Goal: Task Accomplishment & Management: Manage account settings

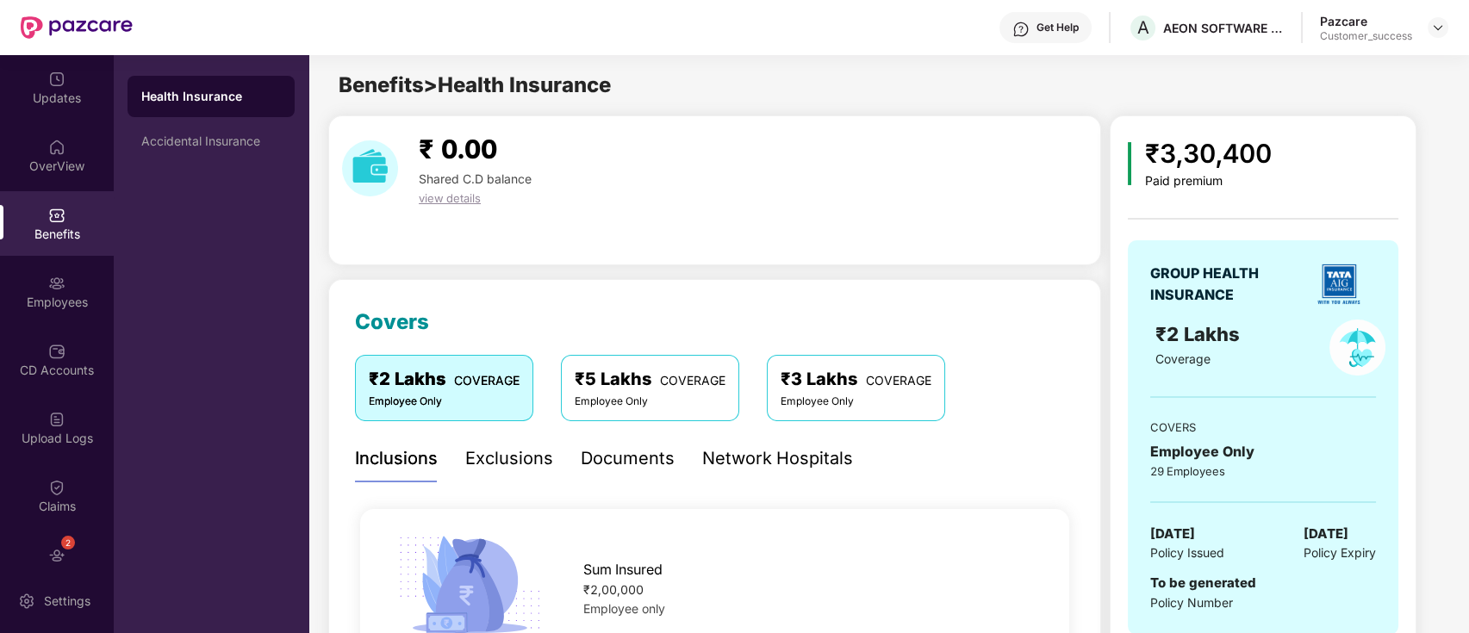
click at [860, 264] on div "₹ 0.00 Shared C.D balance view details" at bounding box center [714, 190] width 773 height 150
click at [1436, 26] on img at bounding box center [1438, 28] width 14 height 14
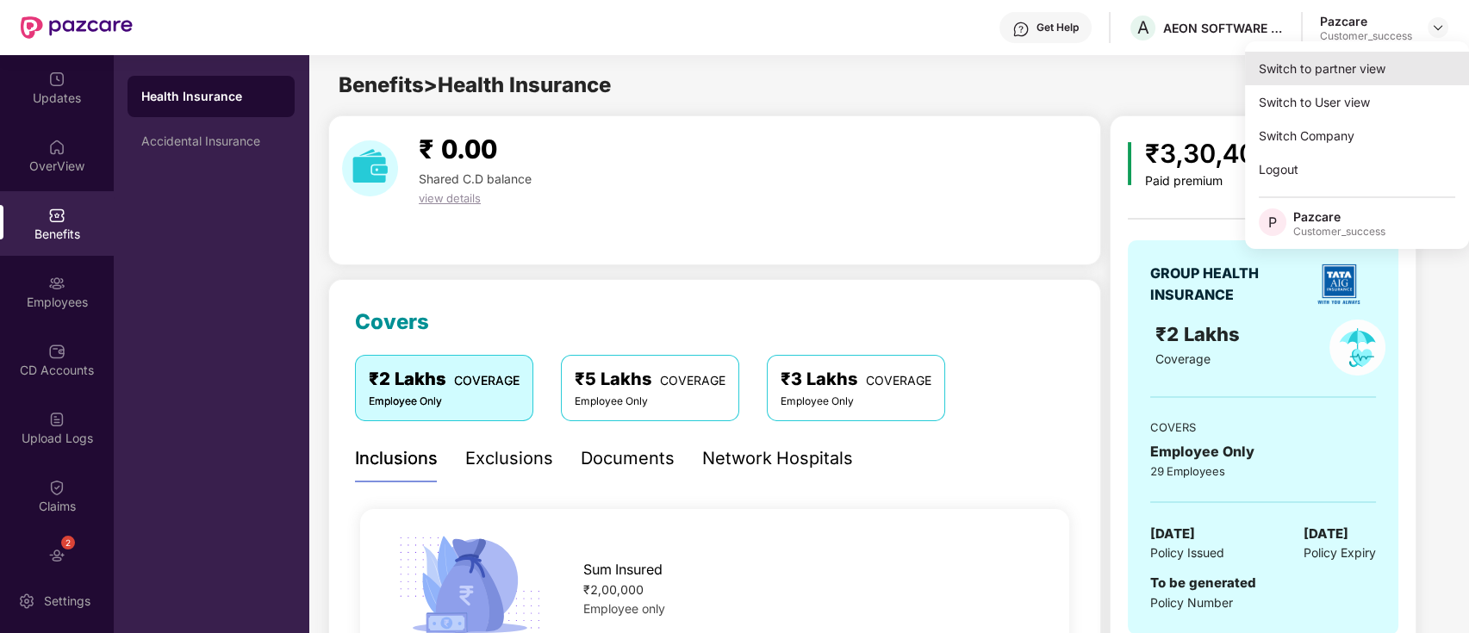
drag, startPoint x: 1394, startPoint y: 74, endPoint x: 1380, endPoint y: 84, distance: 16.7
click at [1380, 84] on div "Switch to partner view" at bounding box center [1357, 69] width 224 height 34
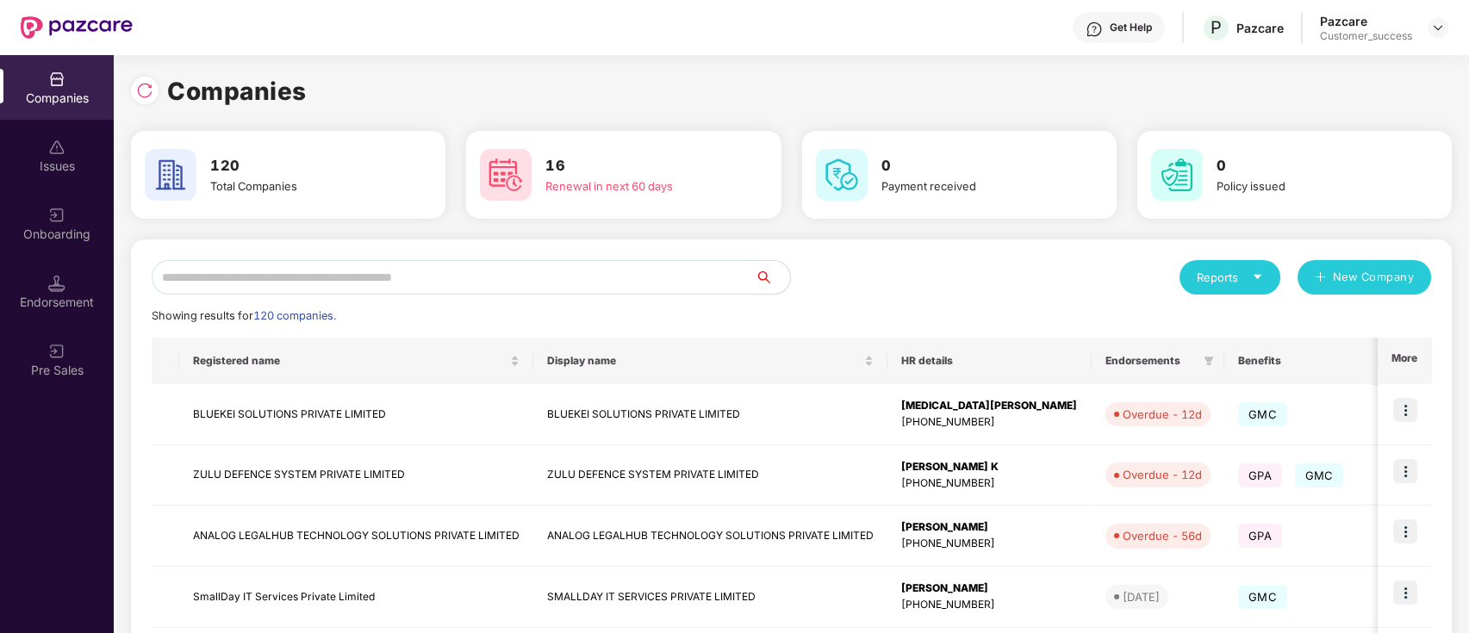
click at [374, 282] on input "text" at bounding box center [454, 277] width 604 height 34
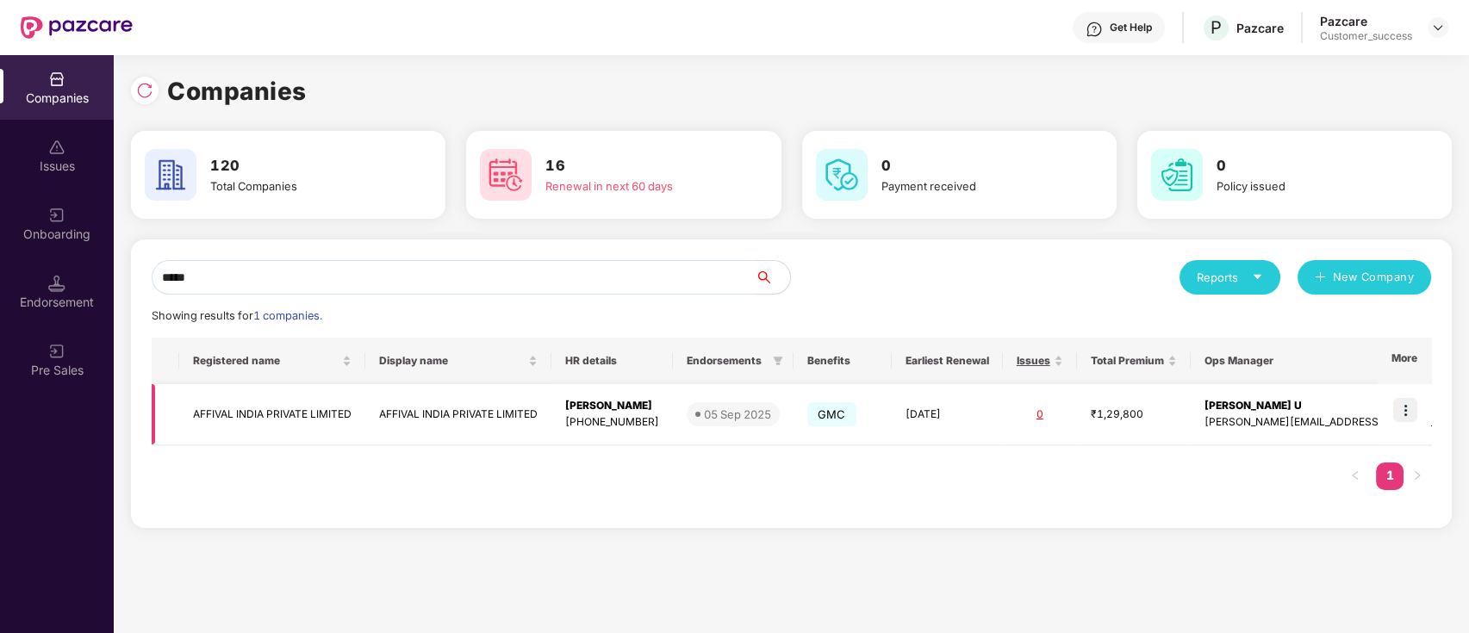
type input "*****"
click at [1413, 410] on img at bounding box center [1405, 410] width 24 height 24
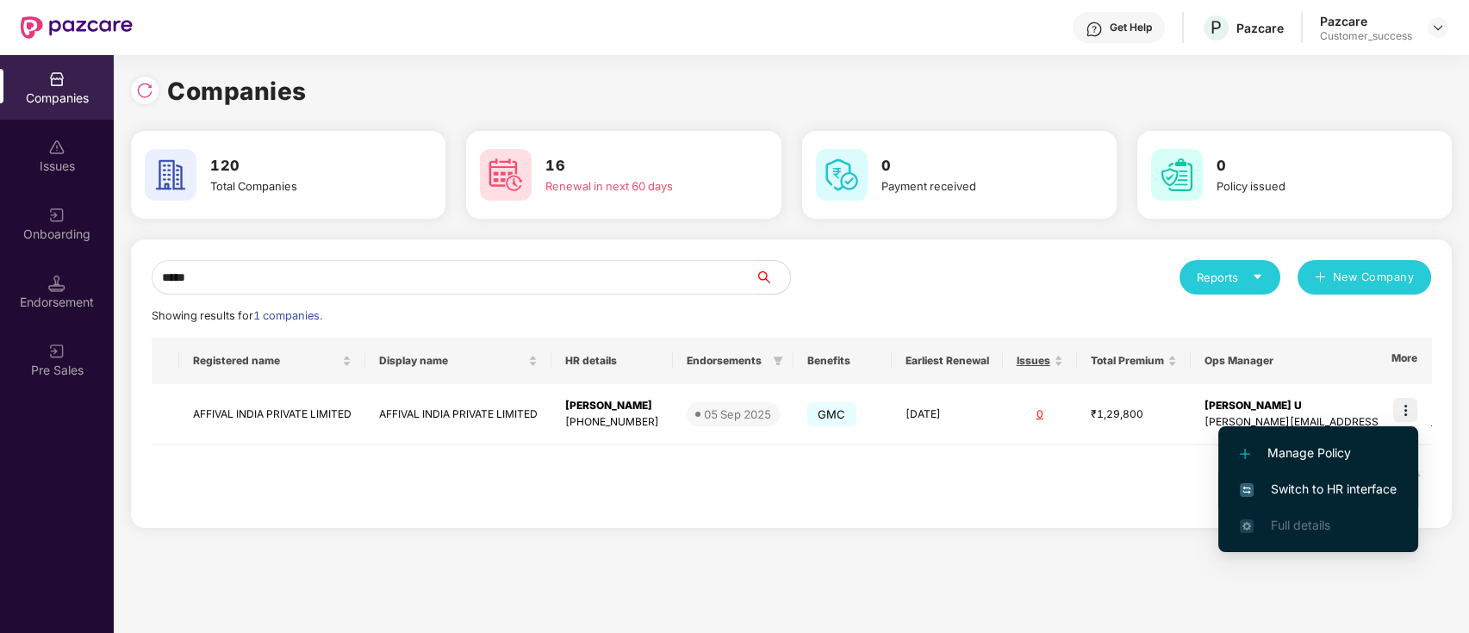
click at [1357, 480] on span "Switch to HR interface" at bounding box center [1318, 489] width 157 height 19
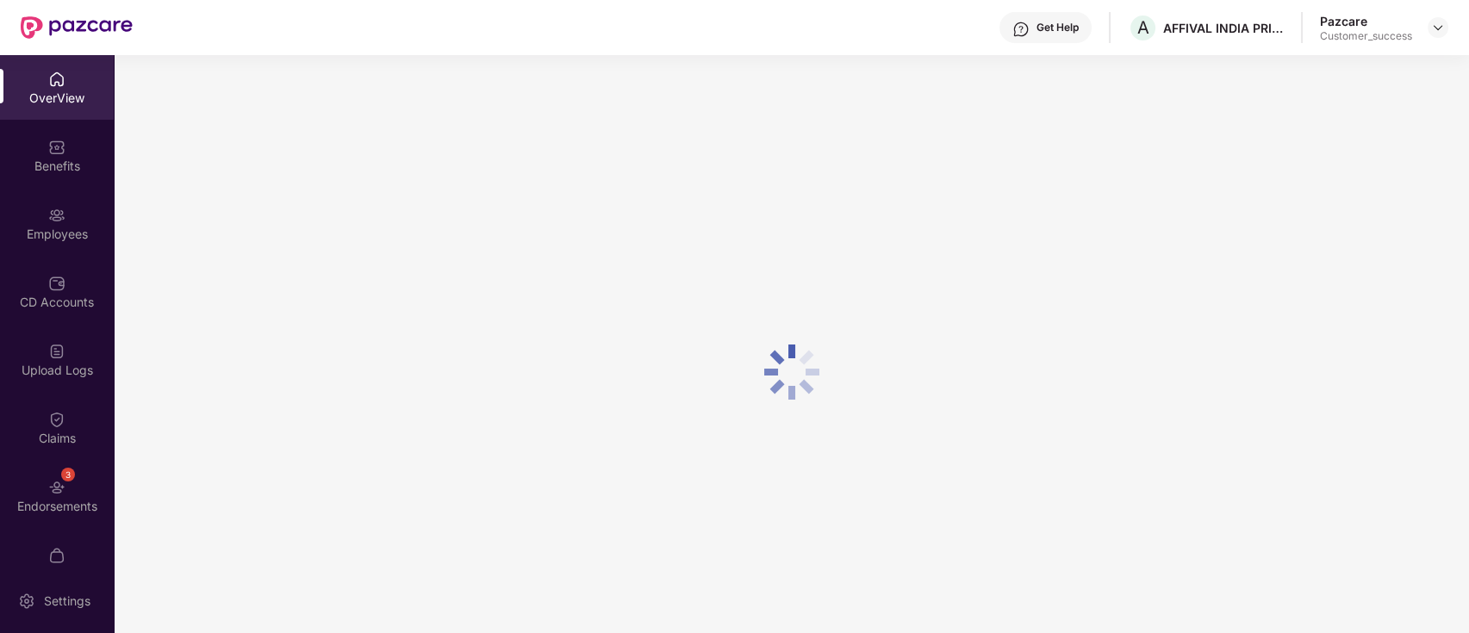
click at [0, 367] on div "Upload Logs" at bounding box center [57, 370] width 114 height 17
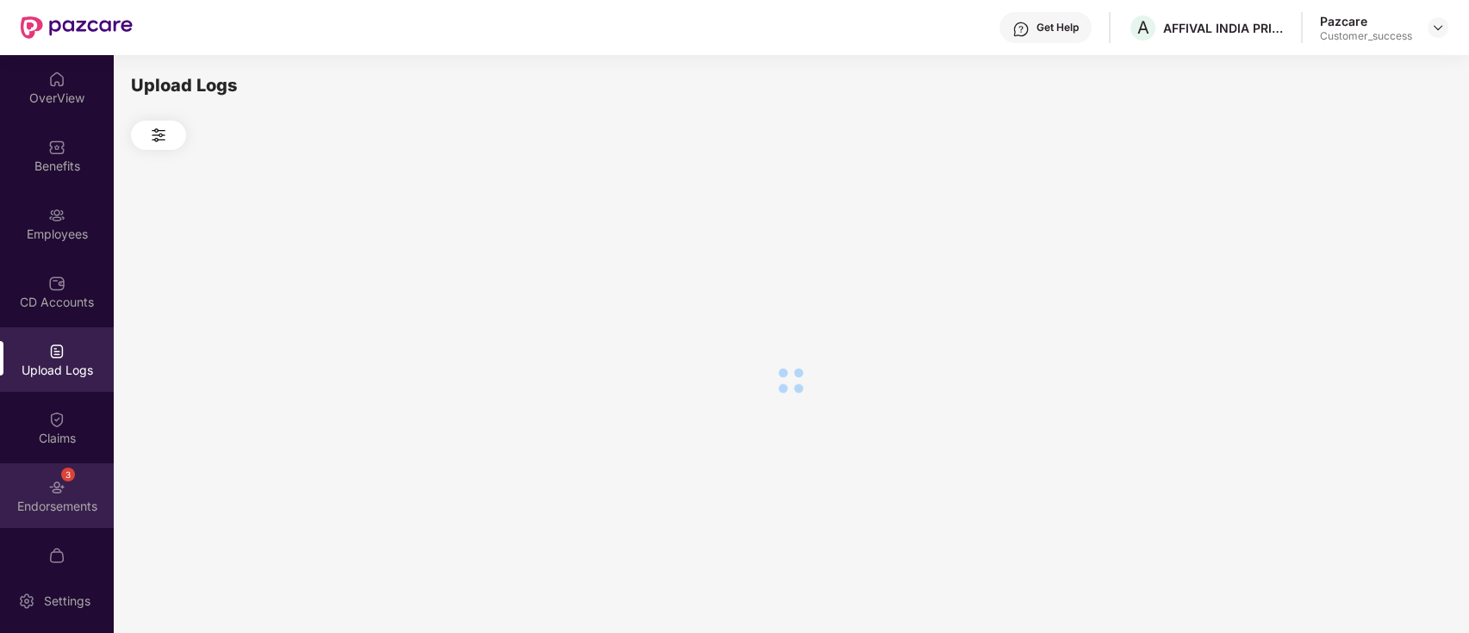
click at [54, 501] on div "Endorsements" at bounding box center [57, 506] width 114 height 17
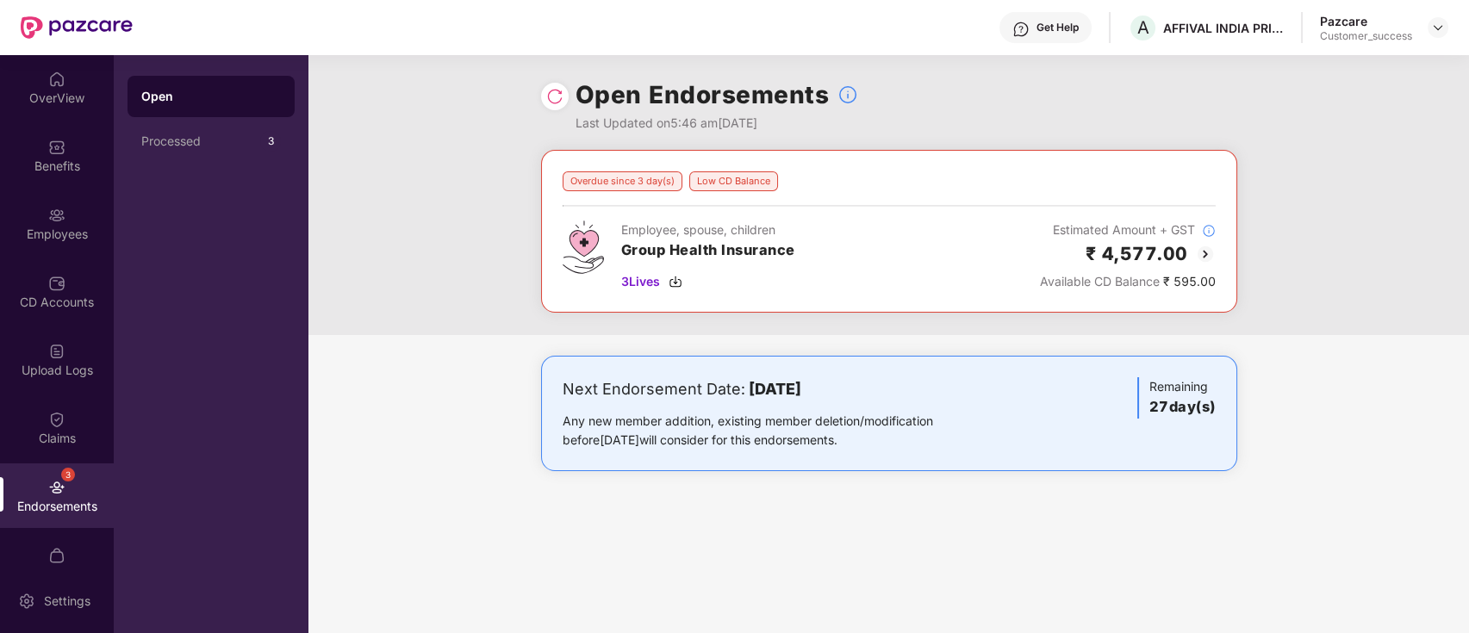
click at [1206, 249] on img at bounding box center [1205, 254] width 21 height 21
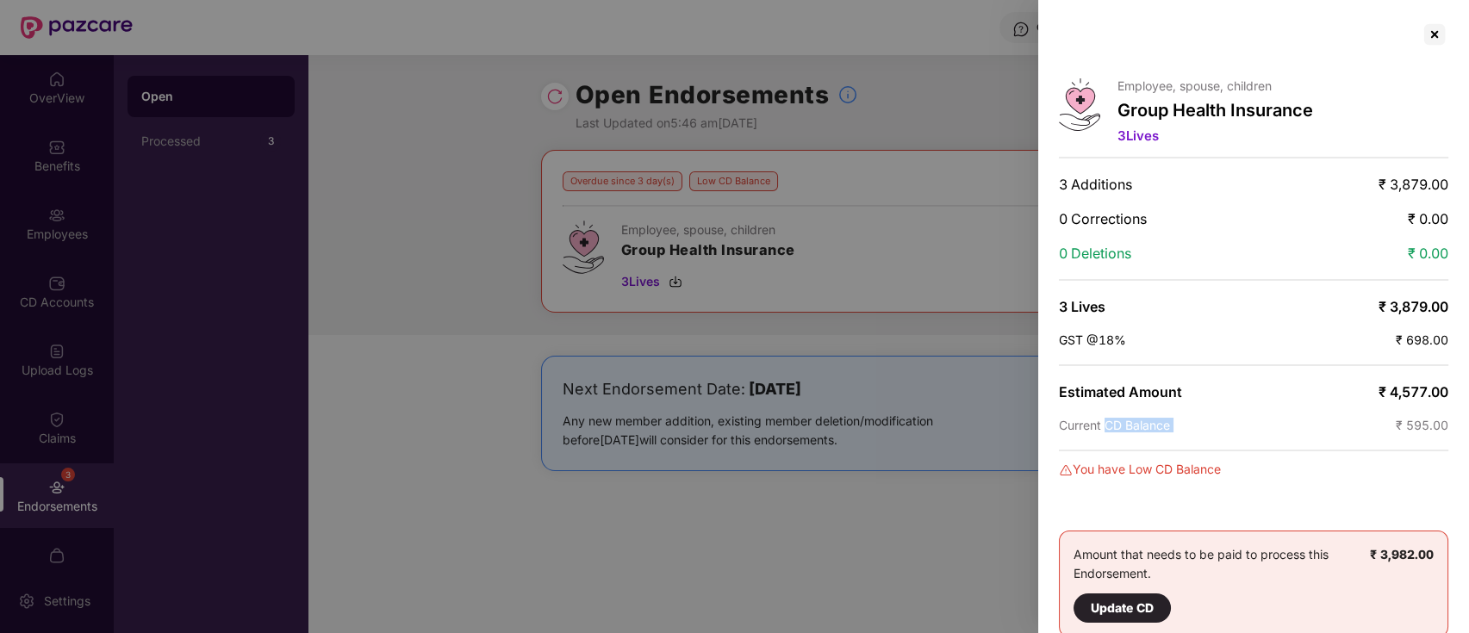
drag, startPoint x: 1106, startPoint y: 414, endPoint x: 1339, endPoint y: 420, distance: 232.7
click at [1339, 420] on div "Current CD Balance ₹ 595.00" at bounding box center [1253, 425] width 389 height 15
drag, startPoint x: 893, startPoint y: 309, endPoint x: 1103, endPoint y: 65, distance: 322.0
click at [891, 304] on div at bounding box center [734, 316] width 1469 height 633
click at [1445, 34] on div at bounding box center [1435, 35] width 28 height 28
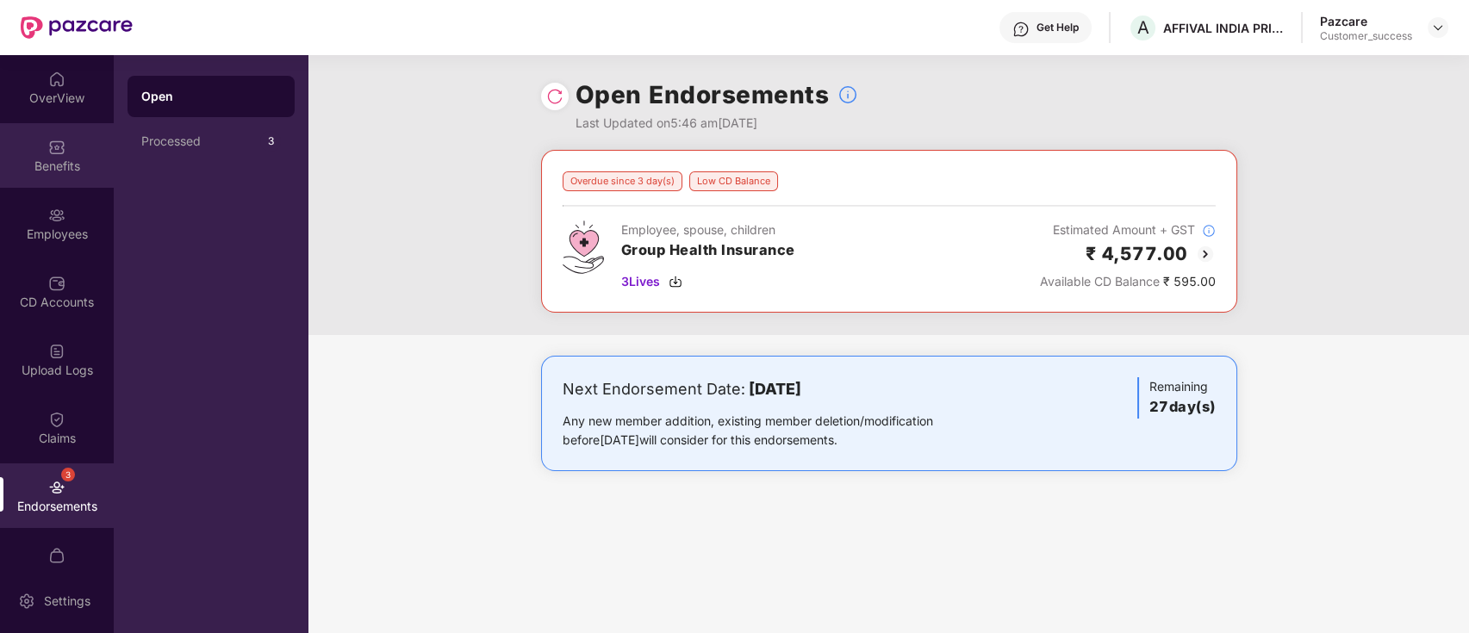
click at [39, 165] on div "Benefits" at bounding box center [57, 166] width 114 height 17
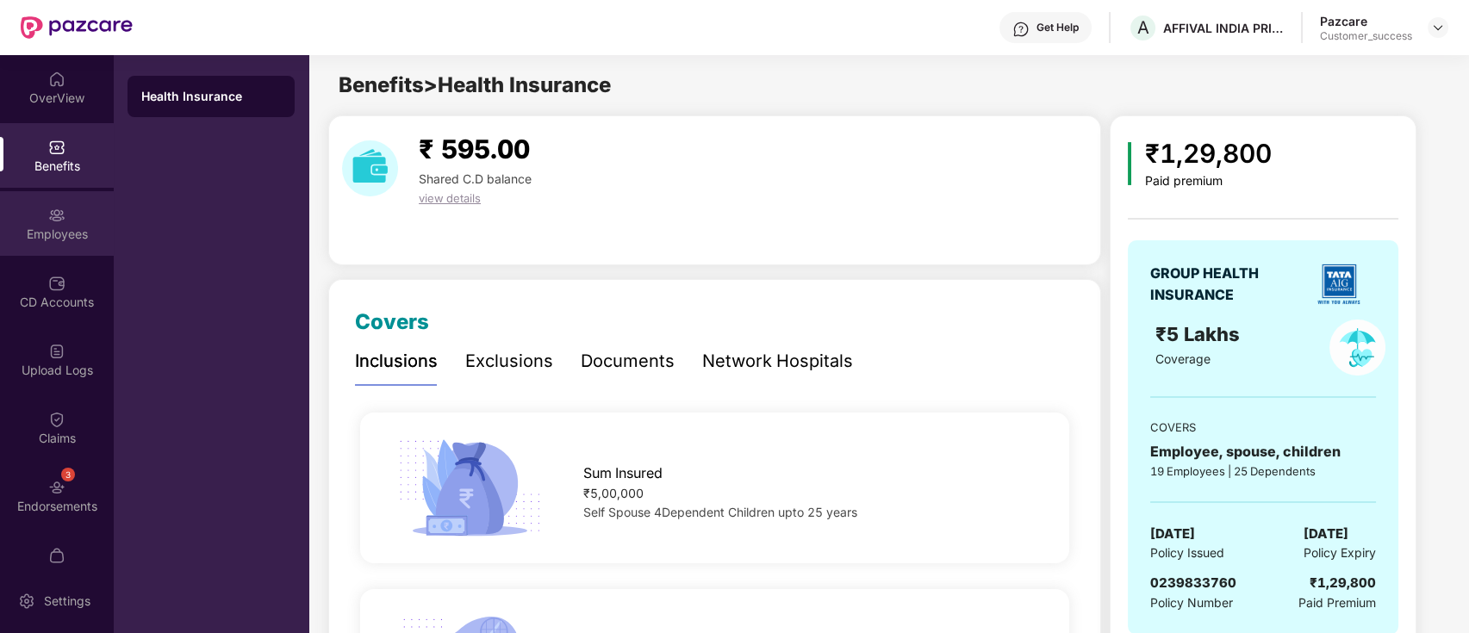
click at [43, 238] on div "Employees" at bounding box center [57, 234] width 114 height 17
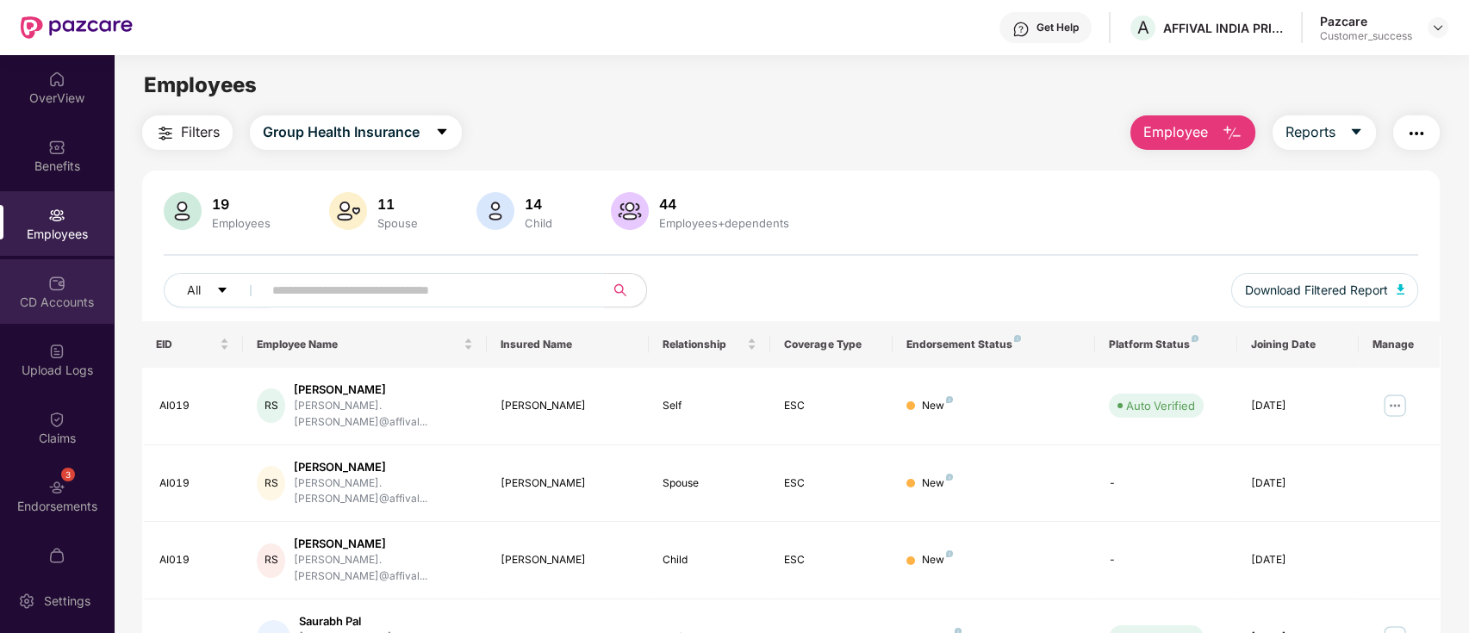
click at [21, 263] on div "CD Accounts" at bounding box center [57, 291] width 114 height 65
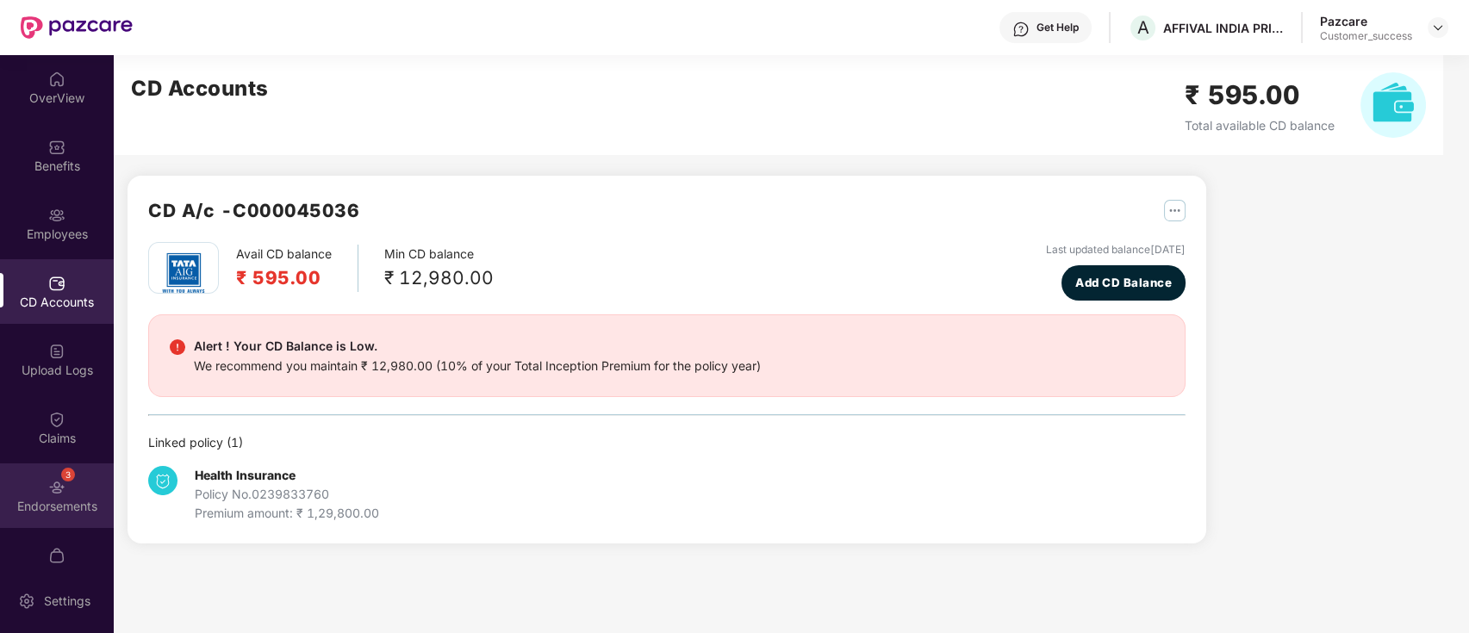
click at [38, 489] on div "3 Endorsements" at bounding box center [57, 496] width 114 height 65
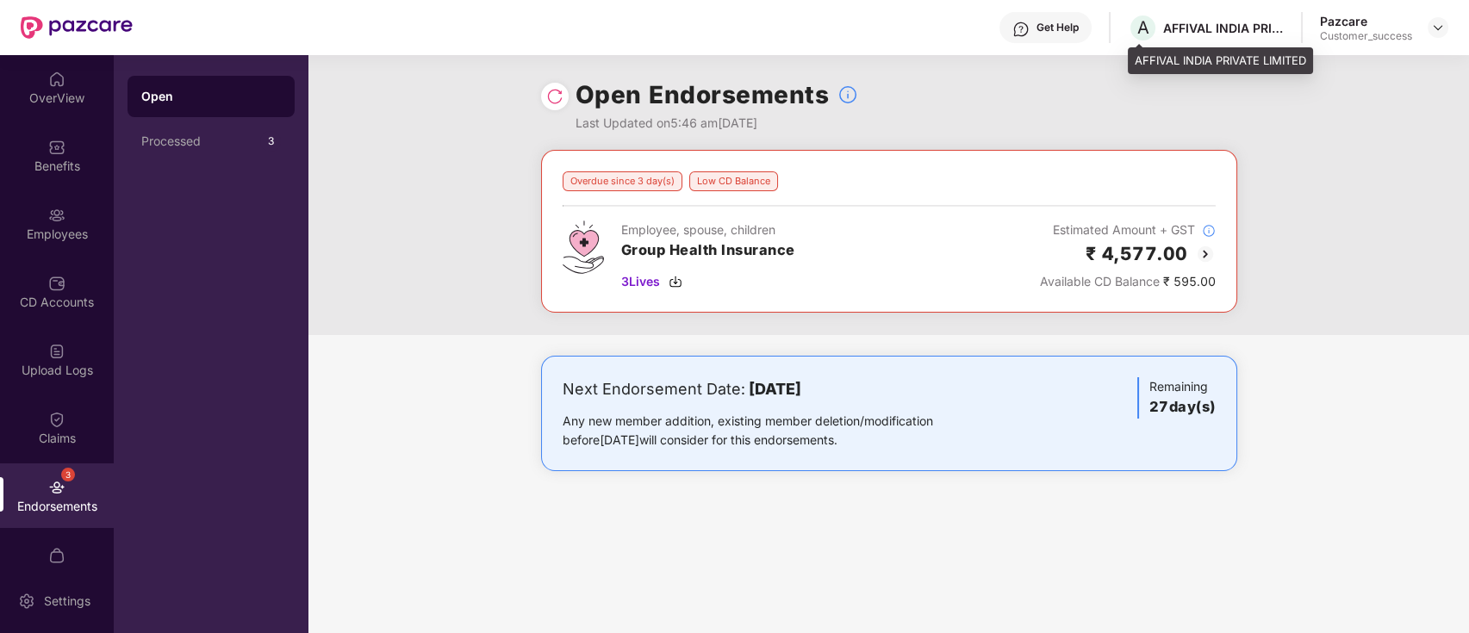
click at [1199, 34] on div "AFFIVAL INDIA PRIVATE LIMITED" at bounding box center [1223, 28] width 121 height 16
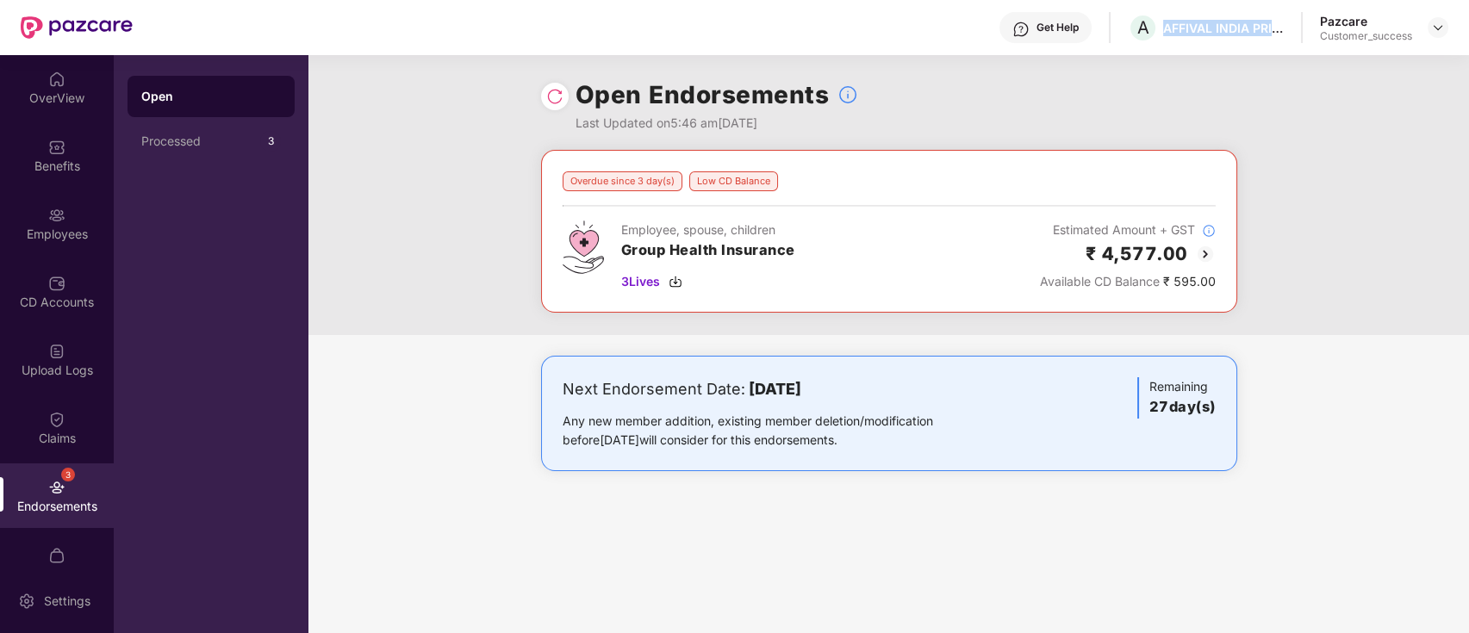
copy div "AFFIVAL INDIA PRIVATE LIMITED"
click at [1444, 28] on img at bounding box center [1438, 28] width 14 height 14
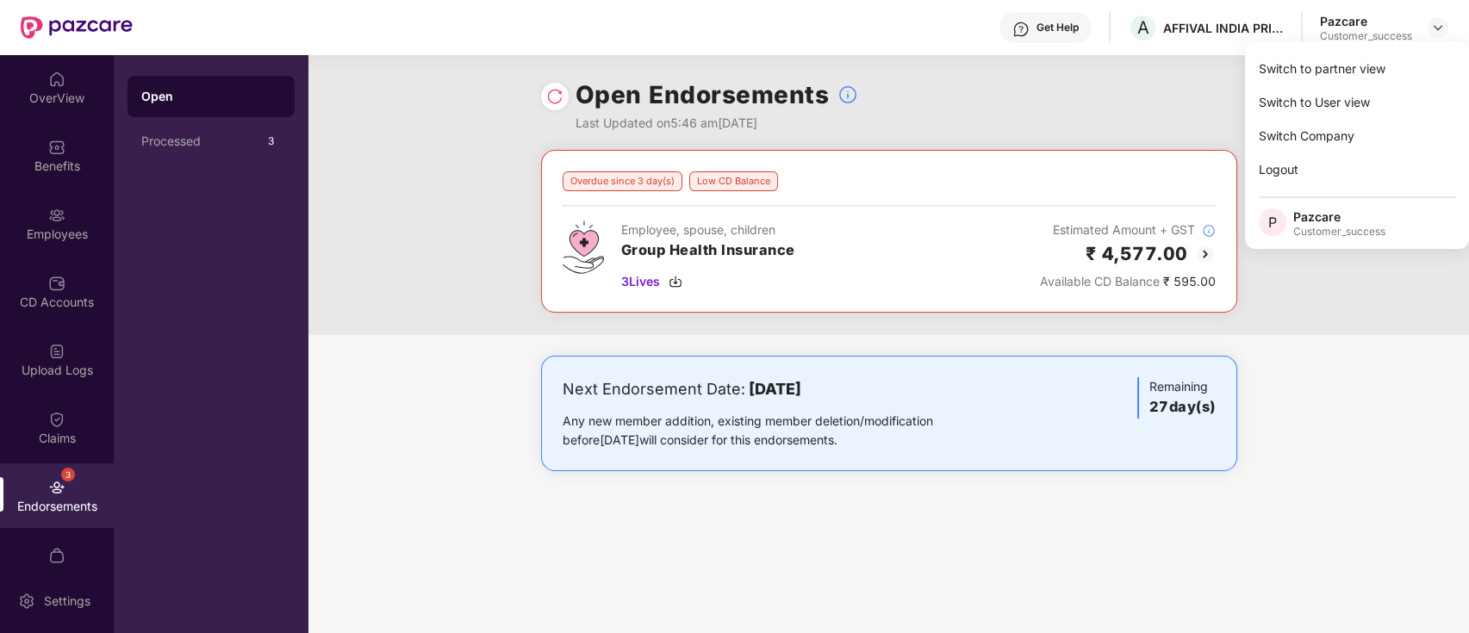
click at [1423, 54] on div "Switch to partner view" at bounding box center [1357, 69] width 224 height 34
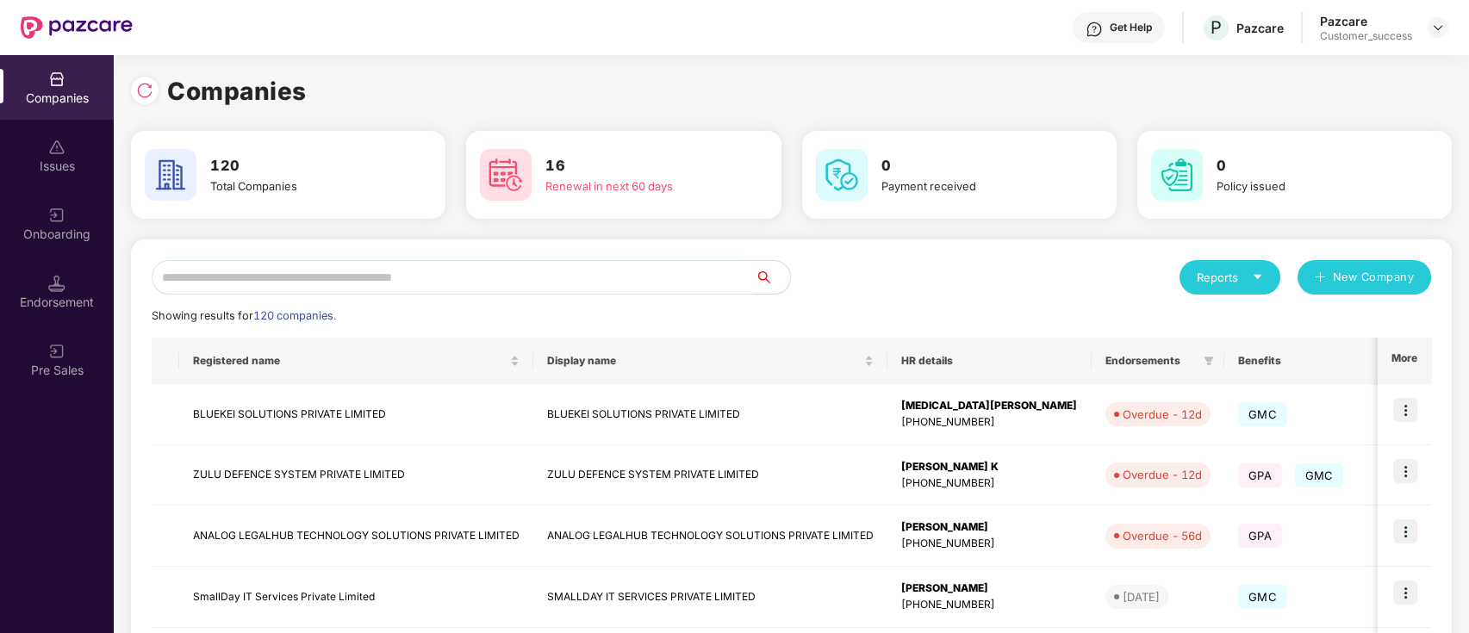
click at [40, 217] on div "Onboarding" at bounding box center [57, 223] width 114 height 65
click at [247, 290] on input "text" at bounding box center [454, 277] width 604 height 34
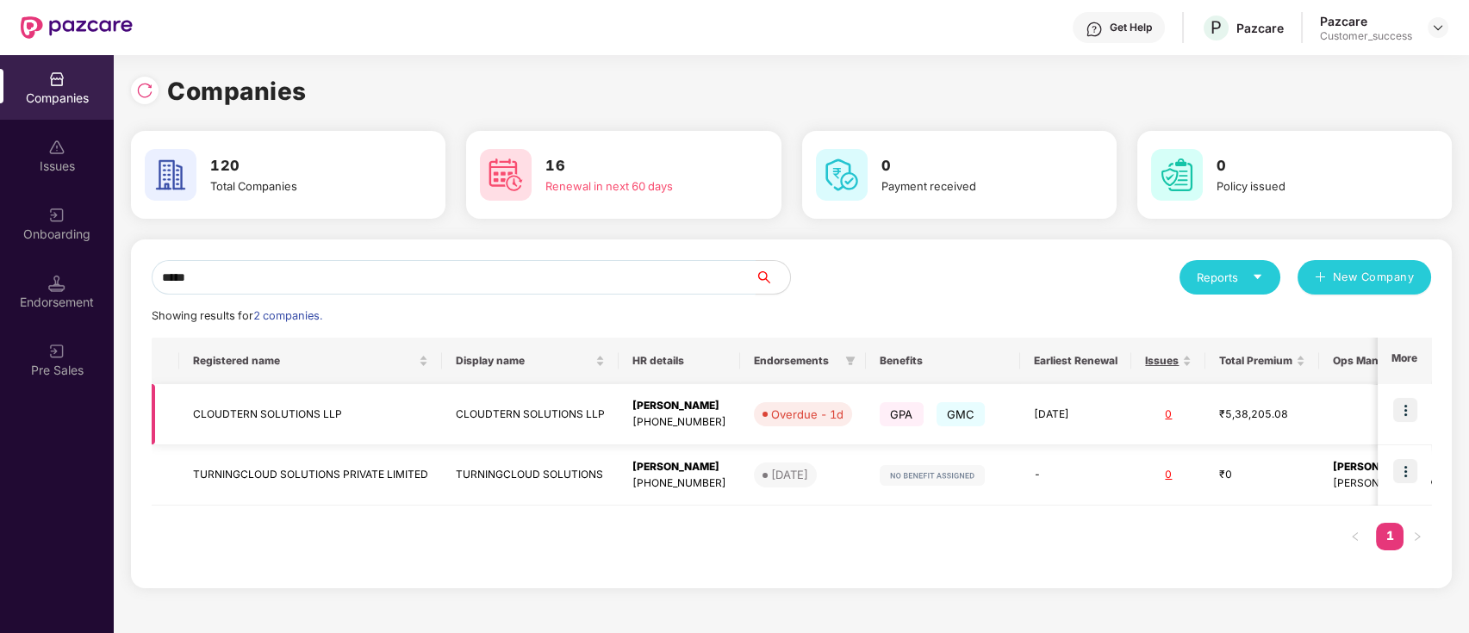
type input "*****"
click at [1410, 416] on img at bounding box center [1405, 410] width 24 height 24
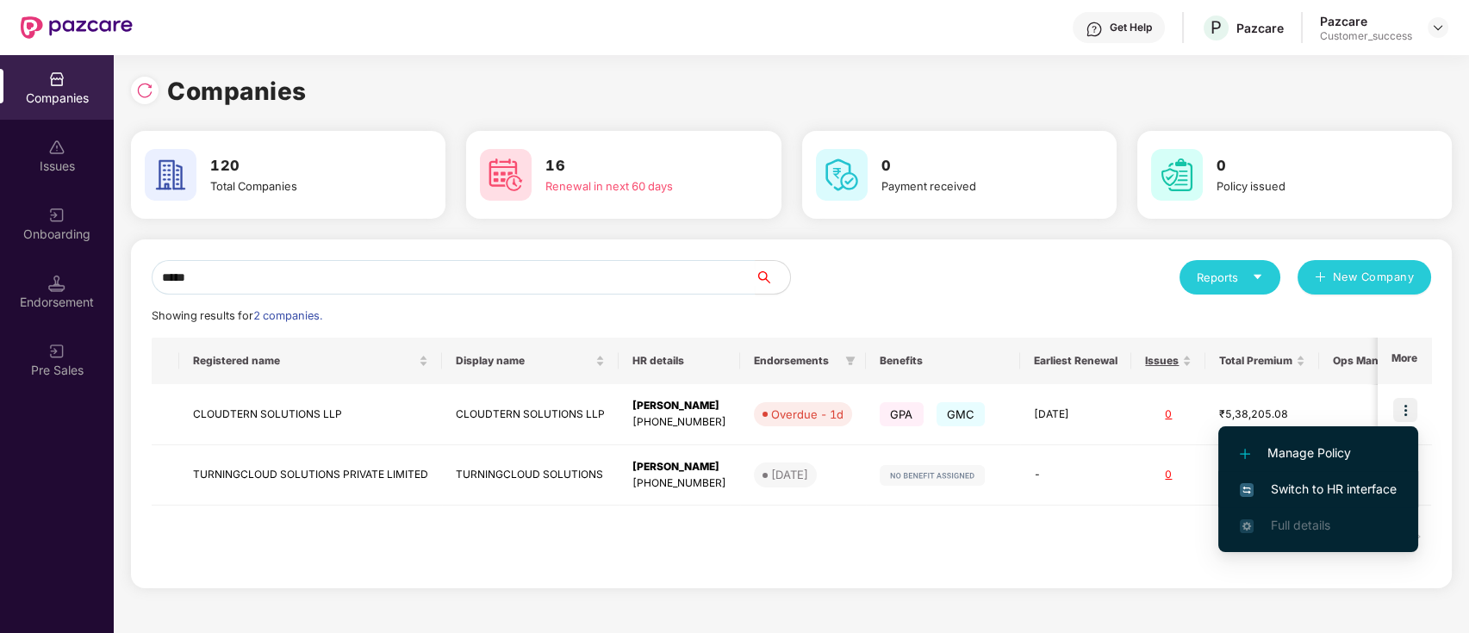
click at [1342, 489] on span "Switch to HR interface" at bounding box center [1318, 489] width 157 height 19
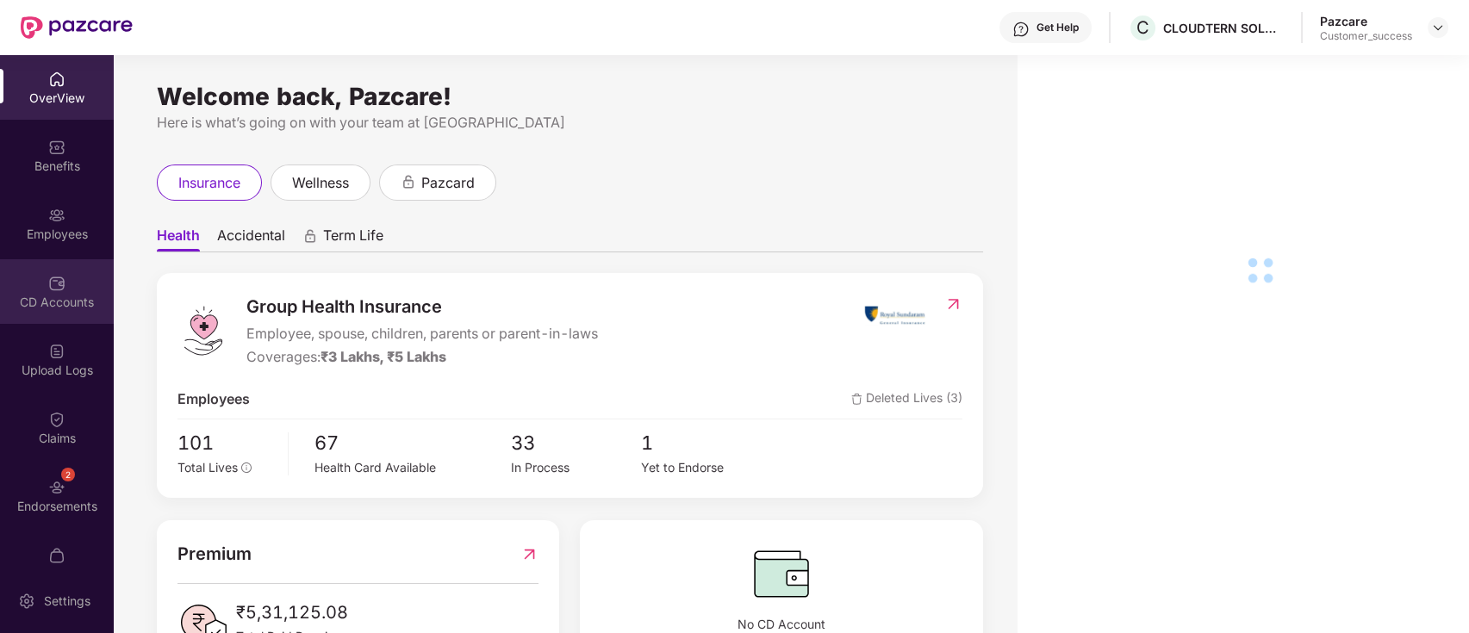
drag, startPoint x: 106, startPoint y: 192, endPoint x: 34, endPoint y: 267, distance: 104.2
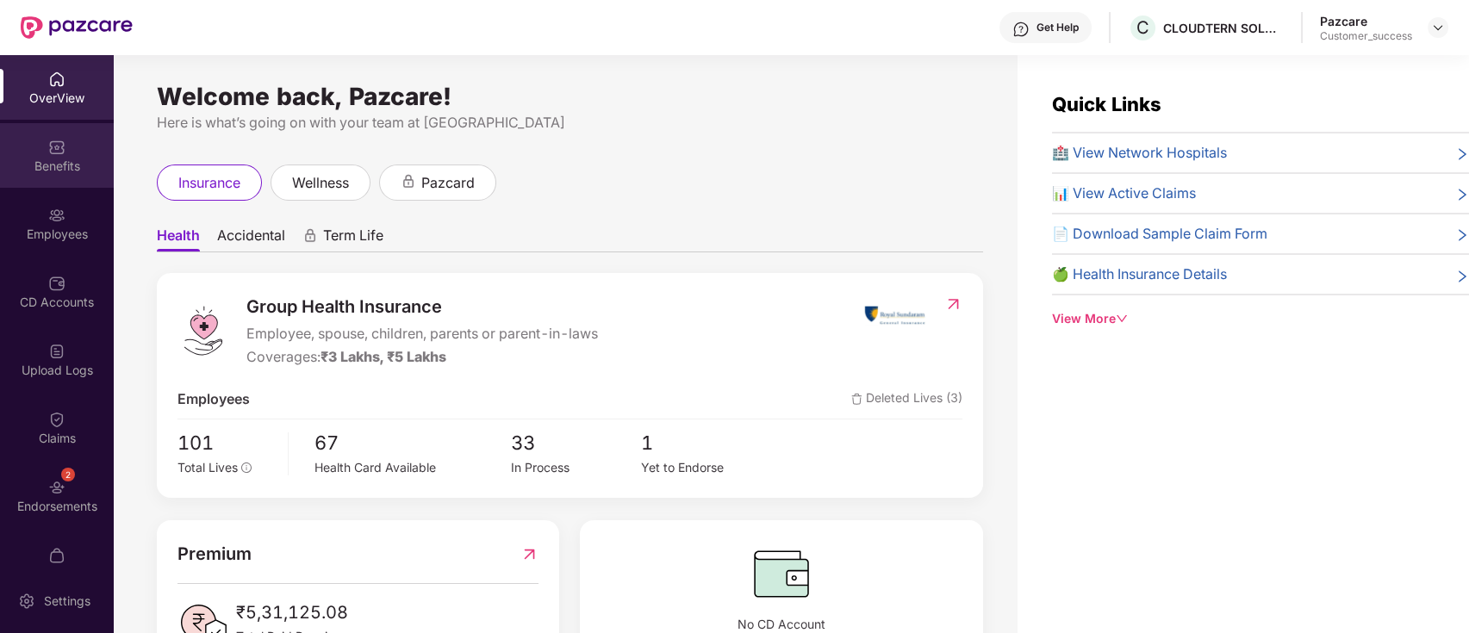
click at [41, 165] on div "Benefits" at bounding box center [57, 166] width 114 height 17
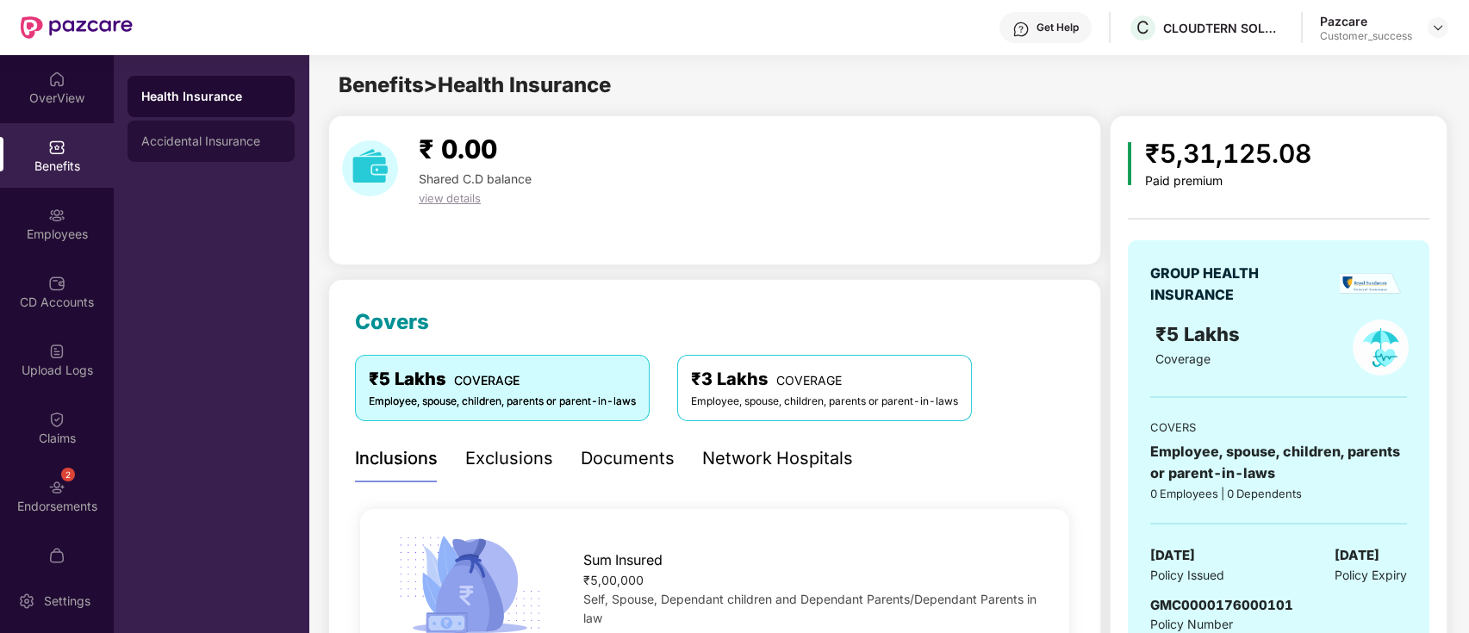
click at [231, 121] on div "Health Insurance Accidental Insurance" at bounding box center [211, 119] width 167 height 86
click at [225, 153] on div "Accidental Insurance" at bounding box center [211, 141] width 167 height 41
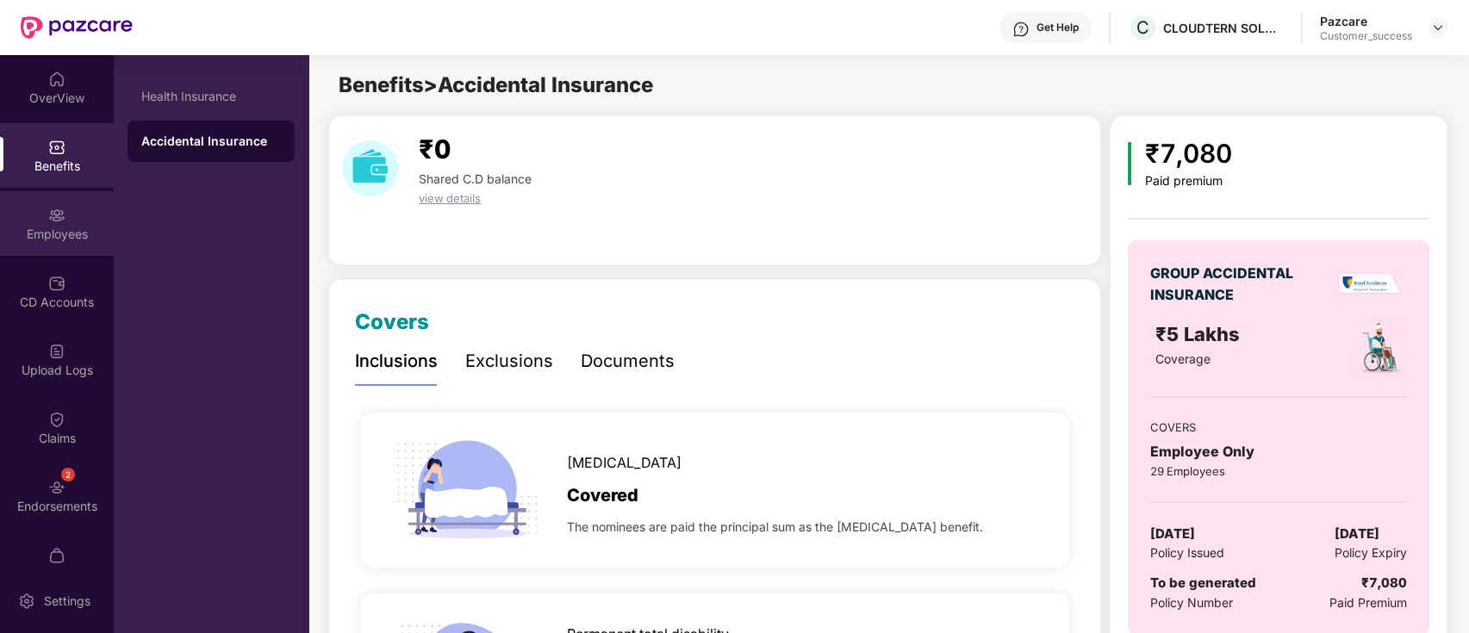
click at [44, 227] on div "Employees" at bounding box center [57, 234] width 114 height 17
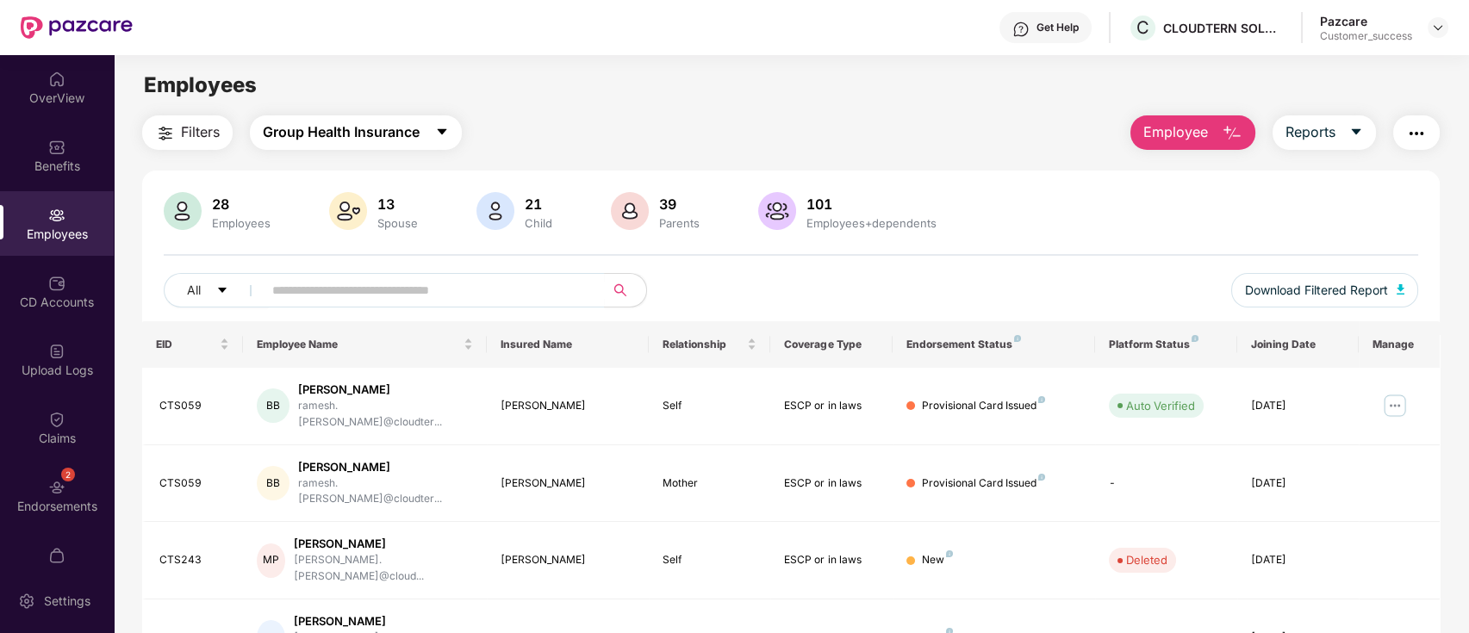
click at [338, 131] on span "Group Health Insurance" at bounding box center [341, 132] width 157 height 22
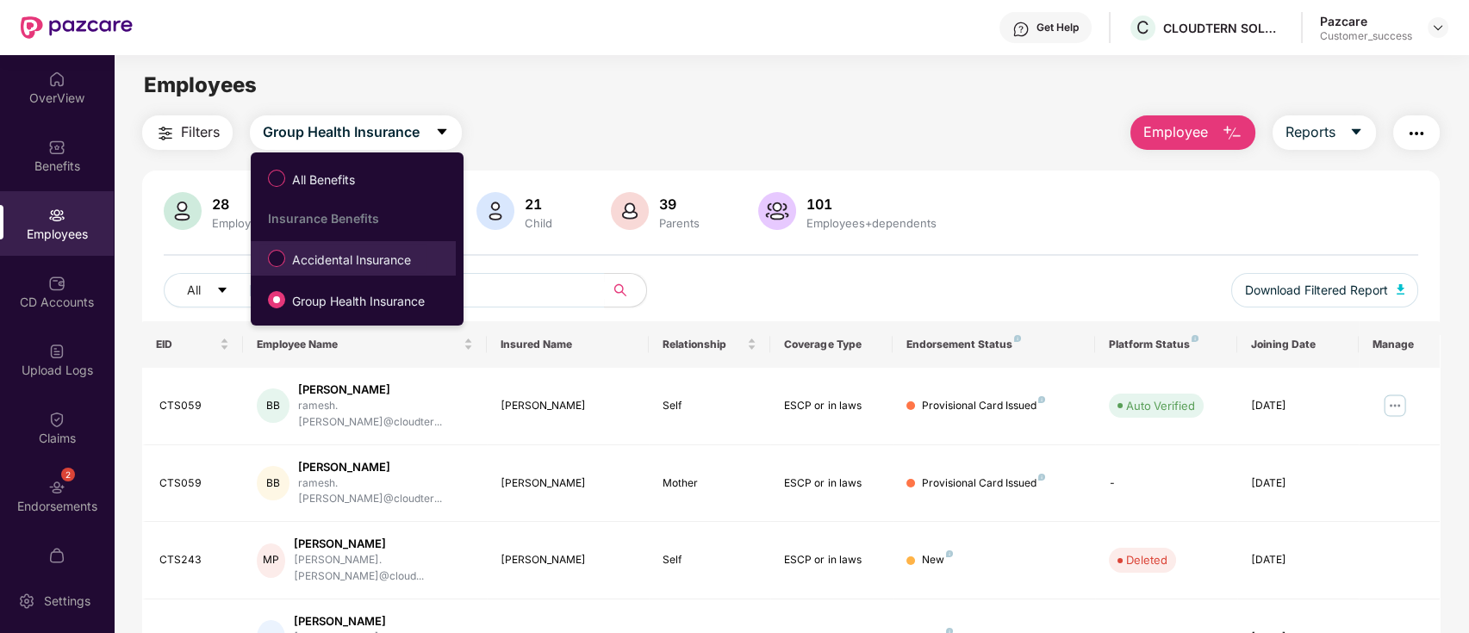
click at [333, 269] on span "Accidental Insurance" at bounding box center [351, 260] width 133 height 19
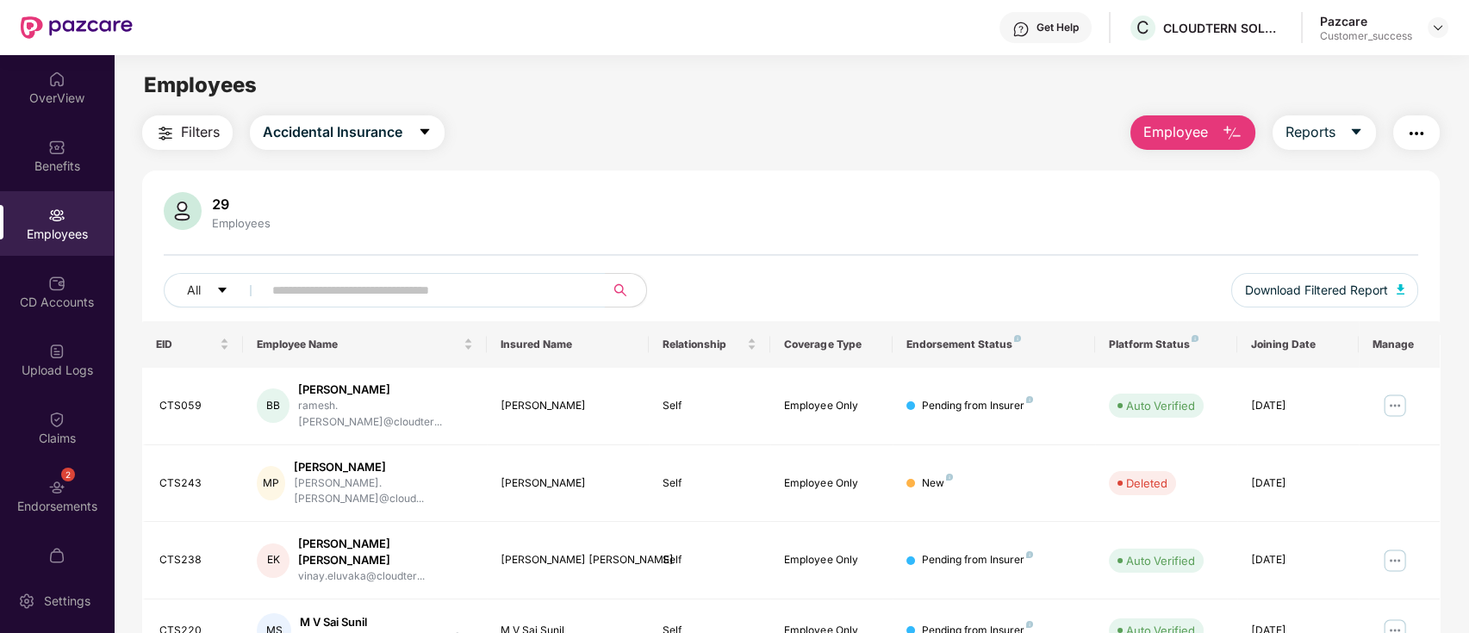
click at [369, 279] on input "text" at bounding box center [426, 290] width 309 height 26
paste input "**********"
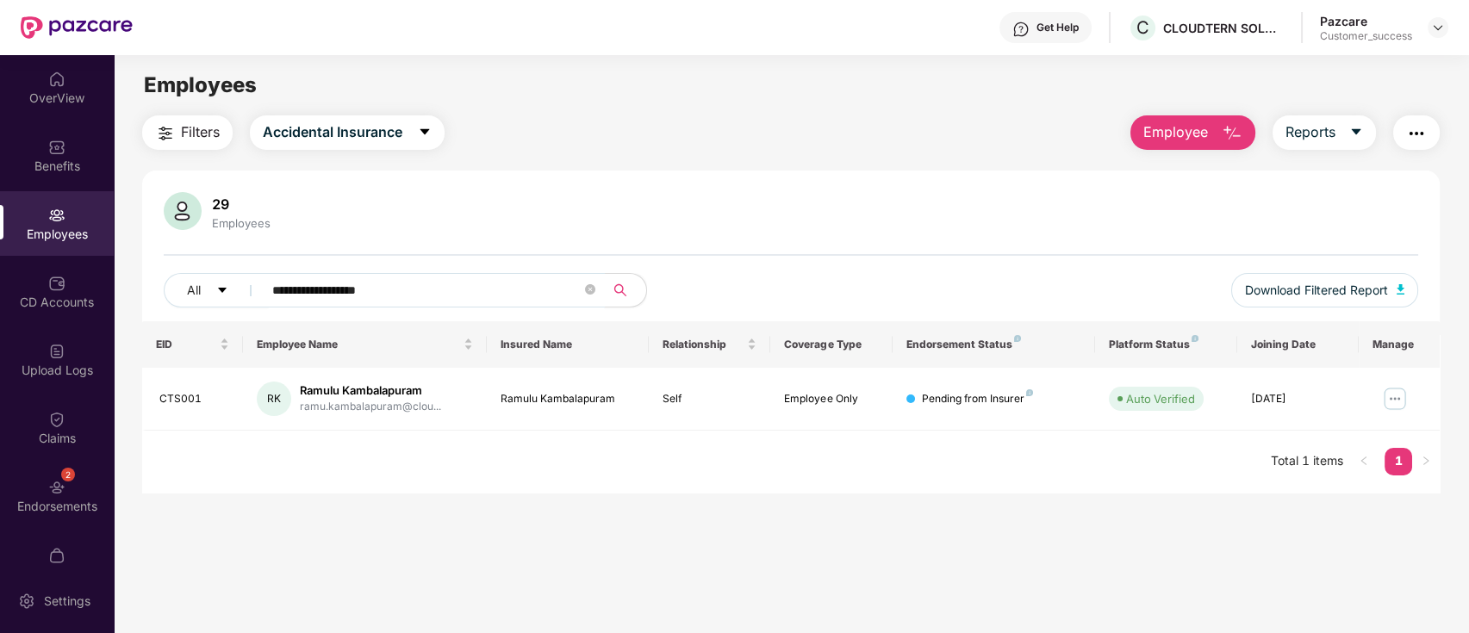
type input "**********"
click at [503, 297] on input "**********" at bounding box center [426, 290] width 309 height 26
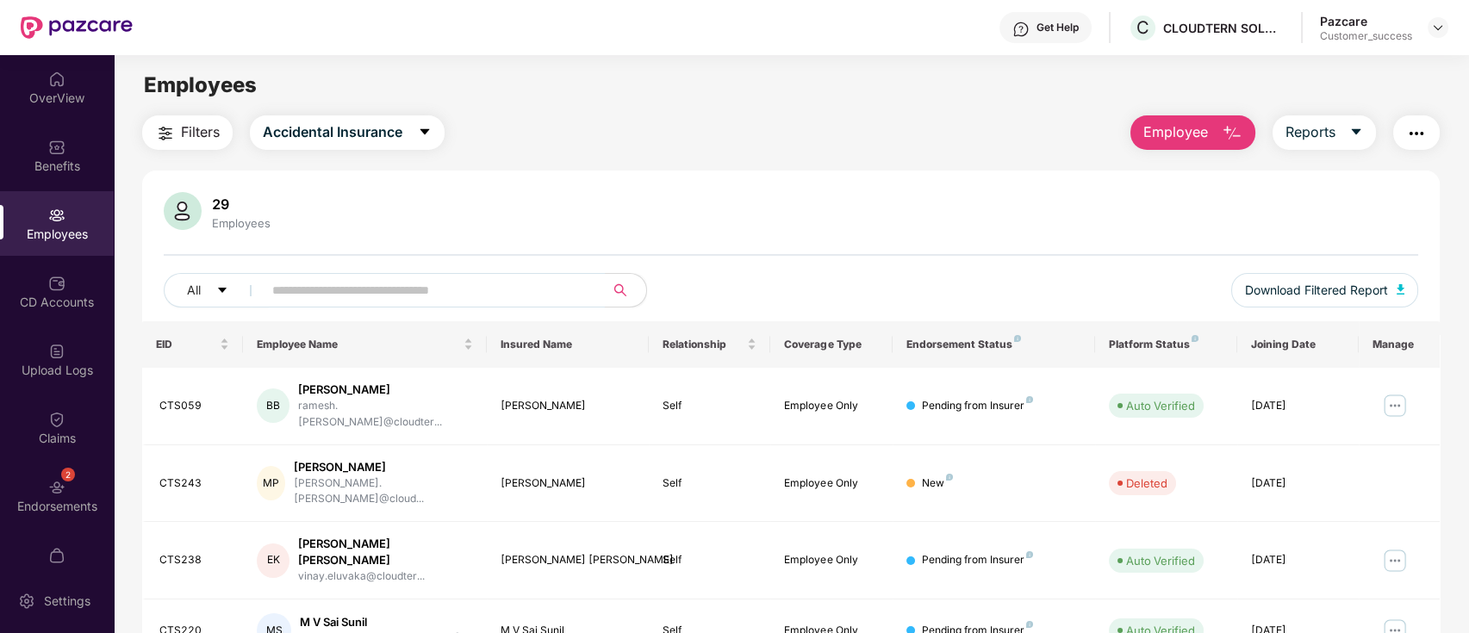
click at [586, 145] on div "Filters Accidental Insurance Employee Reports" at bounding box center [791, 132] width 1299 height 34
click at [16, 484] on div "2 Endorsements" at bounding box center [57, 496] width 114 height 65
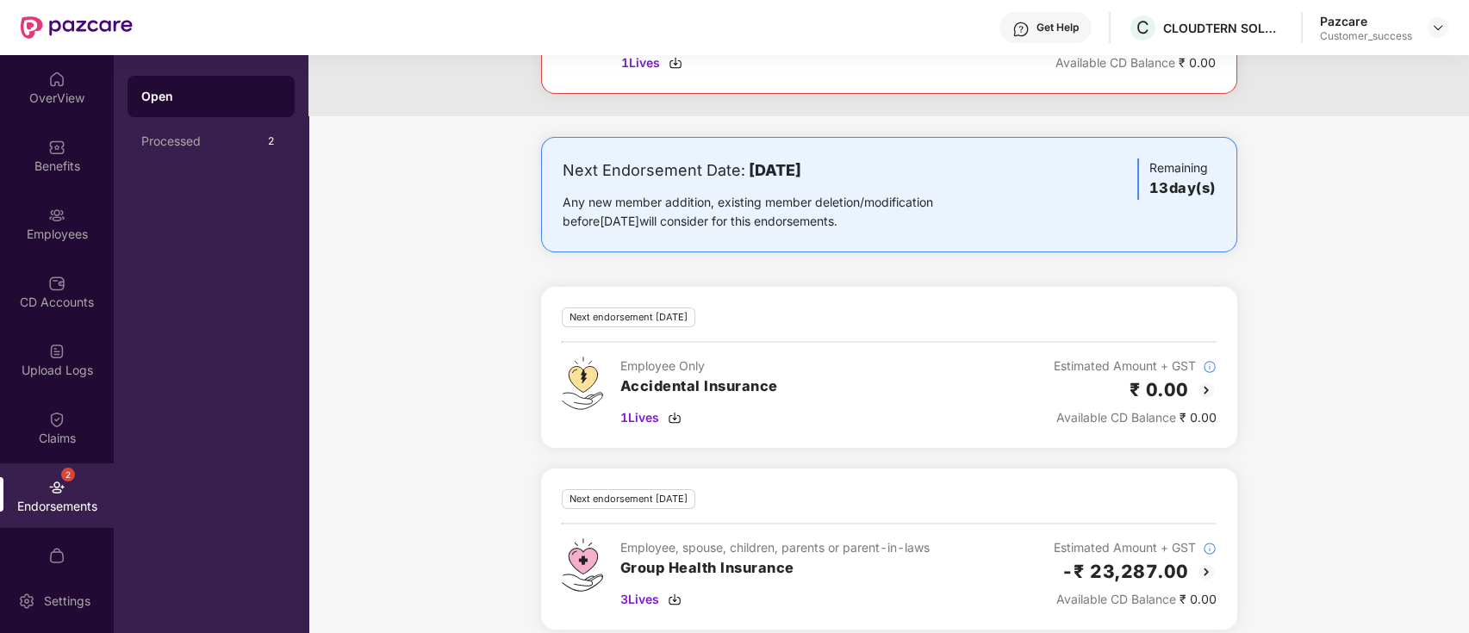
scroll to position [234, 0]
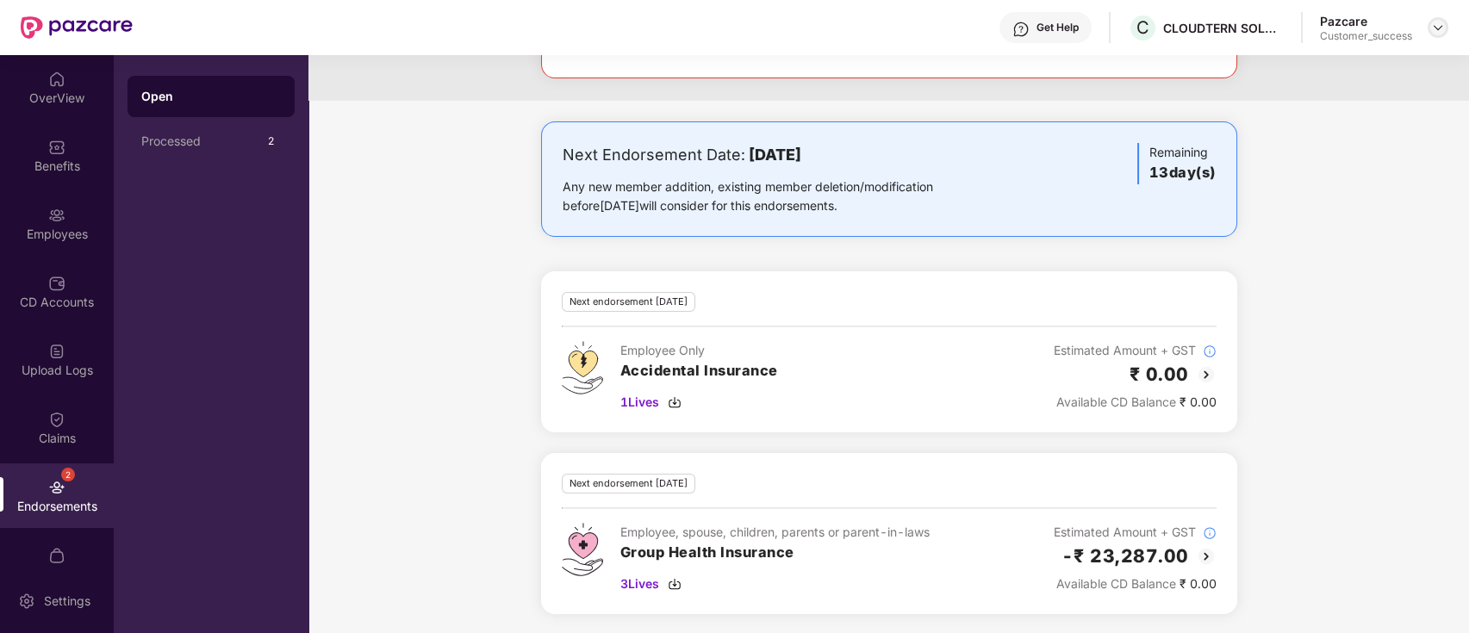
click at [1432, 30] on img at bounding box center [1438, 28] width 14 height 14
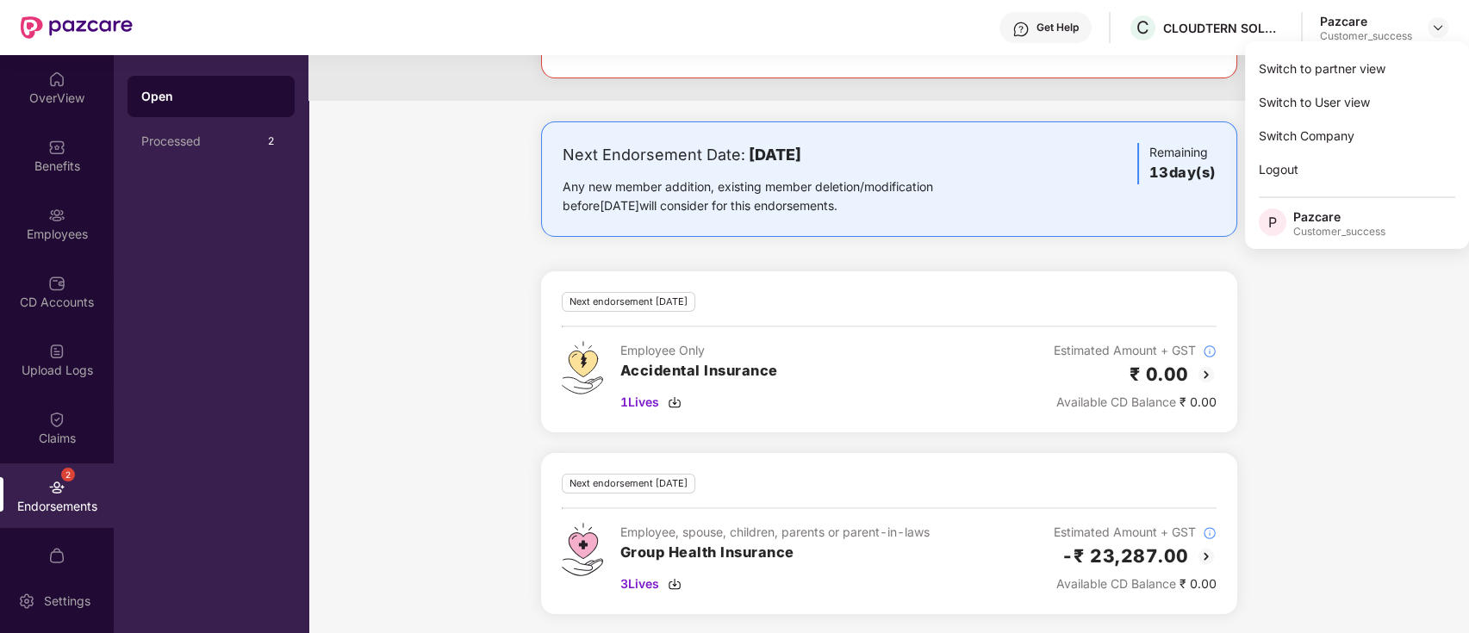
drag, startPoint x: 1430, startPoint y: 52, endPoint x: 1373, endPoint y: 86, distance: 66.5
click at [1373, 86] on div "Switch to User view" at bounding box center [1357, 102] width 224 height 34
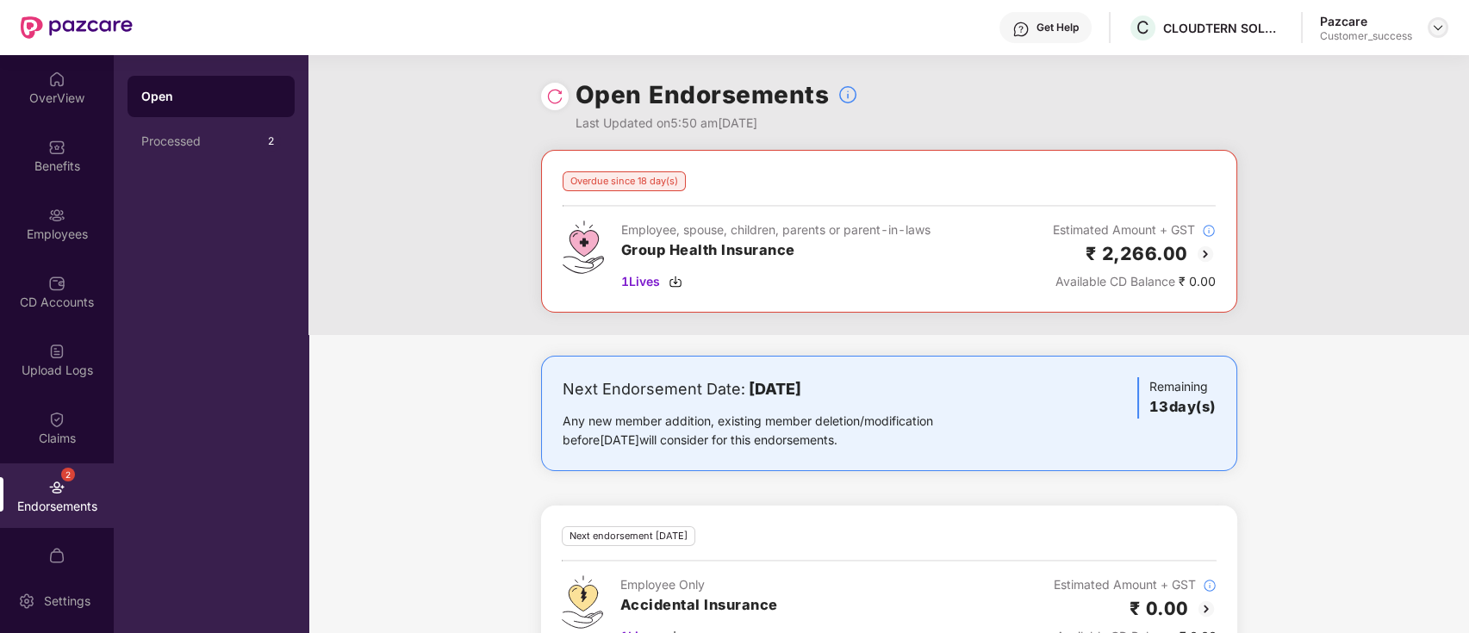
click at [1444, 28] on img at bounding box center [1438, 28] width 14 height 14
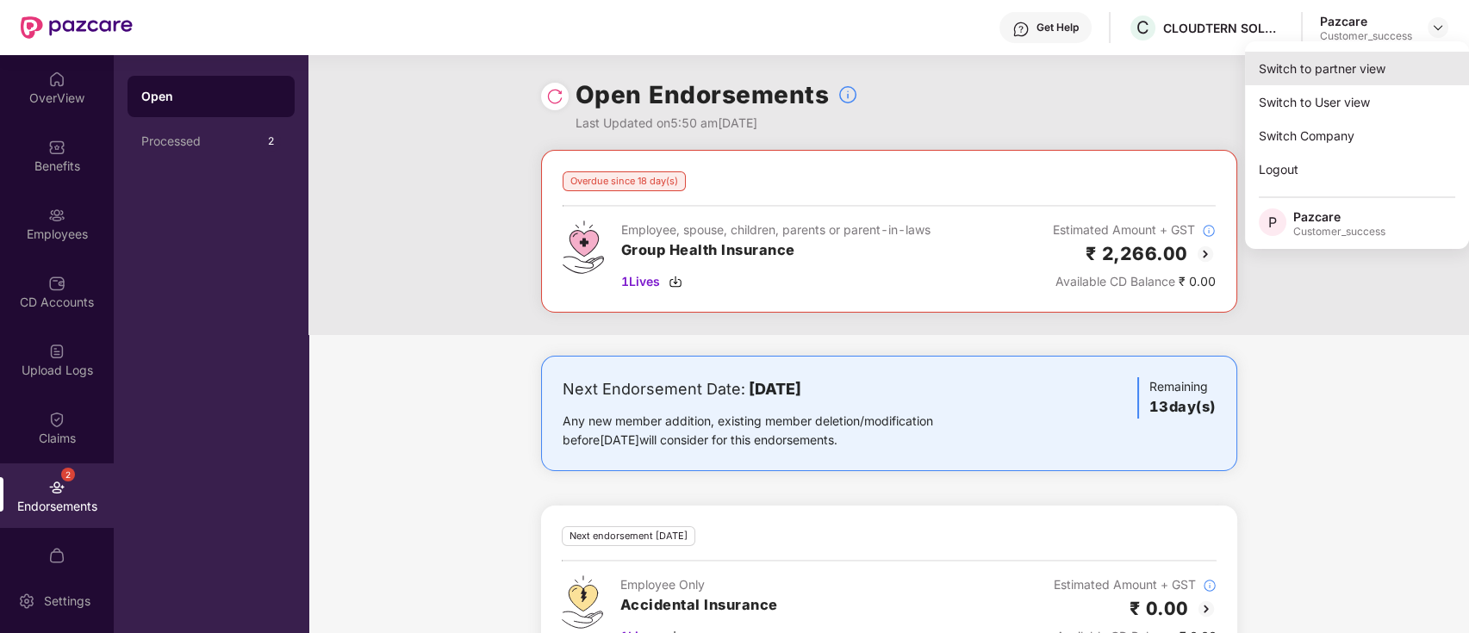
click at [1365, 59] on div "Switch to partner view" at bounding box center [1357, 69] width 224 height 34
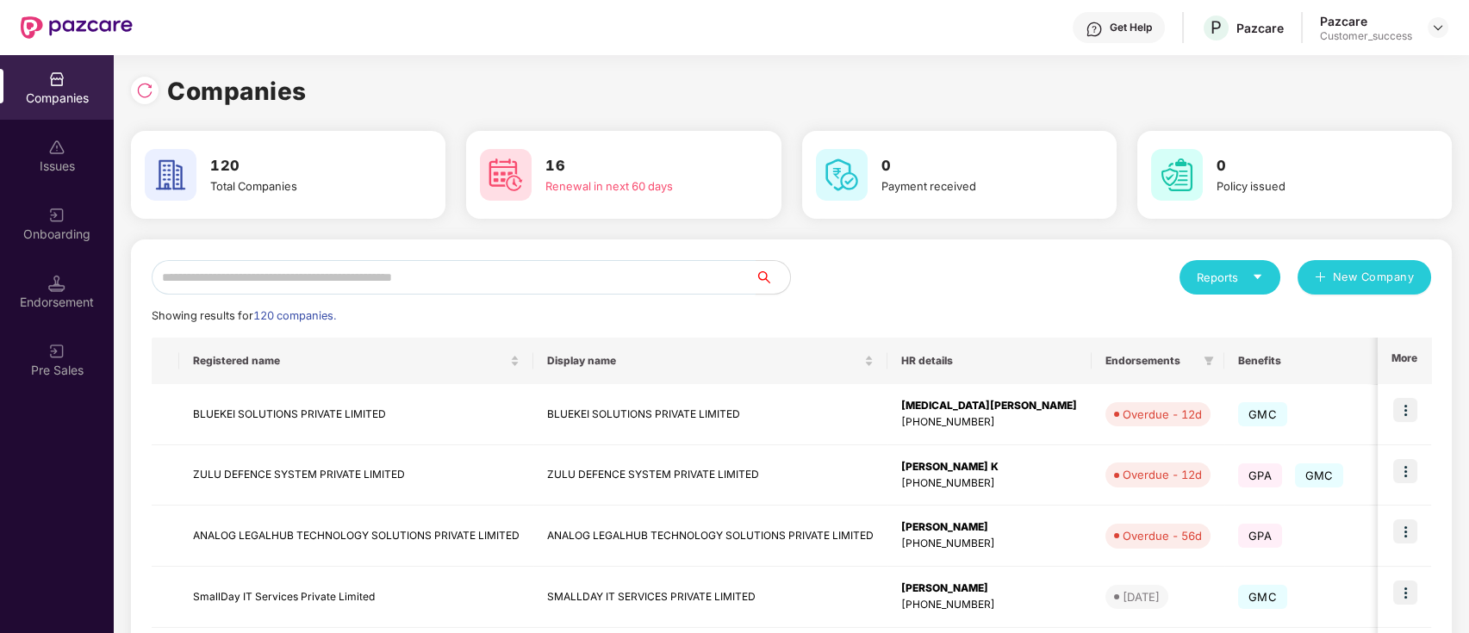
click at [398, 271] on input "text" at bounding box center [454, 277] width 604 height 34
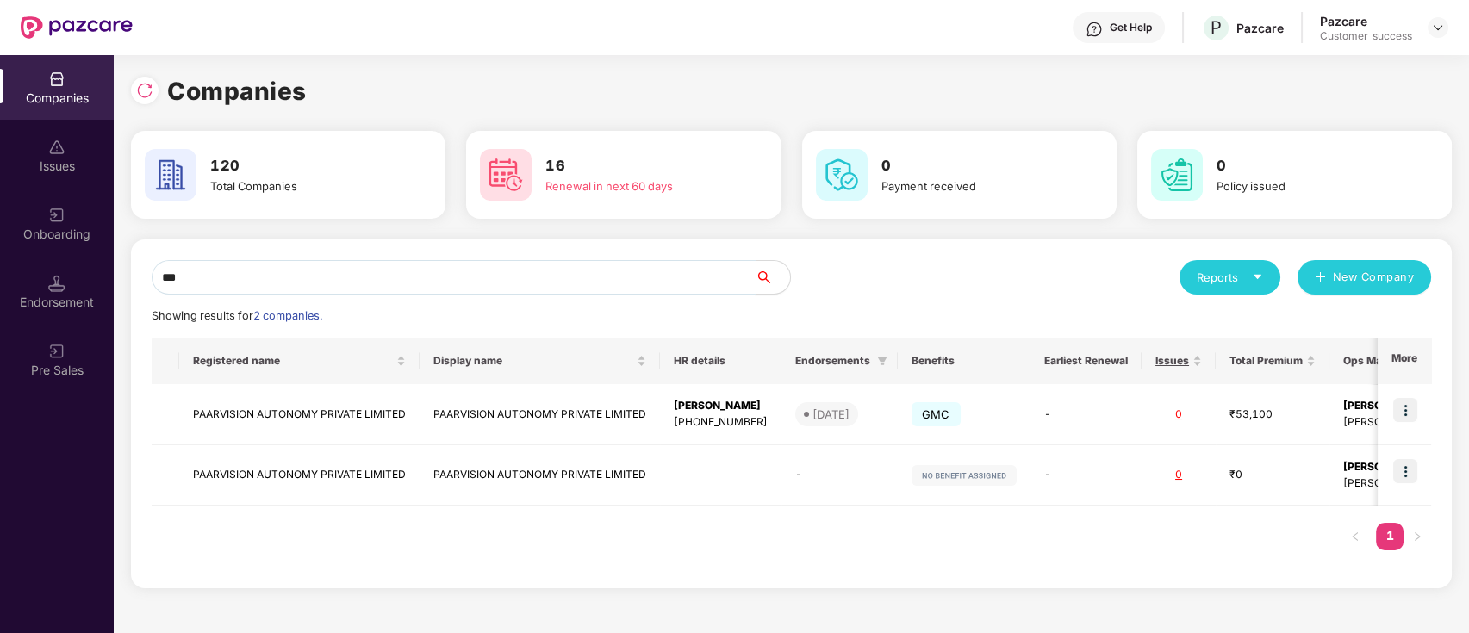
type input "***"
click at [1409, 403] on img at bounding box center [1405, 410] width 24 height 24
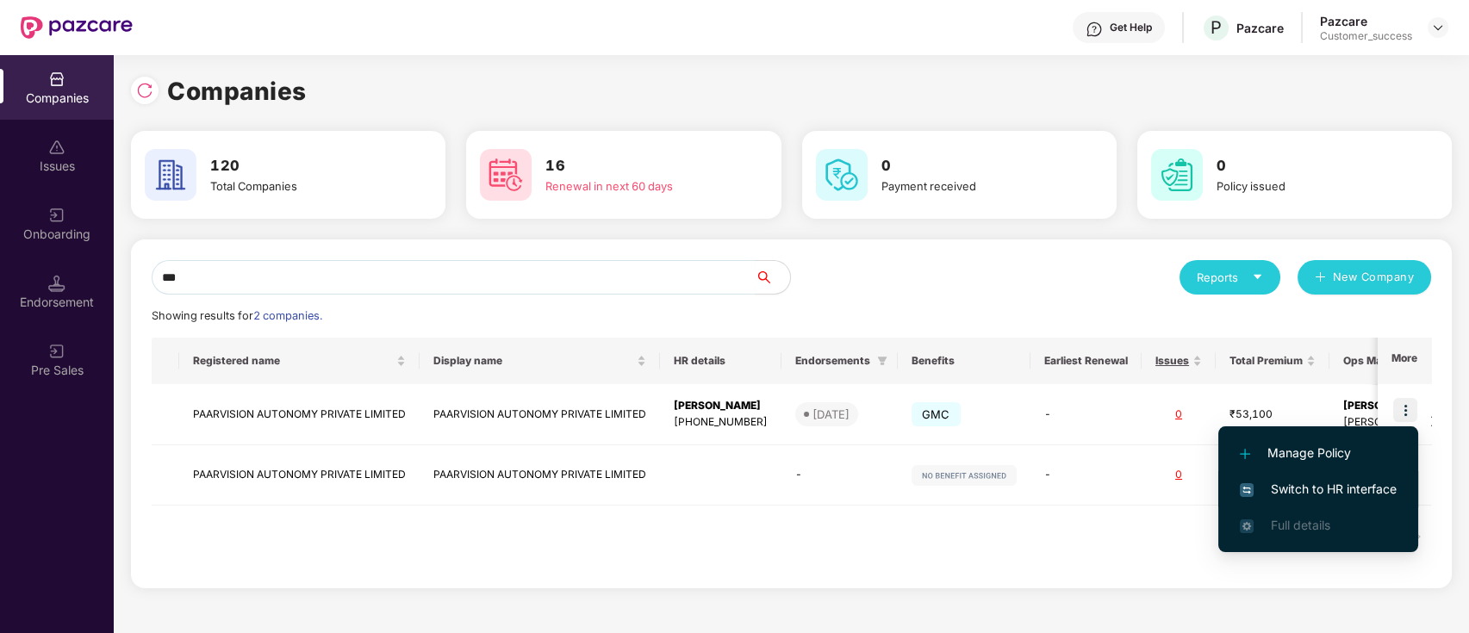
click at [1312, 489] on span "Switch to HR interface" at bounding box center [1318, 489] width 157 height 19
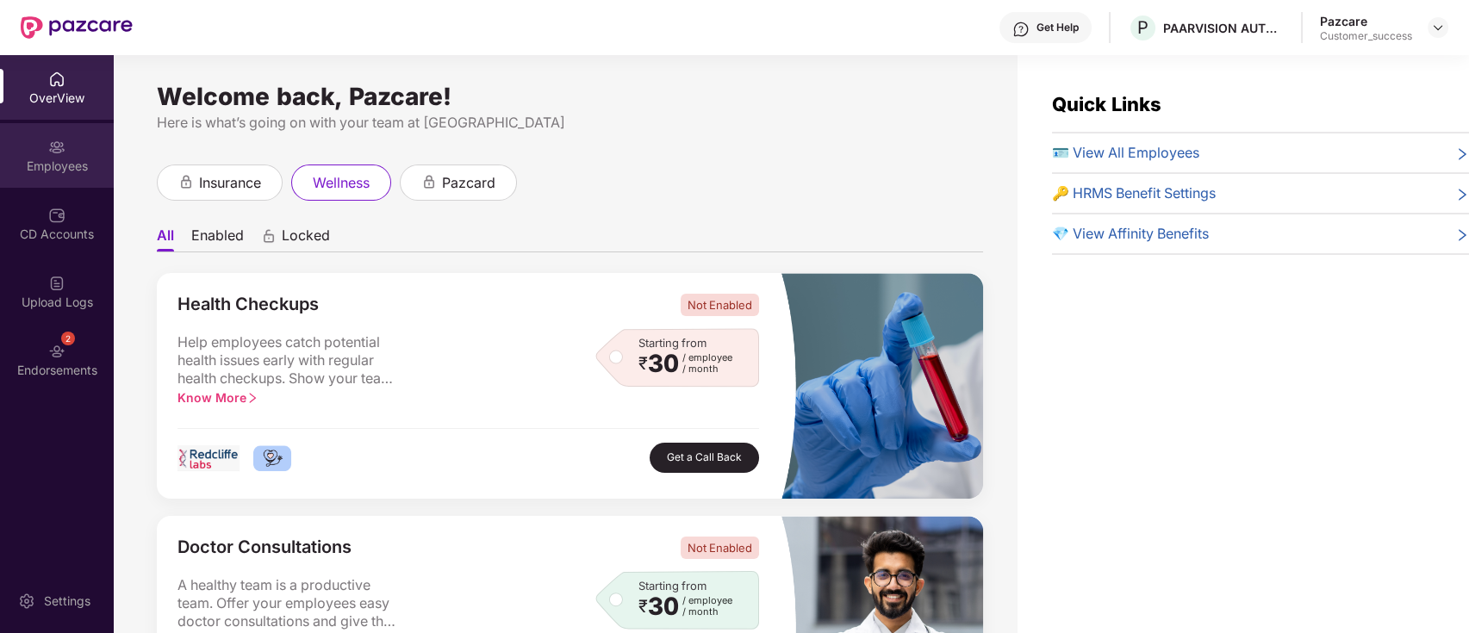
click at [56, 150] on img at bounding box center [56, 147] width 17 height 17
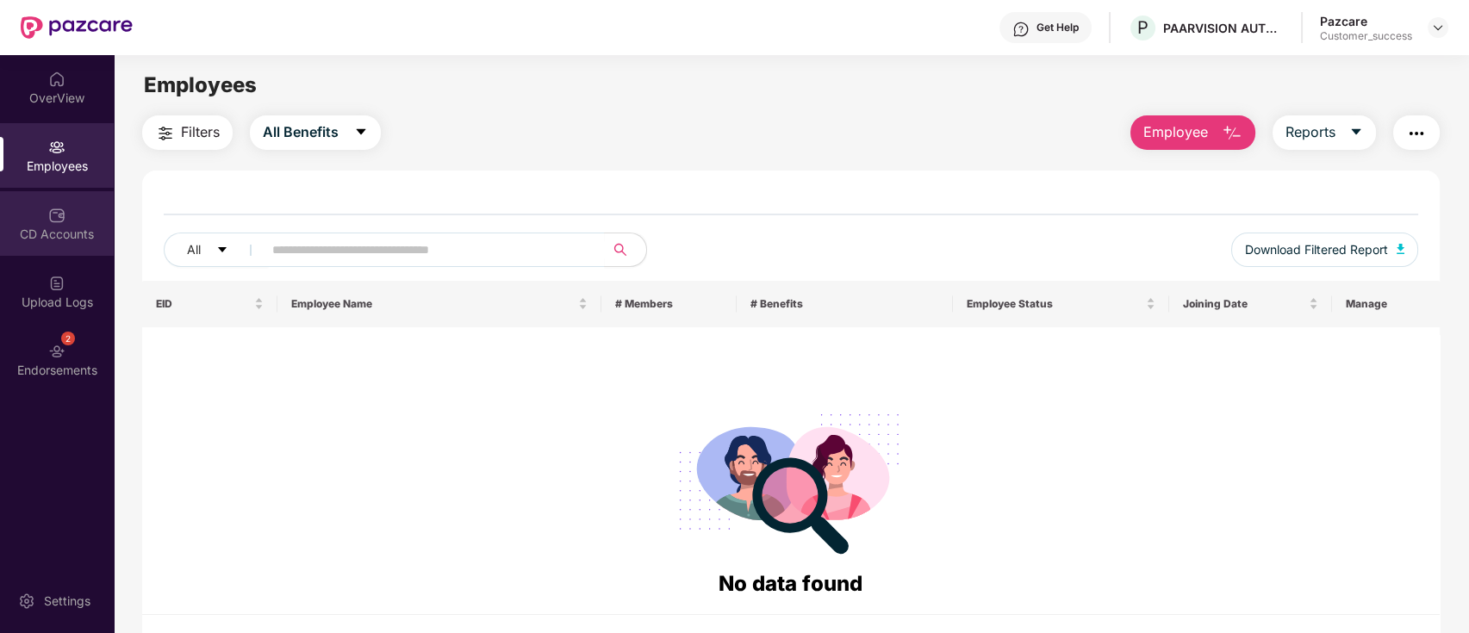
click at [57, 217] on img at bounding box center [56, 215] width 17 height 17
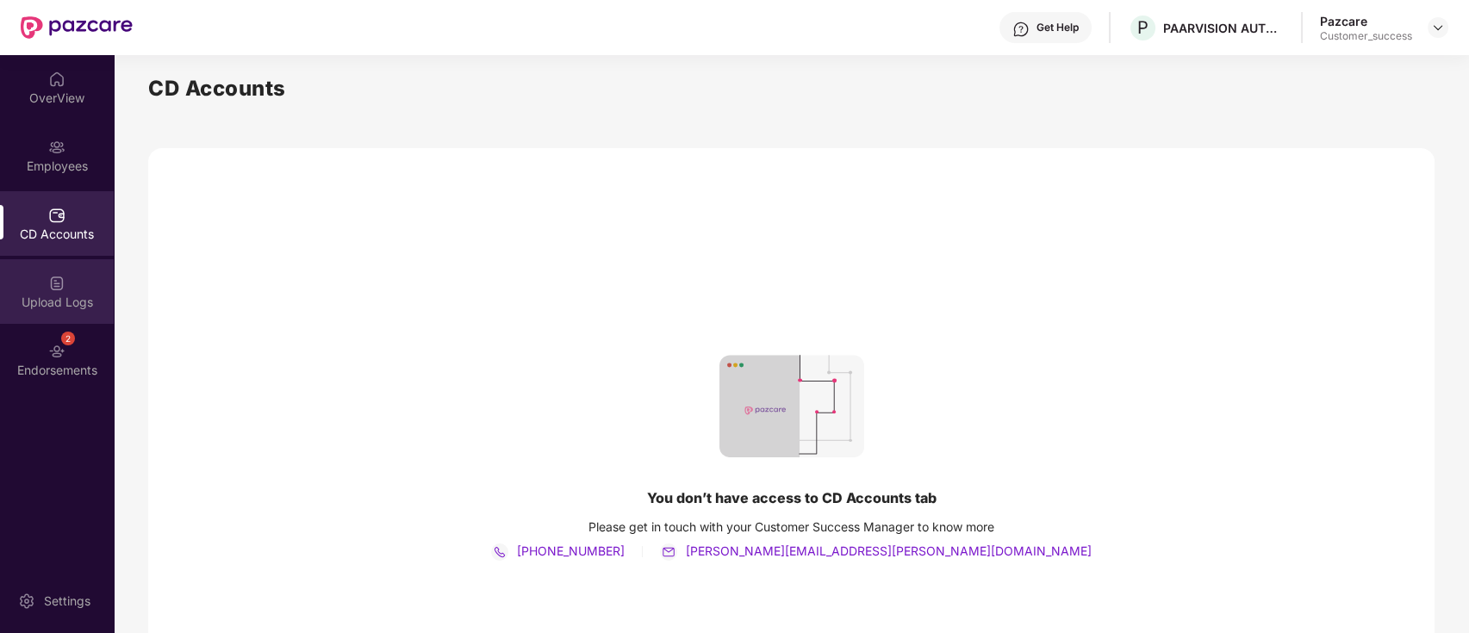
click at [75, 276] on div "Upload Logs" at bounding box center [57, 291] width 114 height 65
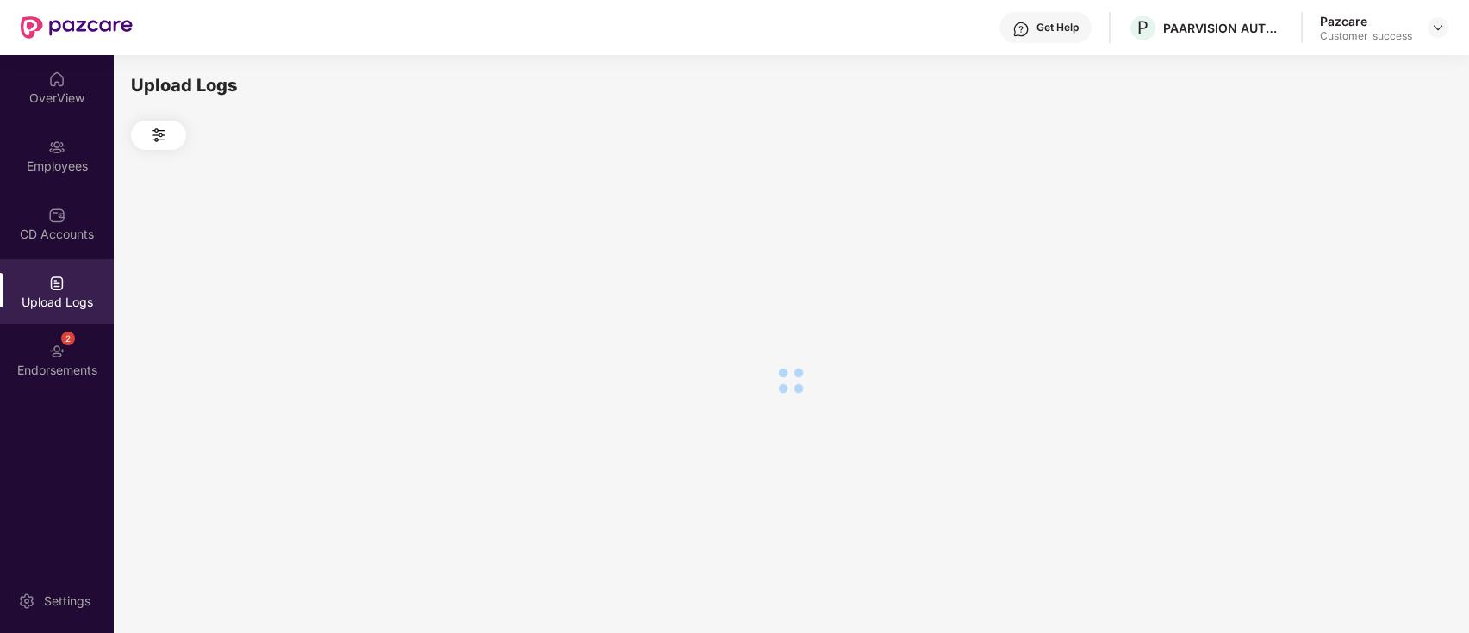
click at [89, 193] on div "CD Accounts" at bounding box center [57, 223] width 114 height 65
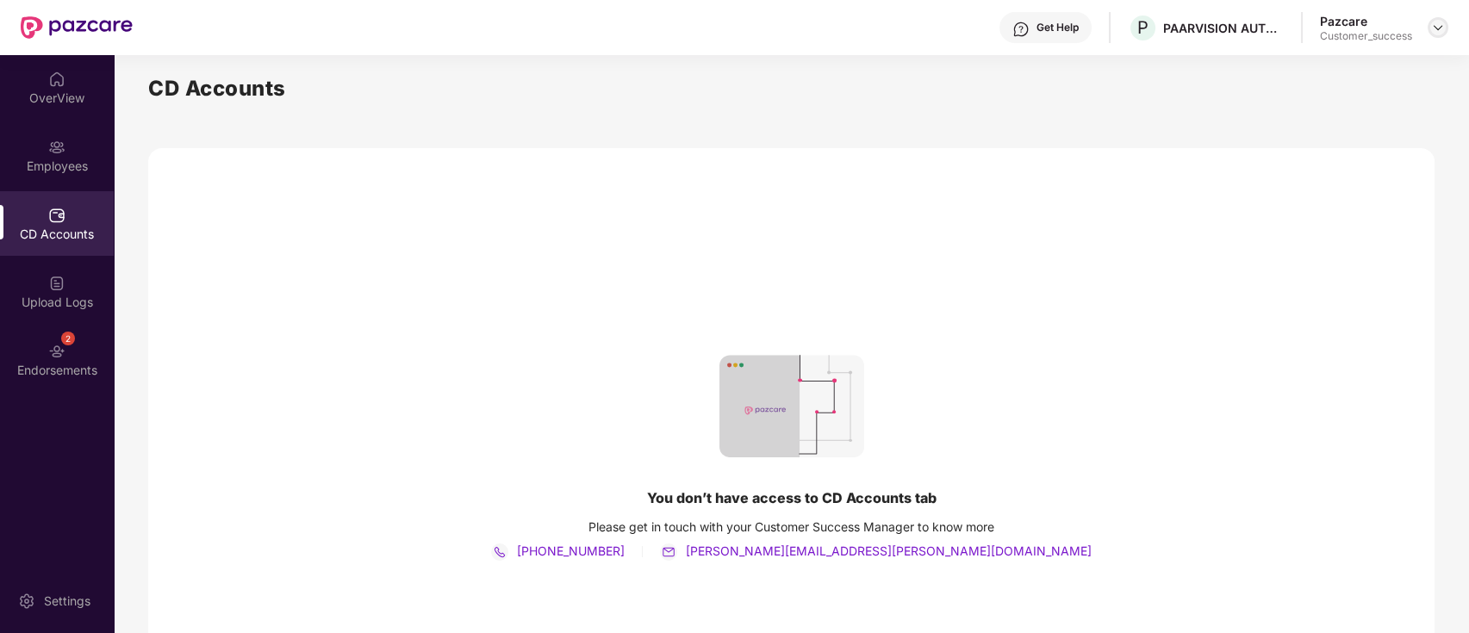
click at [1436, 27] on img at bounding box center [1438, 28] width 14 height 14
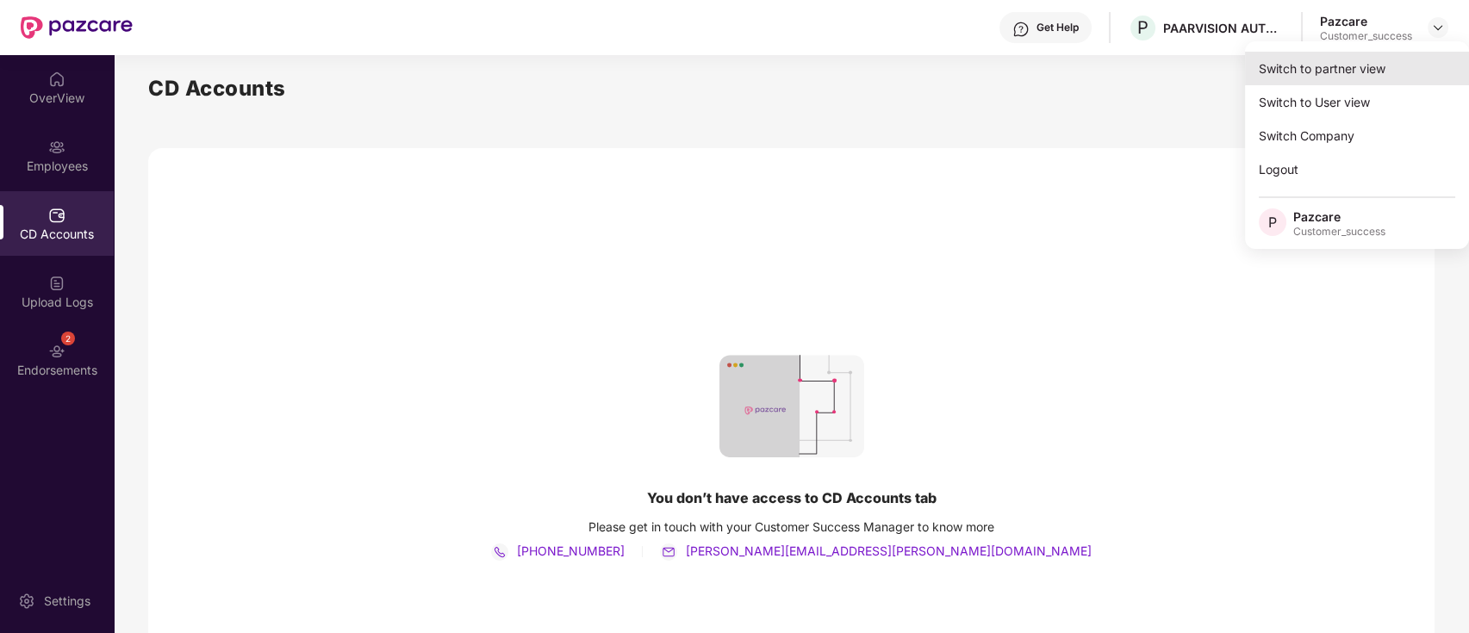
click at [1385, 72] on div "Switch to partner view" at bounding box center [1357, 69] width 224 height 34
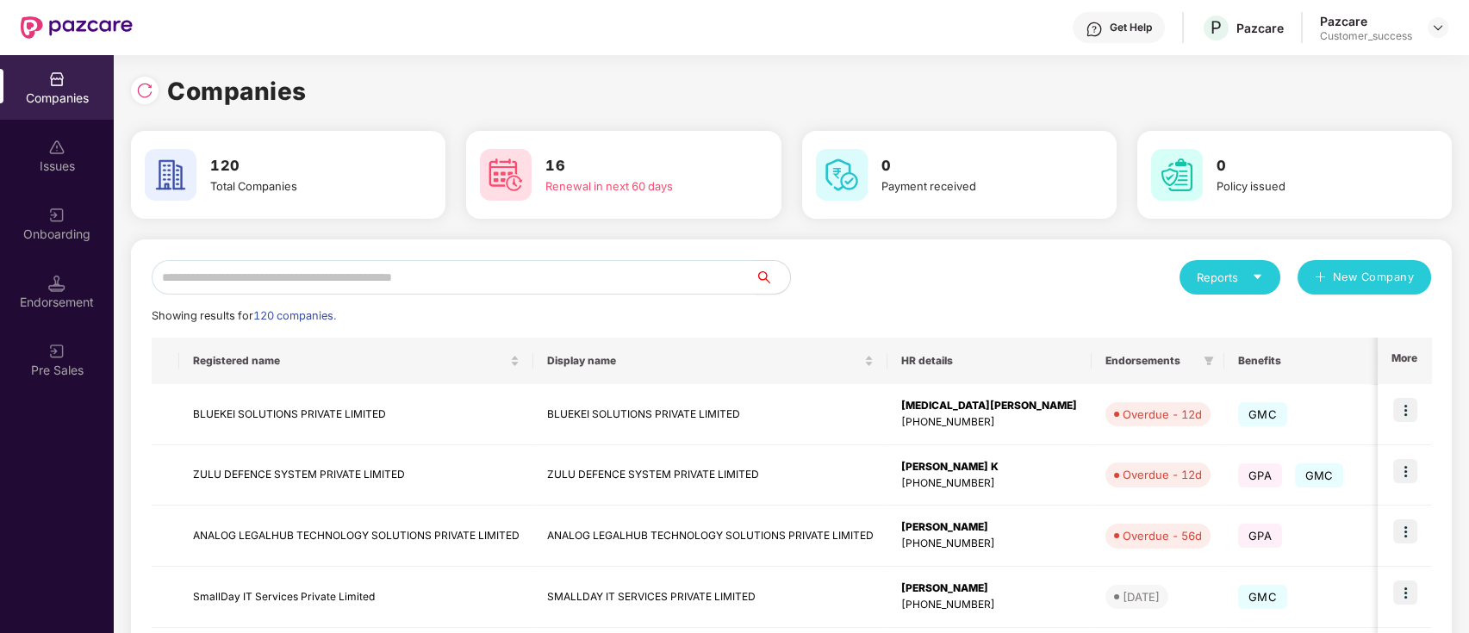
click at [373, 289] on input "text" at bounding box center [454, 277] width 604 height 34
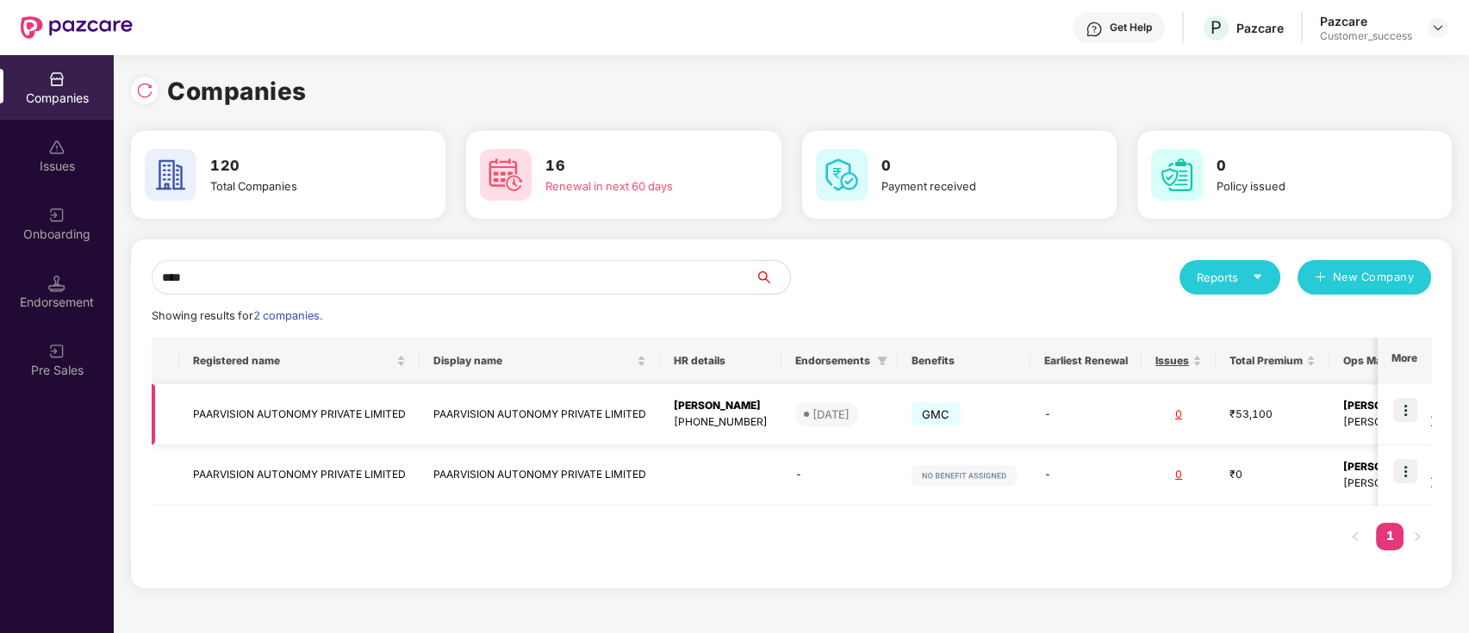
scroll to position [0, 144]
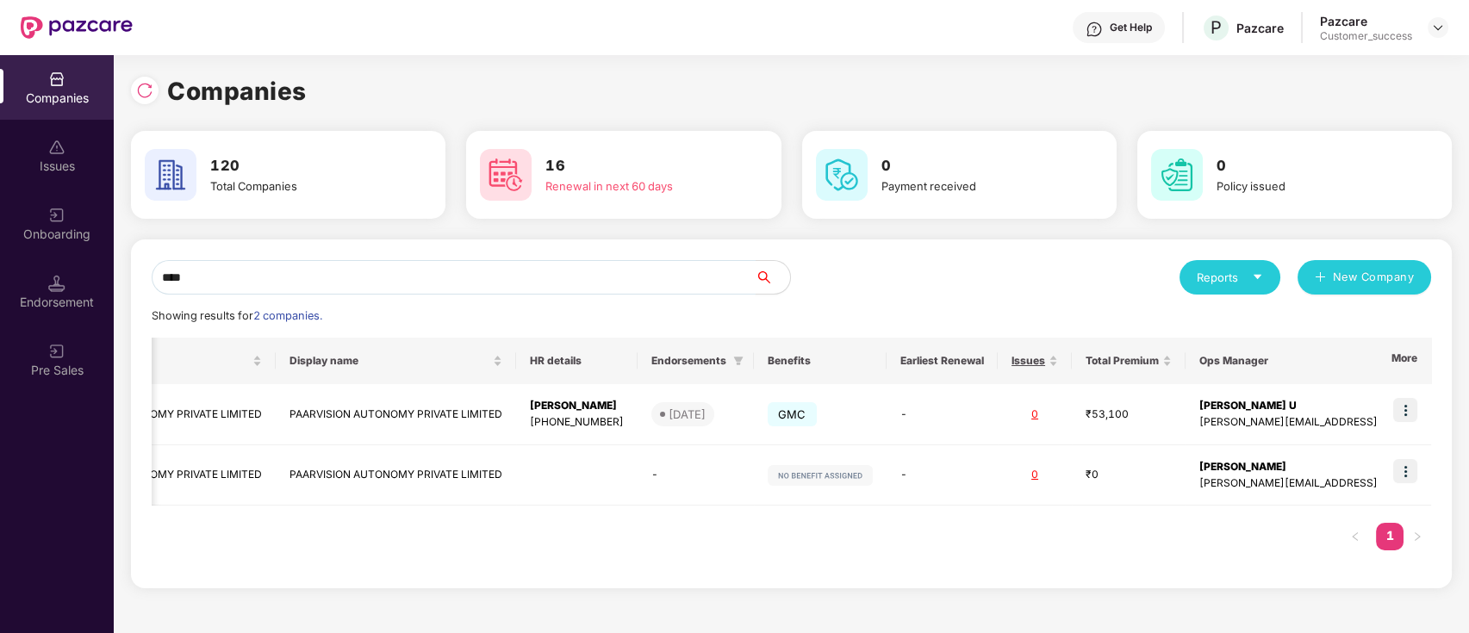
type input "****"
click at [1406, 410] on img at bounding box center [1405, 410] width 24 height 24
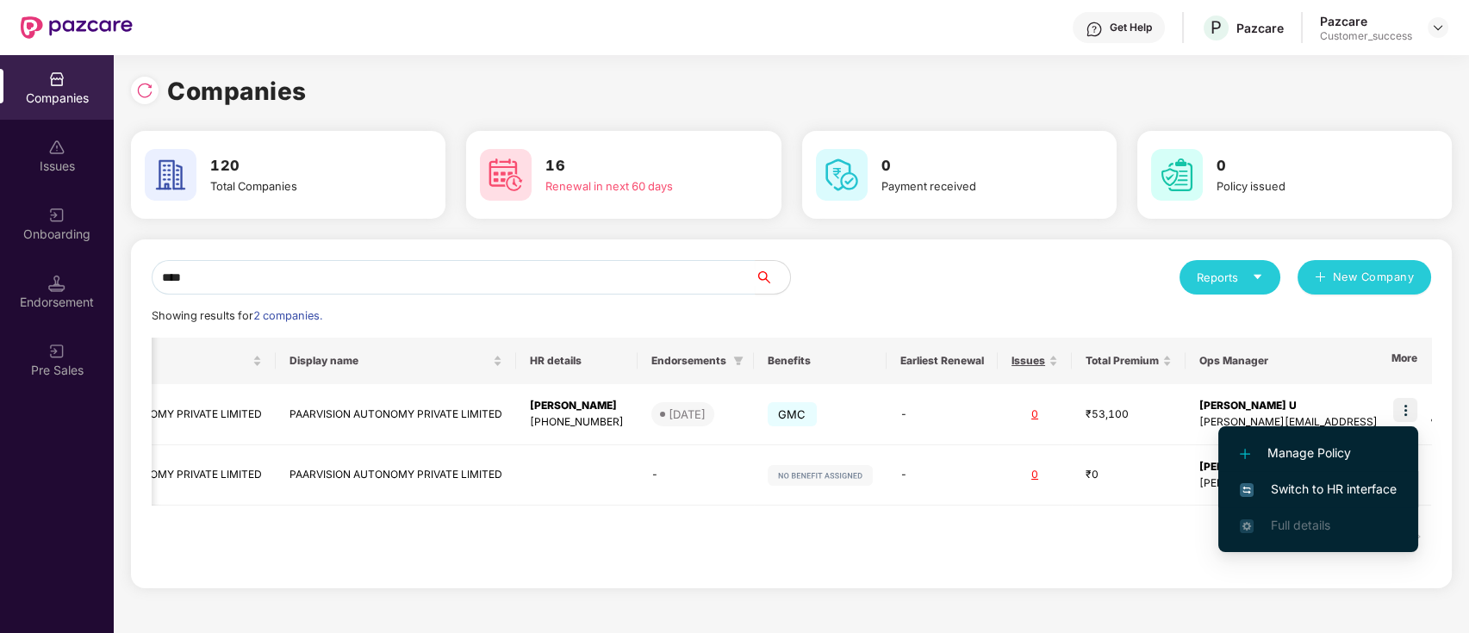
click at [1369, 483] on span "Switch to HR interface" at bounding box center [1318, 489] width 157 height 19
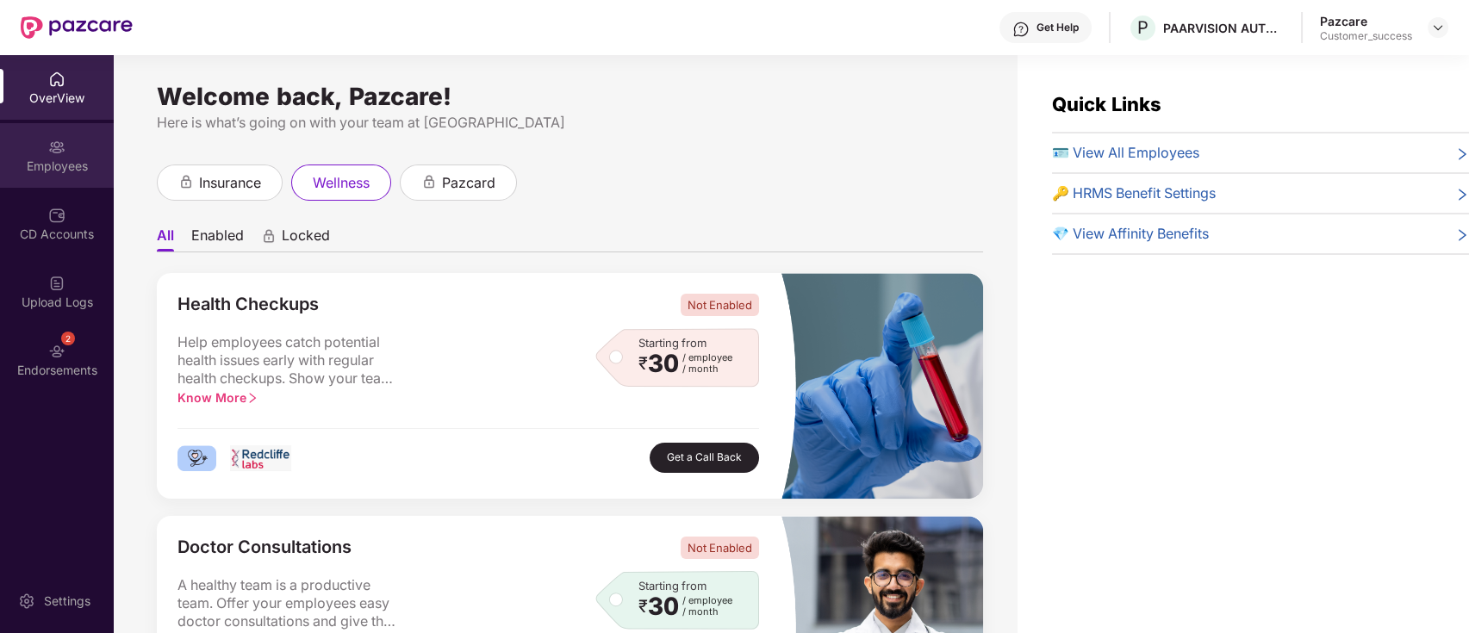
click at [82, 174] on div "Employees" at bounding box center [57, 166] width 114 height 17
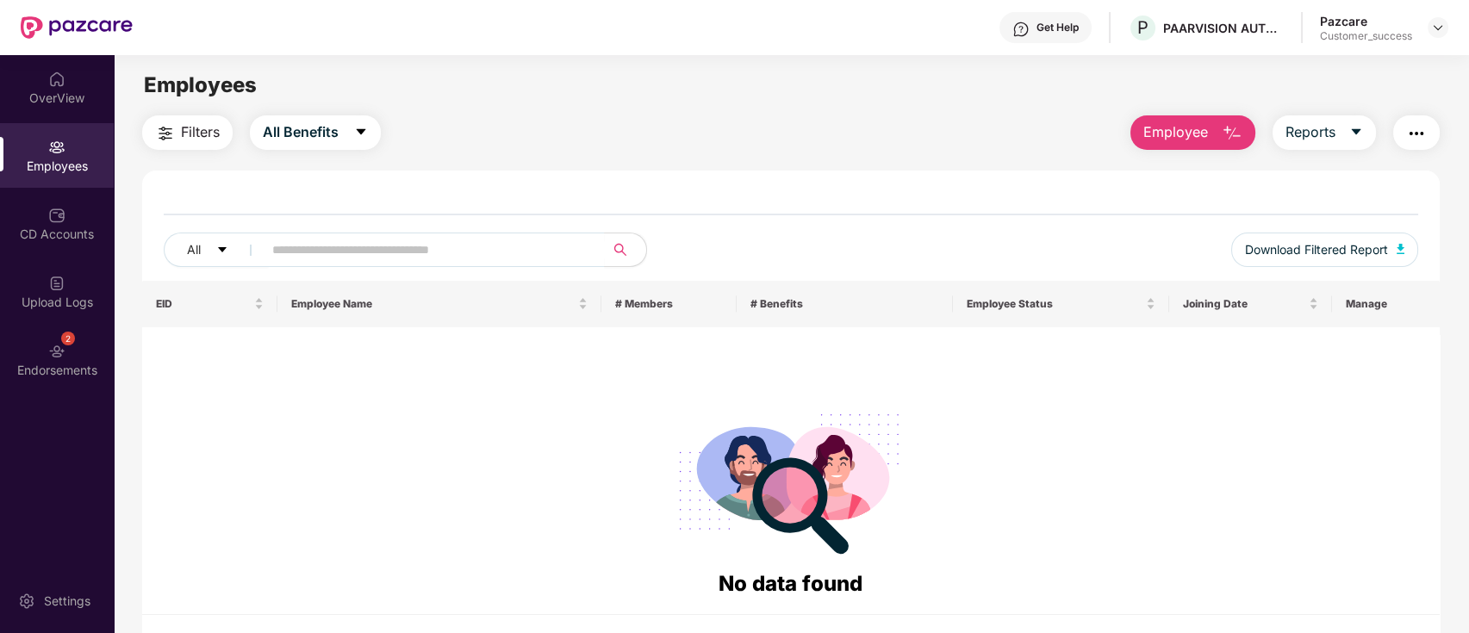
click at [339, 153] on div "Filters All Benefits Employee Reports All Download Filtered Report EID Employee…" at bounding box center [791, 396] width 1299 height 562
click at [337, 144] on button "All Benefits" at bounding box center [315, 132] width 131 height 34
click at [346, 179] on span "All Benefits" at bounding box center [323, 180] width 77 height 19
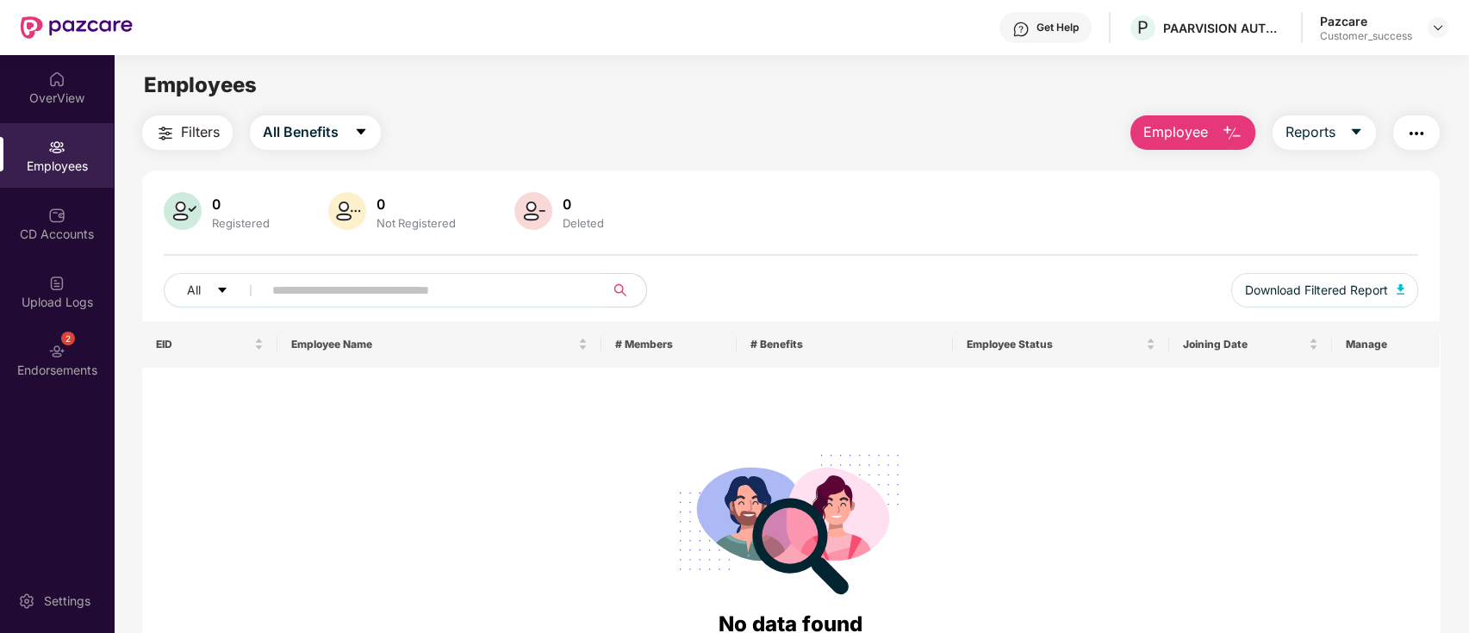
click at [889, 139] on div "Filters All Benefits Employee Reports" at bounding box center [791, 132] width 1299 height 34
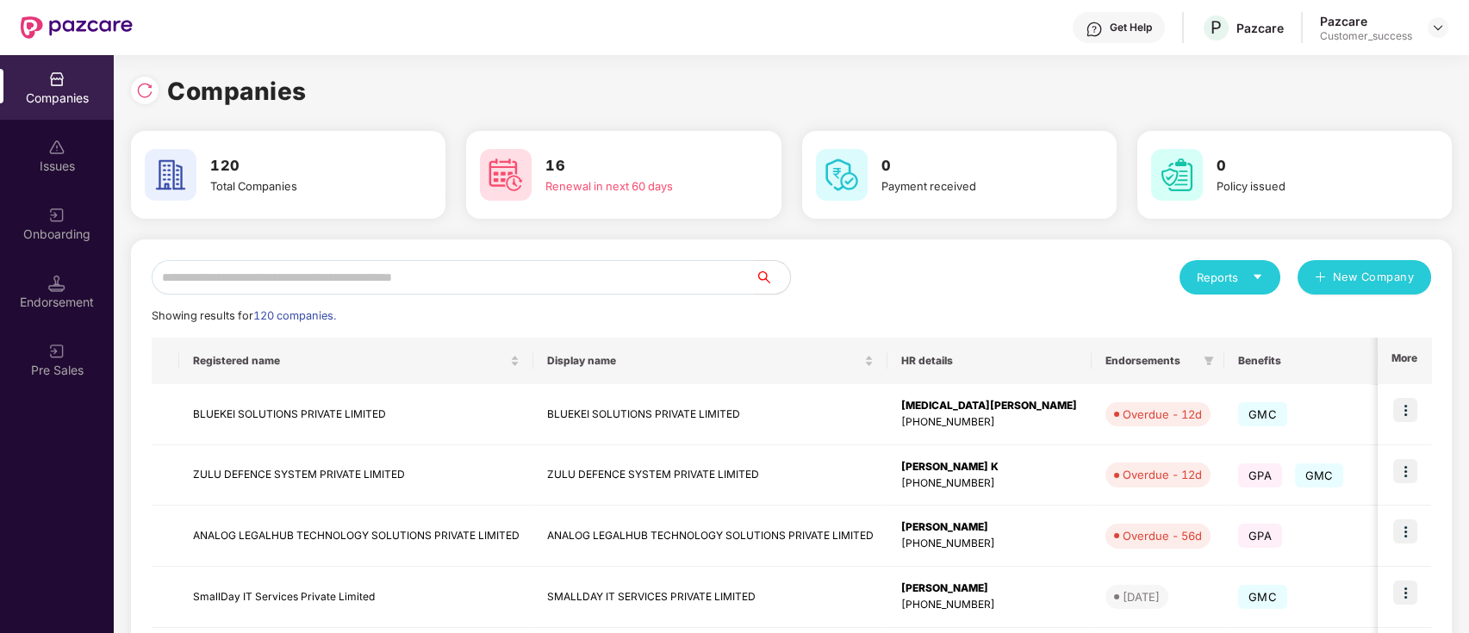
scroll to position [454, 0]
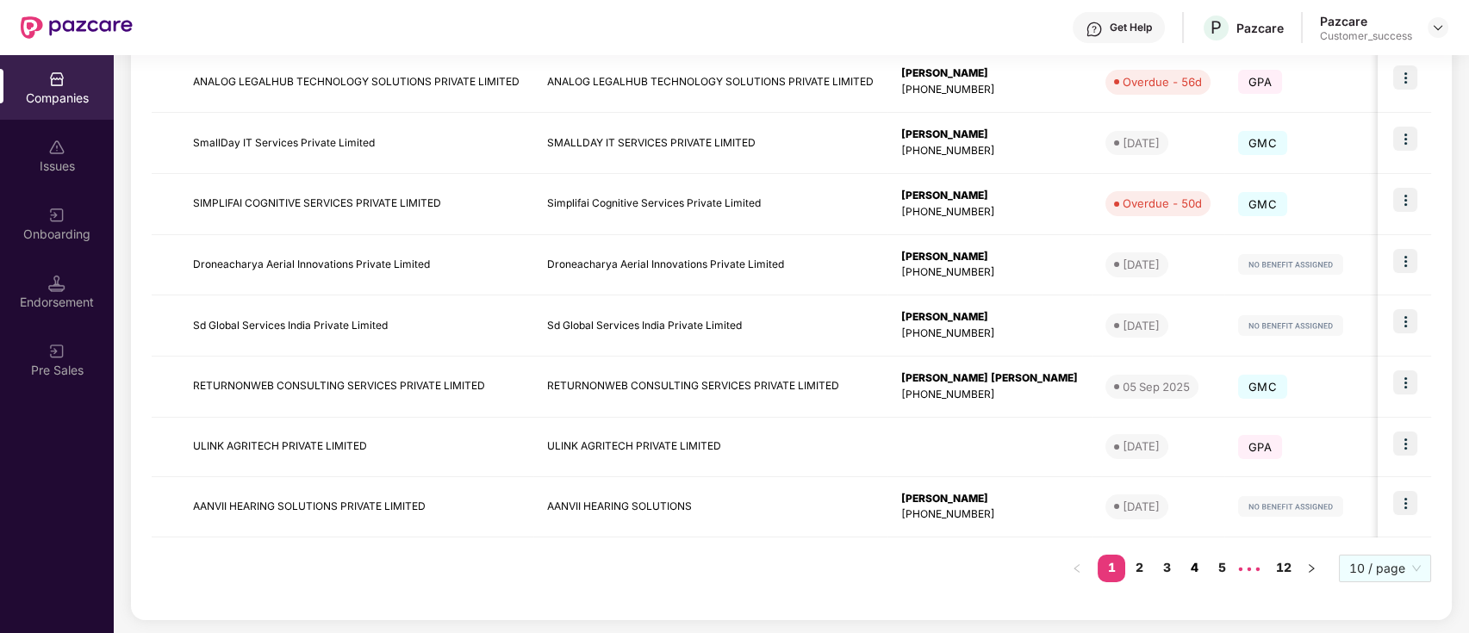
click at [1195, 572] on link "4" at bounding box center [1194, 568] width 28 height 26
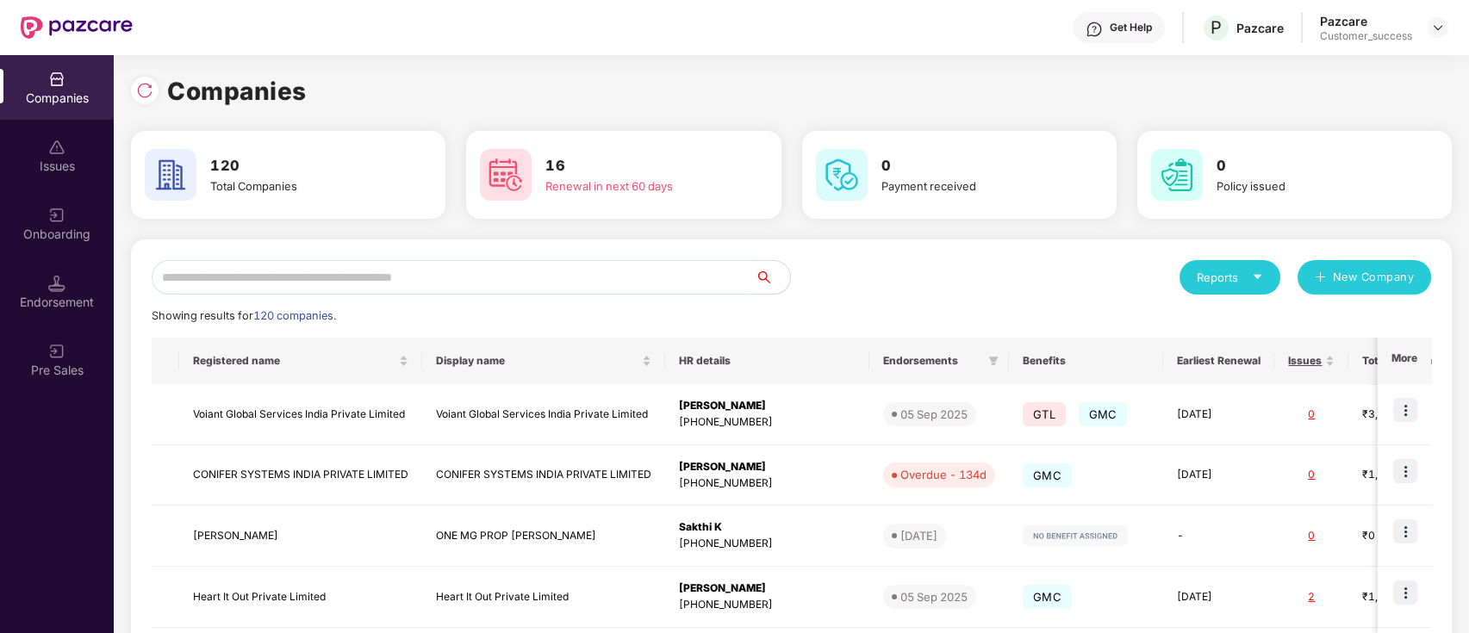
scroll to position [455, 0]
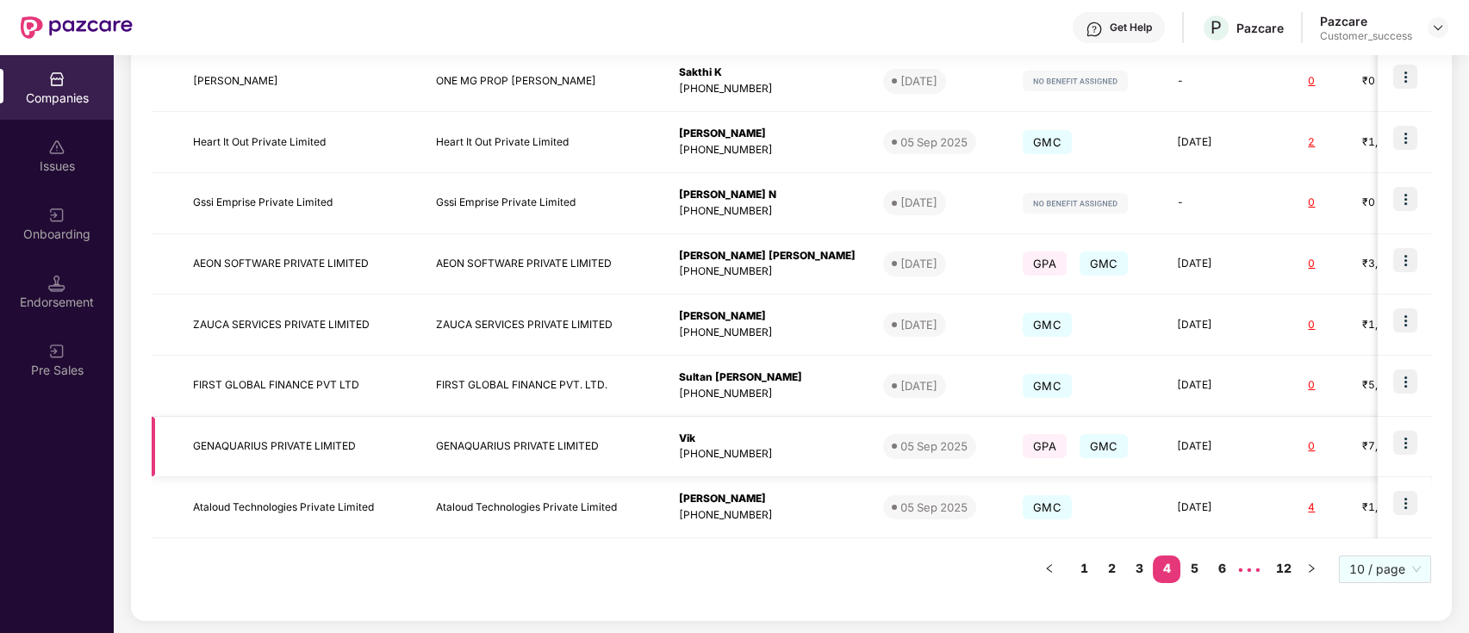
click at [1411, 447] on img at bounding box center [1405, 443] width 24 height 24
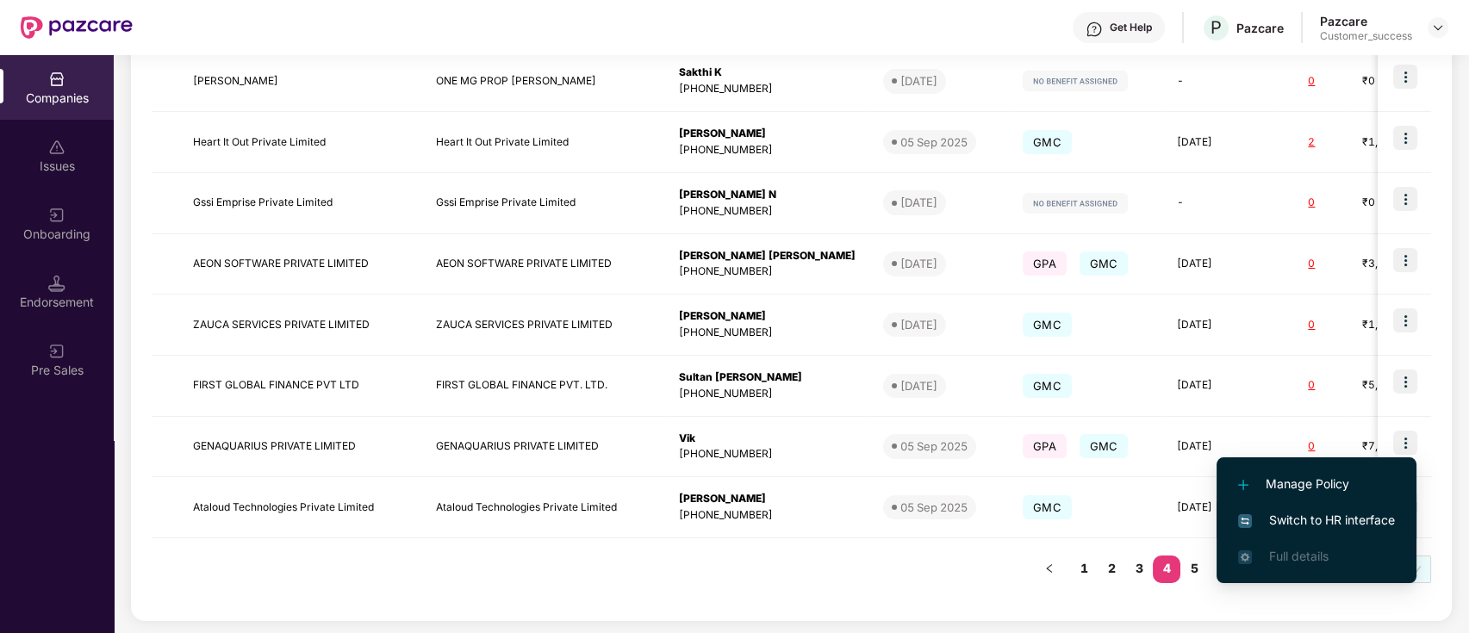
click at [1280, 508] on li "Switch to HR interface" at bounding box center [1317, 520] width 200 height 36
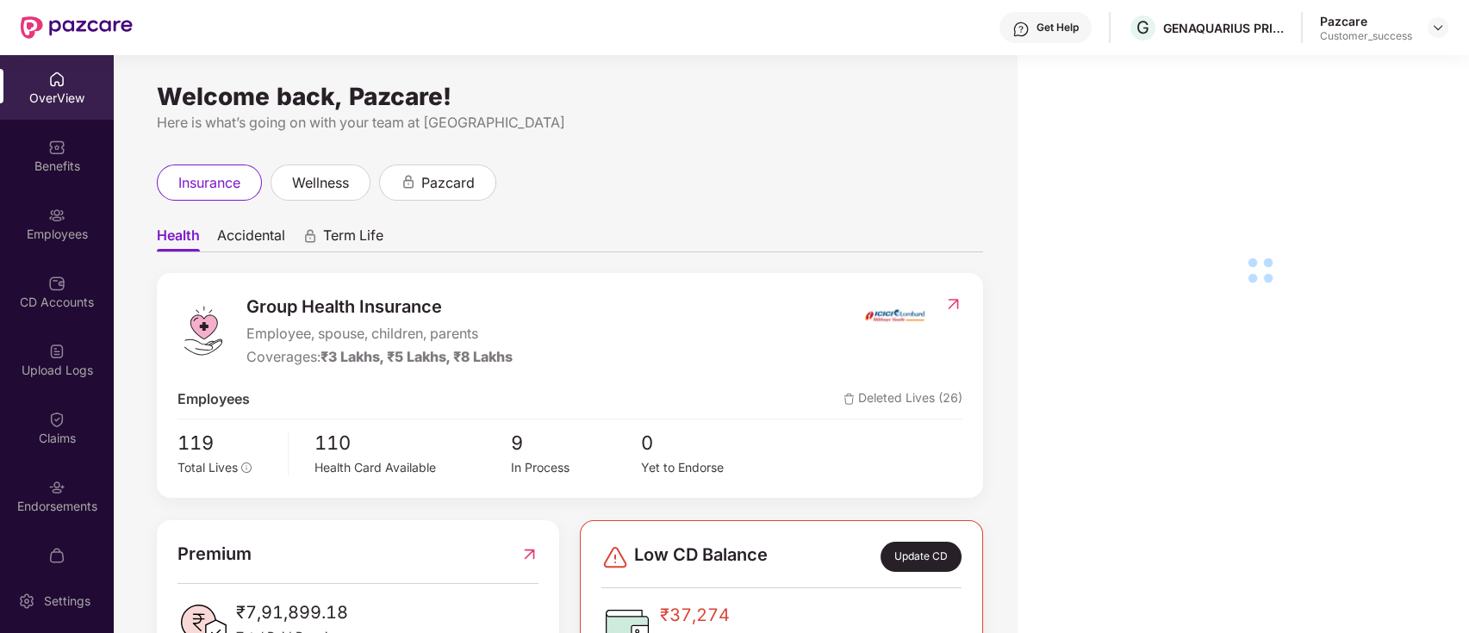
drag, startPoint x: 112, startPoint y: 290, endPoint x: 72, endPoint y: 258, distance: 52.1
click at [96, 275] on div "CD Accounts" at bounding box center [57, 291] width 114 height 65
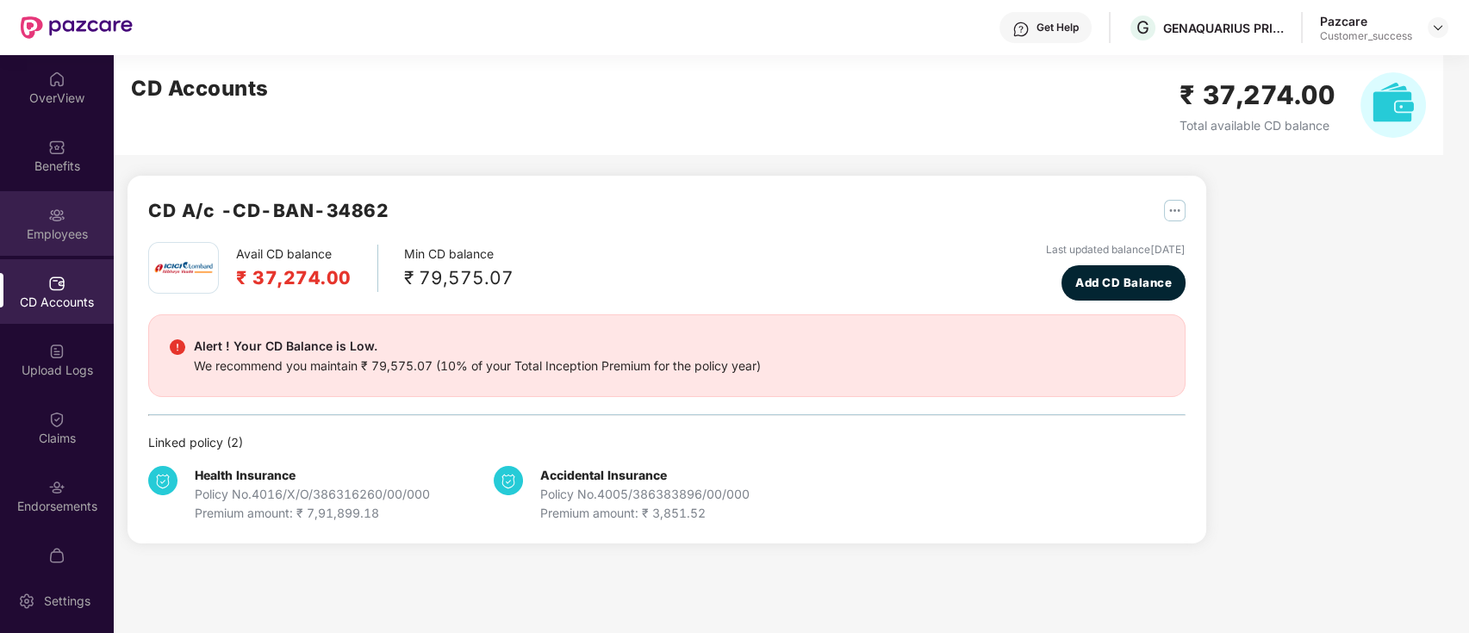
click at [38, 230] on div "Employees" at bounding box center [57, 234] width 114 height 17
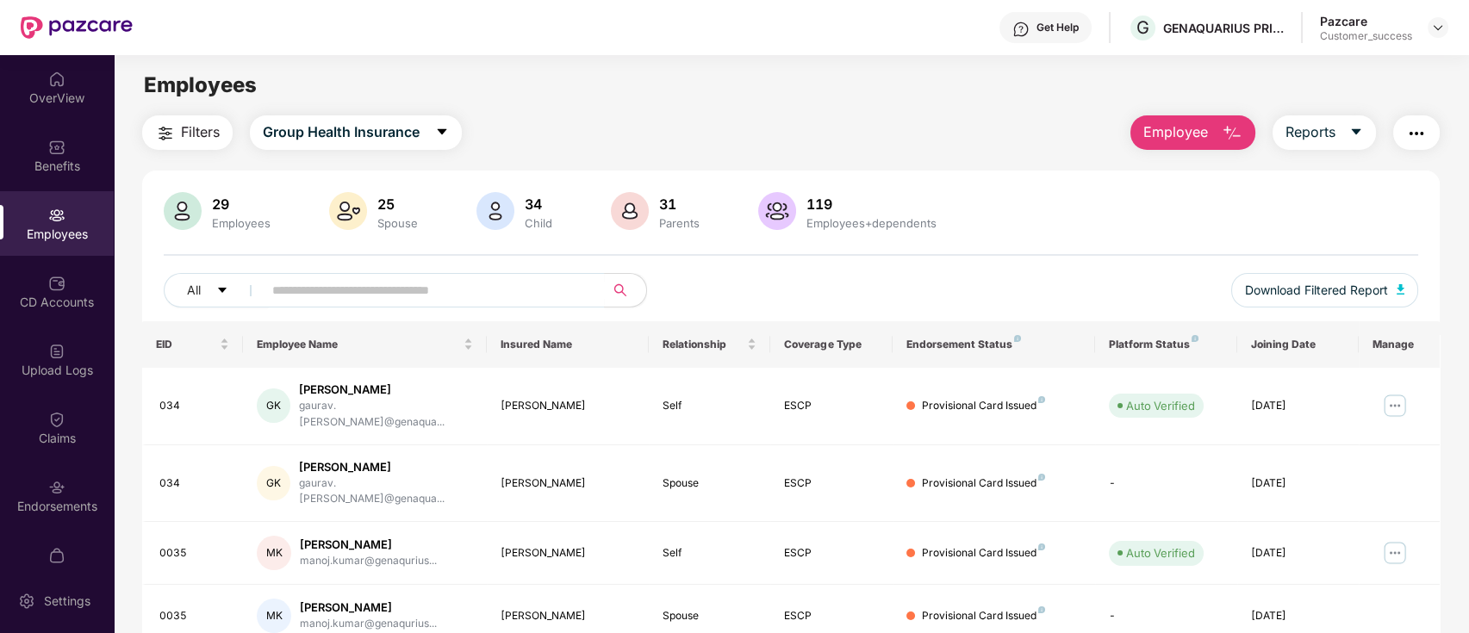
scroll to position [424, 0]
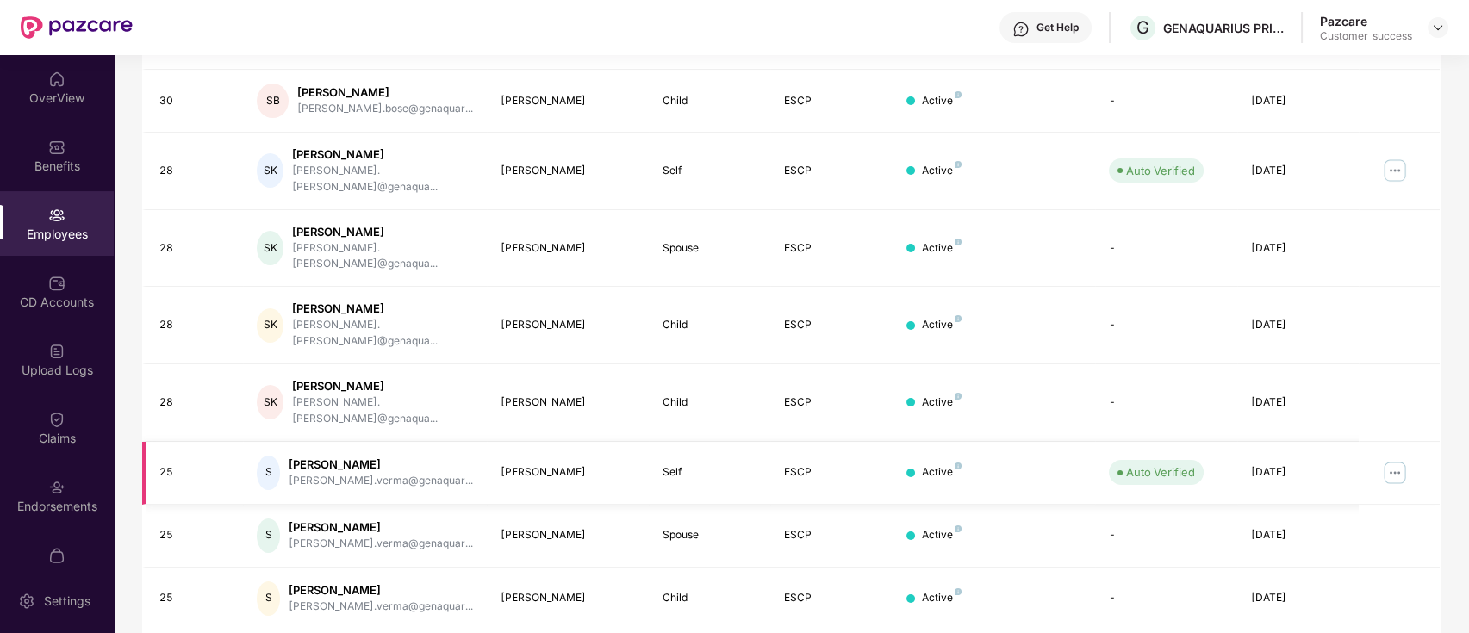
click at [1399, 459] on img at bounding box center [1395, 473] width 28 height 28
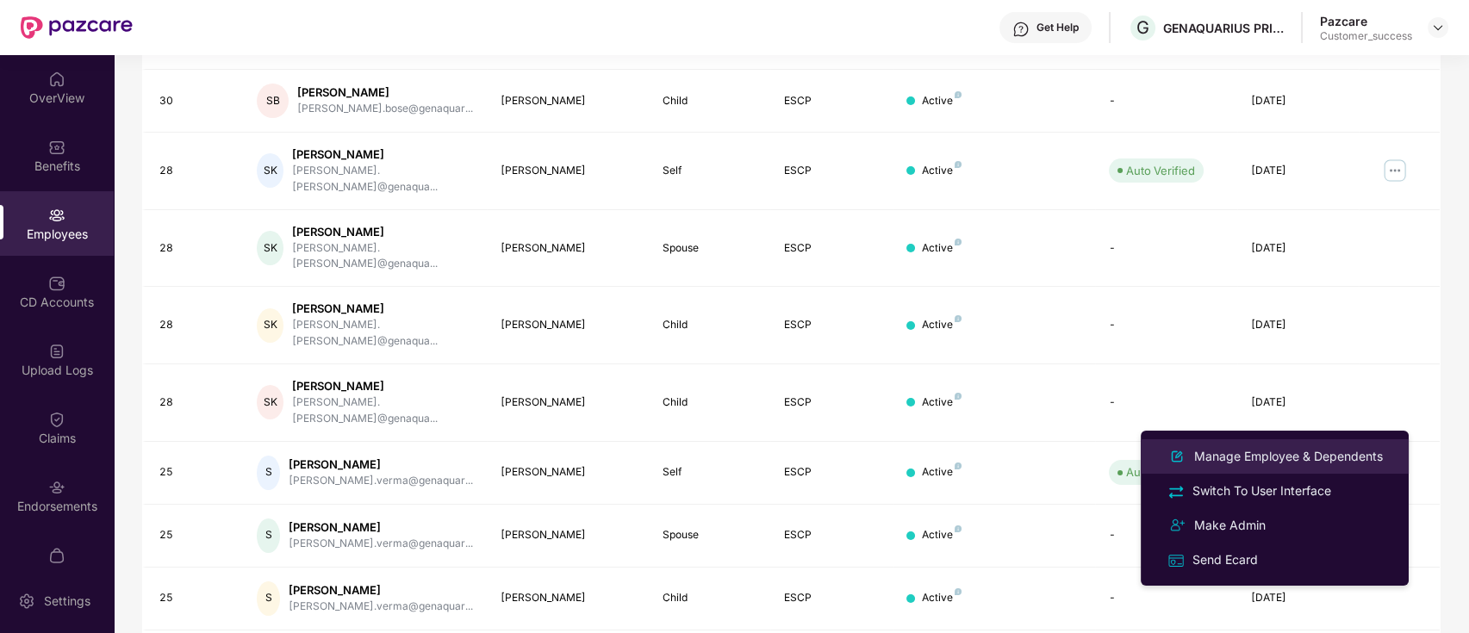
click at [1240, 464] on div "Manage Employee & Dependents" at bounding box center [1289, 456] width 196 height 19
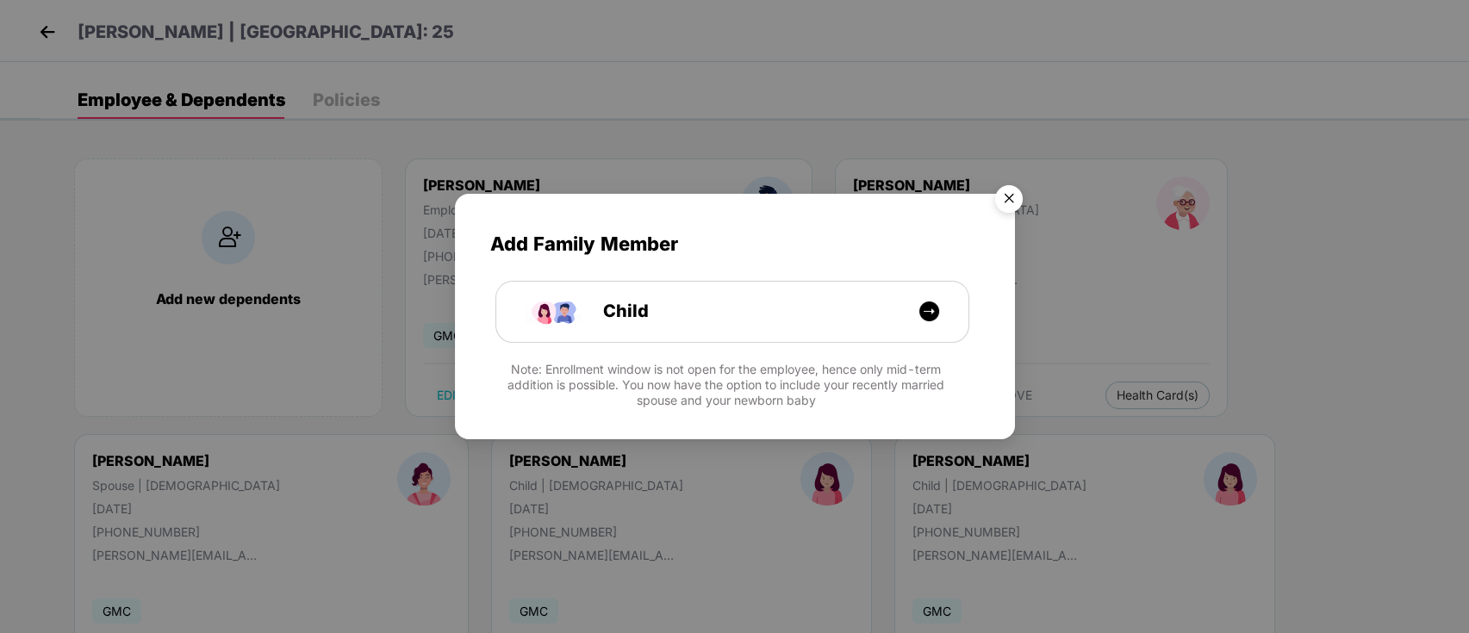
click at [1002, 199] on img "Close" at bounding box center [1009, 202] width 48 height 48
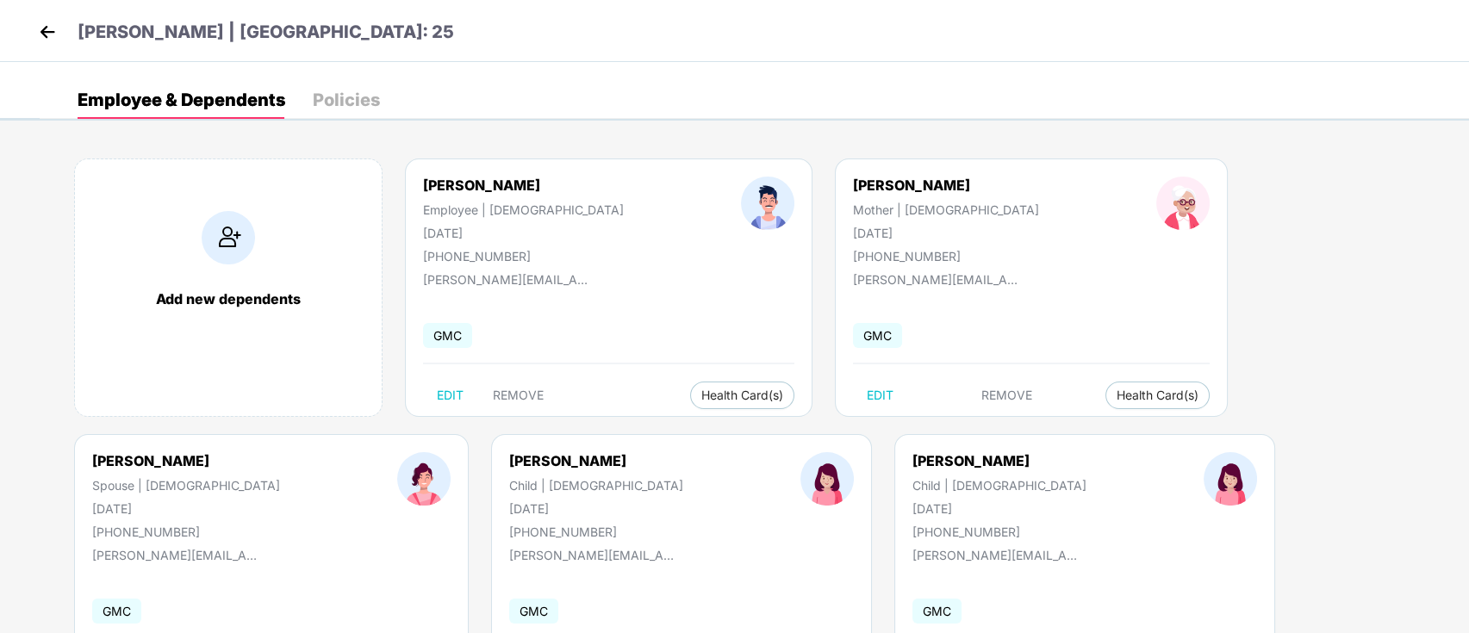
click at [1118, 536] on div "Add new dependents [PERSON_NAME] Employee | [DEMOGRAPHIC_DATA] [DATE] [PHONE_NU…" at bounding box center [754, 572] width 1429 height 879
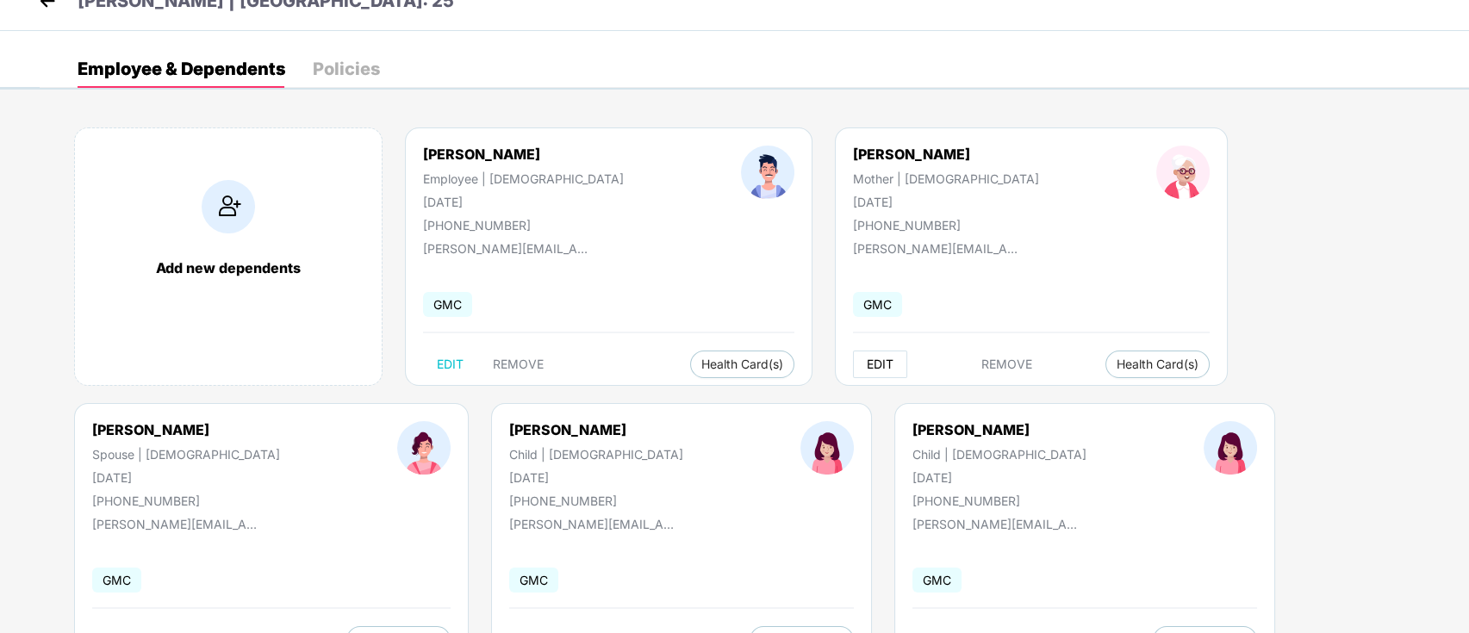
scroll to position [0, 0]
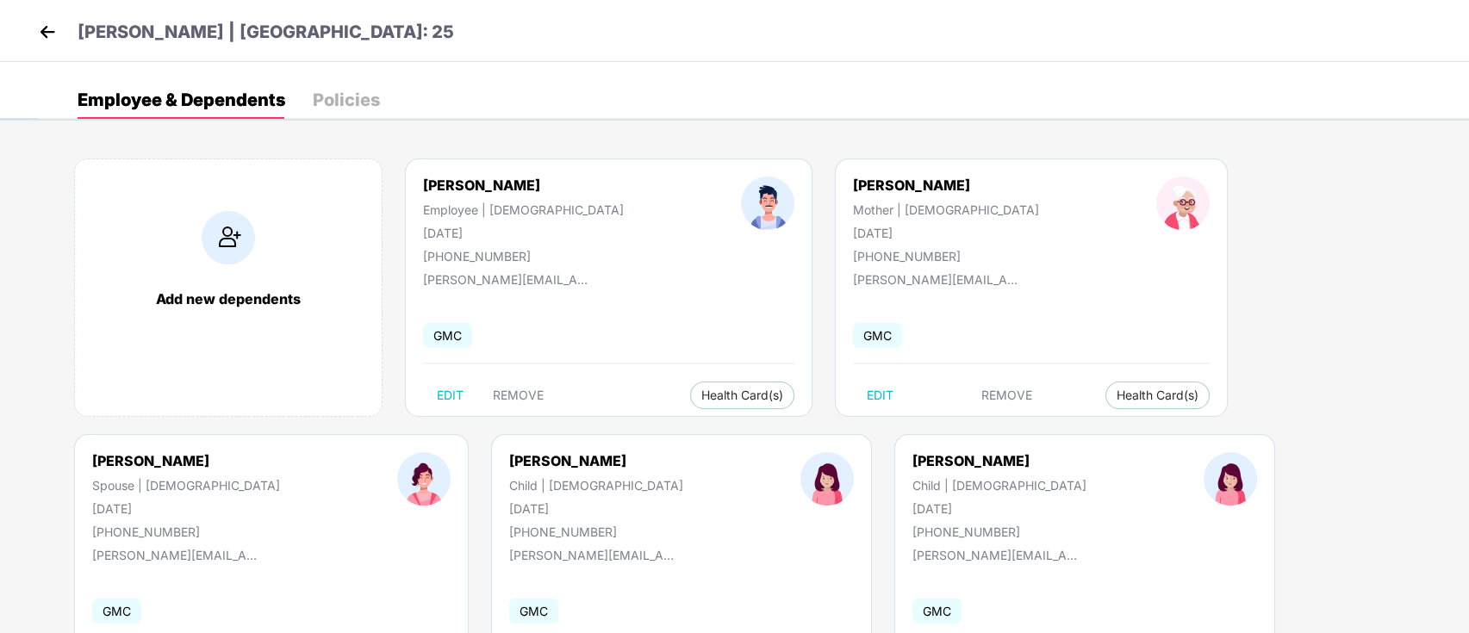
click at [776, 82] on div "Employee & Dependents Policies" at bounding box center [754, 100] width 1429 height 38
click at [61, 36] on header "[PERSON_NAME] | [GEOGRAPHIC_DATA]: 25" at bounding box center [244, 34] width 420 height 31
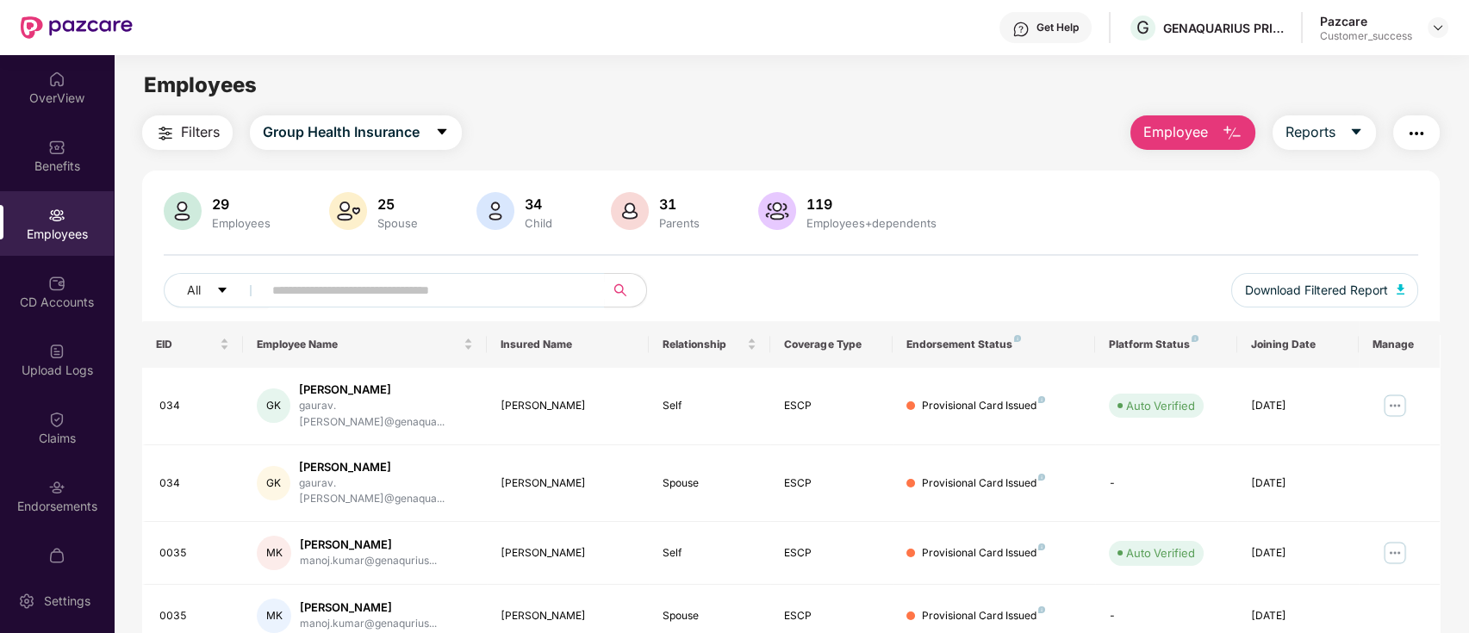
scroll to position [424, 0]
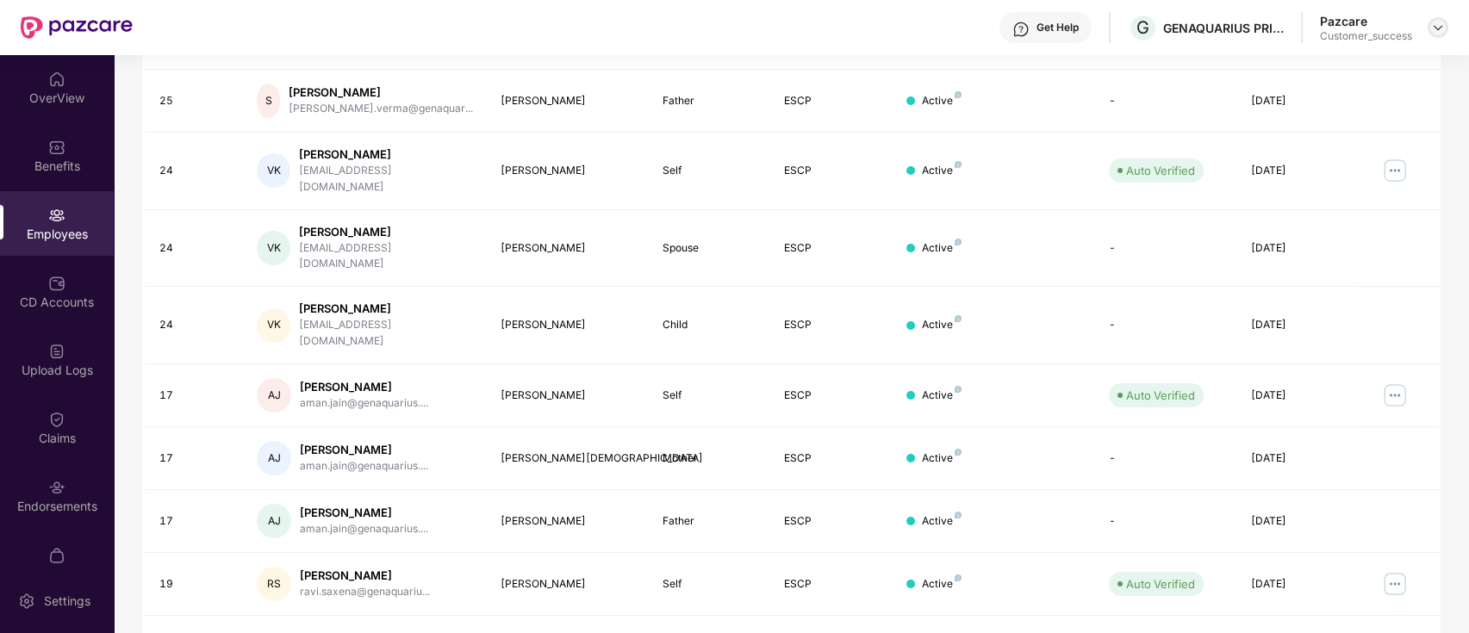
click at [1441, 31] on img at bounding box center [1438, 28] width 14 height 14
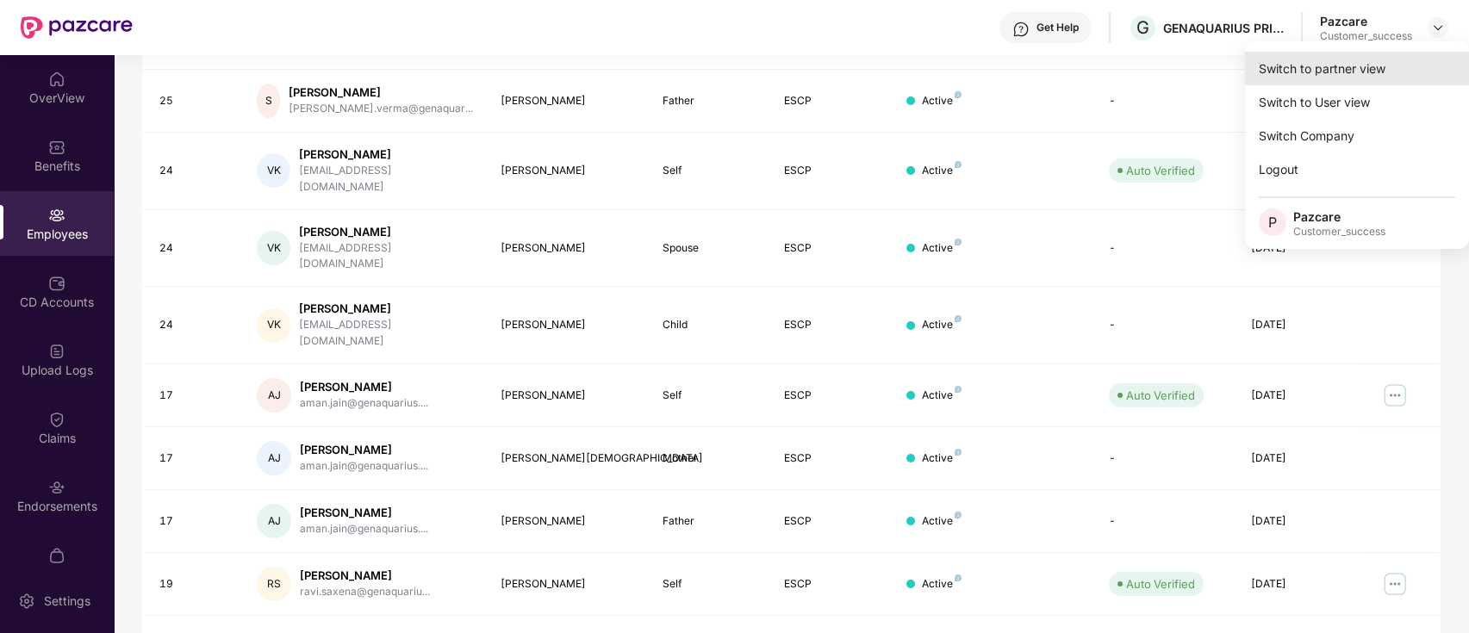
click at [1394, 51] on div "Switch to partner view Switch to User view Switch Company Logout P Pazcare Cust…" at bounding box center [1357, 145] width 224 height 208
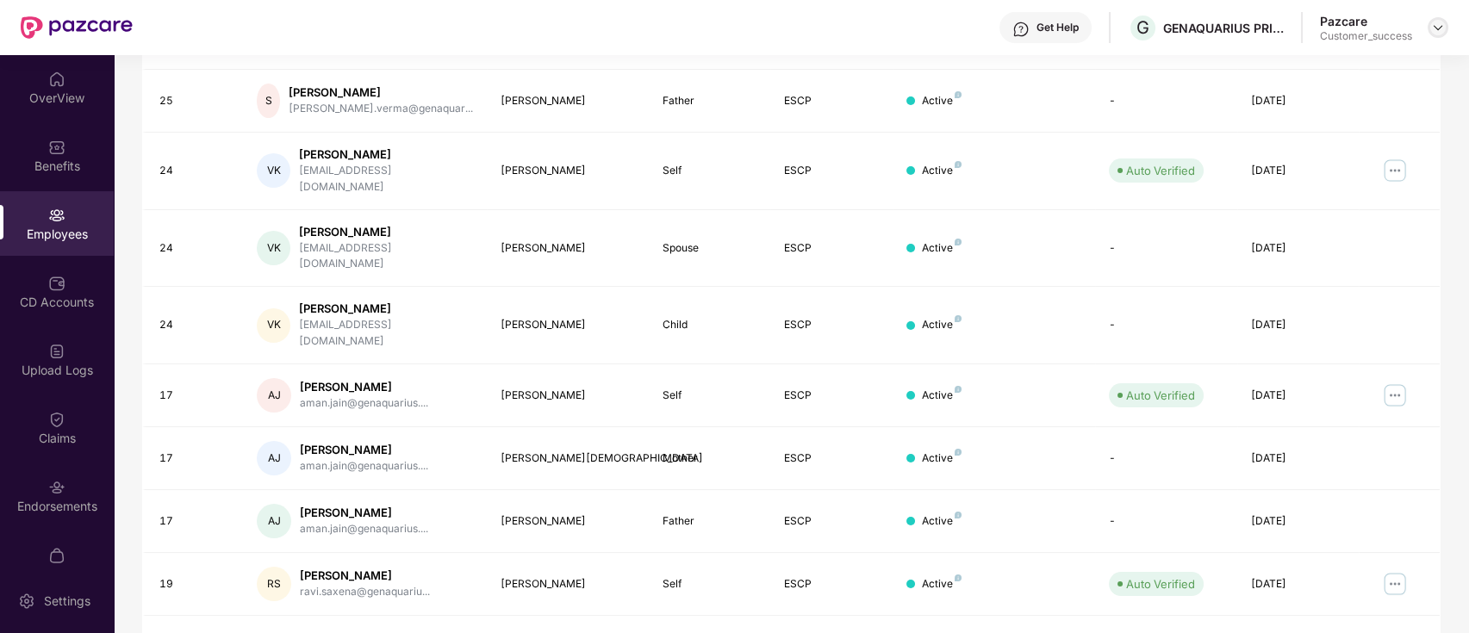
click at [1433, 31] on img at bounding box center [1438, 28] width 14 height 14
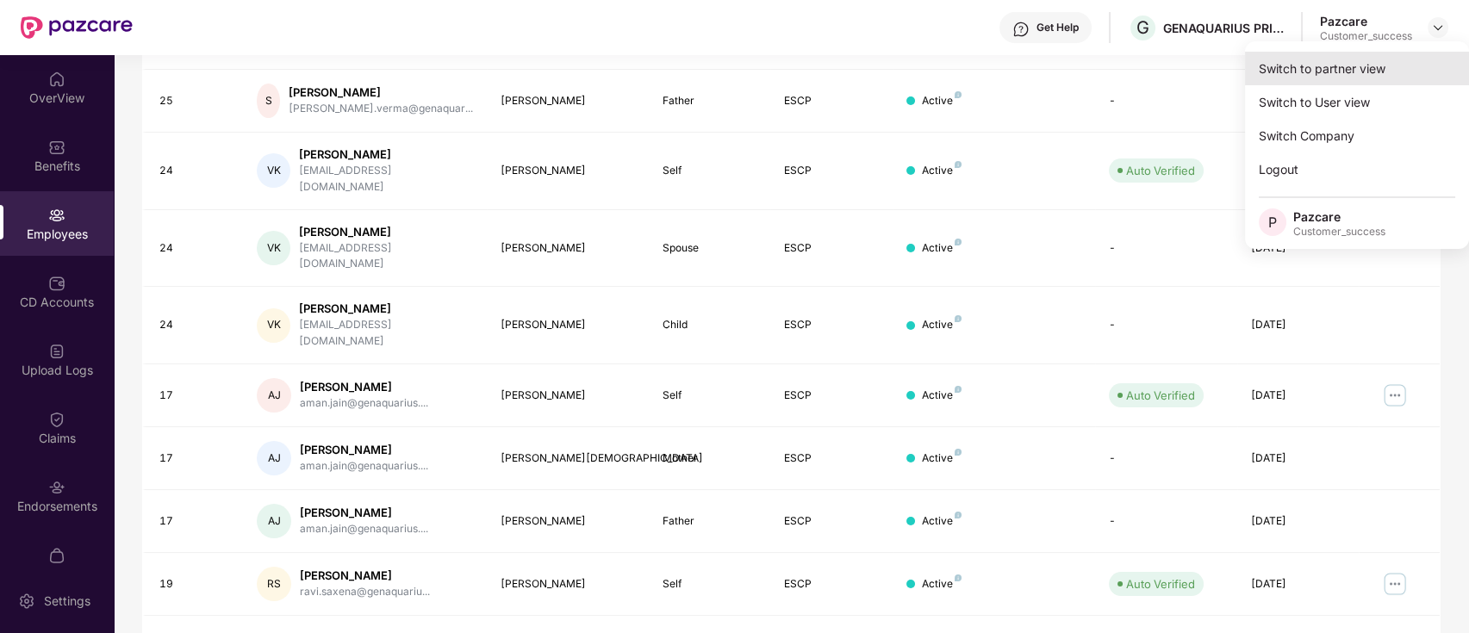
click at [1407, 53] on div "Switch to partner view" at bounding box center [1357, 69] width 224 height 34
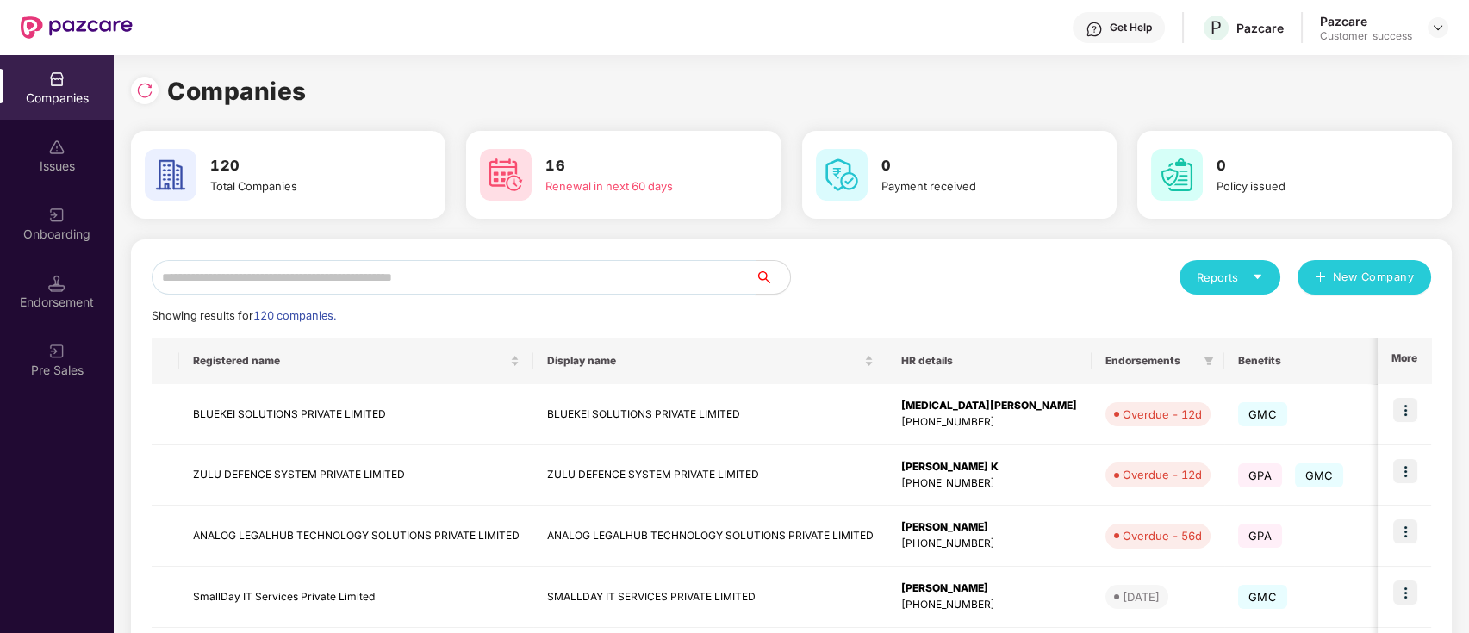
click at [381, 288] on input "text" at bounding box center [454, 277] width 604 height 34
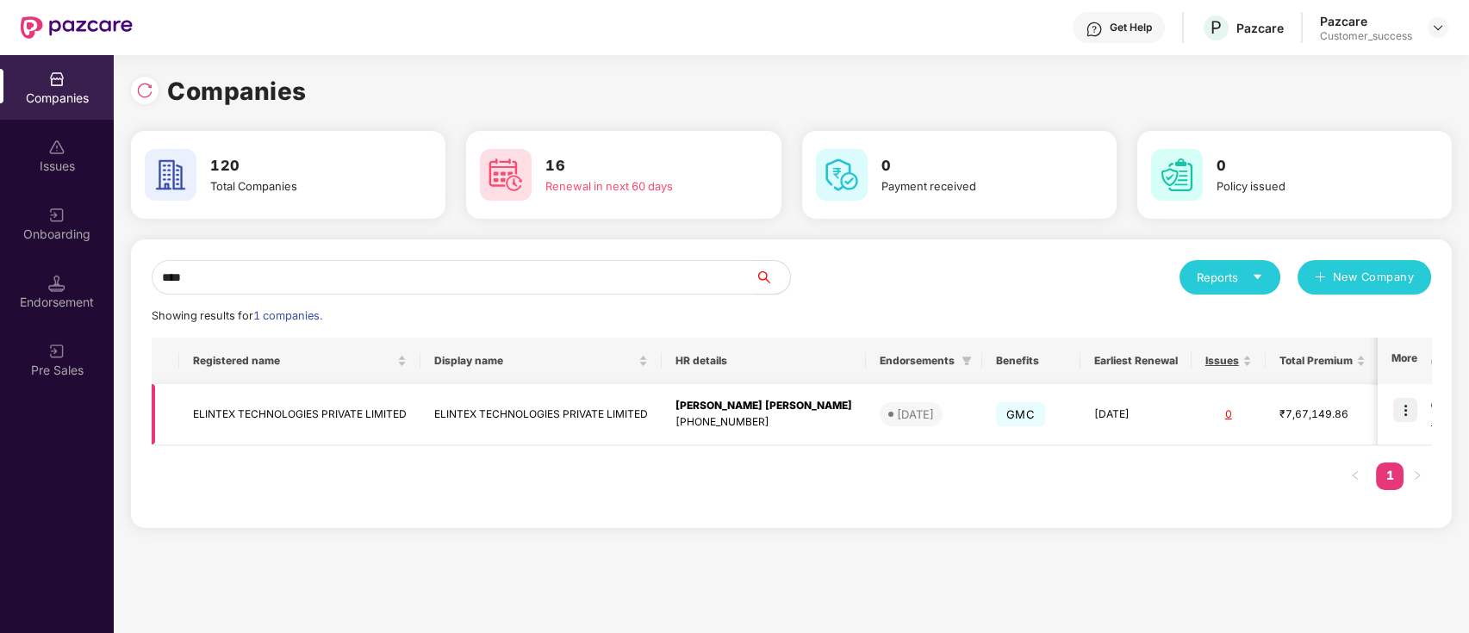
type input "****"
click at [1405, 396] on td at bounding box center [1404, 414] width 53 height 61
click at [1405, 407] on img at bounding box center [1405, 410] width 24 height 24
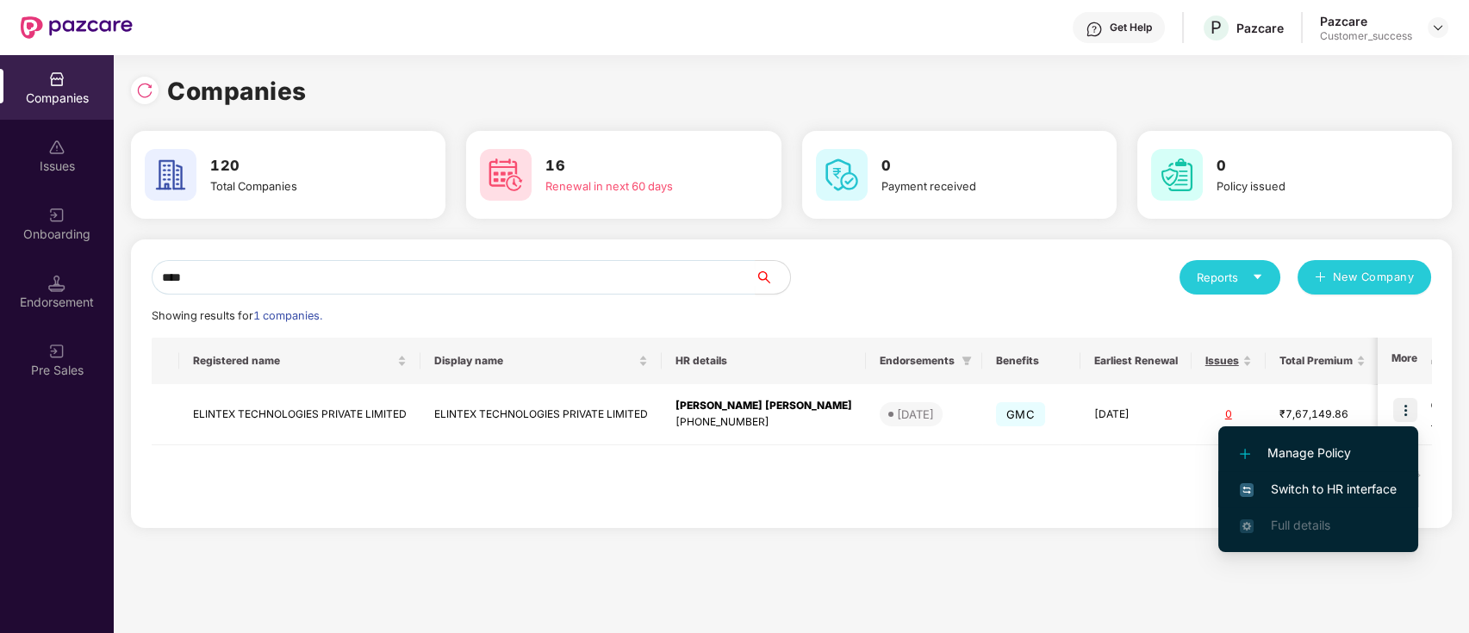
click at [1314, 480] on span "Switch to HR interface" at bounding box center [1318, 489] width 157 height 19
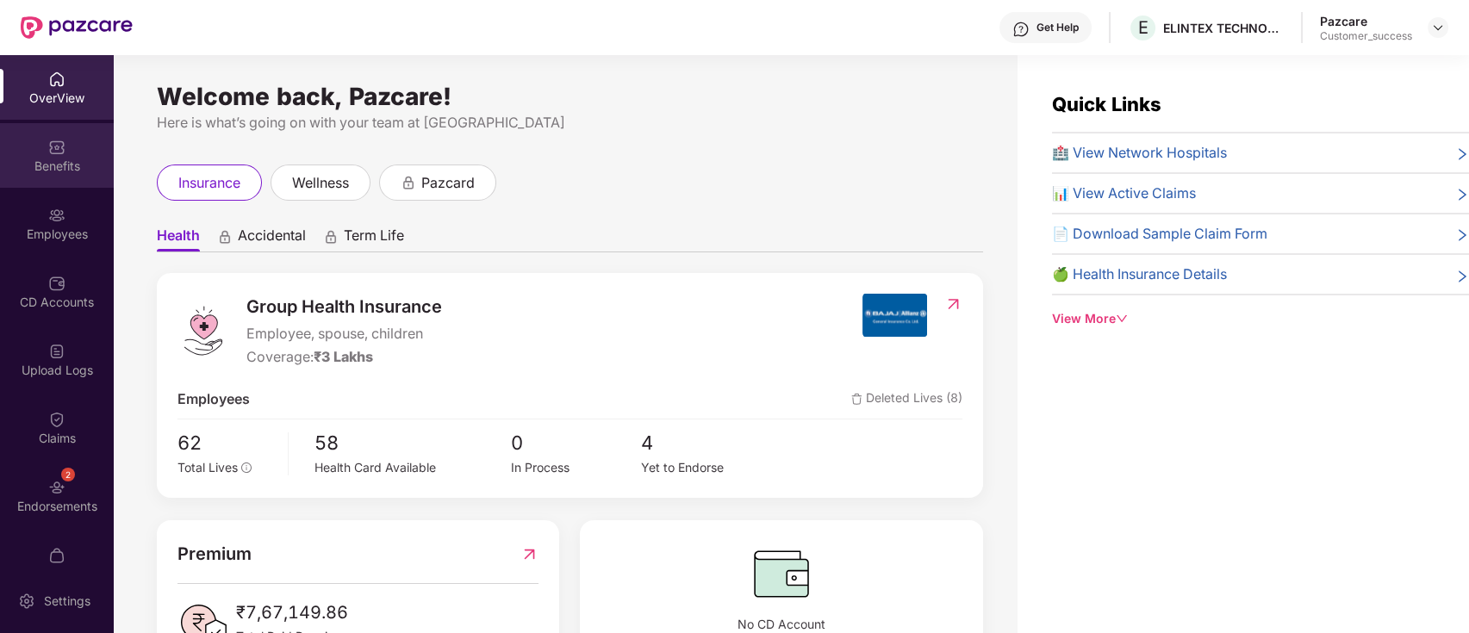
click at [53, 141] on img at bounding box center [56, 147] width 17 height 17
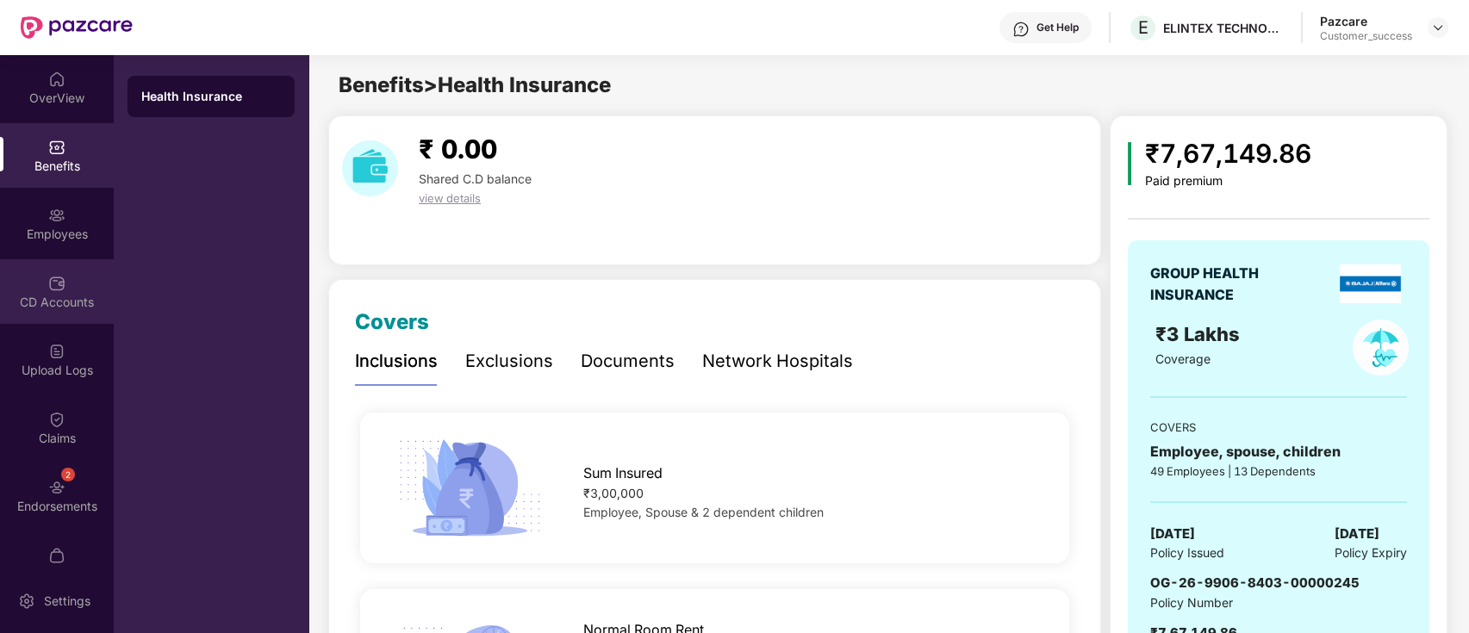
click at [0, 282] on div "CD Accounts" at bounding box center [57, 291] width 114 height 65
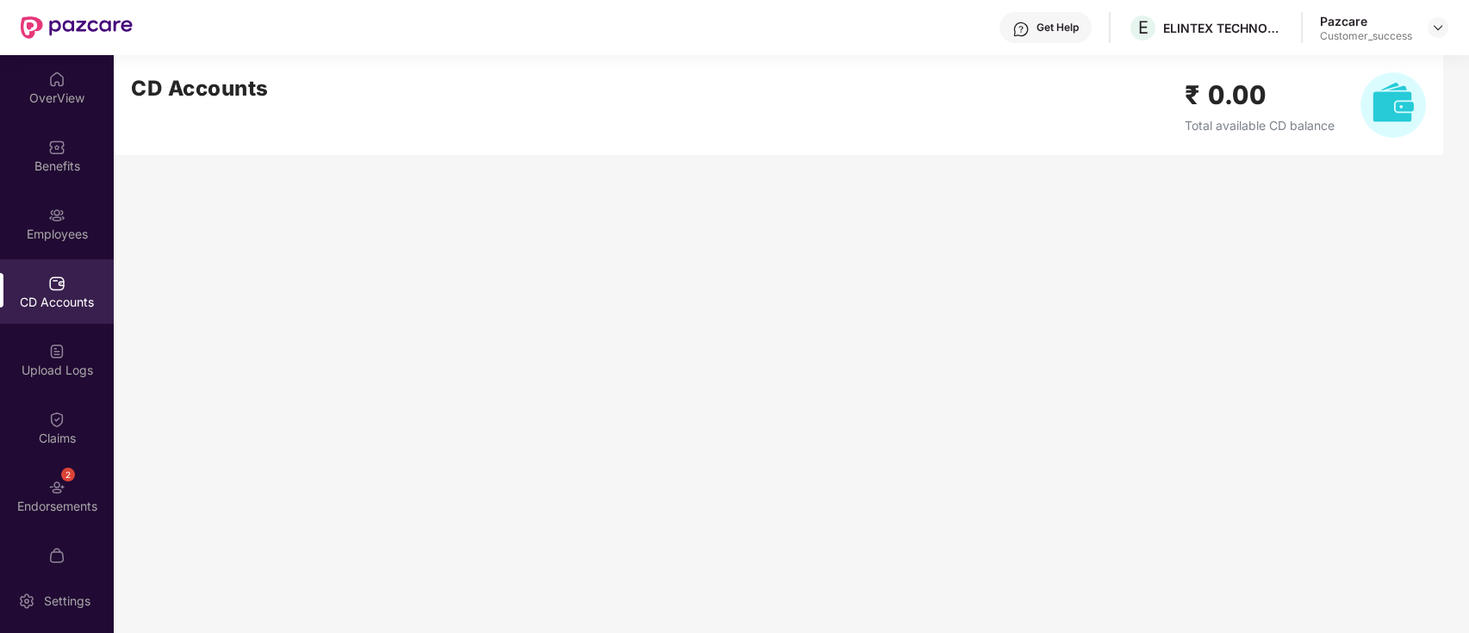
drag, startPoint x: 15, startPoint y: 256, endPoint x: 34, endPoint y: 189, distance: 70.1
click at [20, 237] on div "Employees" at bounding box center [57, 234] width 114 height 17
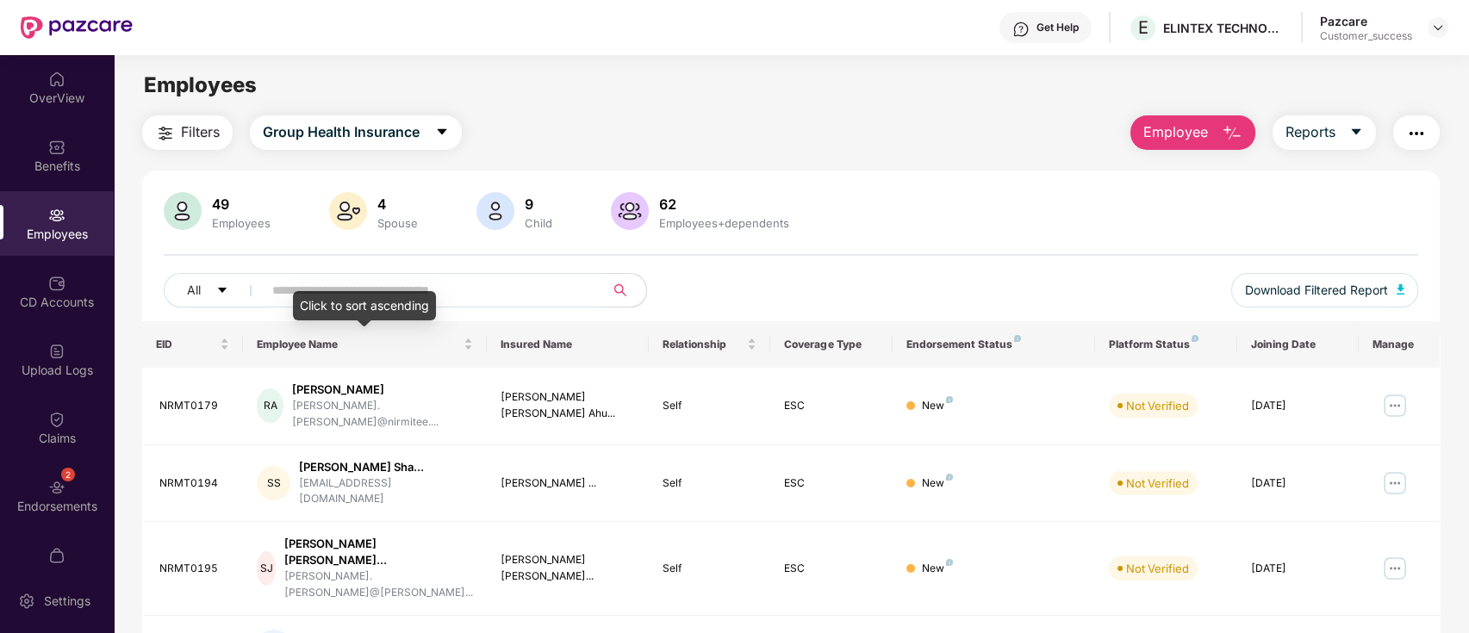
click at [400, 291] on div "Click to sort ascending" at bounding box center [364, 305] width 143 height 29
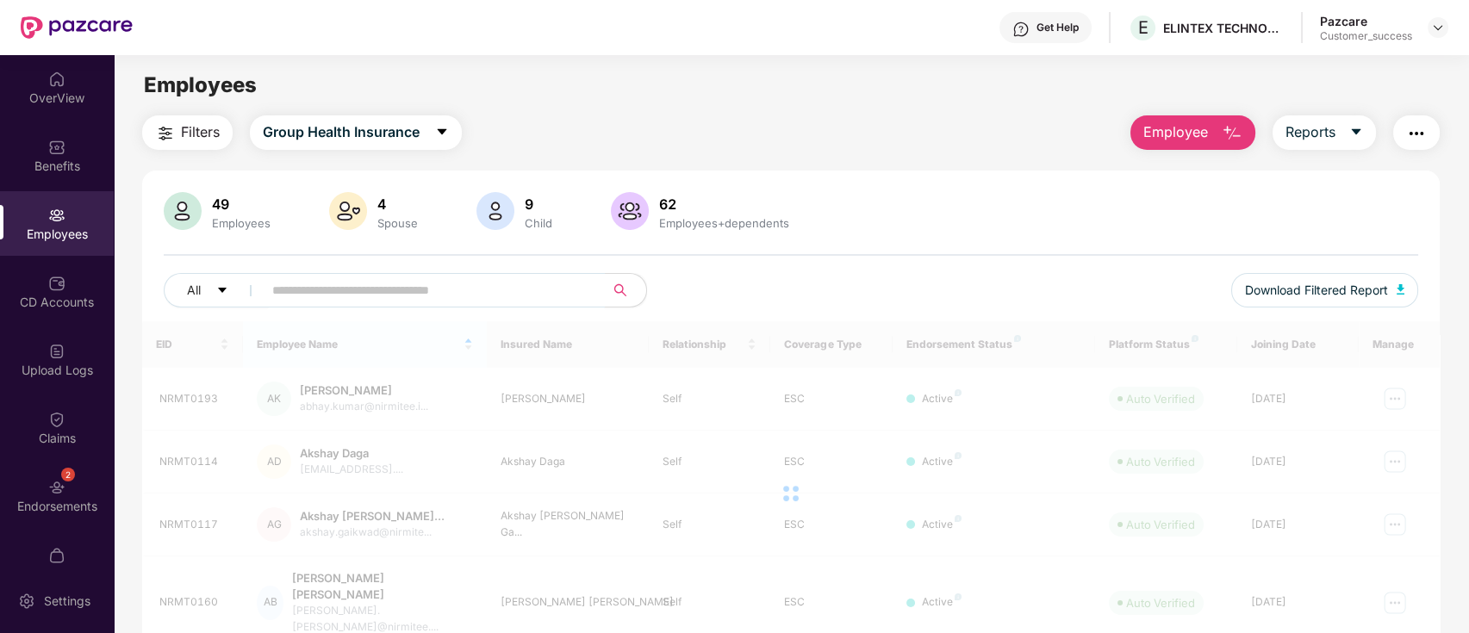
click at [488, 292] on input "text" at bounding box center [426, 290] width 309 height 26
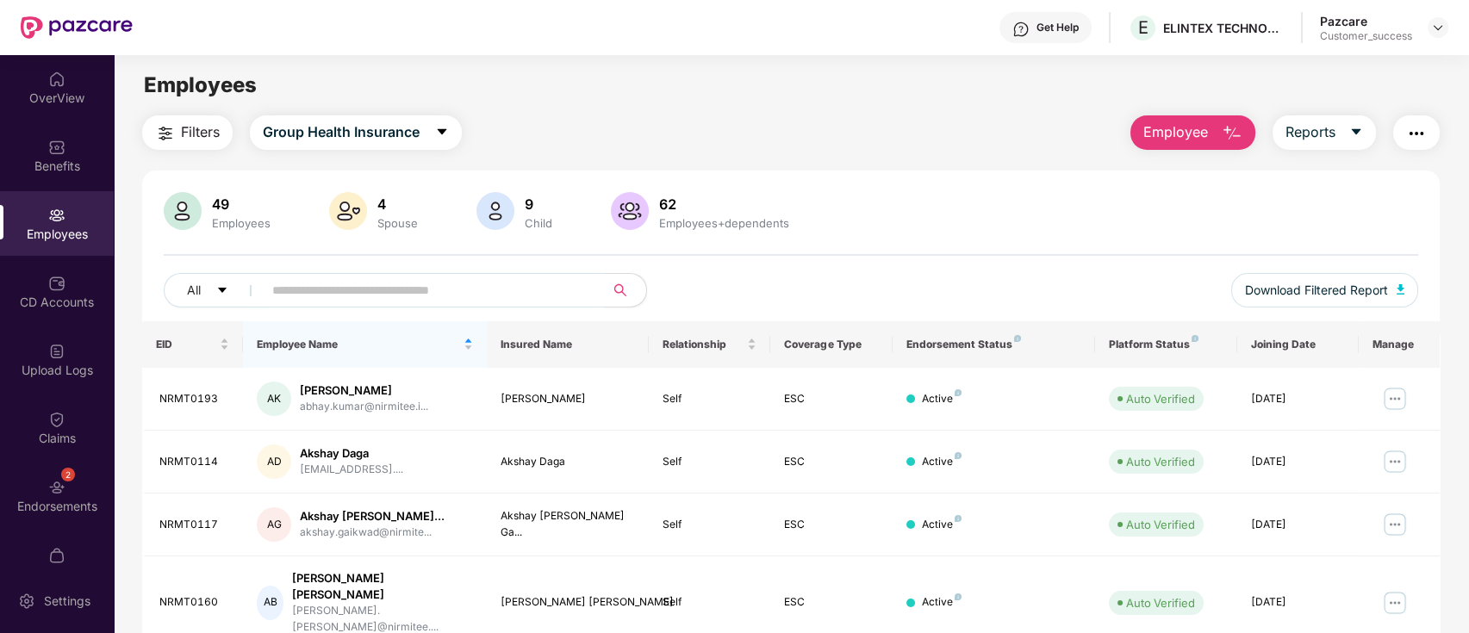
paste input "********"
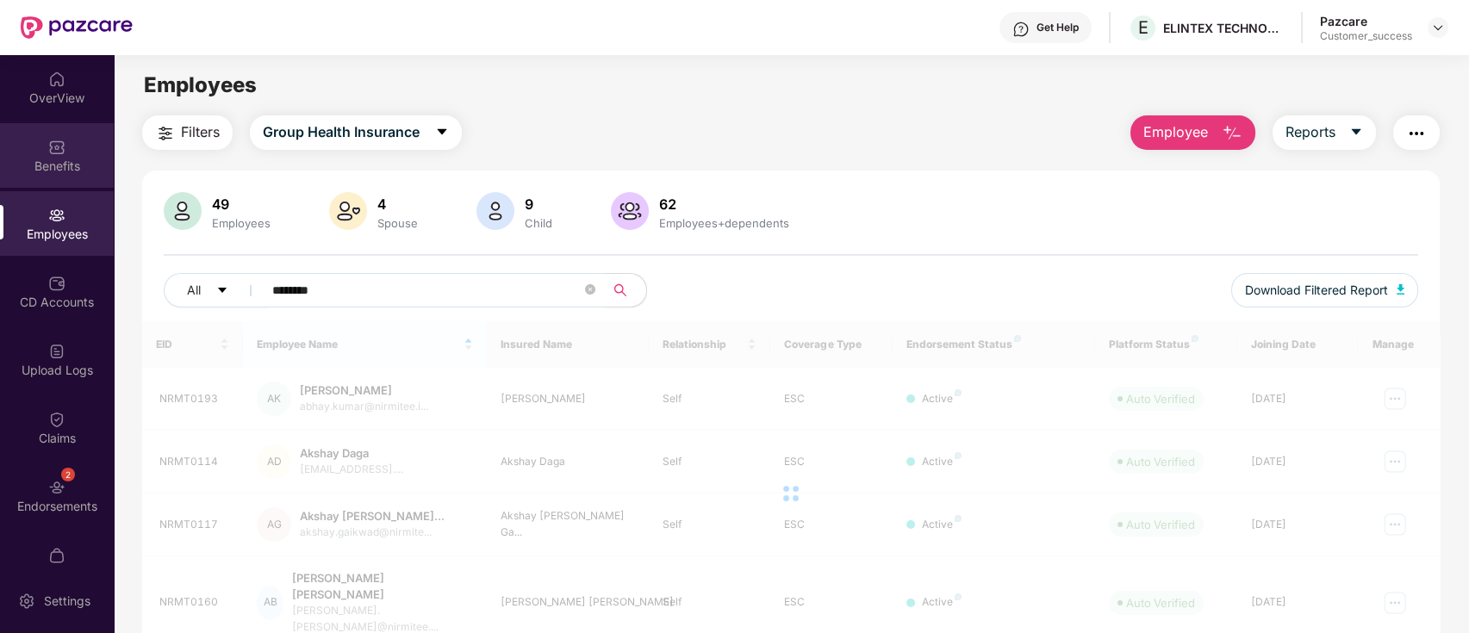
type input "********"
click at [58, 149] on img at bounding box center [56, 147] width 17 height 17
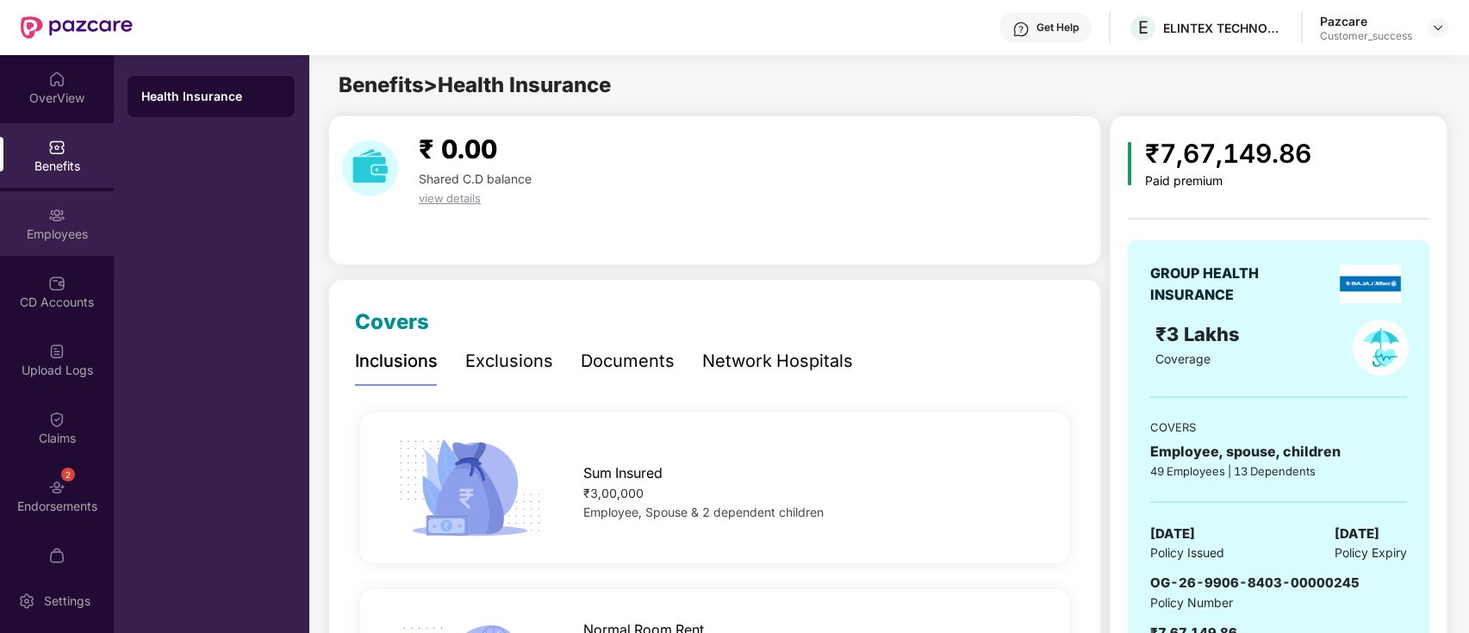
click at [41, 215] on div "Employees" at bounding box center [57, 223] width 114 height 65
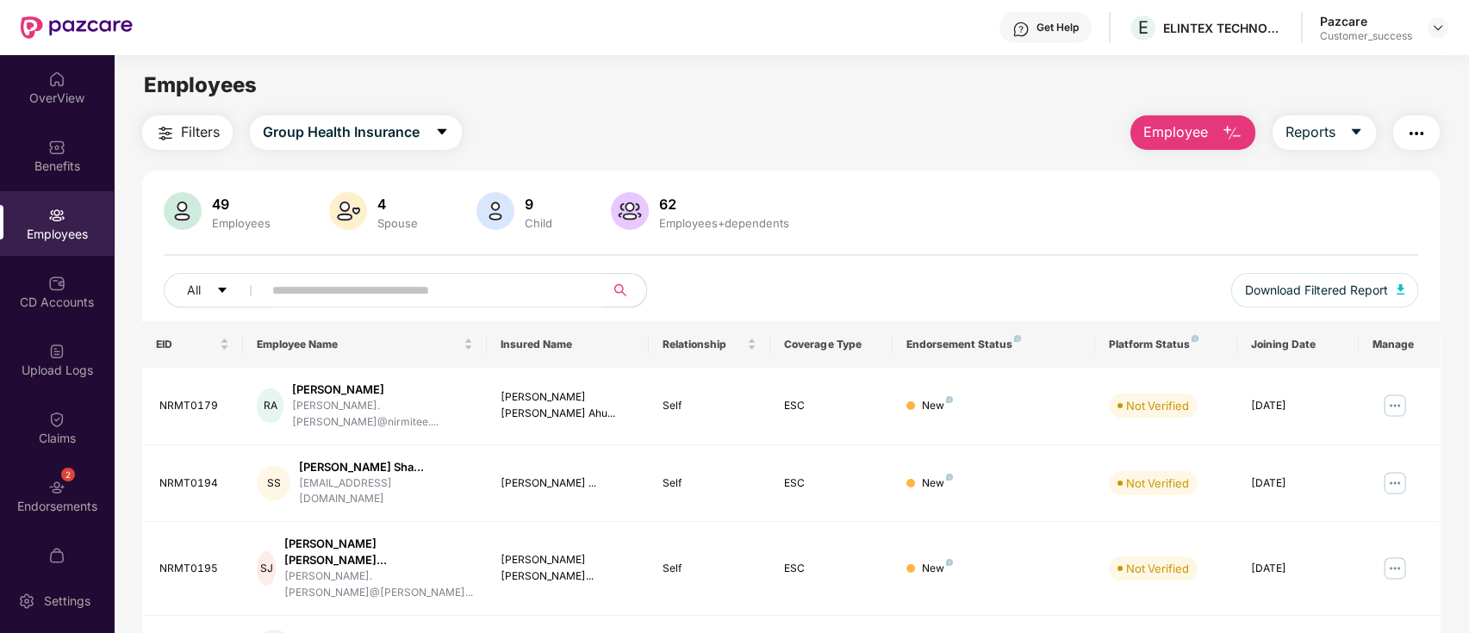
click at [433, 279] on input "text" at bounding box center [426, 290] width 309 height 26
paste input "********"
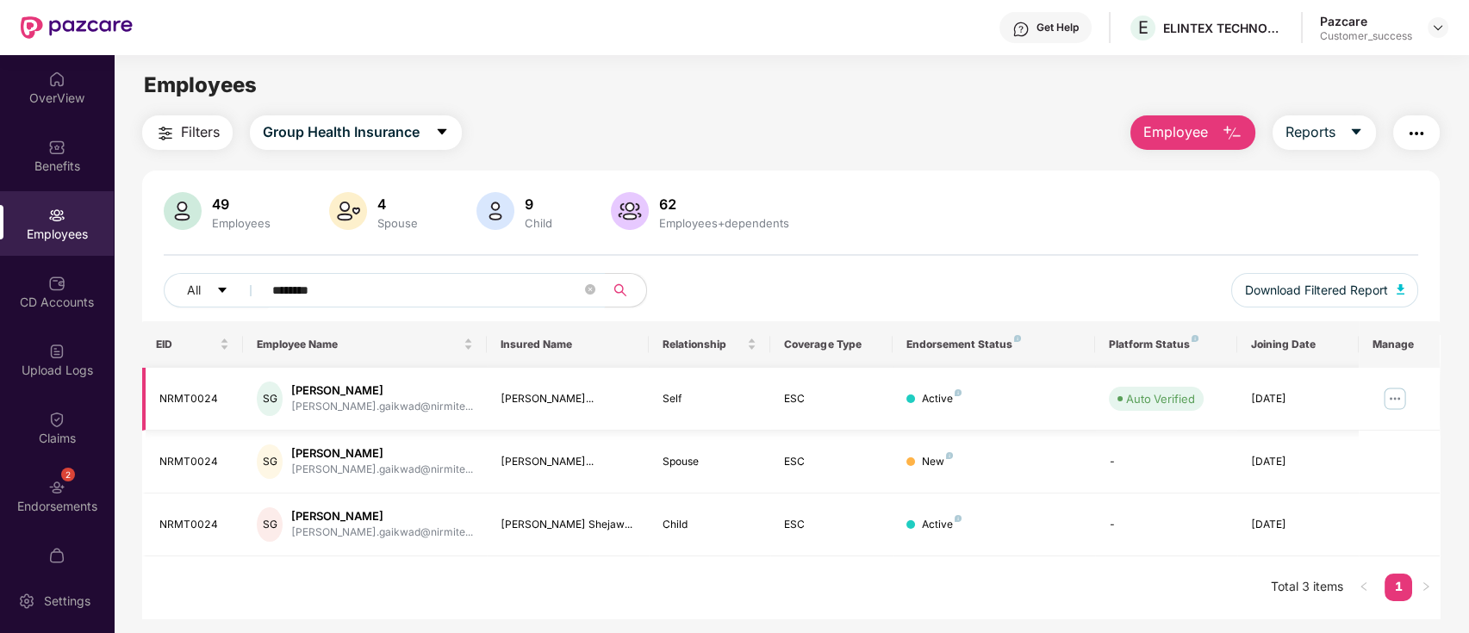
type input "********"
click at [1394, 393] on img at bounding box center [1395, 399] width 28 height 28
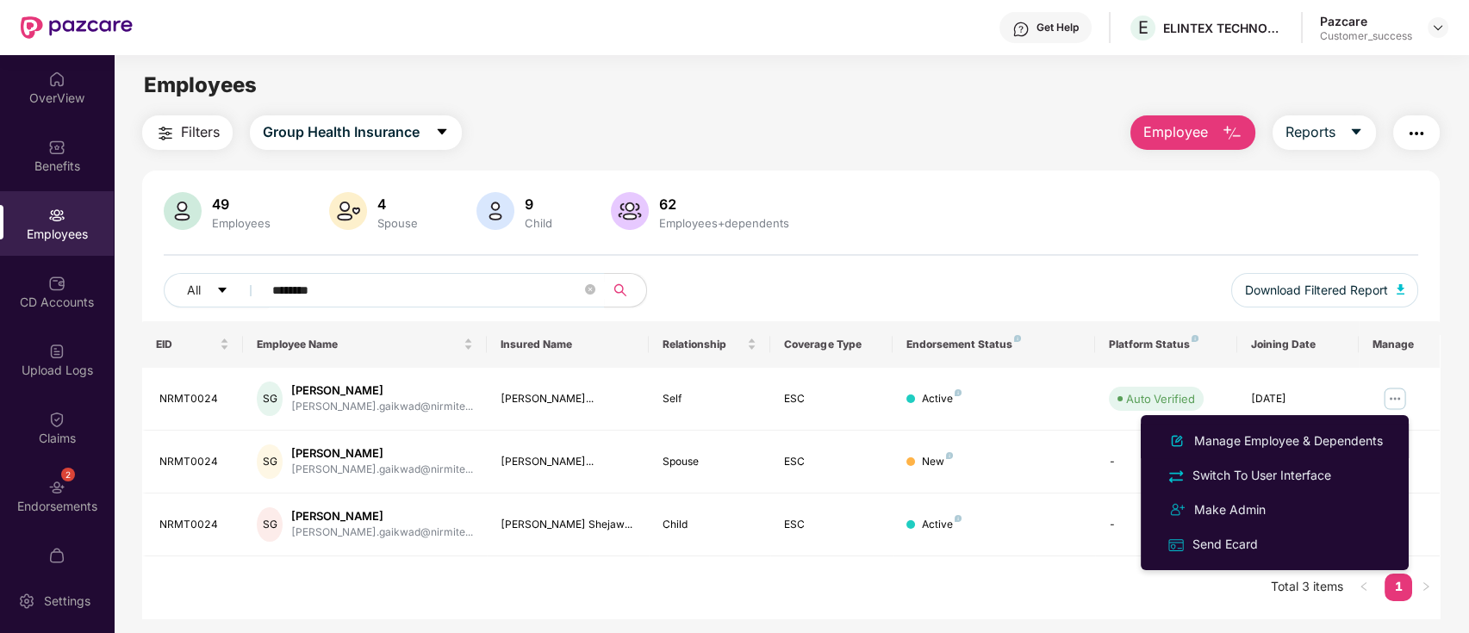
drag, startPoint x: 1274, startPoint y: 439, endPoint x: 1264, endPoint y: 439, distance: 9.5
click at [1267, 439] on div "Manage Employee & Dependents" at bounding box center [1289, 441] width 196 height 19
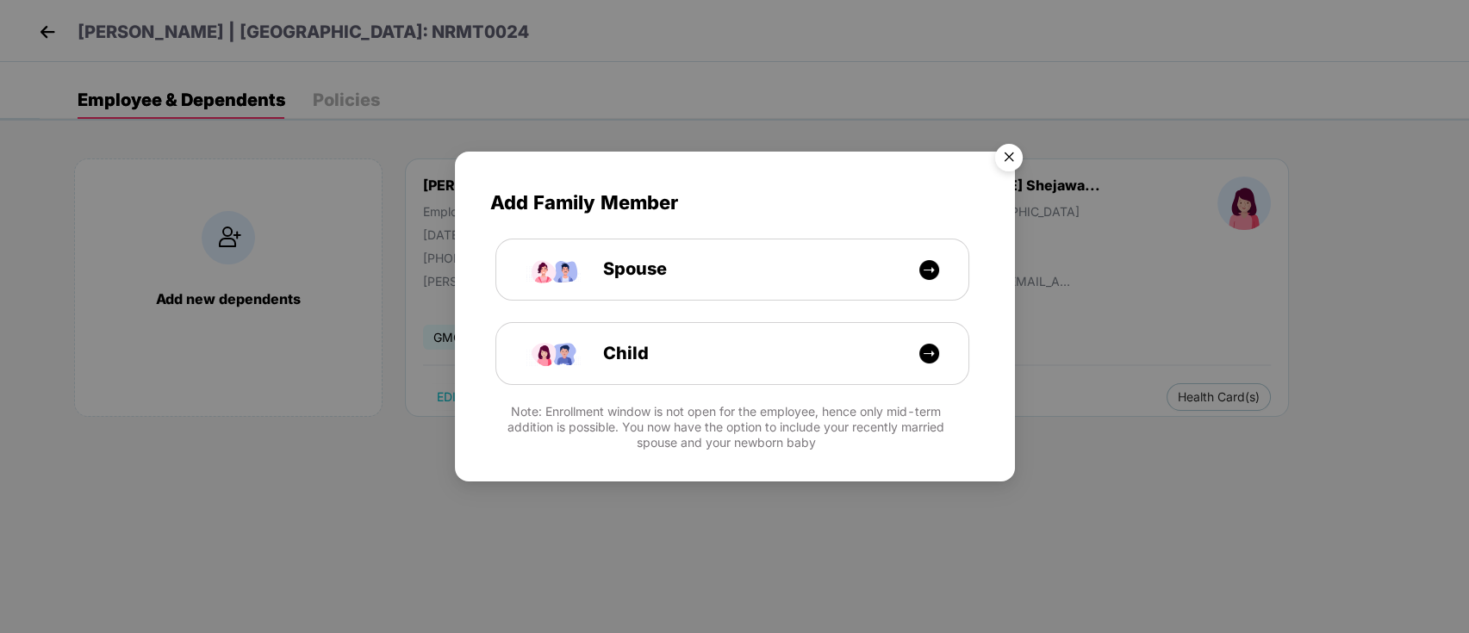
drag, startPoint x: 995, startPoint y: 155, endPoint x: 965, endPoint y: 170, distance: 33.5
click at [993, 155] on img "Close" at bounding box center [1009, 160] width 48 height 48
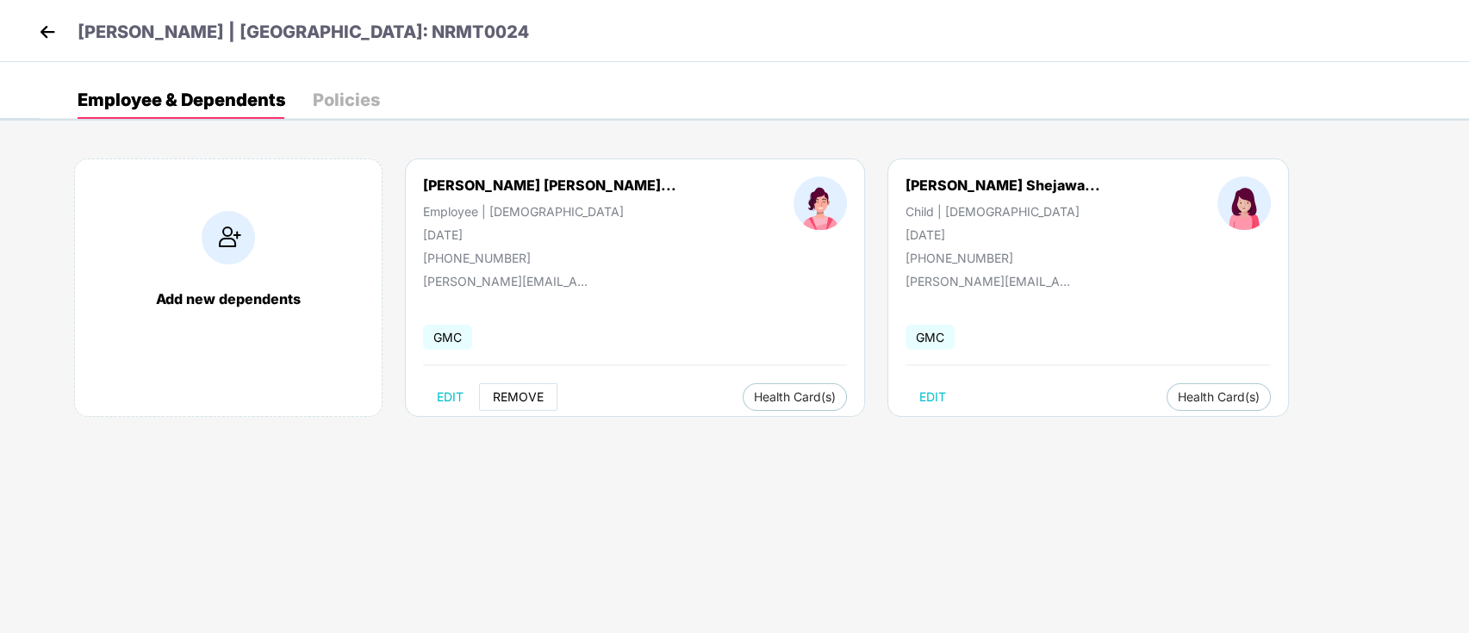
click at [489, 395] on button "REMOVE" at bounding box center [518, 397] width 78 height 28
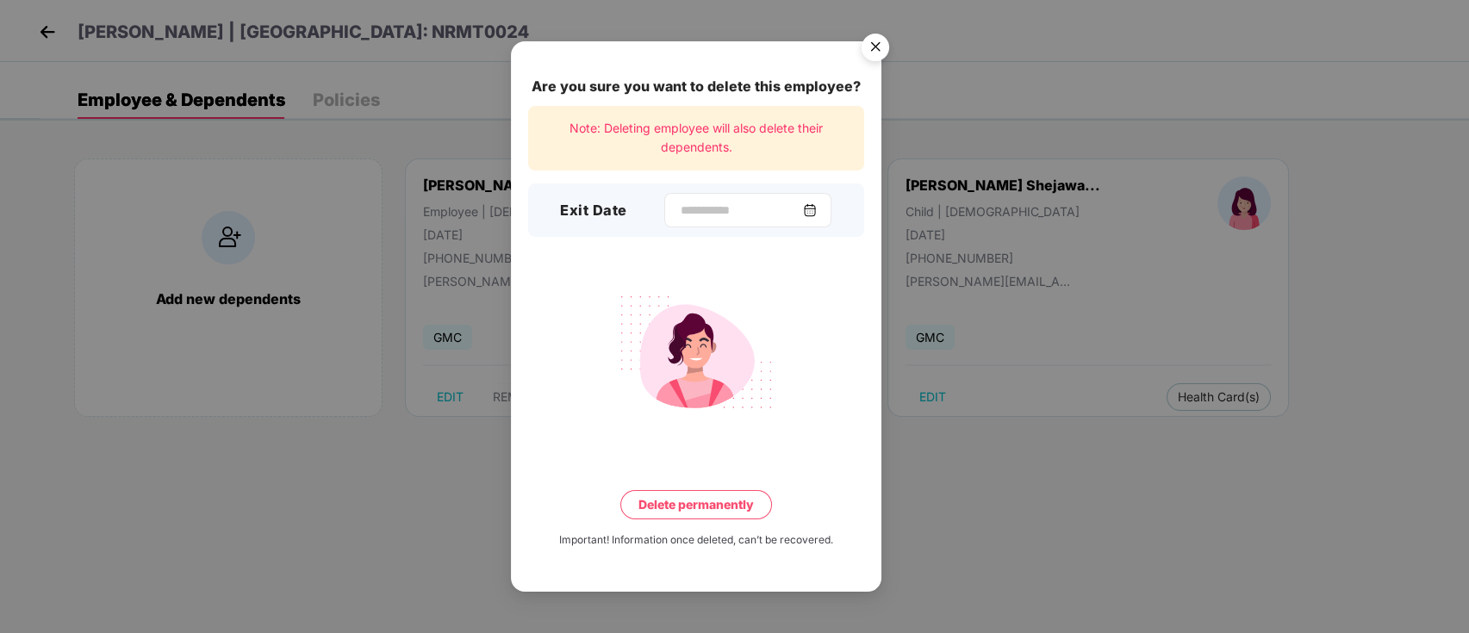
click at [684, 196] on div at bounding box center [747, 210] width 167 height 34
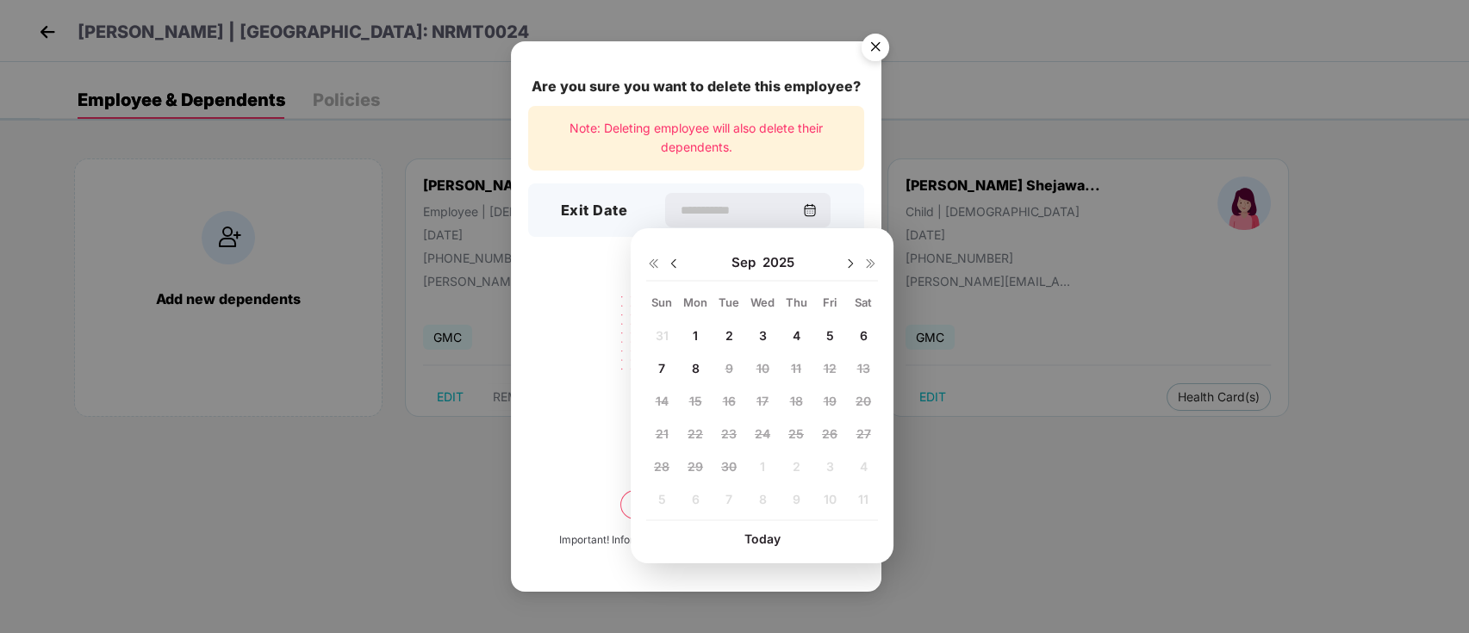
click at [676, 262] on img at bounding box center [674, 264] width 14 height 14
click at [663, 403] on span "10" at bounding box center [661, 401] width 13 height 15
type input "**********"
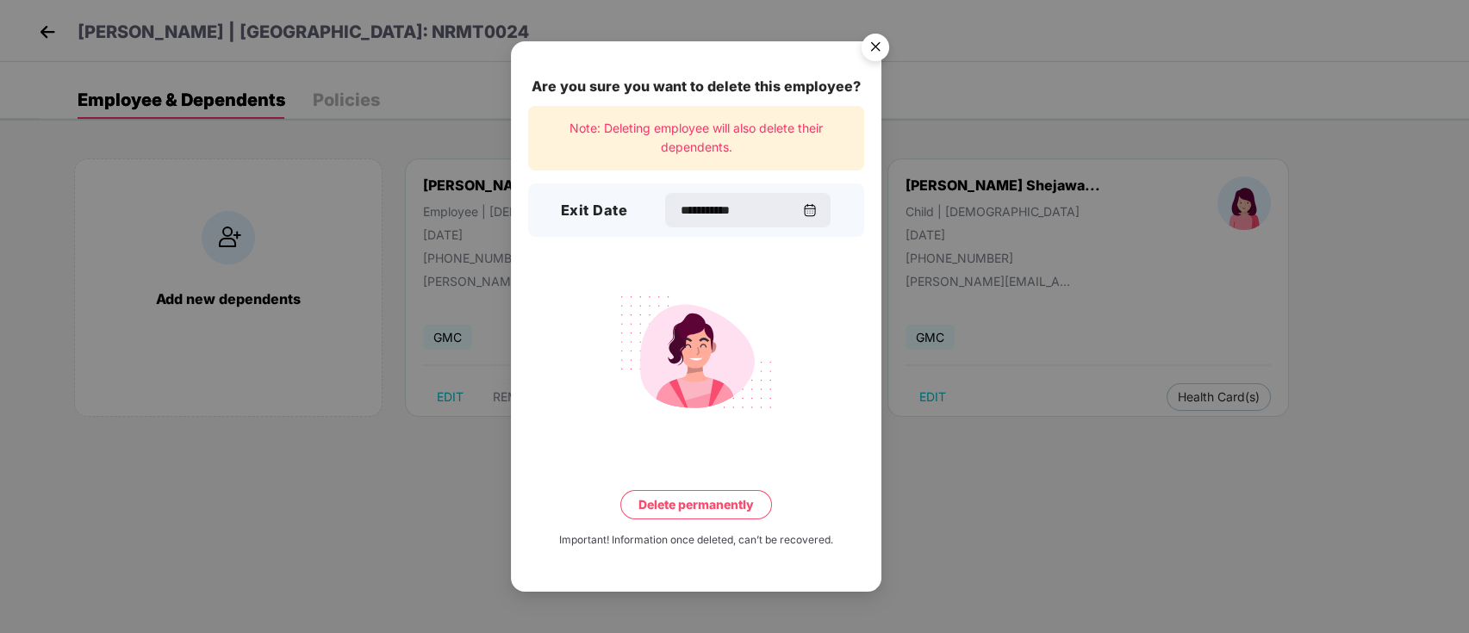
click at [665, 500] on button "Delete permanently" at bounding box center [696, 504] width 152 height 29
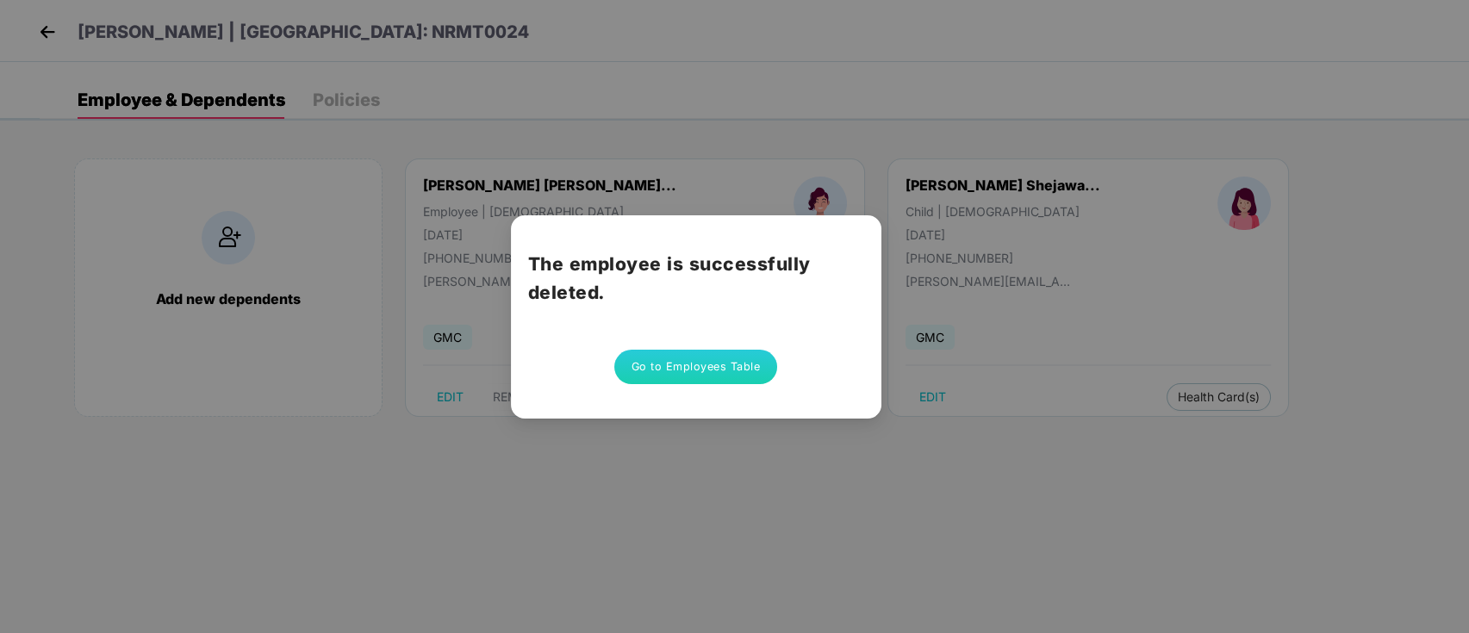
click at [716, 371] on button "Go to Employees Table" at bounding box center [696, 367] width 164 height 34
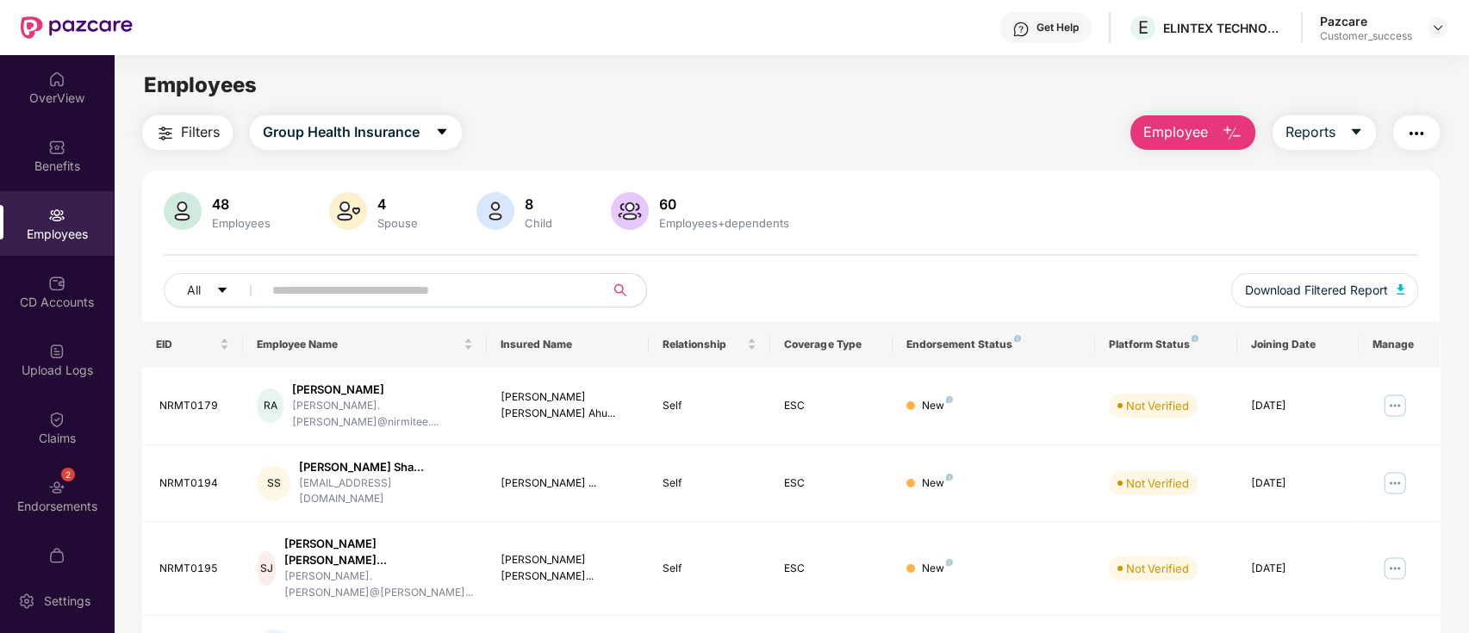
click at [364, 277] on input "text" at bounding box center [426, 290] width 309 height 26
paste input "********"
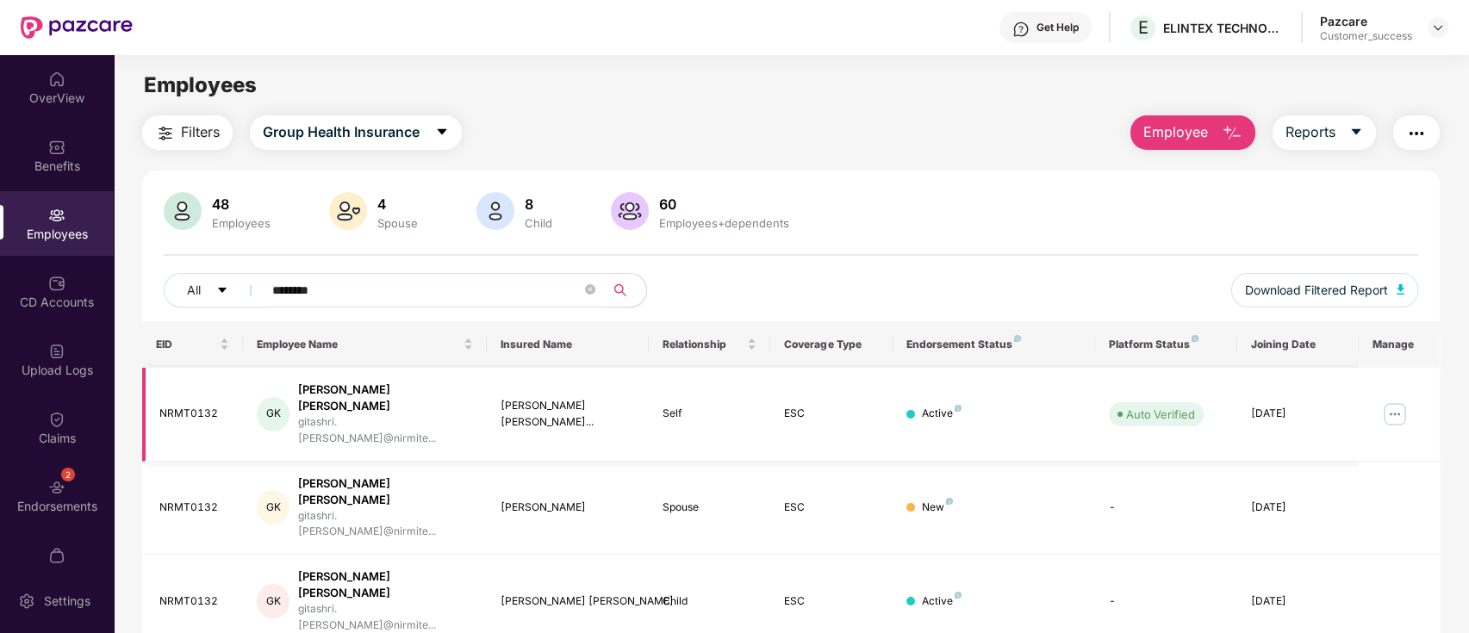
type input "********"
click at [1389, 401] on img at bounding box center [1395, 415] width 28 height 28
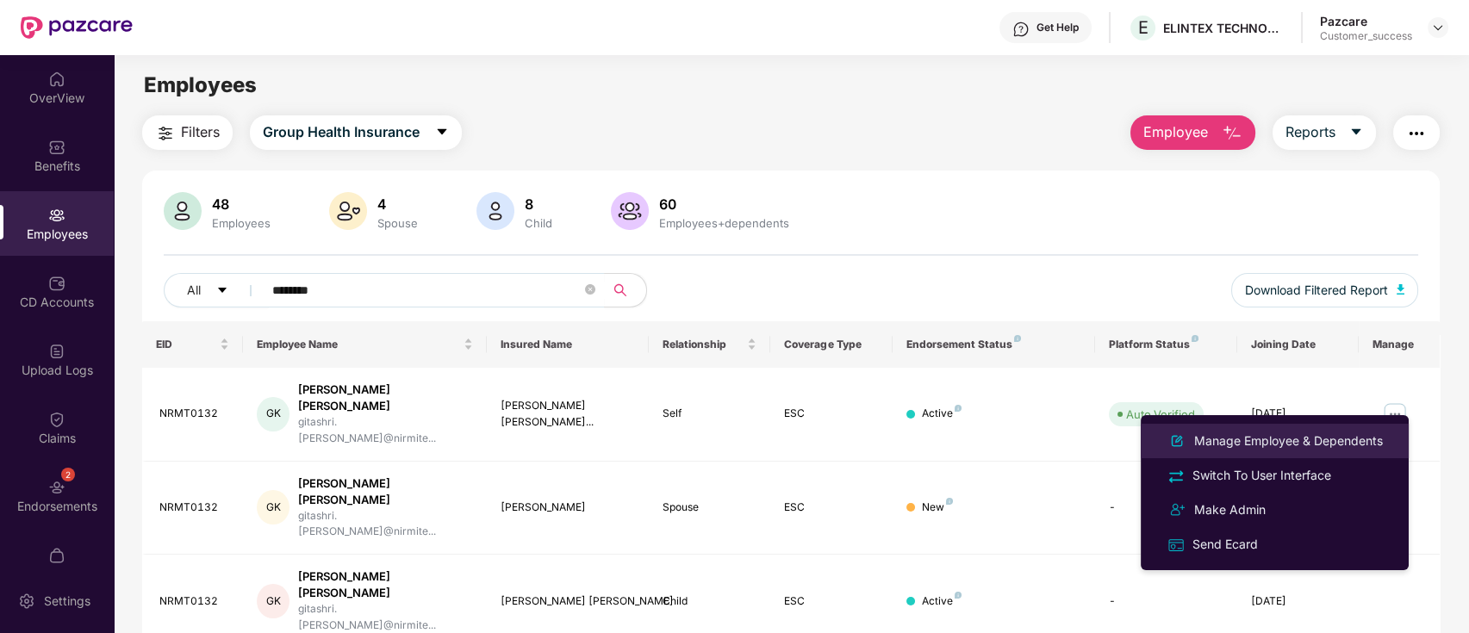
drag, startPoint x: 1286, startPoint y: 434, endPoint x: 1139, endPoint y: 411, distance: 148.3
click at [1284, 434] on div "Manage Employee & Dependents" at bounding box center [1289, 441] width 196 height 19
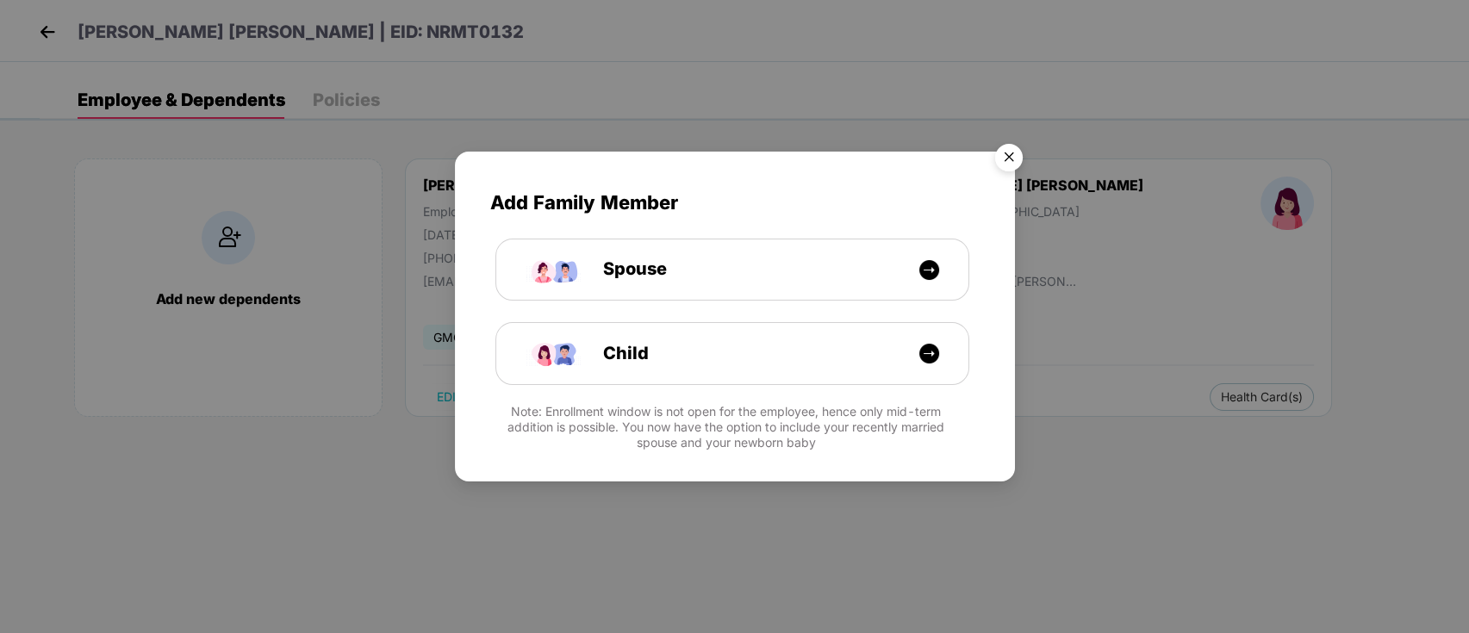
click at [985, 150] on img "Close" at bounding box center [1009, 160] width 48 height 48
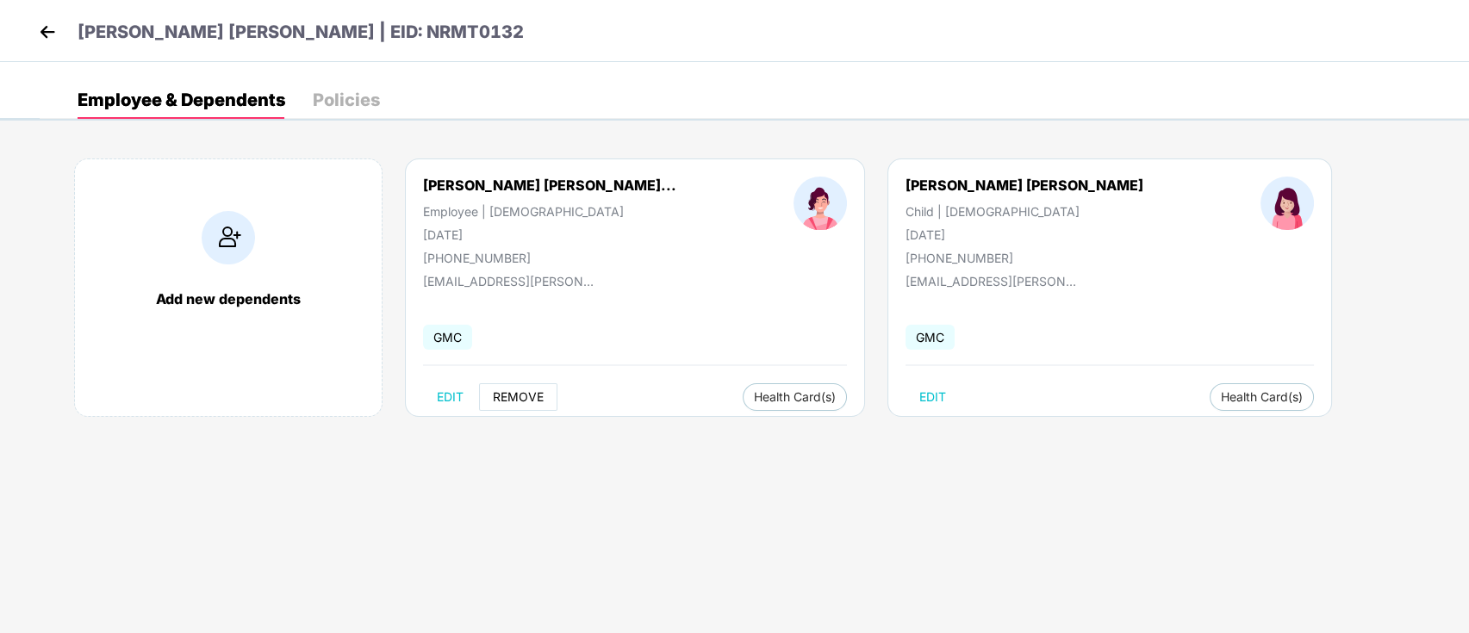
click at [501, 394] on span "REMOVE" at bounding box center [518, 397] width 51 height 14
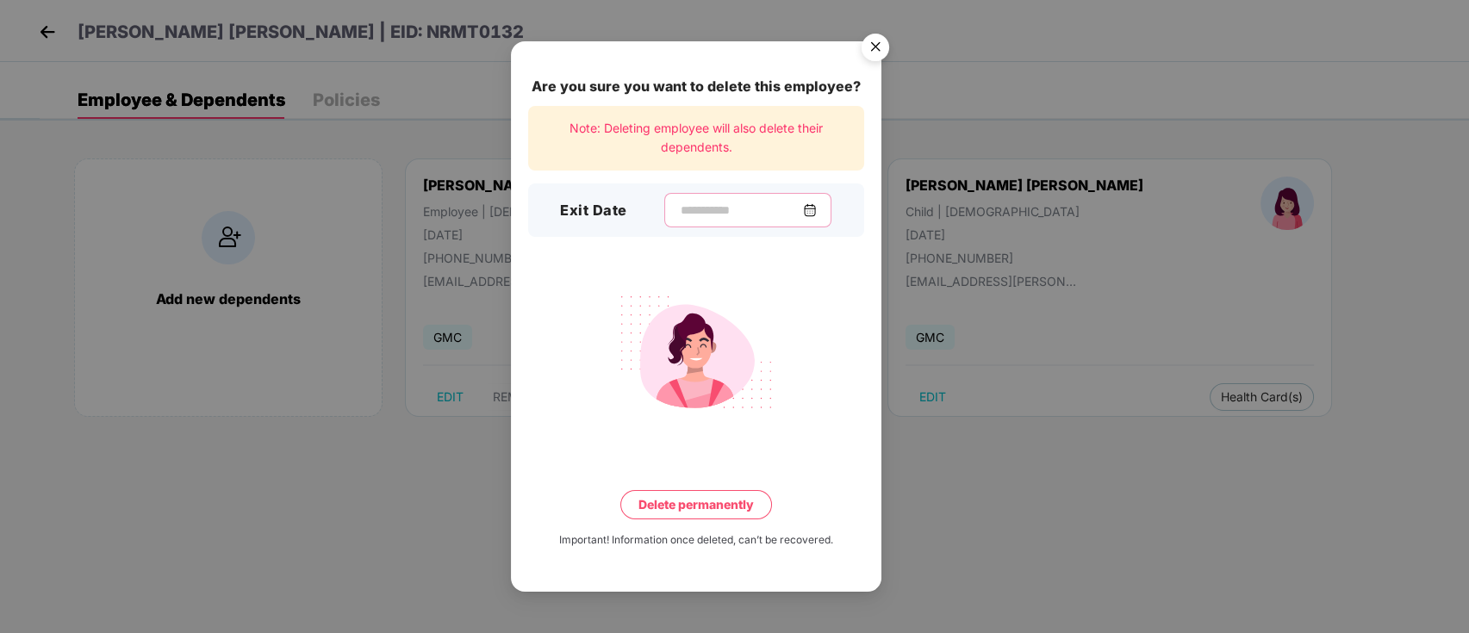
click at [751, 213] on input at bounding box center [741, 211] width 124 height 18
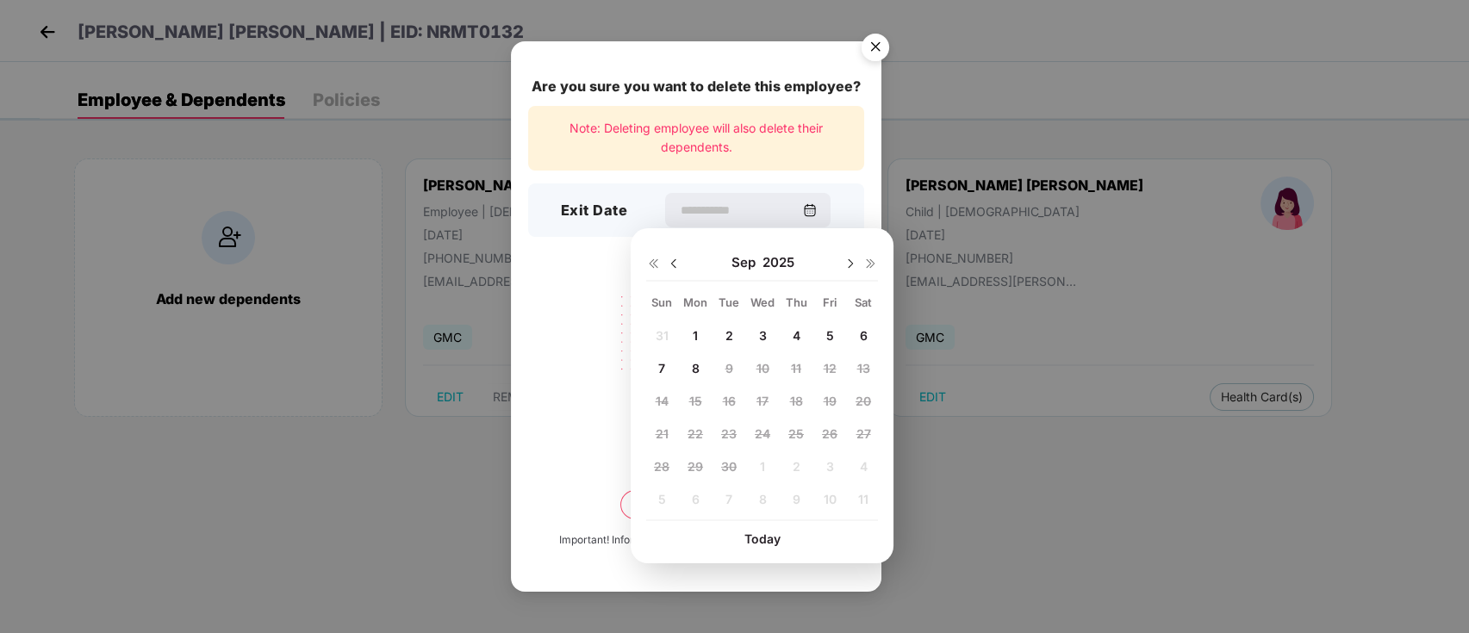
click at [673, 258] on img at bounding box center [674, 264] width 14 height 14
click at [656, 412] on div "10" at bounding box center [662, 402] width 26 height 26
type input "**********"
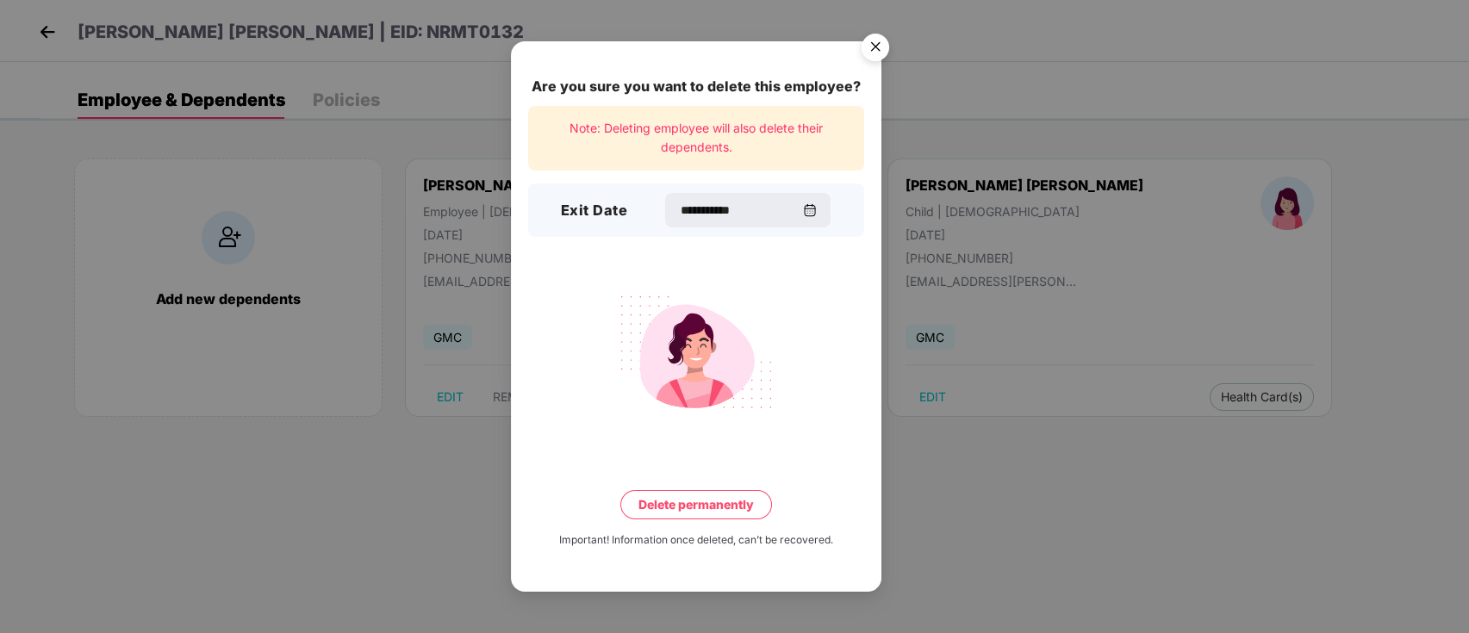
click at [685, 483] on div "**********" at bounding box center [696, 316] width 371 height 550
click at [676, 520] on div "**********" at bounding box center [696, 316] width 371 height 550
drag, startPoint x: 676, startPoint y: 516, endPoint x: 664, endPoint y: 498, distance: 21.3
click at [675, 513] on button "Delete permanently" at bounding box center [696, 504] width 152 height 29
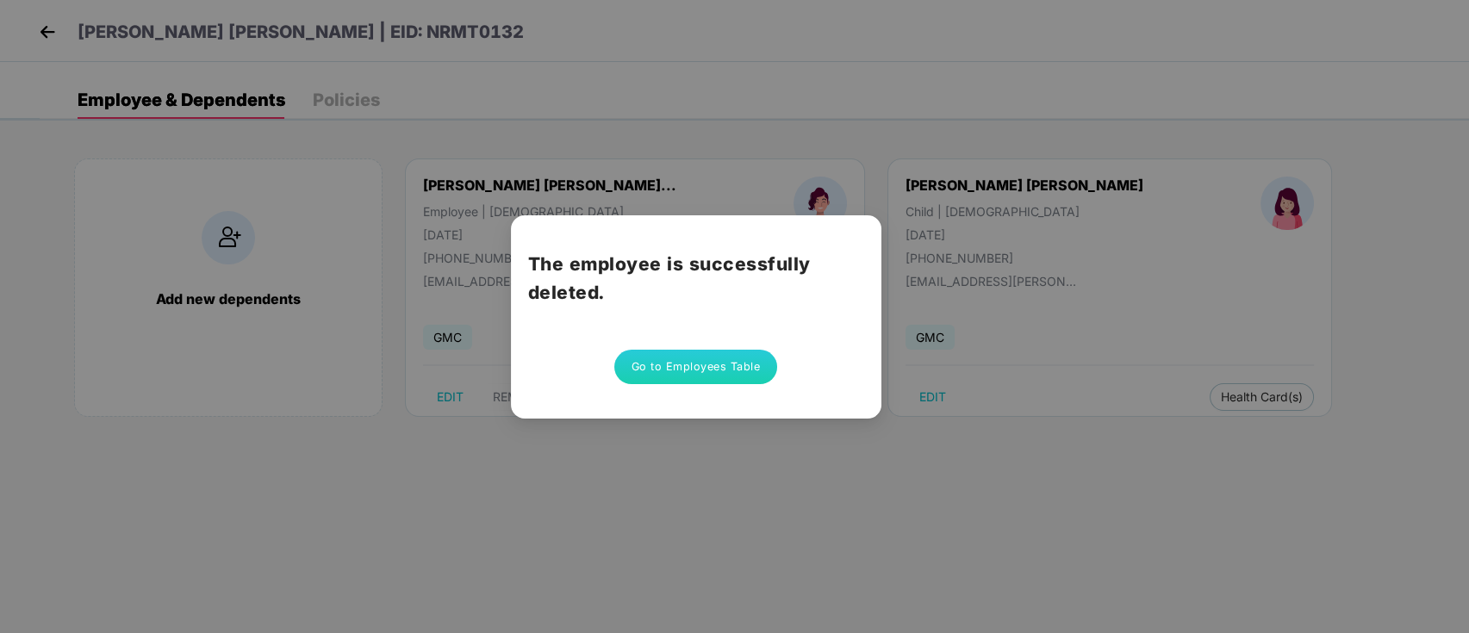
click at [648, 370] on button "Go to Employees Table" at bounding box center [696, 367] width 164 height 34
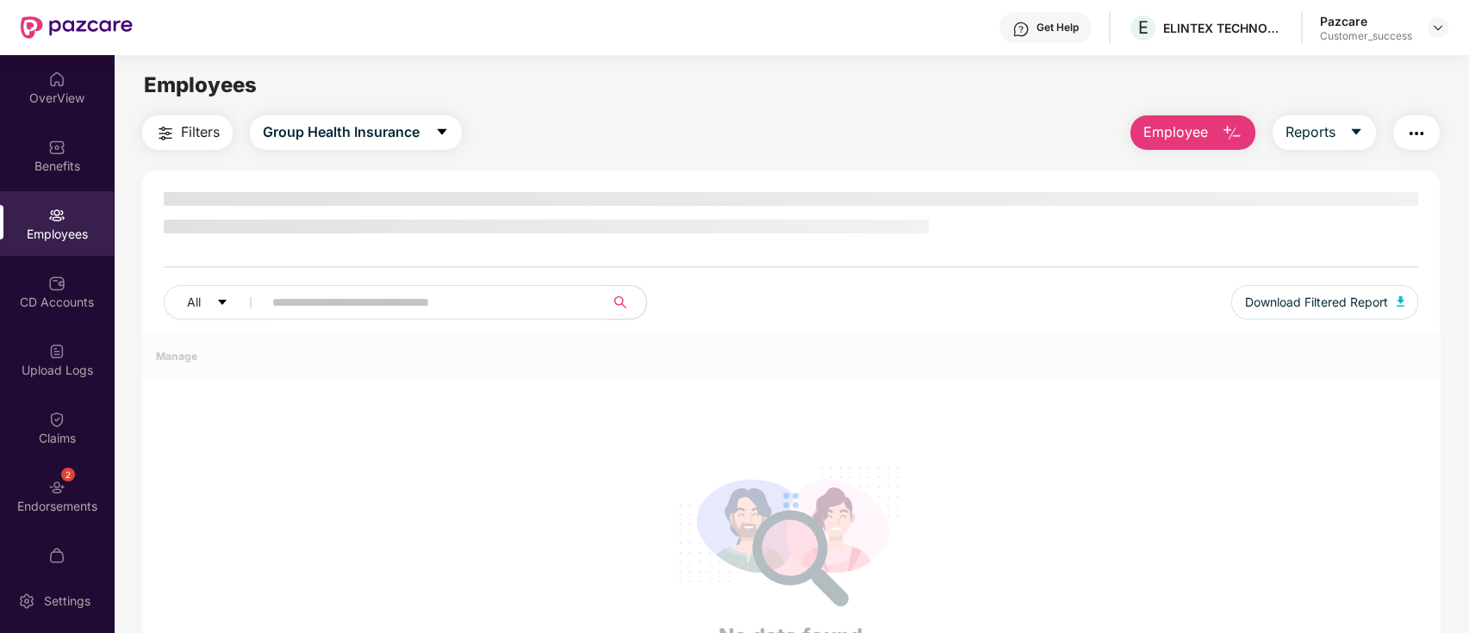
click at [325, 290] on input "text" at bounding box center [426, 303] width 309 height 26
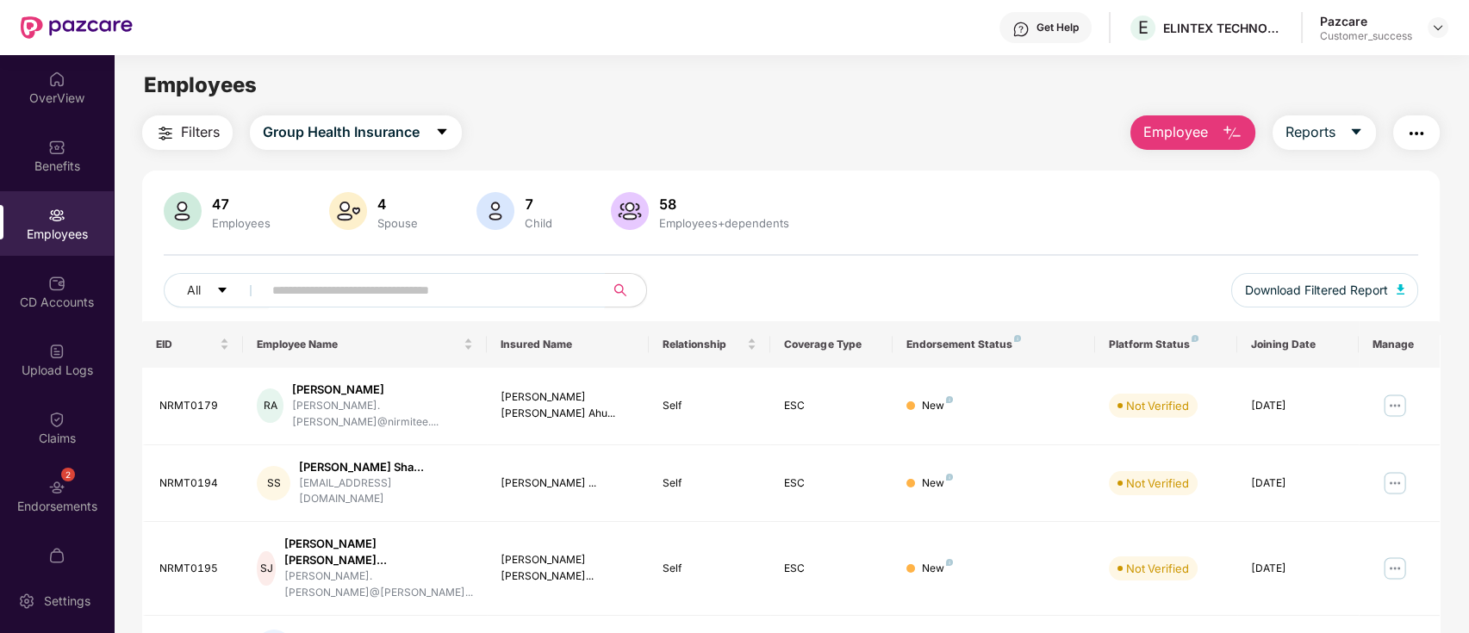
paste input "********"
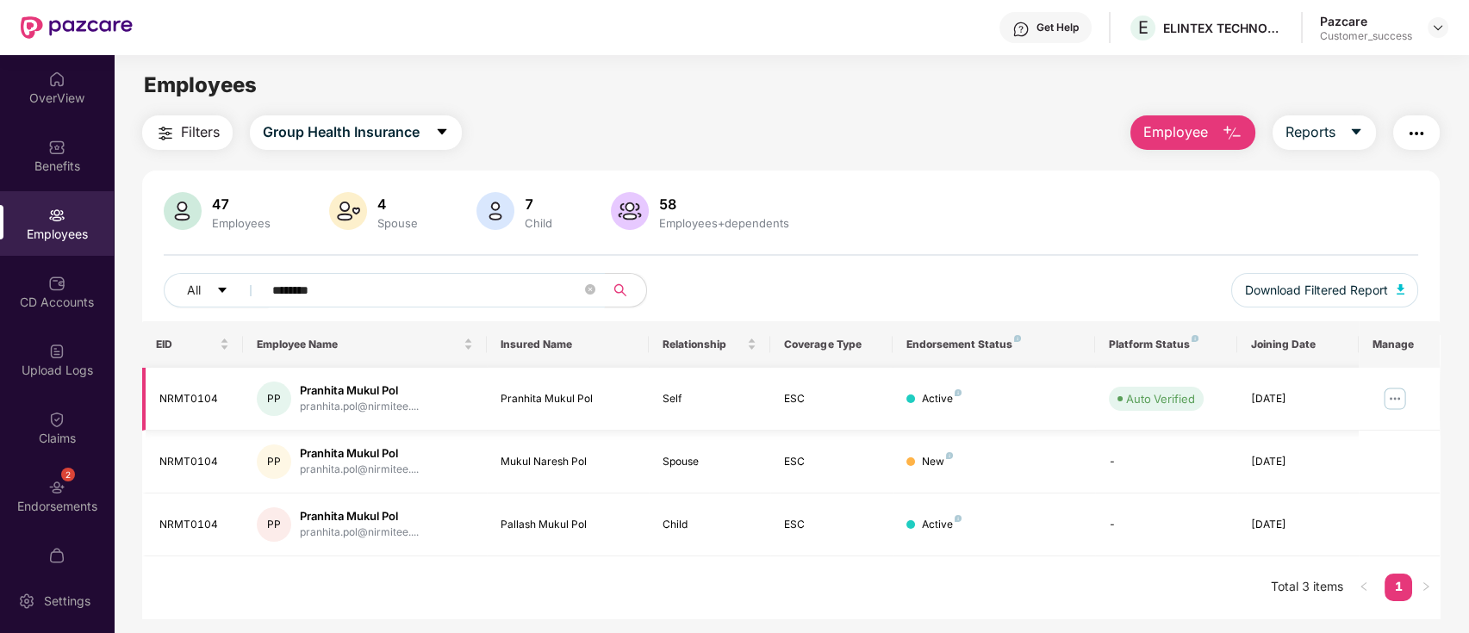
type input "********"
click at [1383, 390] on img at bounding box center [1395, 399] width 28 height 28
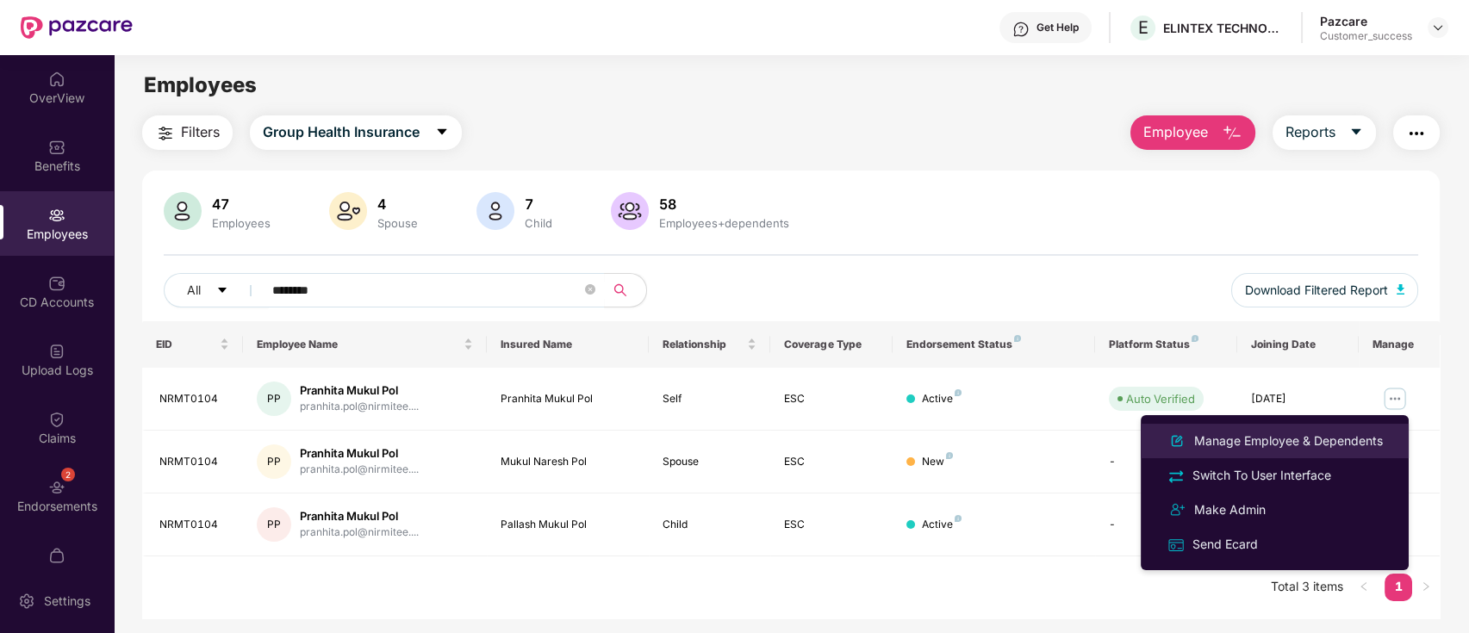
drag, startPoint x: 1290, startPoint y: 446, endPoint x: 1255, endPoint y: 438, distance: 35.5
click at [1289, 446] on div "Manage Employee & Dependents" at bounding box center [1289, 441] width 196 height 19
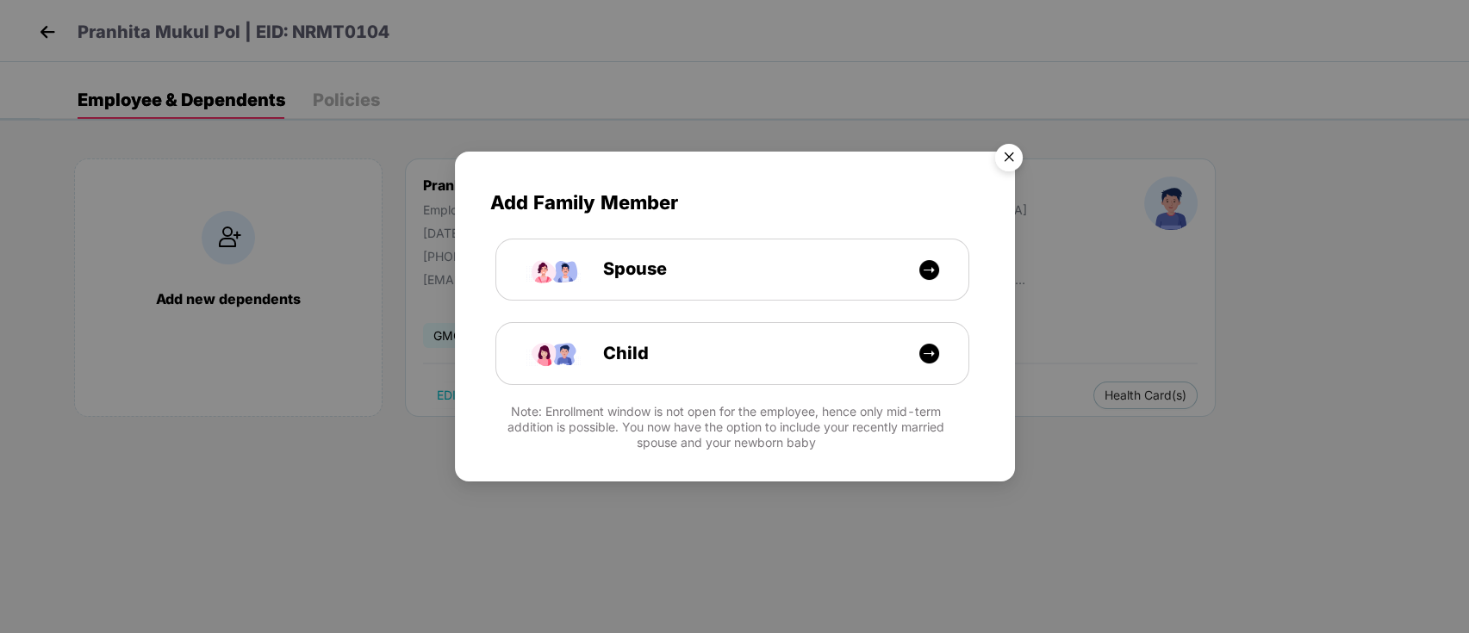
click at [1012, 165] on img "Close" at bounding box center [1009, 160] width 48 height 48
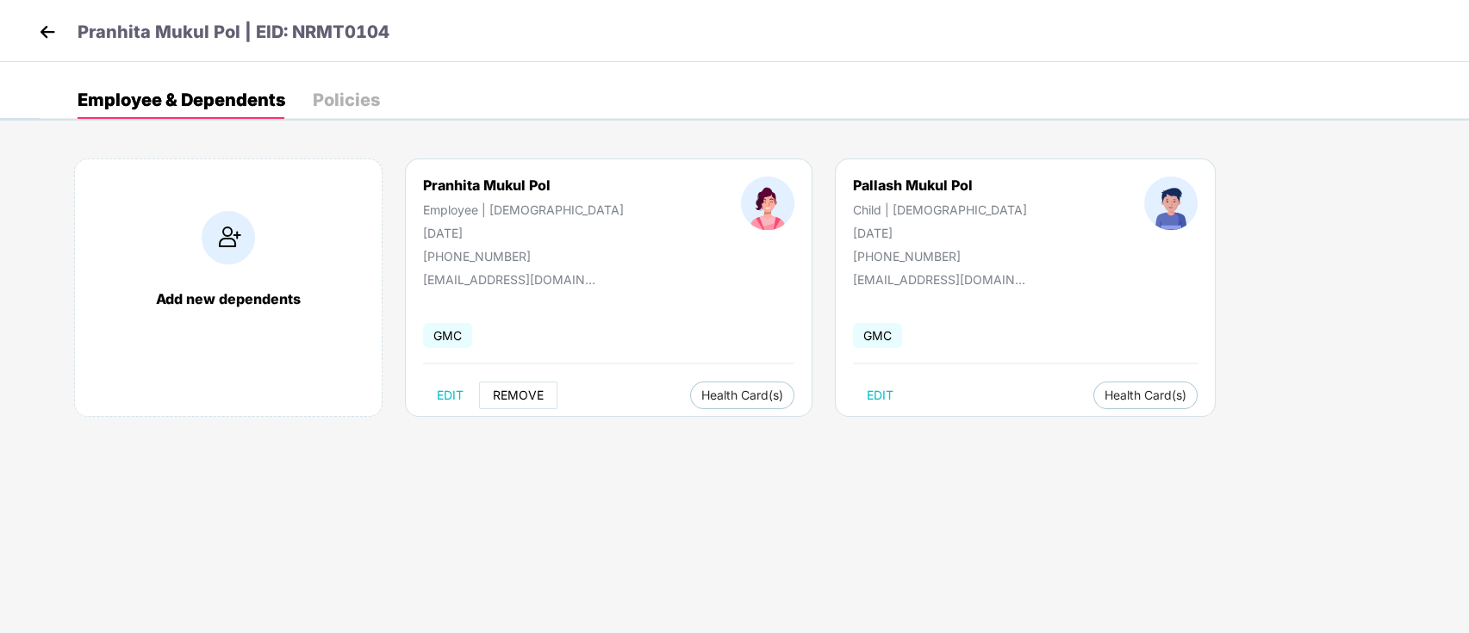
click at [515, 389] on span "REMOVE" at bounding box center [518, 396] width 51 height 14
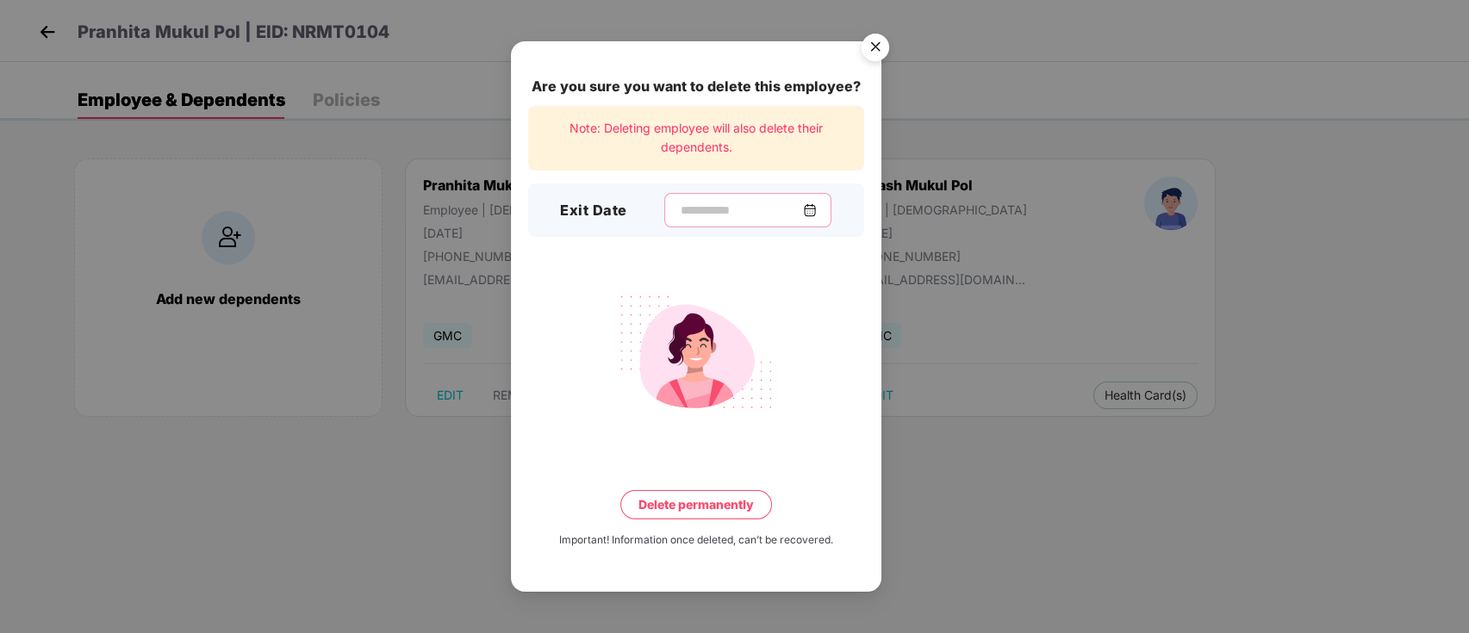
click at [702, 204] on input at bounding box center [741, 211] width 124 height 18
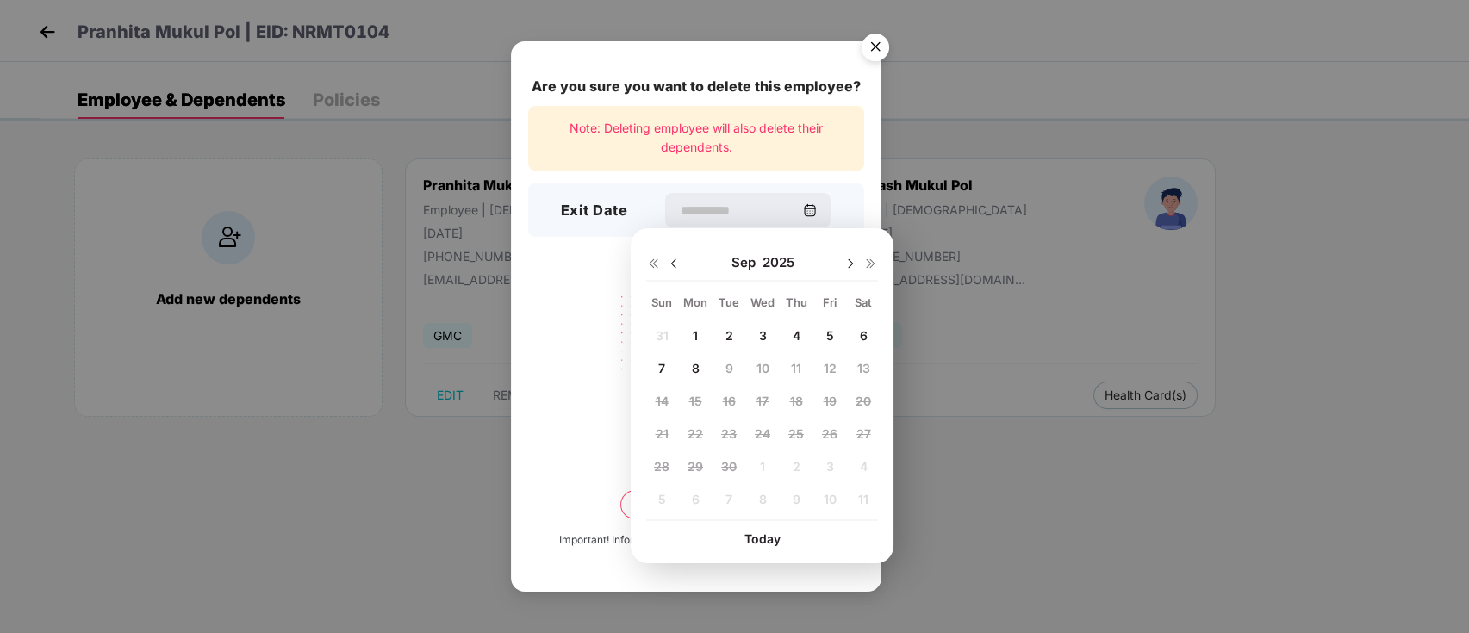
click at [664, 264] on div at bounding box center [663, 262] width 34 height 16
click at [668, 263] on img at bounding box center [674, 264] width 14 height 14
click at [663, 400] on span "10" at bounding box center [661, 401] width 13 height 15
type input "**********"
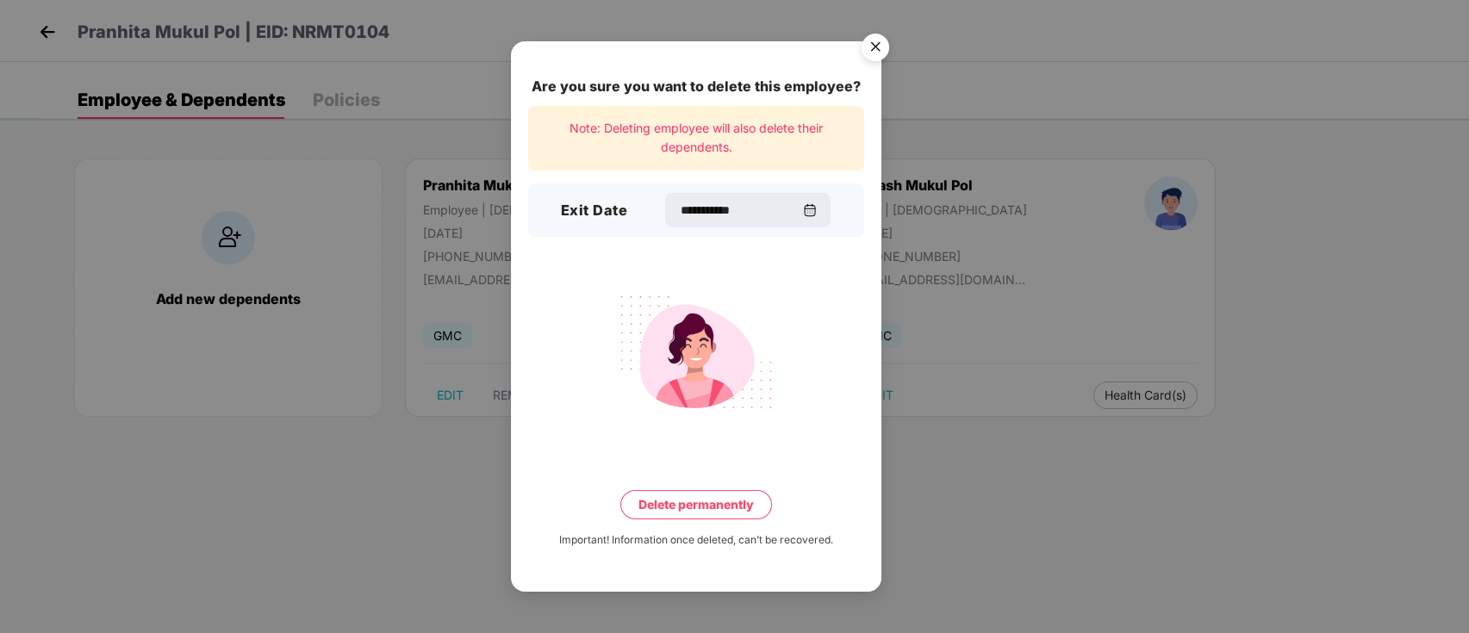
drag, startPoint x: 735, startPoint y: 520, endPoint x: 732, endPoint y: 506, distance: 14.9
click at [734, 520] on div "**********" at bounding box center [696, 316] width 371 height 550
click at [732, 506] on button "Delete permanently" at bounding box center [696, 504] width 152 height 29
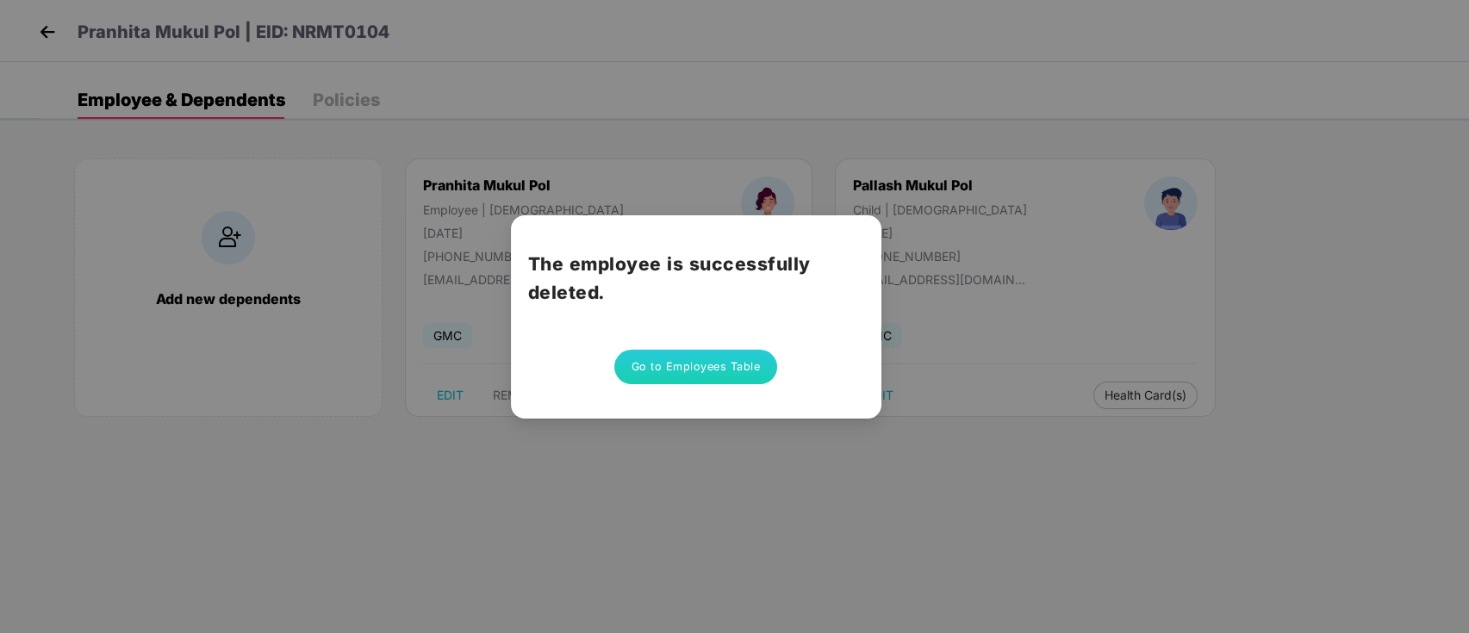
click at [684, 371] on button "Go to Employees Table" at bounding box center [696, 367] width 164 height 34
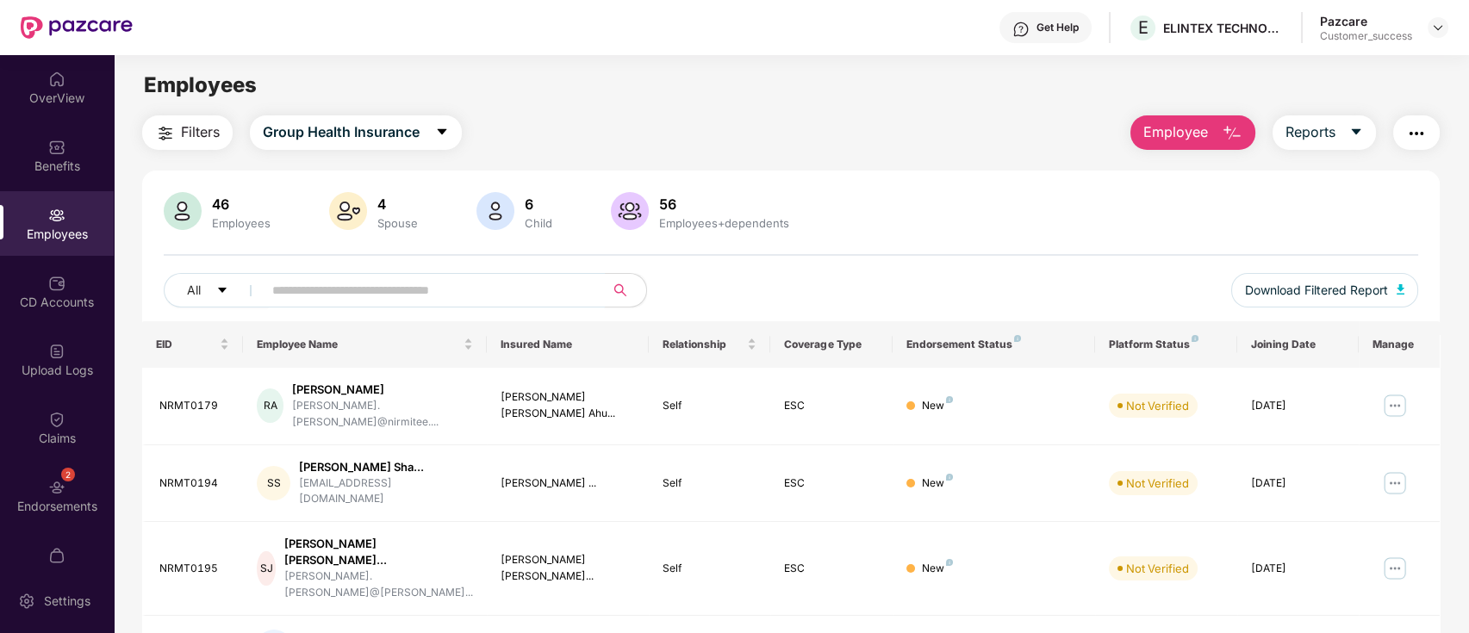
click at [405, 273] on span at bounding box center [428, 290] width 353 height 34
paste input "********"
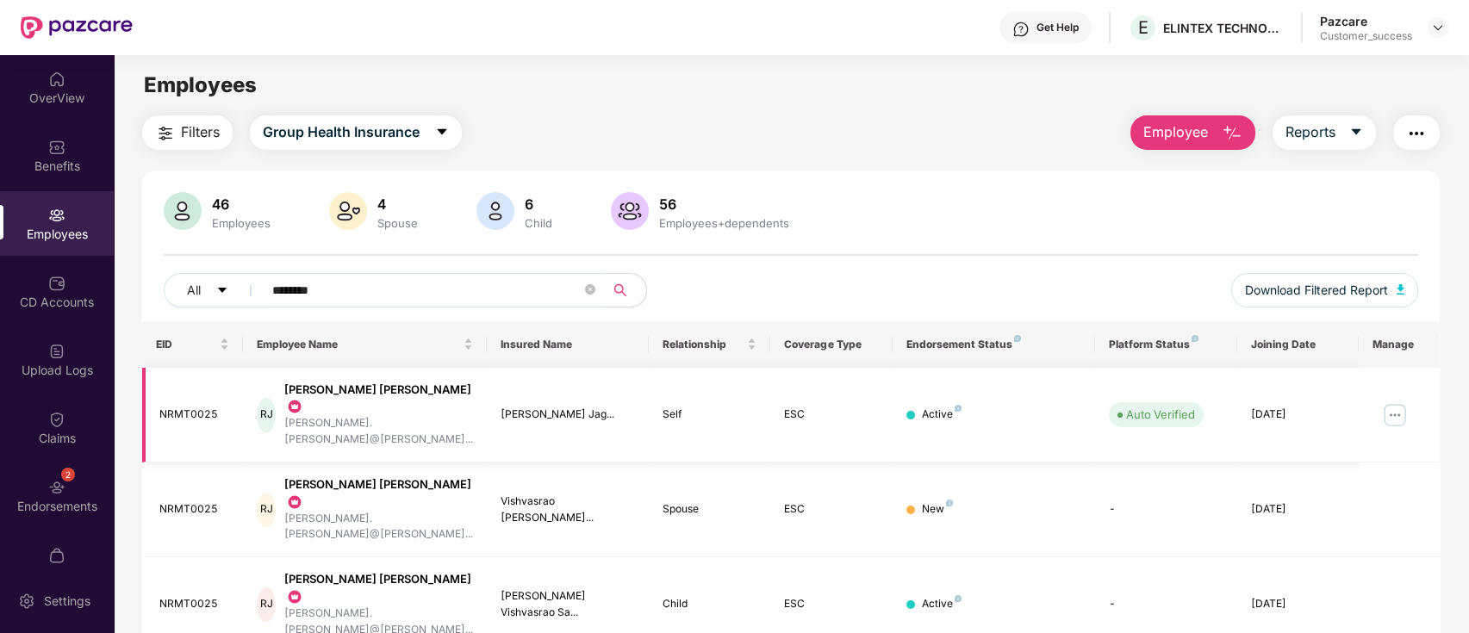
type input "********"
click at [1391, 402] on img at bounding box center [1395, 416] width 28 height 28
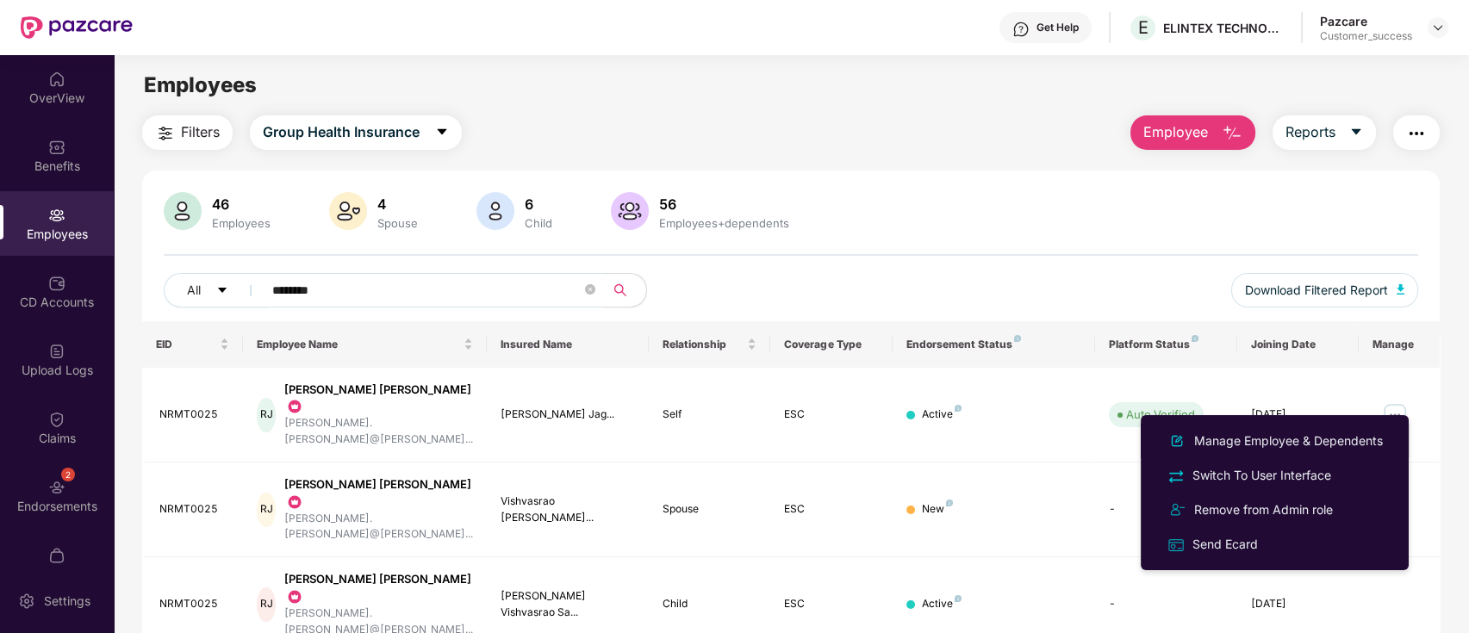
click at [1227, 438] on div "Manage Employee & Dependents" at bounding box center [1289, 441] width 196 height 19
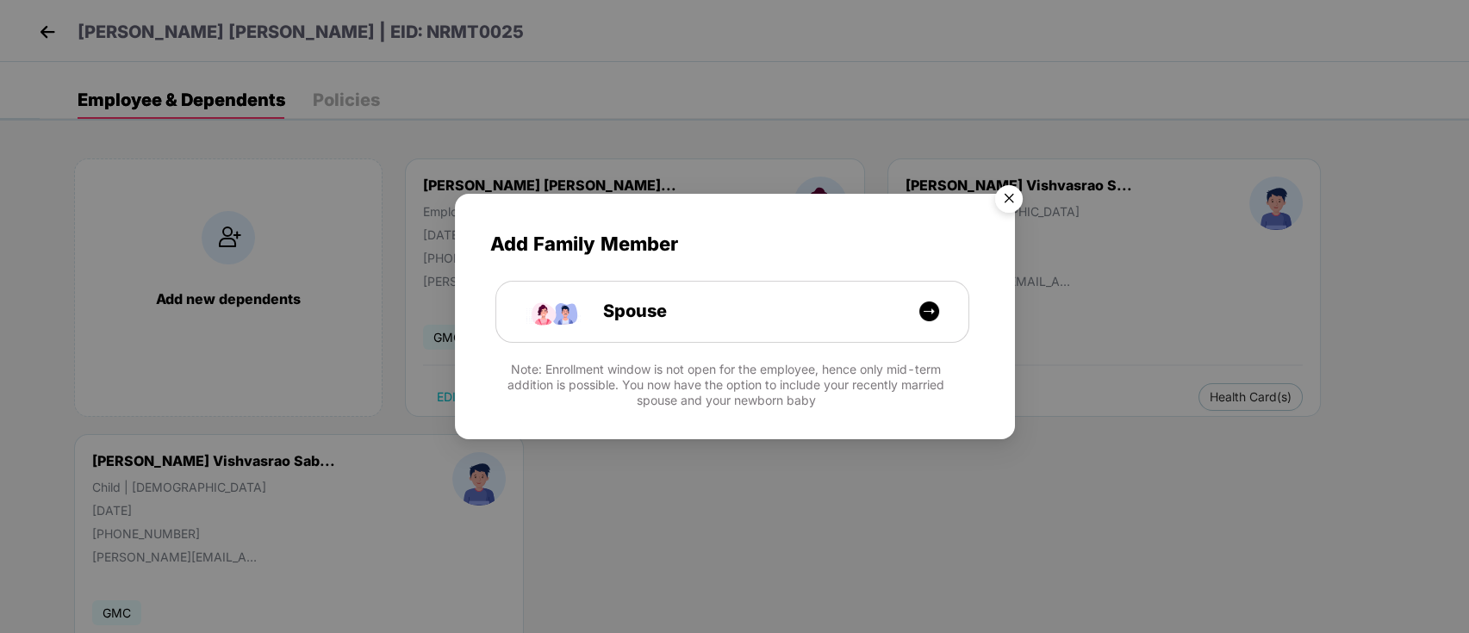
click at [1006, 194] on img "Close" at bounding box center [1009, 202] width 48 height 48
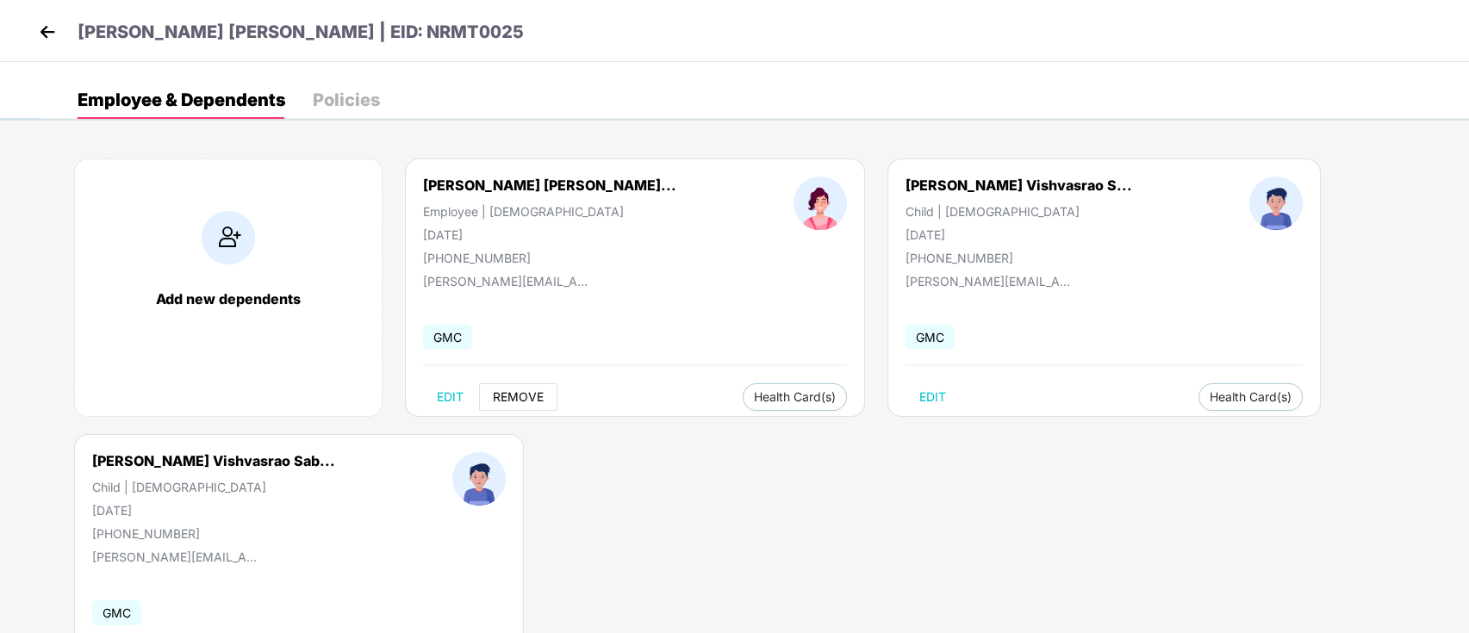
click at [534, 392] on span "REMOVE" at bounding box center [518, 397] width 51 height 14
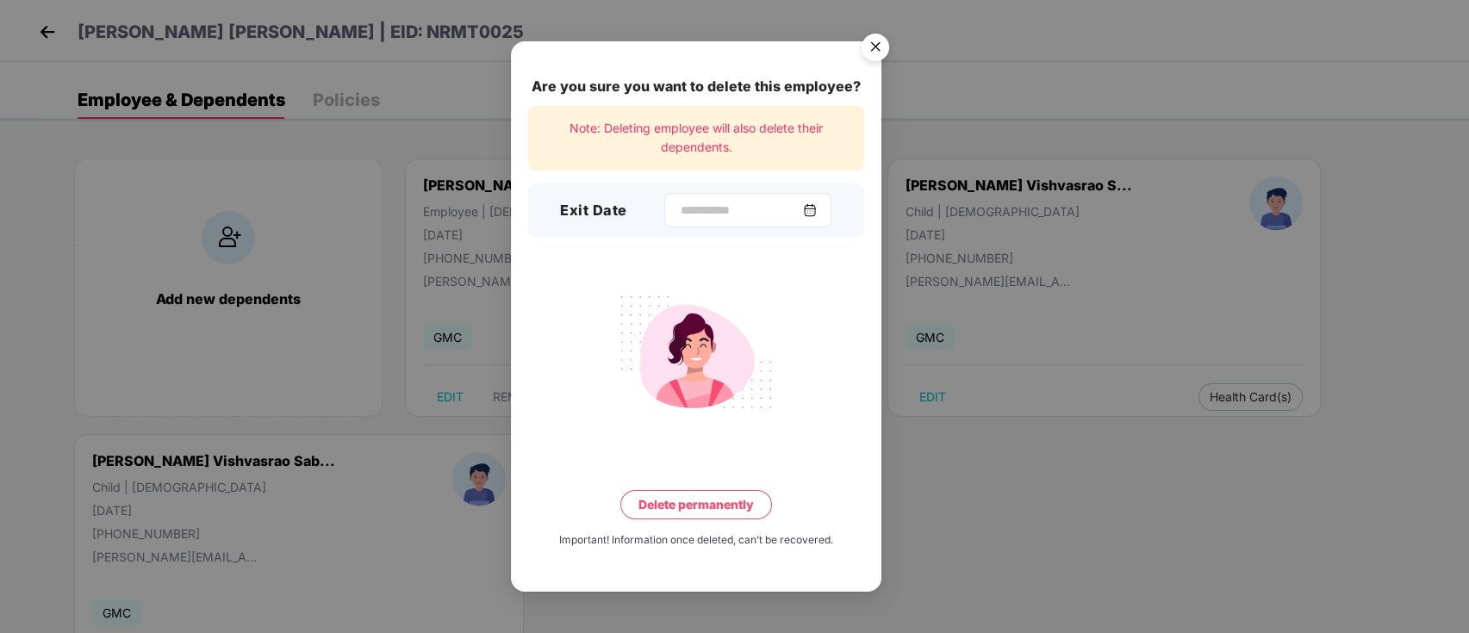
drag, startPoint x: 703, startPoint y: 196, endPoint x: 704, endPoint y: 211, distance: 14.7
click at [704, 199] on div at bounding box center [747, 210] width 167 height 34
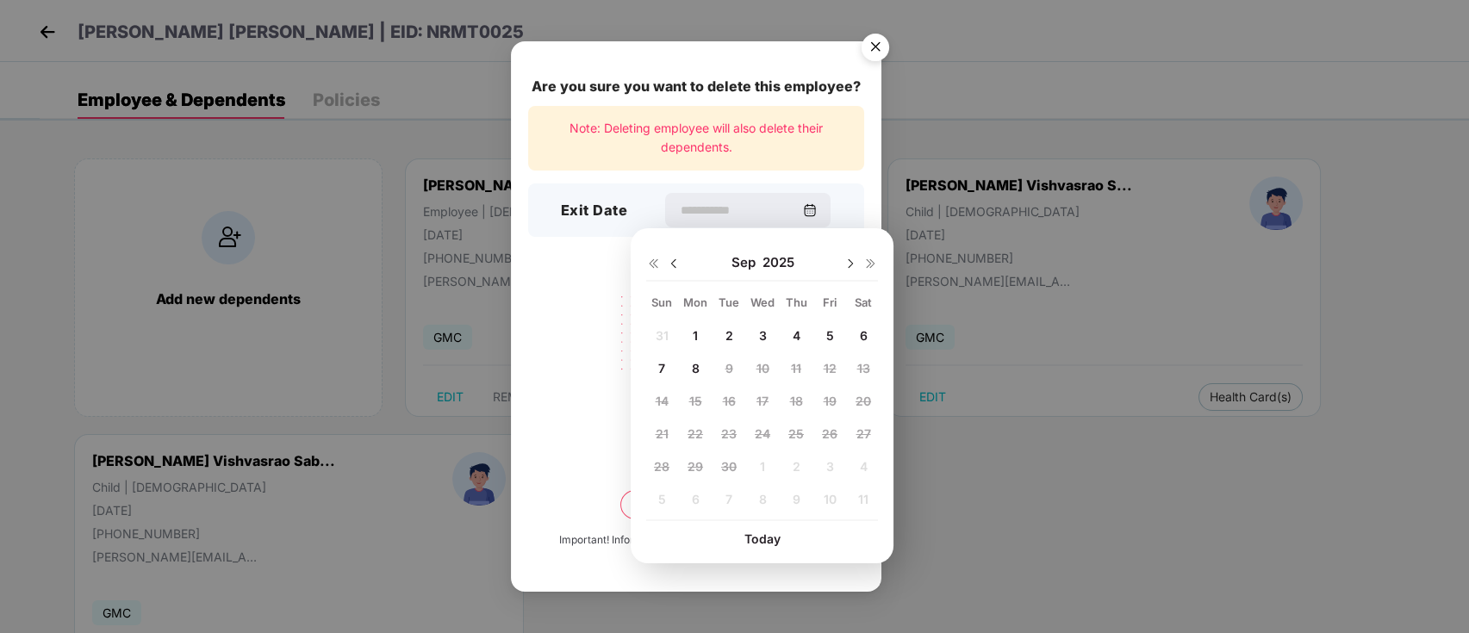
click at [676, 268] on img at bounding box center [674, 264] width 14 height 14
click at [657, 401] on span "10" at bounding box center [661, 401] width 13 height 15
type input "**********"
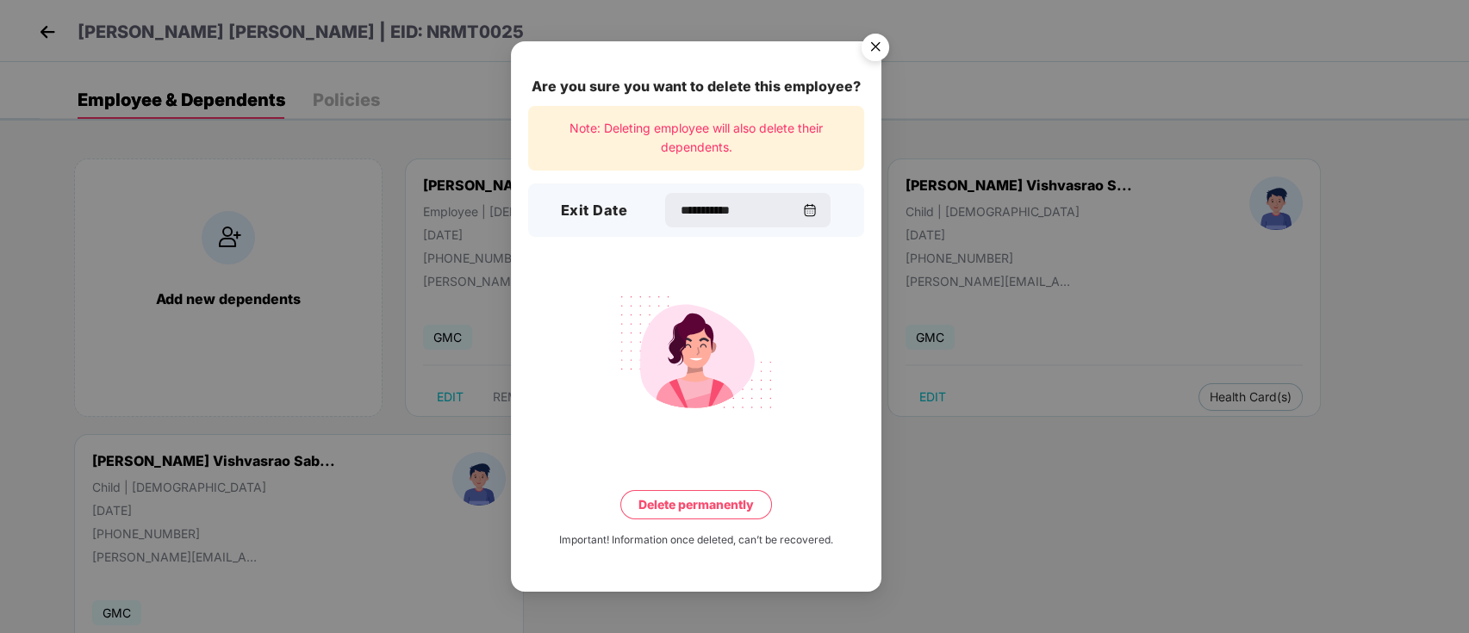
click at [655, 489] on div "**********" at bounding box center [696, 316] width 371 height 550
click at [655, 495] on button "Delete permanently" at bounding box center [696, 504] width 152 height 29
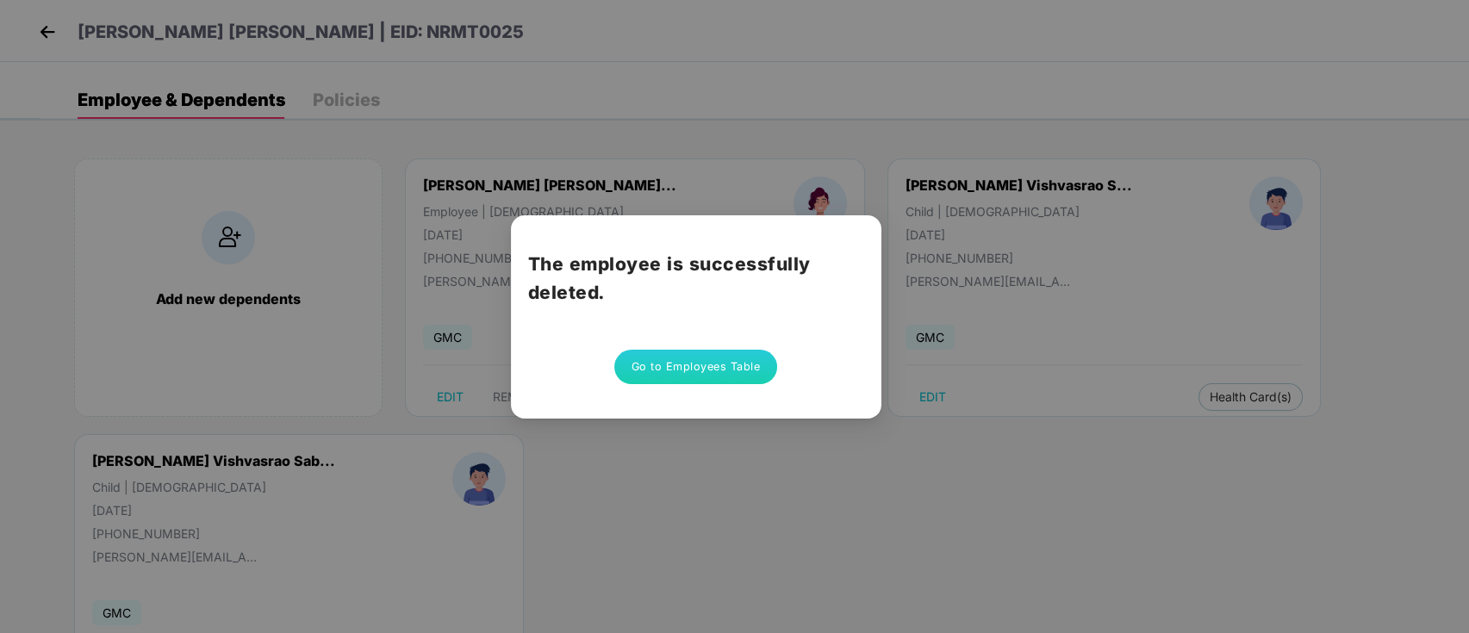
click at [682, 358] on button "Go to Employees Table" at bounding box center [696, 367] width 164 height 34
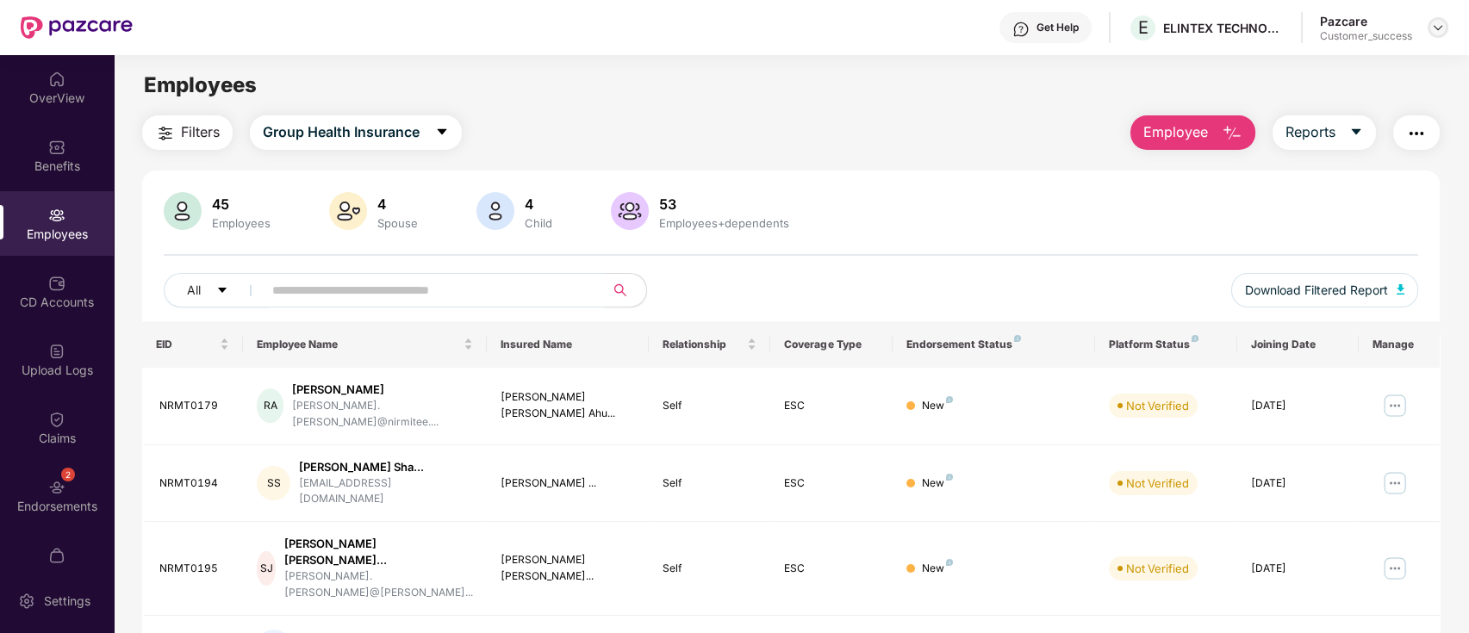
click at [1433, 33] on img at bounding box center [1438, 28] width 14 height 14
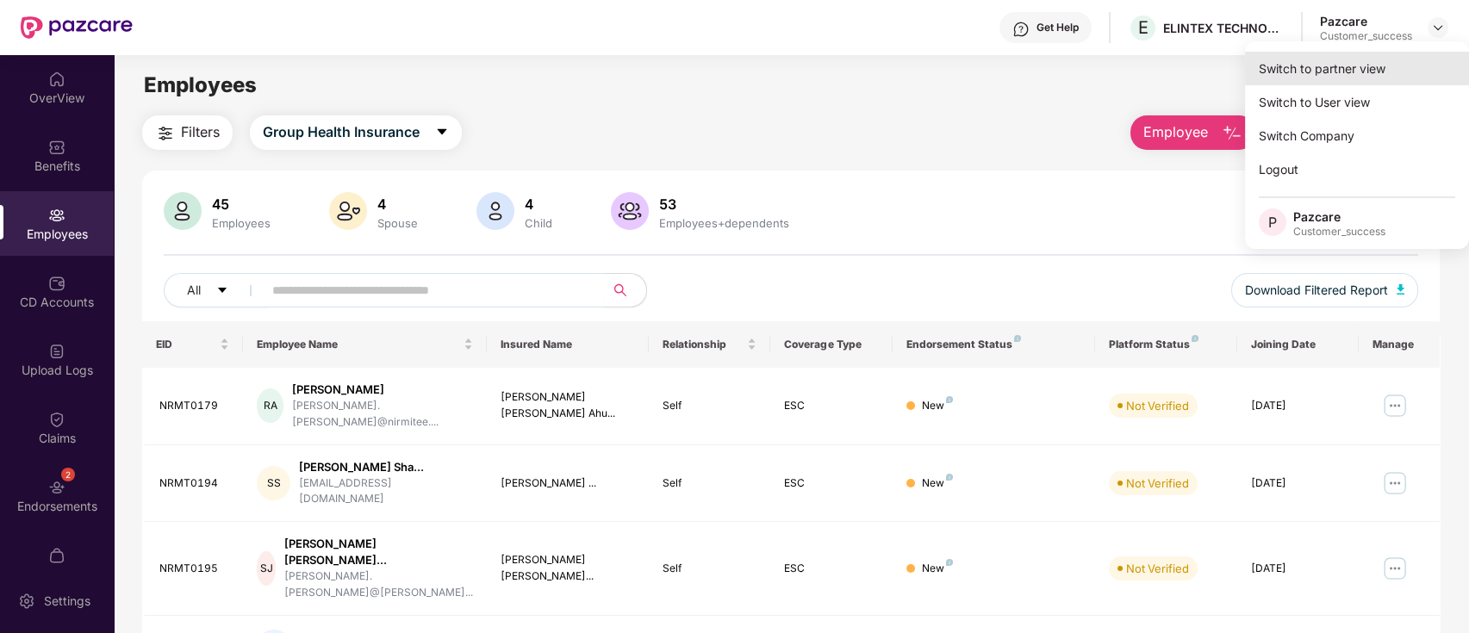
click at [1402, 65] on div "Switch to partner view" at bounding box center [1357, 69] width 224 height 34
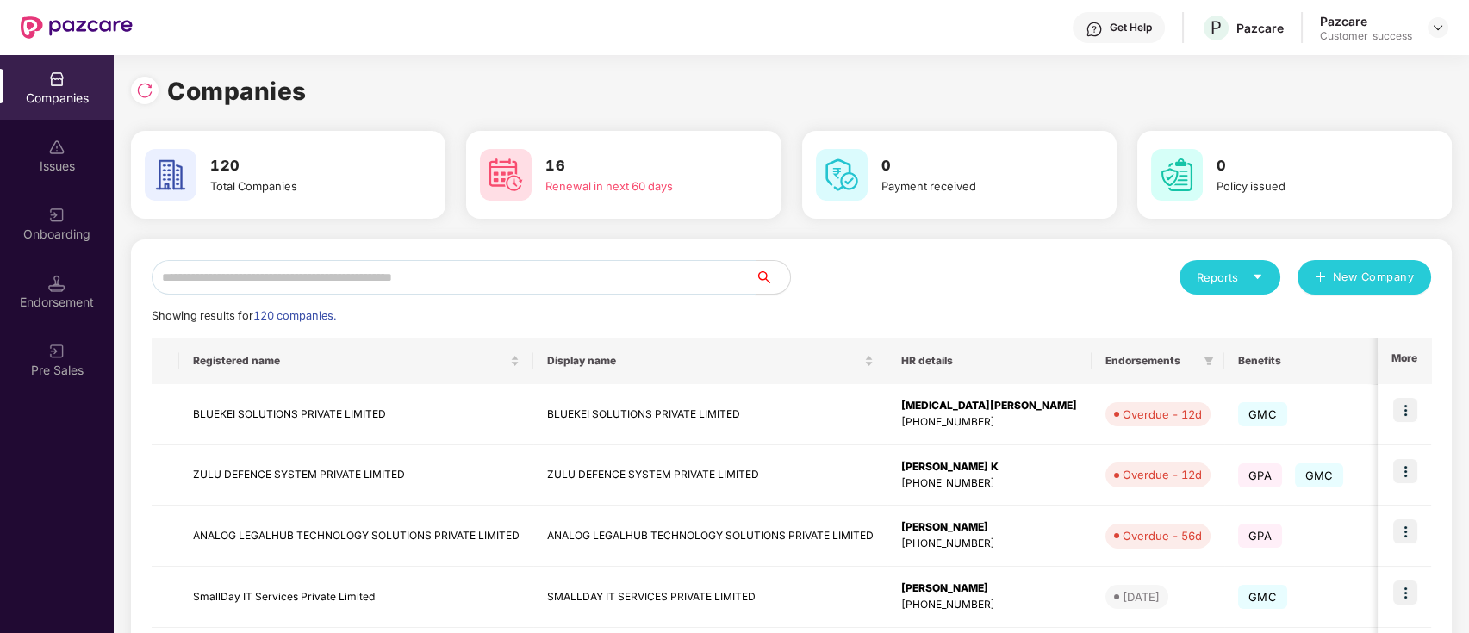
click at [526, 272] on input "text" at bounding box center [454, 277] width 604 height 34
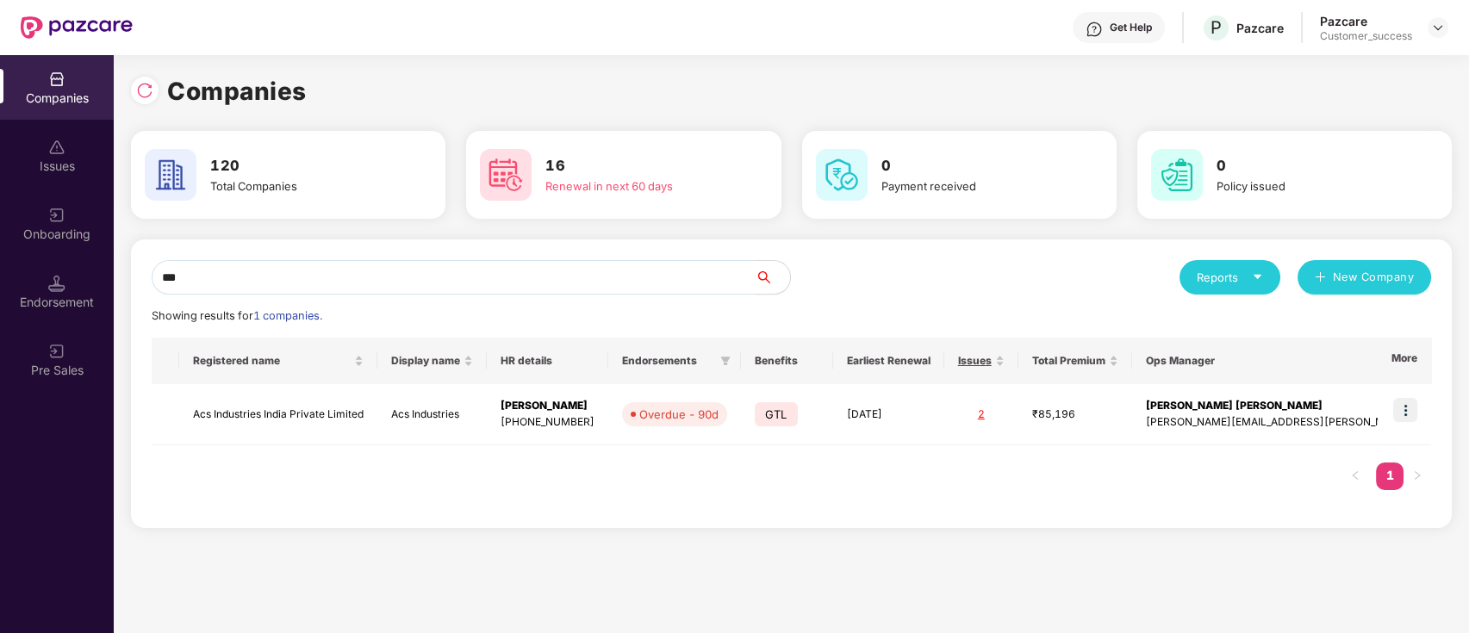
type input "***"
click at [59, 280] on img at bounding box center [56, 283] width 17 height 17
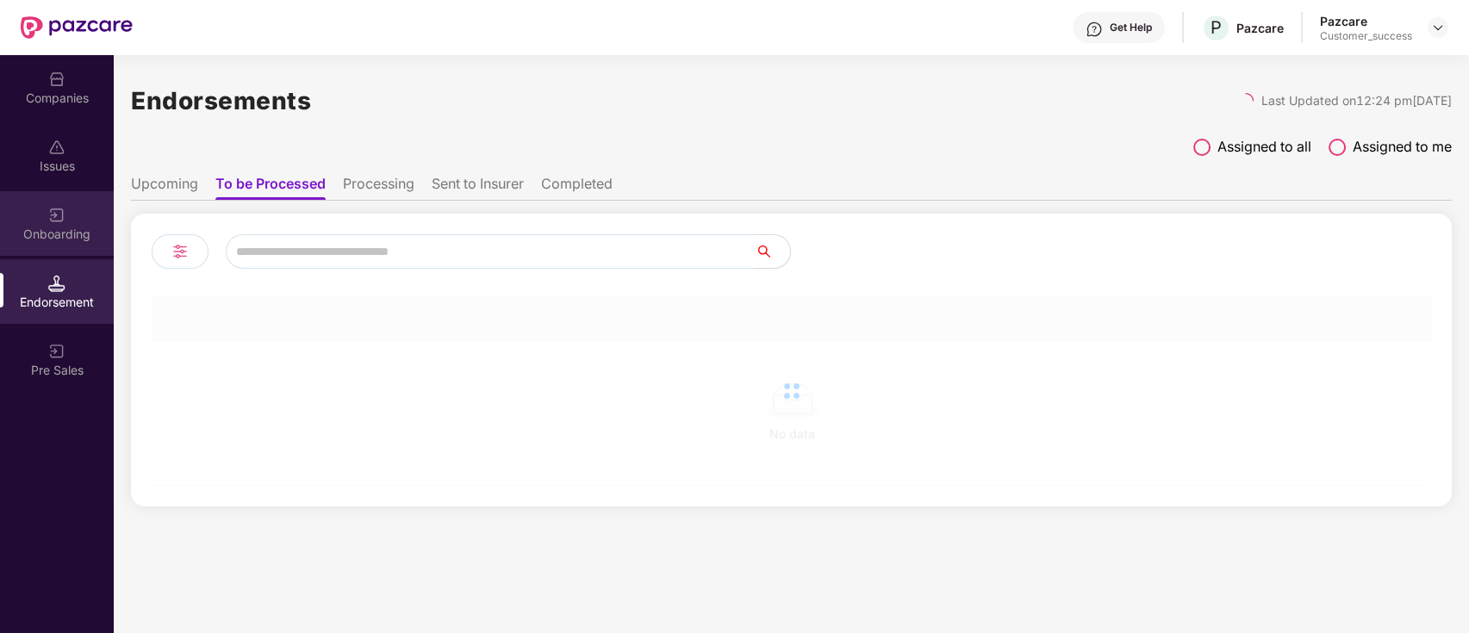
click at [59, 218] on img at bounding box center [56, 215] width 17 height 17
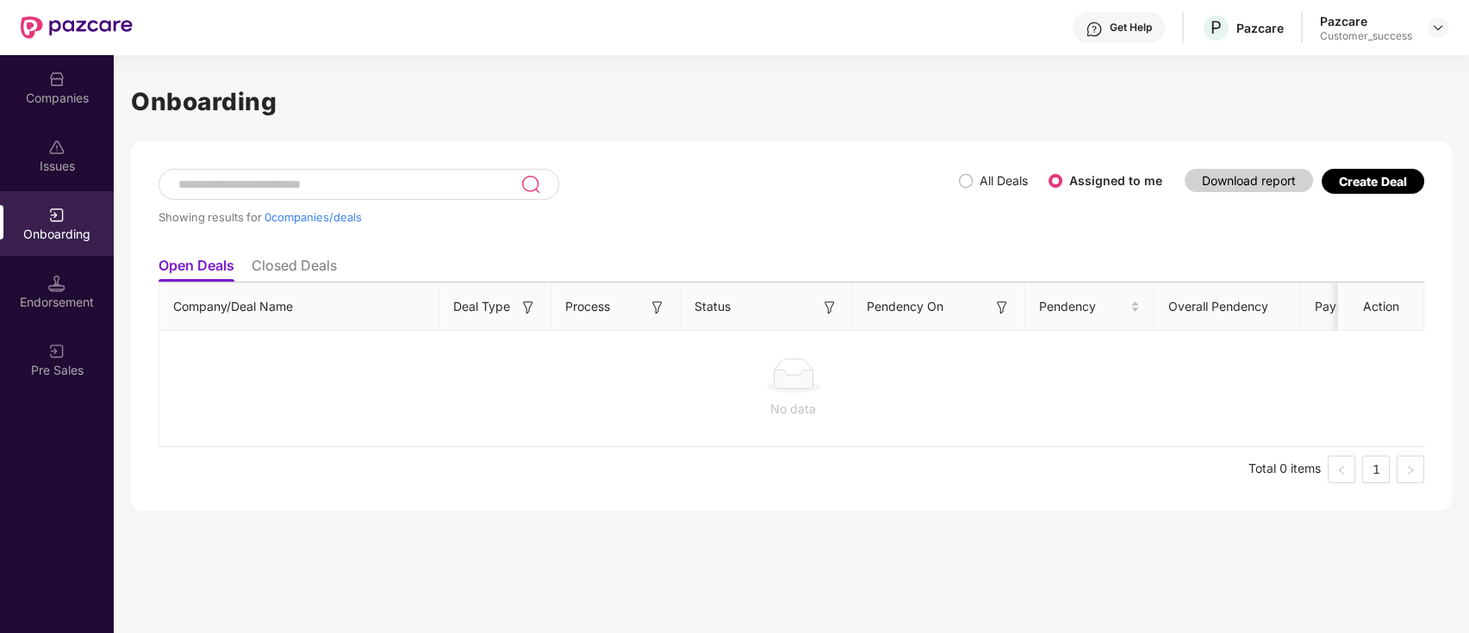
click at [1401, 167] on div "Showing results for 0 companies/deals All Deals Assigned to me Download report …" at bounding box center [791, 326] width 1321 height 370
click at [1382, 184] on div "Create Deal" at bounding box center [1373, 181] width 68 height 15
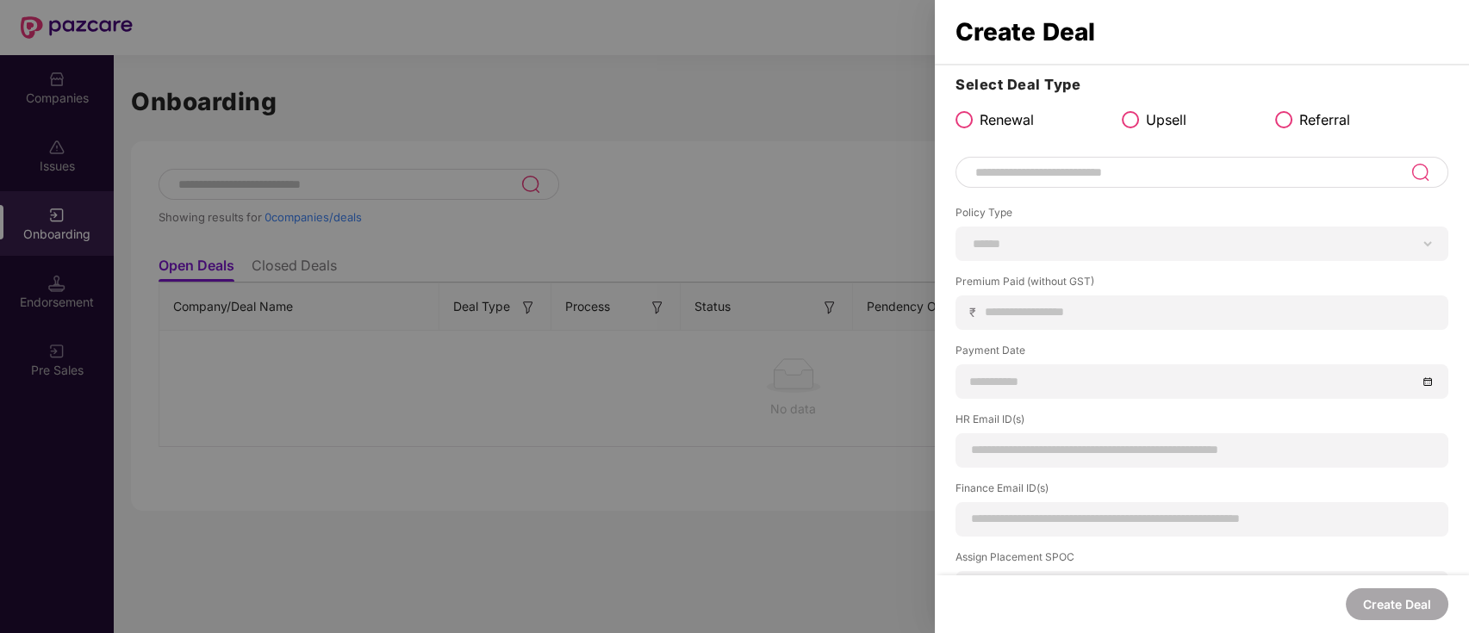
click at [1040, 164] on input at bounding box center [1192, 172] width 437 height 21
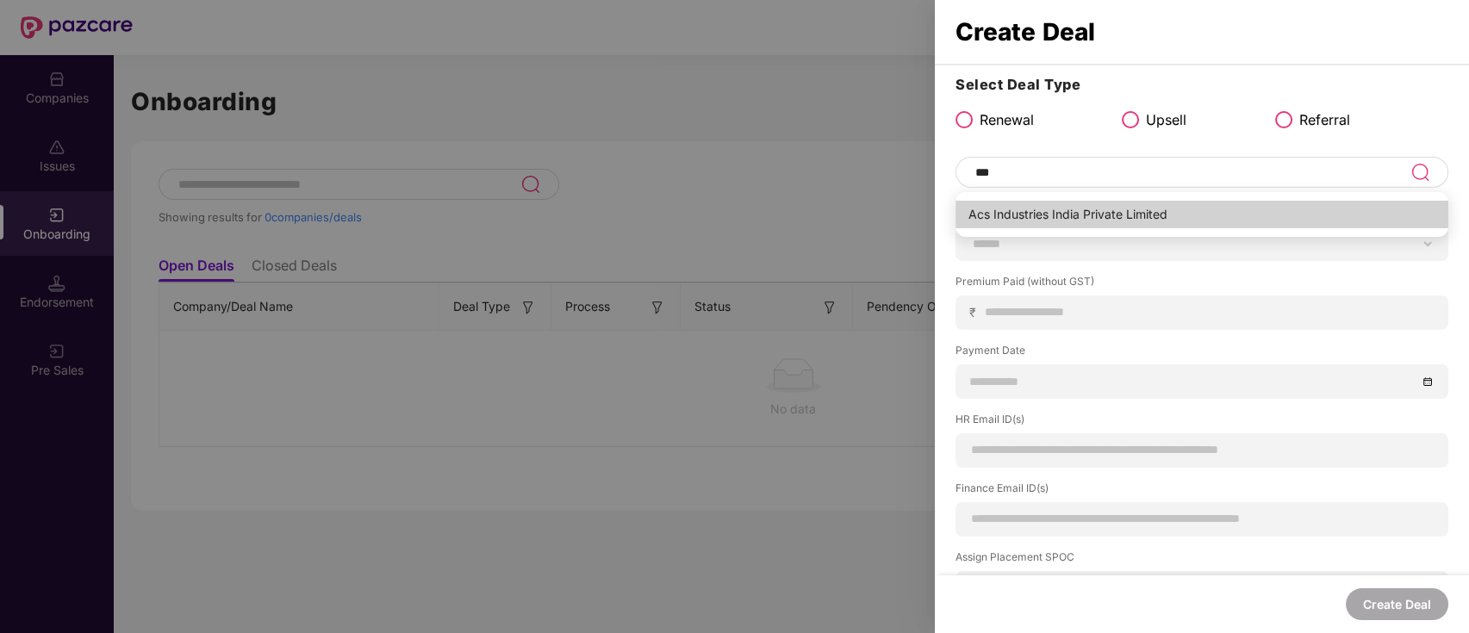
type input "**********"
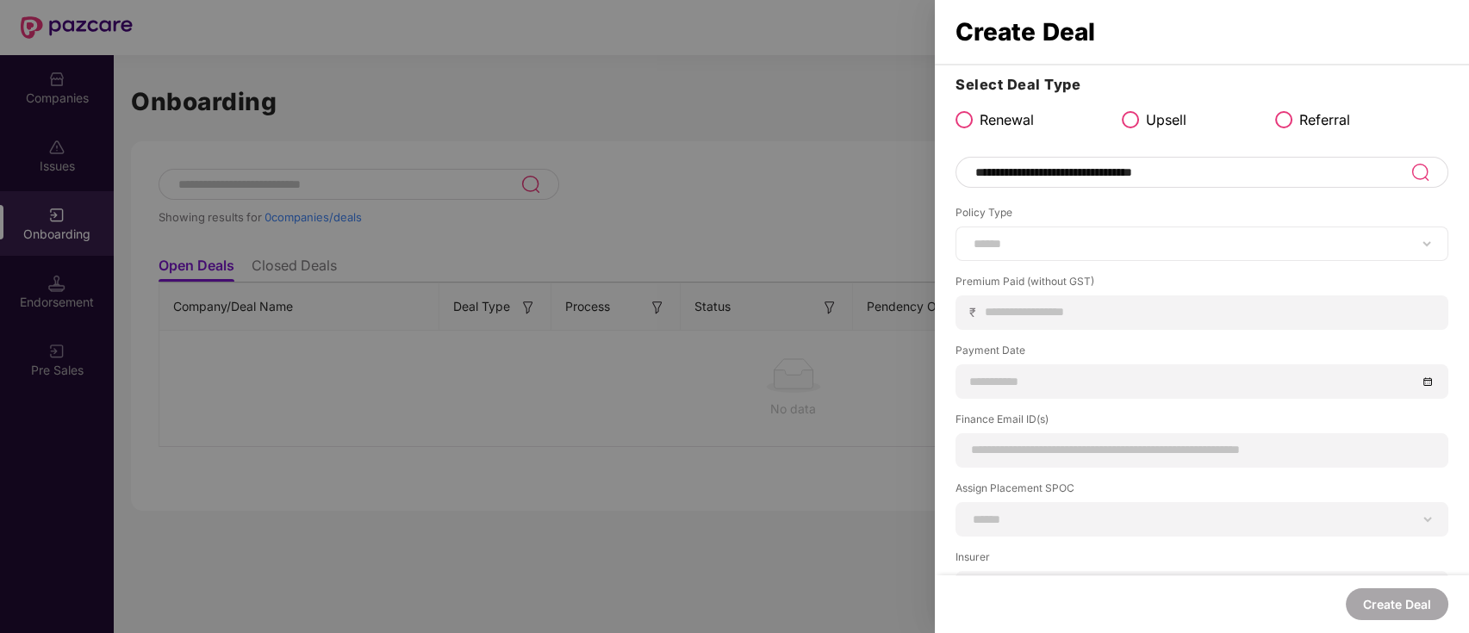
drag, startPoint x: 1049, startPoint y: 221, endPoint x: 1029, endPoint y: 239, distance: 26.3
click at [1042, 228] on div "Policy Type ****** *** ********* *** *** *** **** ***" at bounding box center [1202, 233] width 493 height 56
click at [1029, 239] on select "****** *** ********* *** *** *** **** ***" at bounding box center [1202, 244] width 464 height 14
select select "***"
click at [970, 237] on select "****** *** ********* *** *** *** **** ***" at bounding box center [1202, 244] width 464 height 14
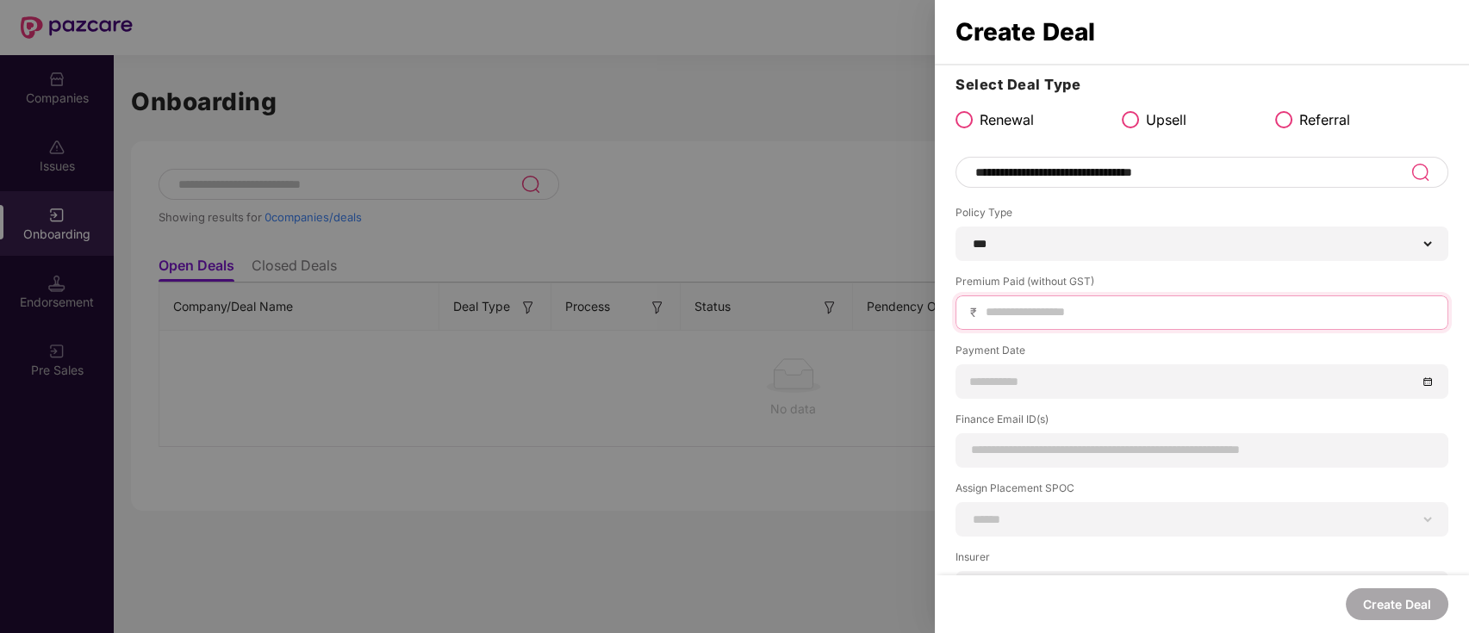
click at [1006, 303] on input at bounding box center [1209, 312] width 450 height 18
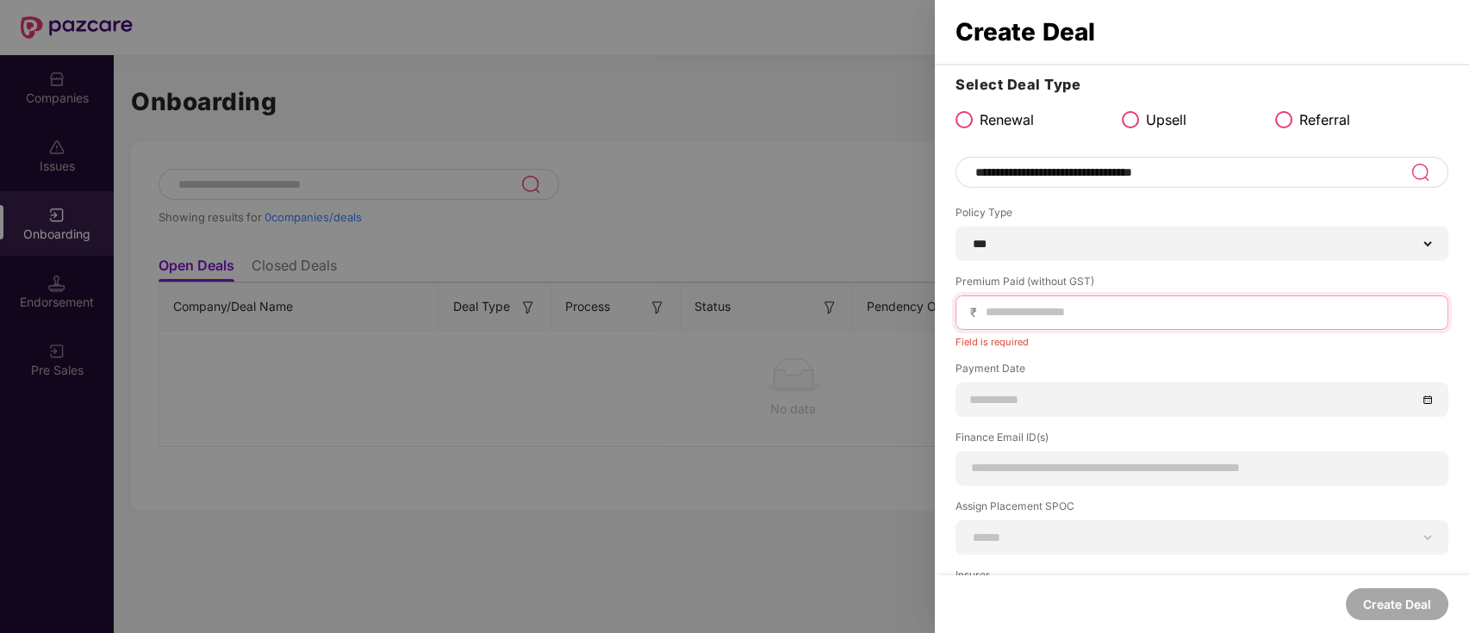
paste input "******"
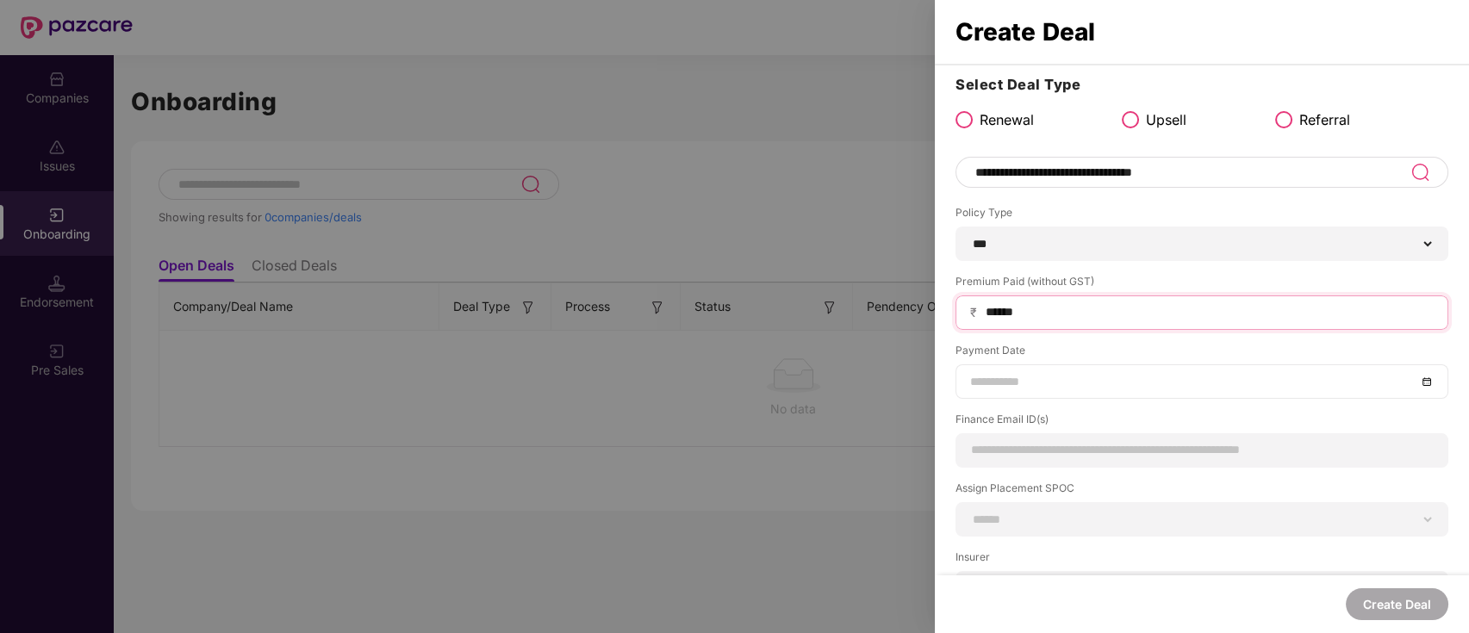
type input "******"
click at [1034, 380] on input at bounding box center [1193, 381] width 446 height 19
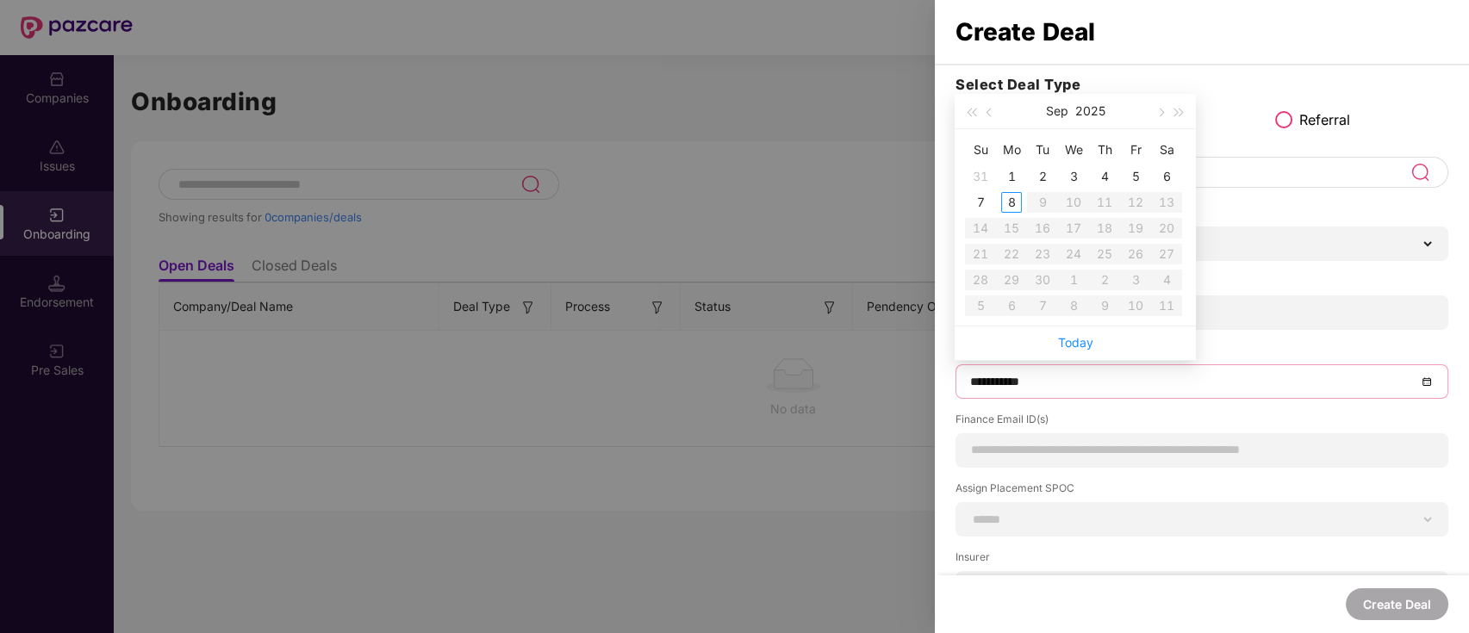
type input "**********"
drag, startPoint x: 995, startPoint y: 112, endPoint x: 1010, endPoint y: 147, distance: 38.2
click at [995, 112] on button "button" at bounding box center [990, 111] width 19 height 34
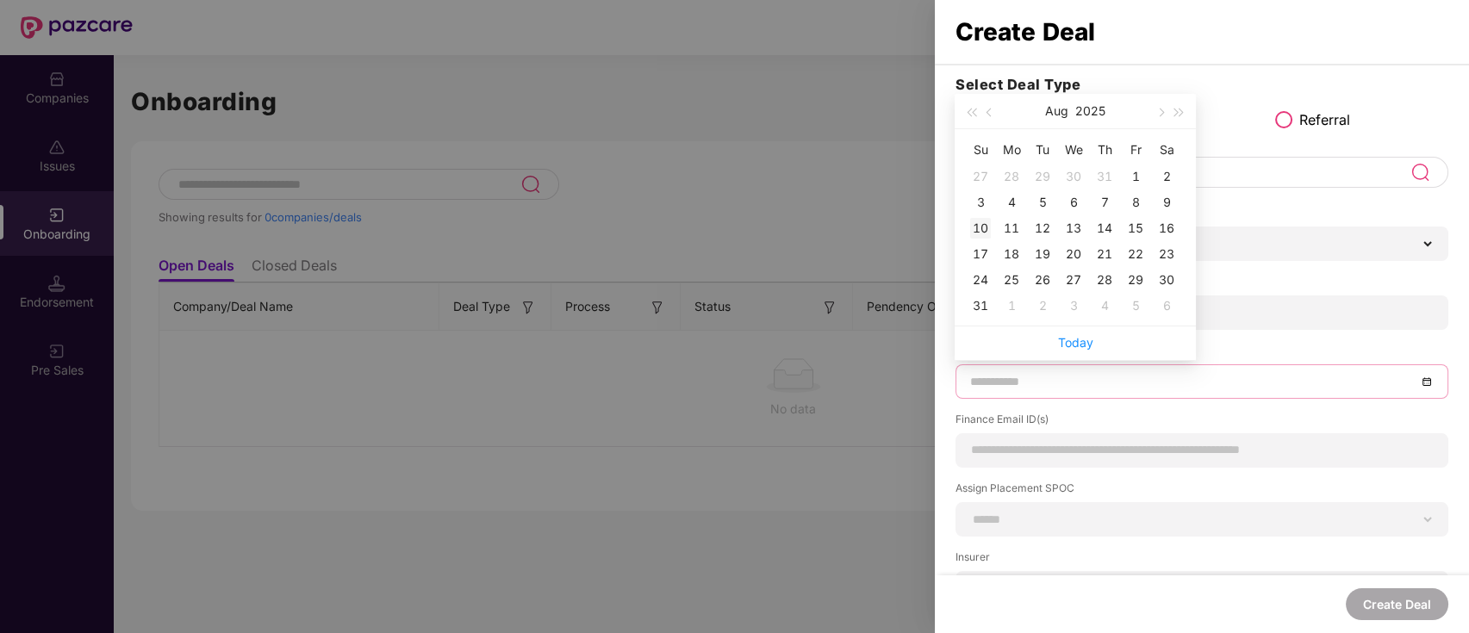
type input "**********"
drag, startPoint x: 988, startPoint y: 225, endPoint x: 1013, endPoint y: 261, distance: 44.0
click at [988, 226] on div "10" at bounding box center [980, 228] width 21 height 21
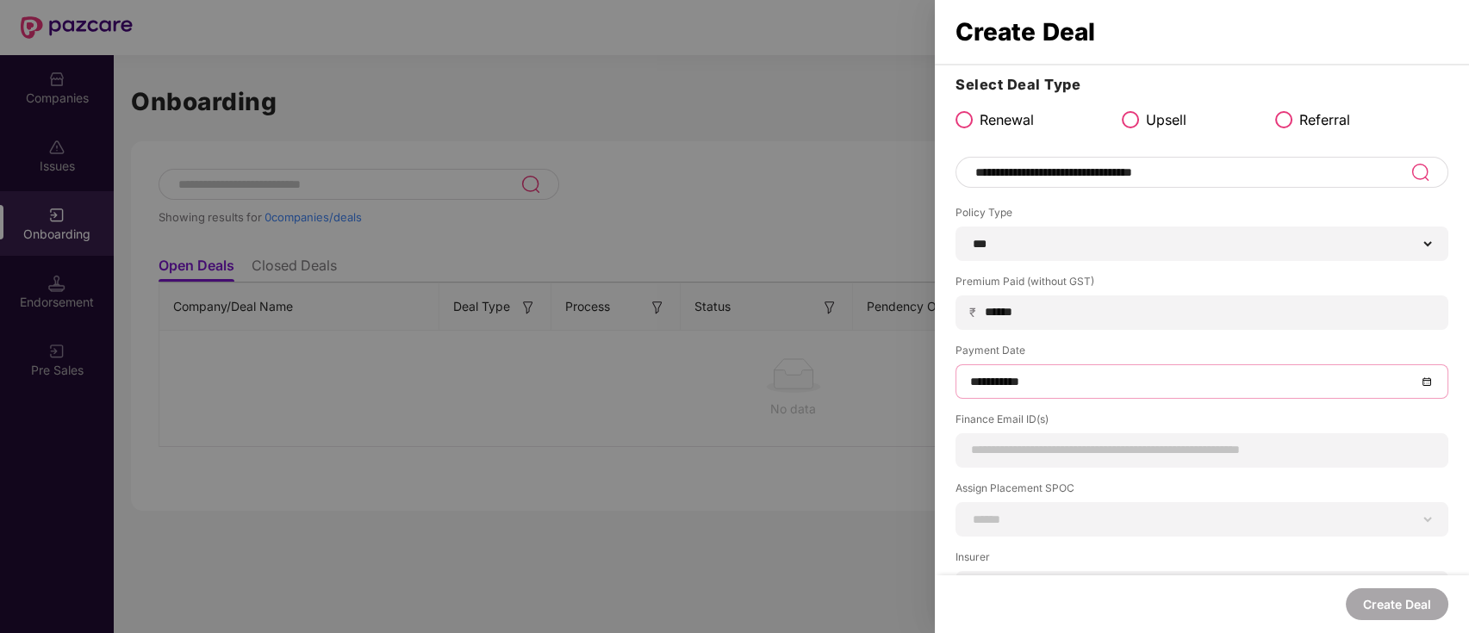
click at [990, 467] on div "**********" at bounding box center [1202, 409] width 534 height 670
click at [1003, 454] on input at bounding box center [1202, 450] width 464 height 18
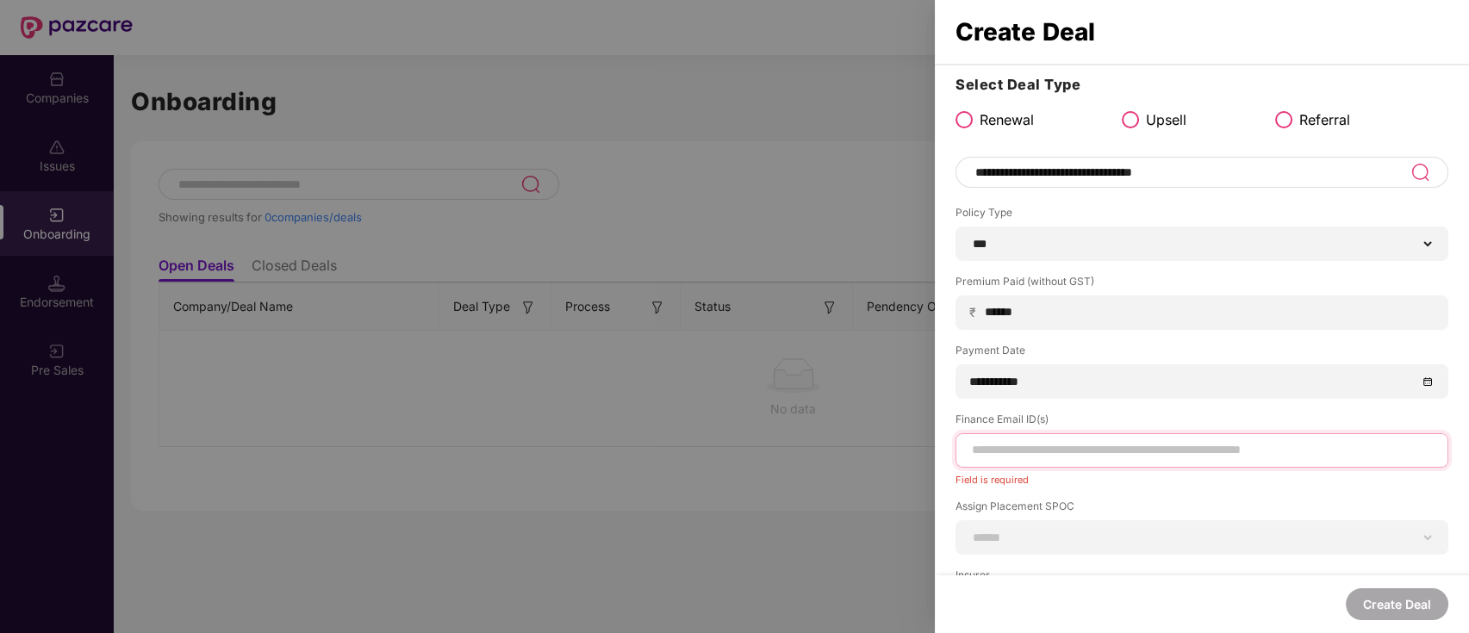
paste input "**********"
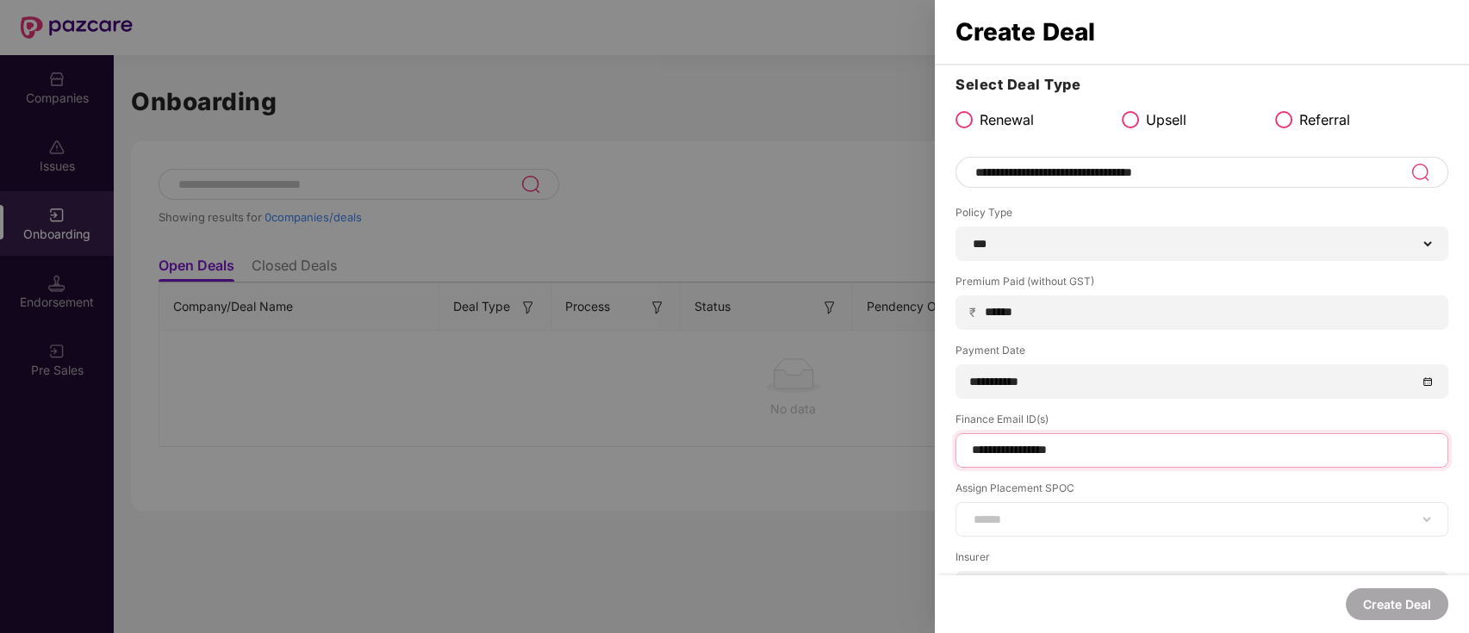
type input "**********"
click at [1024, 520] on select "**********" at bounding box center [1202, 520] width 464 height 14
select select "**********"
click at [970, 513] on select "**********" at bounding box center [1202, 520] width 464 height 14
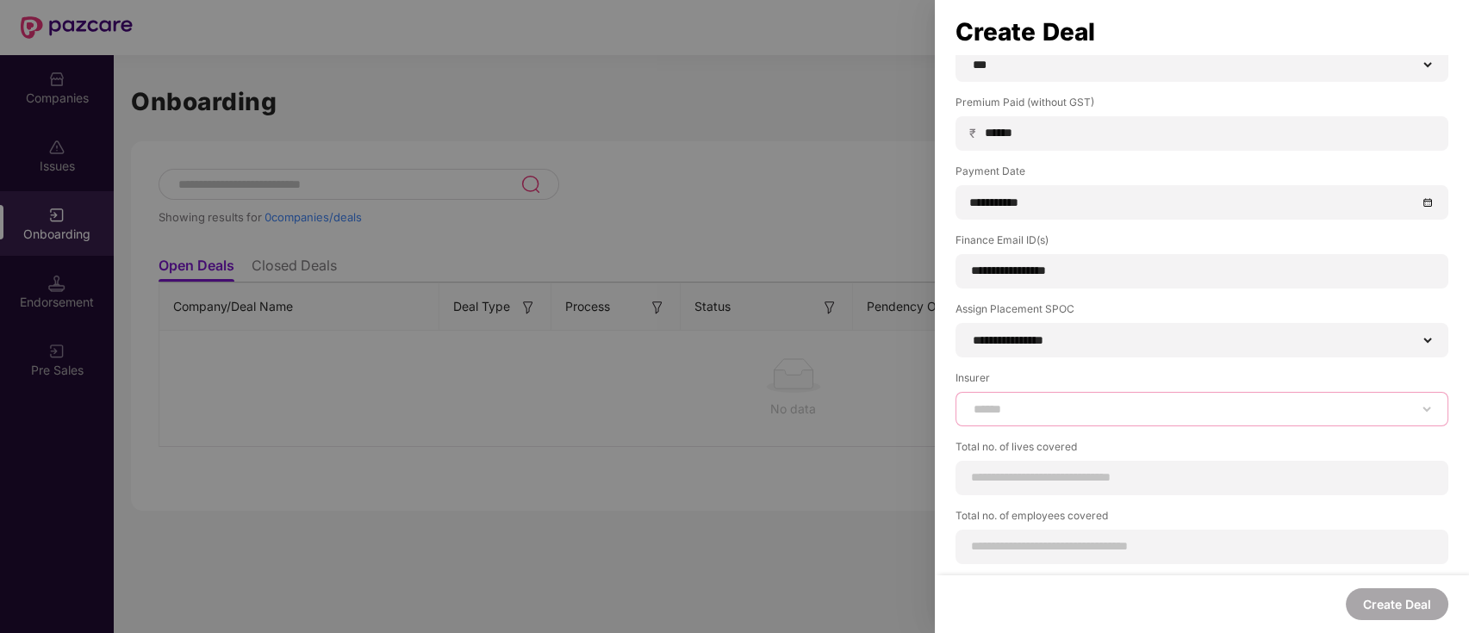
click at [1019, 406] on select "**********" at bounding box center [1202, 409] width 464 height 14
select select "*****"
click at [970, 402] on select "**********" at bounding box center [1202, 409] width 464 height 14
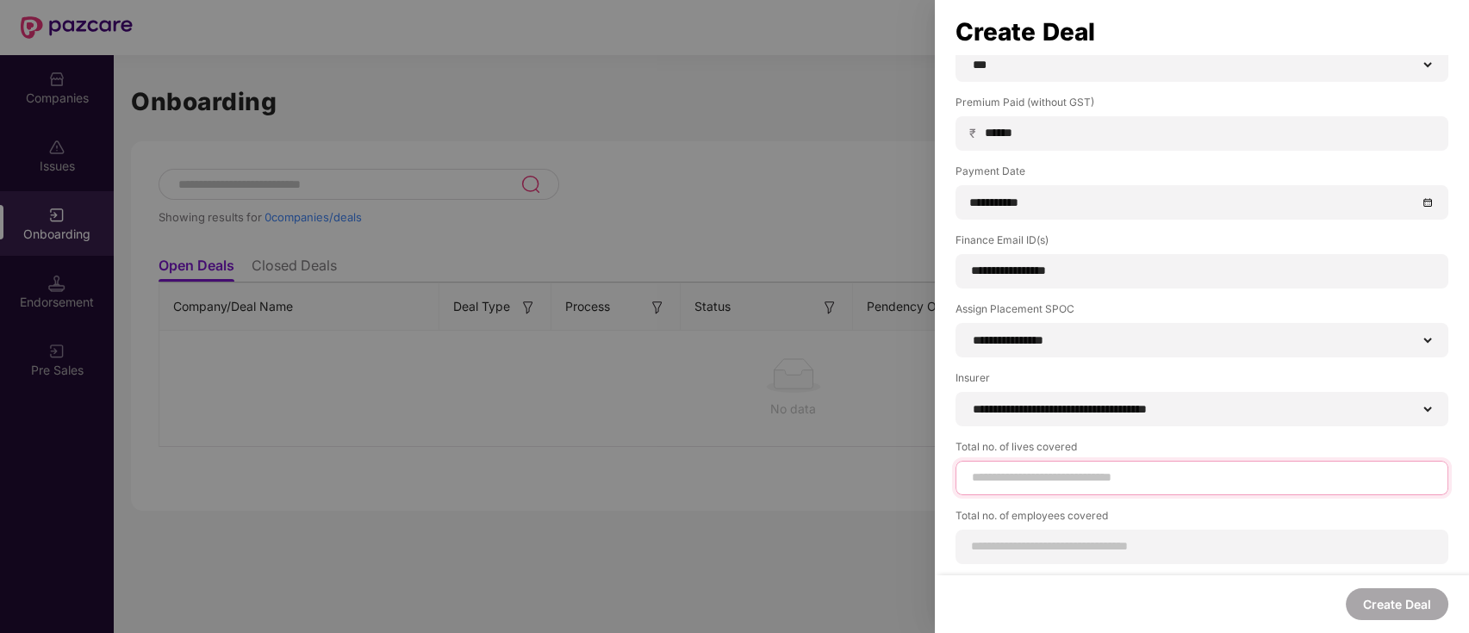
click at [1064, 474] on input at bounding box center [1202, 478] width 464 height 18
type input "**"
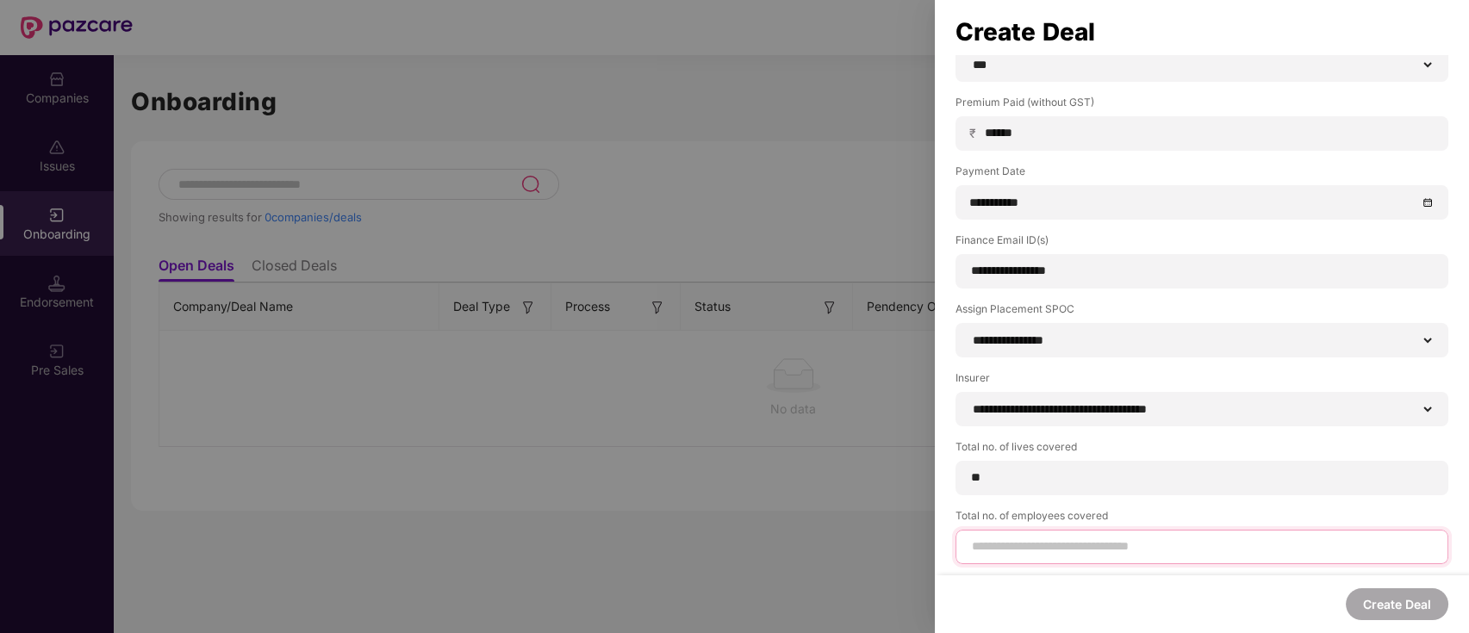
click at [1029, 539] on div "Total no. of employees covered" at bounding box center [1202, 536] width 493 height 56
type input "**"
drag, startPoint x: 1446, startPoint y: 603, endPoint x: 1399, endPoint y: 609, distance: 46.9
click at [1438, 605] on button "Create Deal" at bounding box center [1397, 605] width 103 height 32
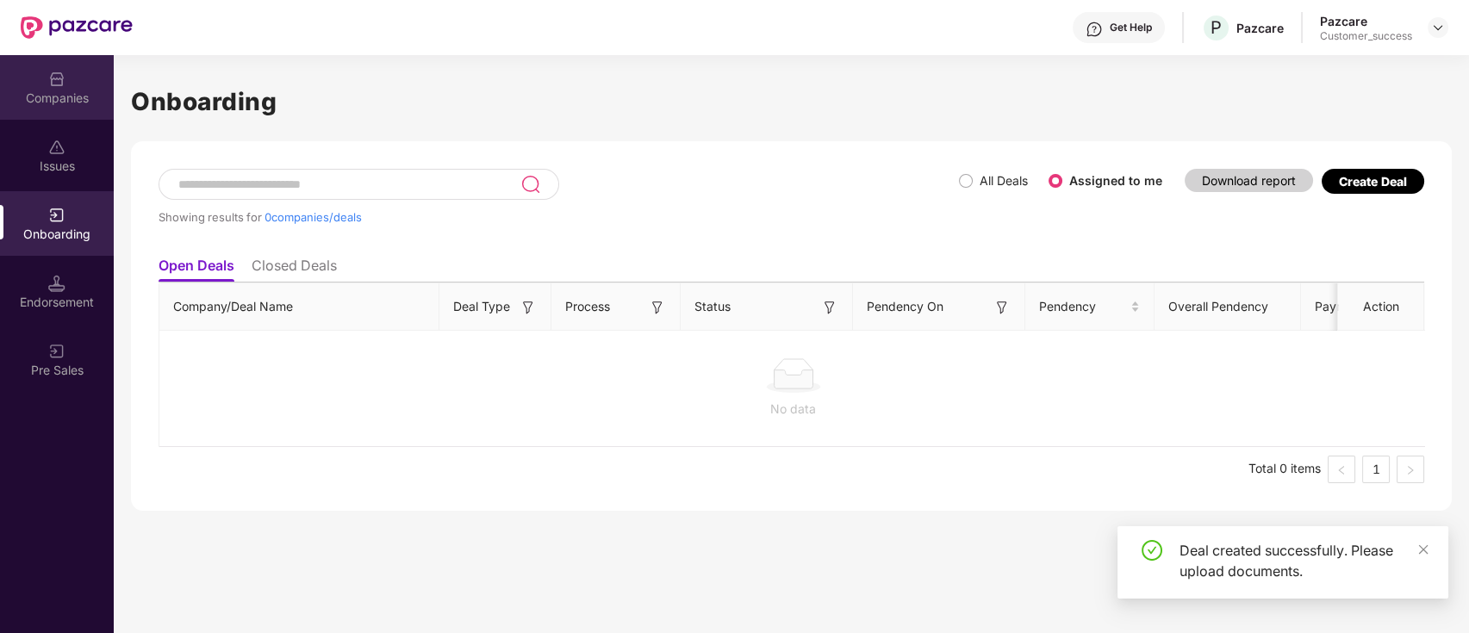
click at [54, 84] on img at bounding box center [56, 79] width 17 height 17
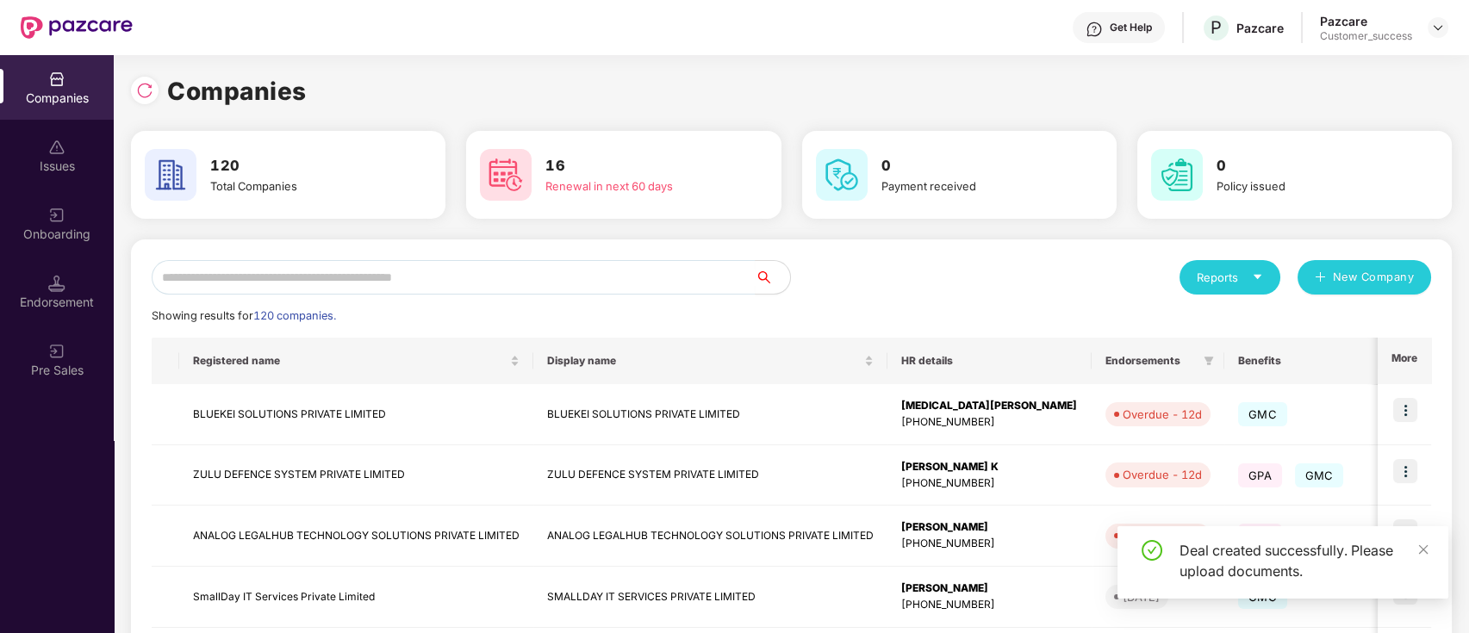
click at [49, 232] on div "Onboarding" at bounding box center [57, 234] width 114 height 17
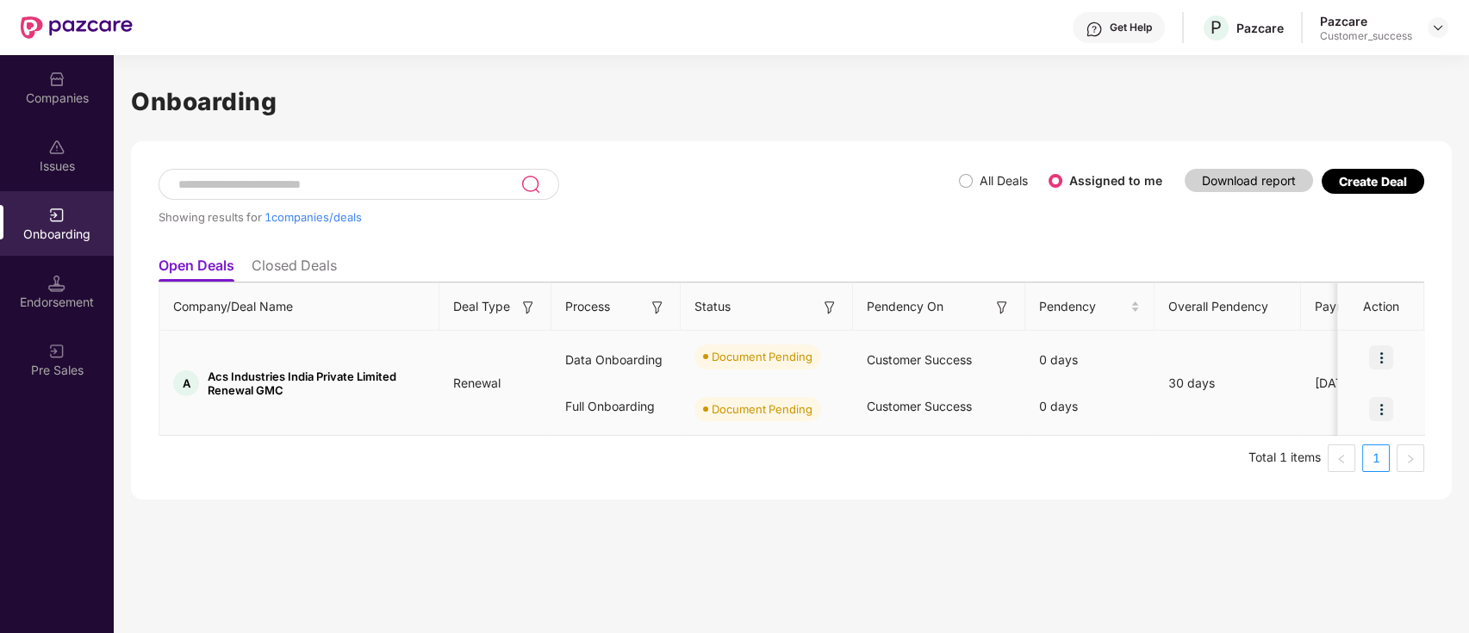
click at [1380, 355] on img at bounding box center [1381, 358] width 24 height 24
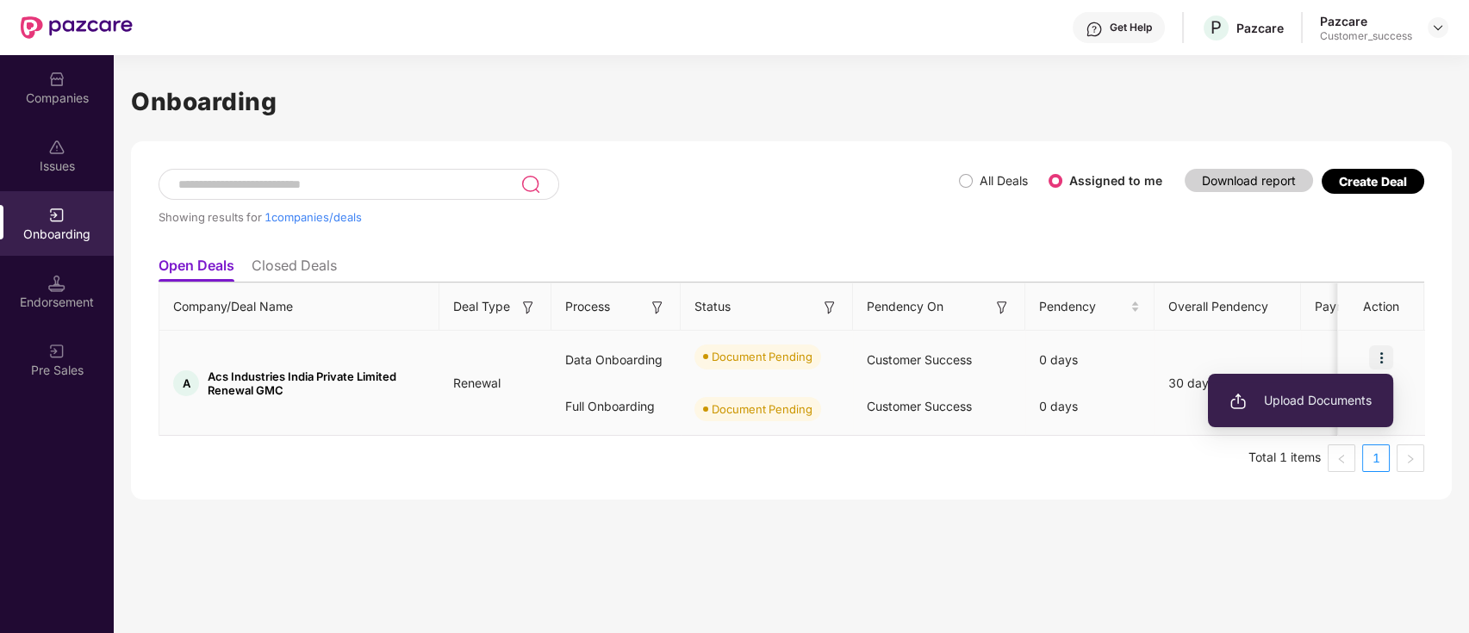
click at [1295, 395] on span "Upload Documents" at bounding box center [1301, 400] width 142 height 19
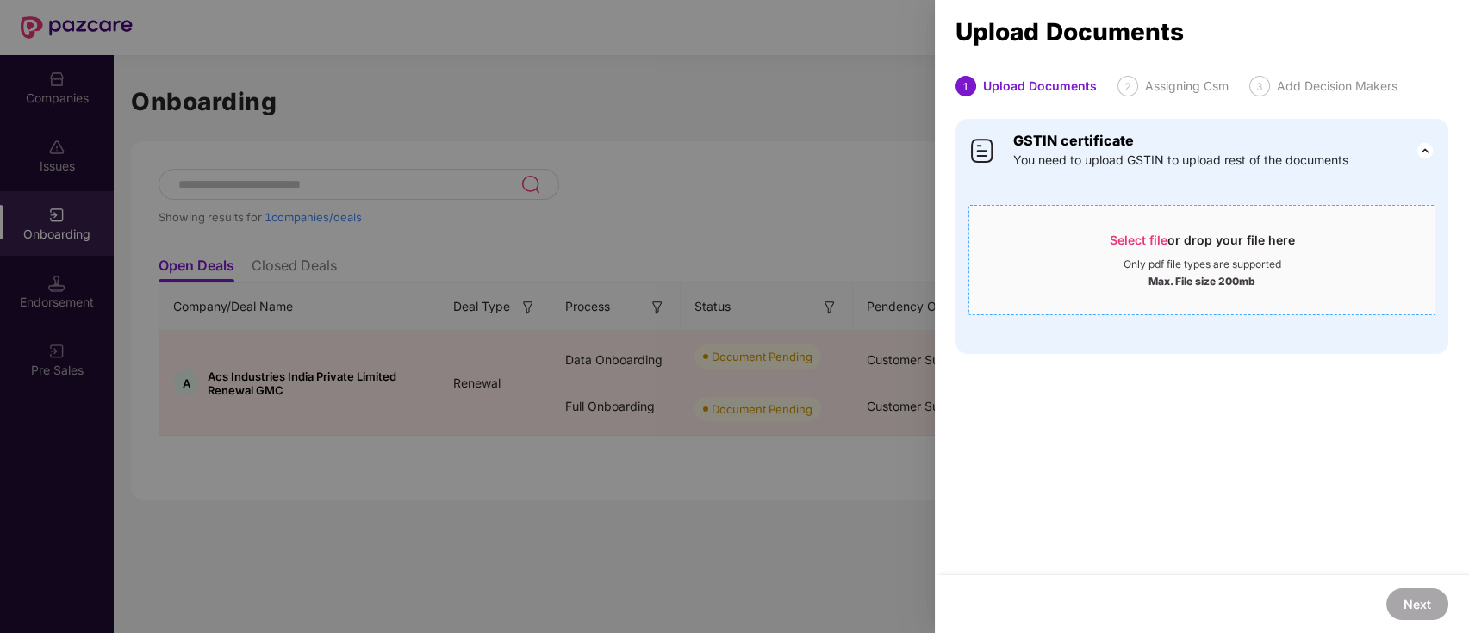
click at [1154, 233] on span "Select file" at bounding box center [1139, 240] width 58 height 15
click at [1152, 221] on span "Select file or drop your file here Only pdf file types are supported Max. File …" at bounding box center [1201, 260] width 465 height 83
click at [1143, 232] on div "Select file or drop your file here" at bounding box center [1202, 245] width 185 height 26
click at [1156, 237] on span "Select file" at bounding box center [1139, 240] width 58 height 15
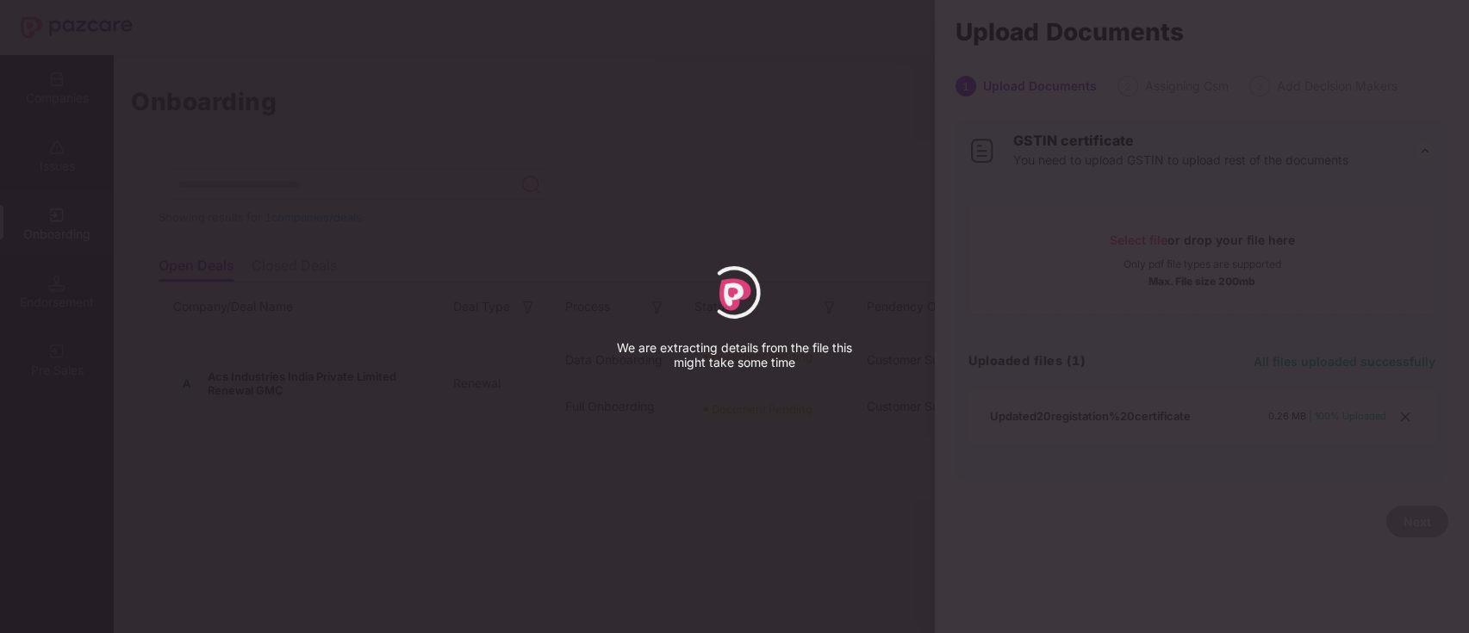
select select "****"
select select "******"
select select "**********"
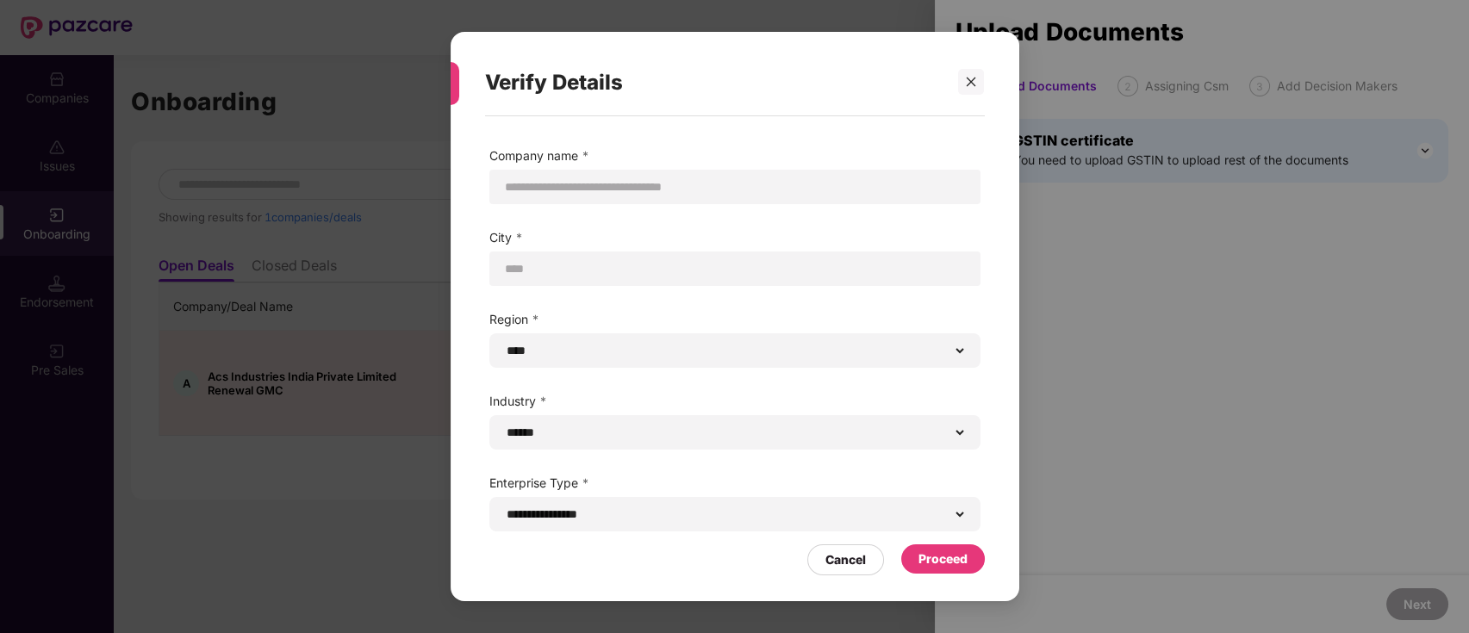
click at [954, 564] on div "Proceed" at bounding box center [943, 559] width 49 height 19
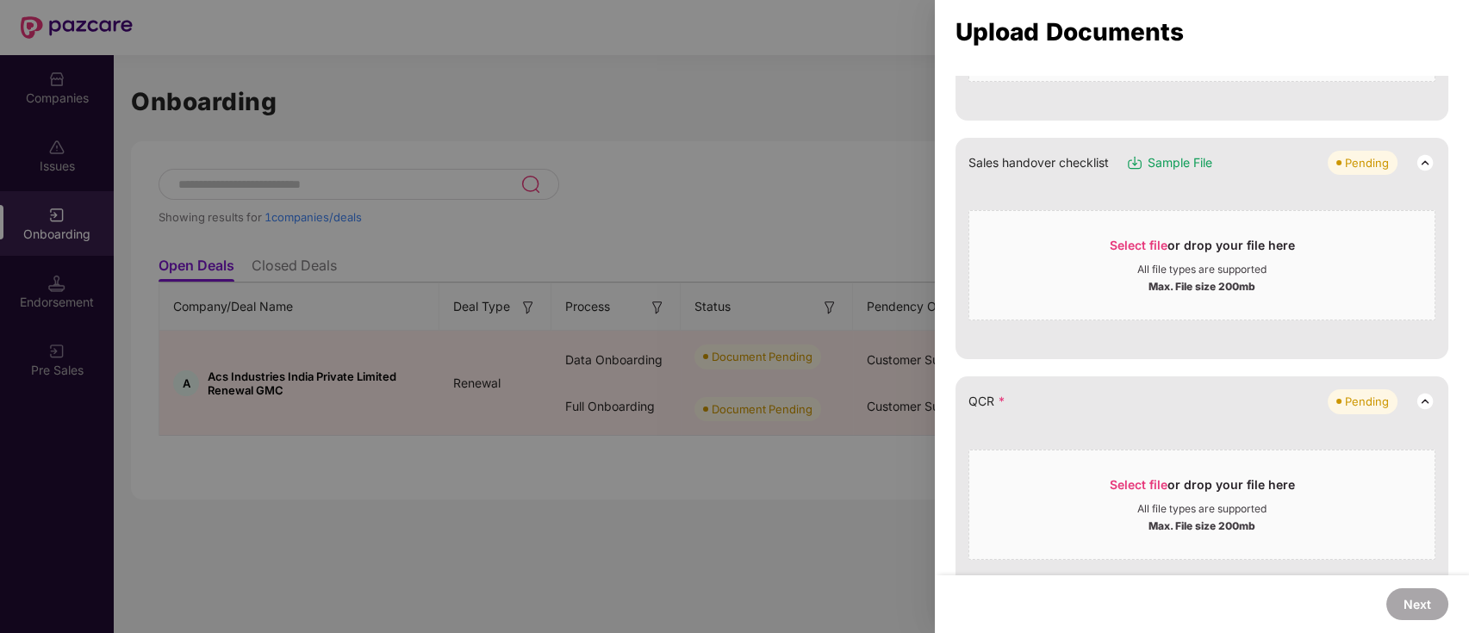
scroll to position [0, 0]
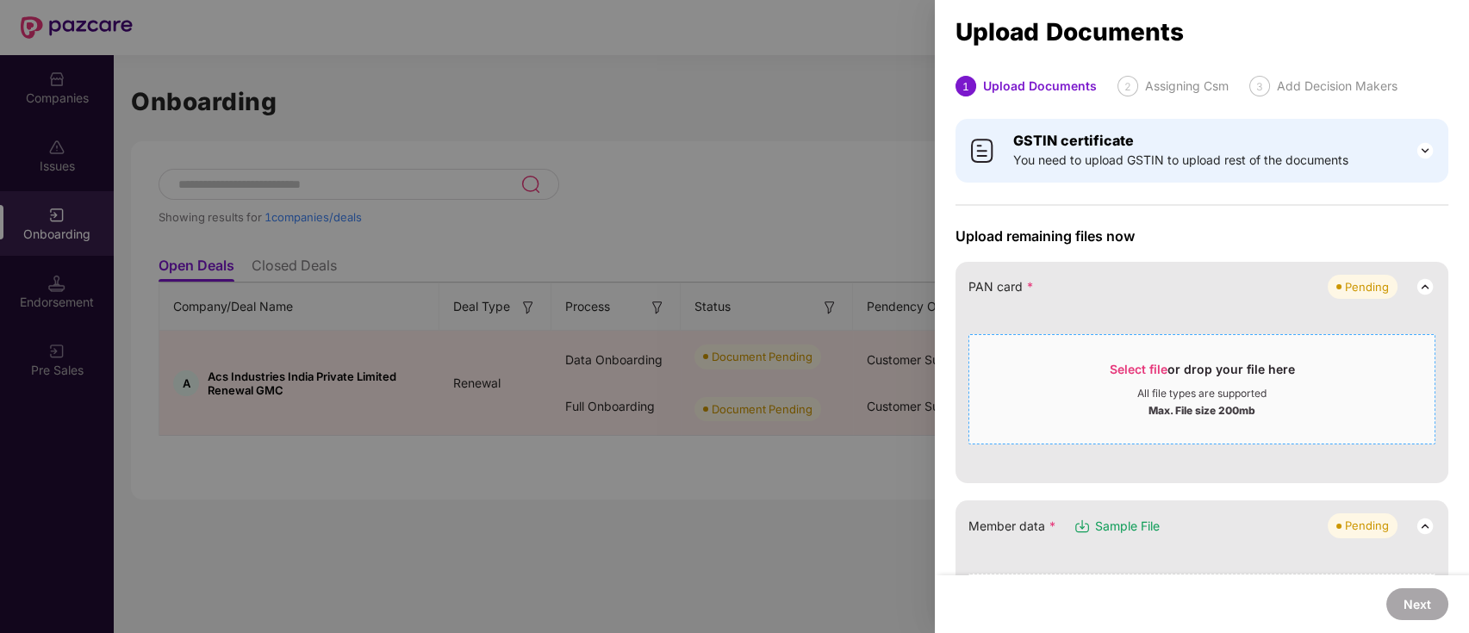
click at [1149, 370] on span "Select file" at bounding box center [1139, 369] width 58 height 15
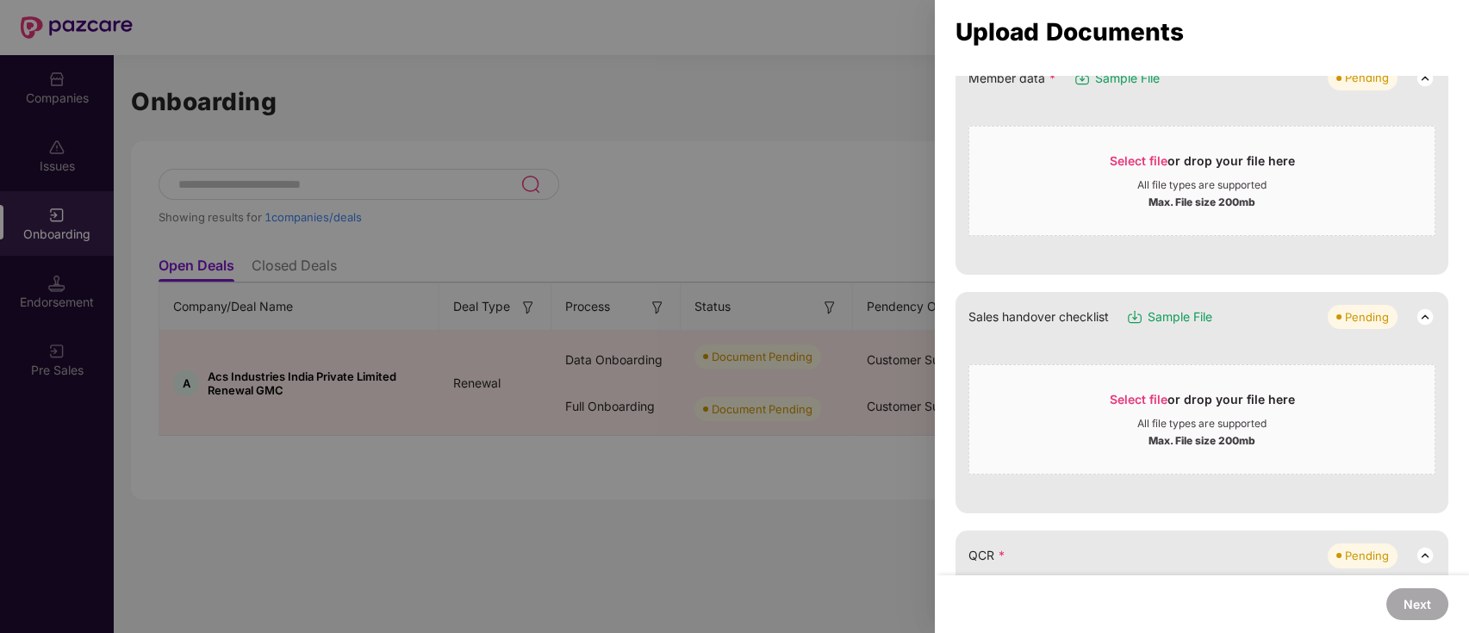
scroll to position [277, 0]
click at [1115, 390] on div "Select file or drop your file here" at bounding box center [1202, 403] width 185 height 26
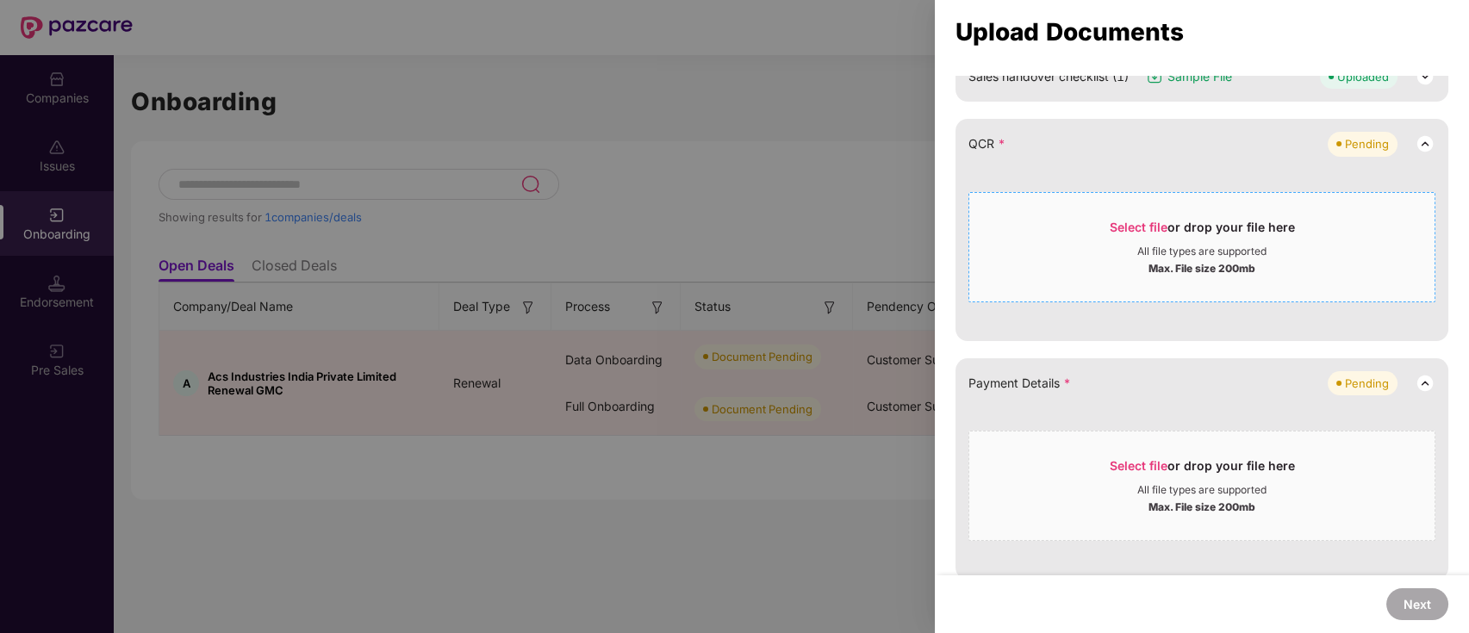
scroll to position [512, 0]
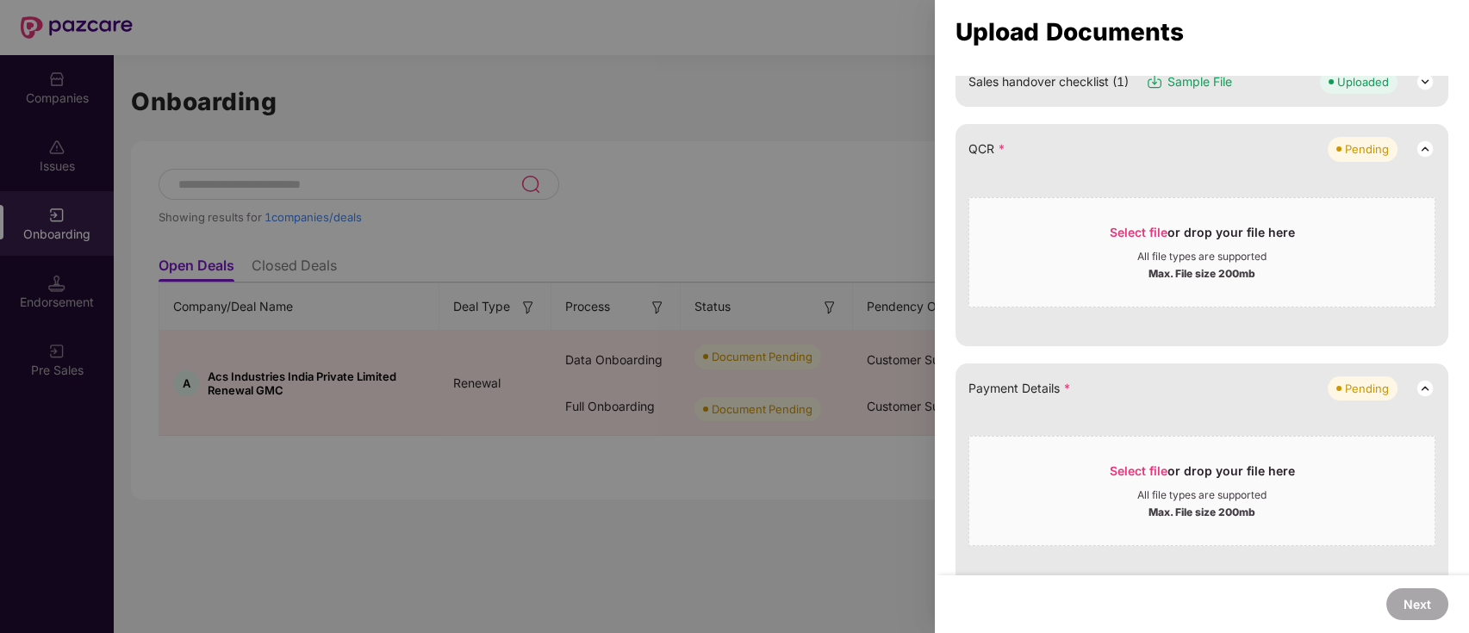
click at [1455, 341] on div "GSTIN certificate You need to upload GSTIN to upload rest of the documents Uplo…" at bounding box center [1202, 574] width 534 height 1955
click at [1112, 217] on span "Select file or drop your file here All file types are supported Max. File size …" at bounding box center [1201, 252] width 465 height 83
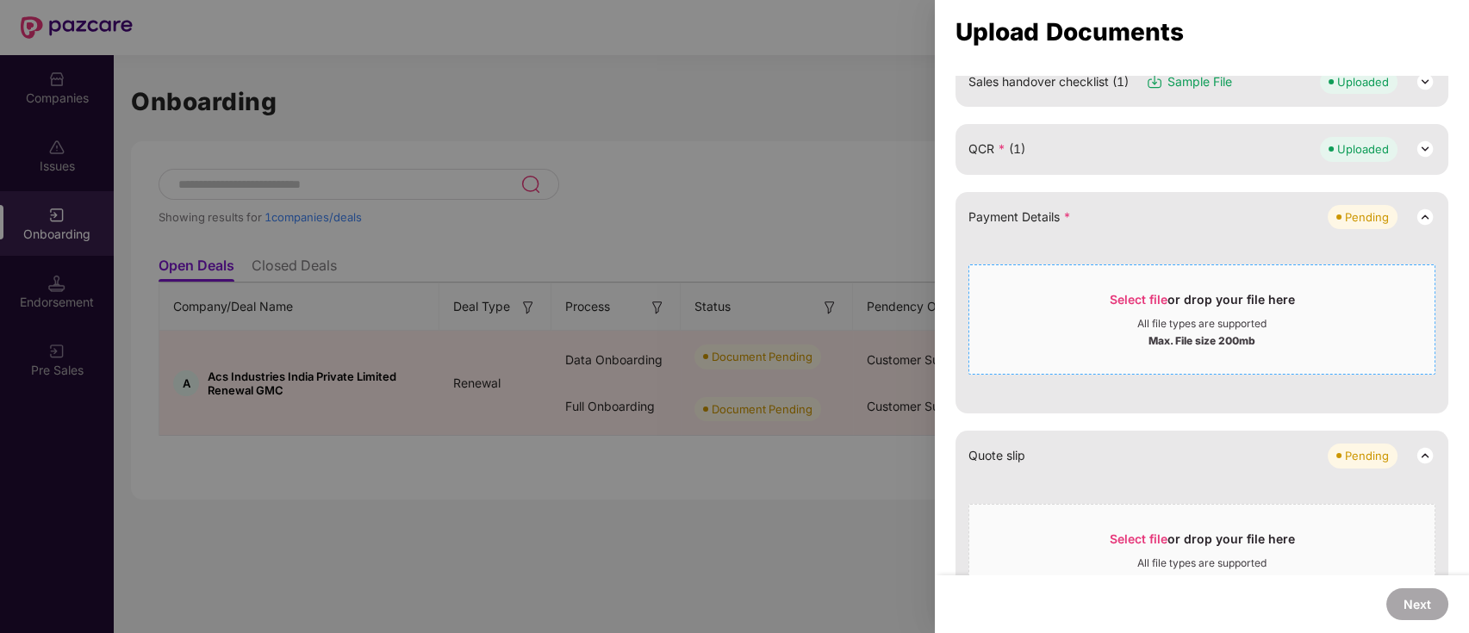
click at [1403, 313] on div "Select file or drop your file here" at bounding box center [1201, 304] width 465 height 26
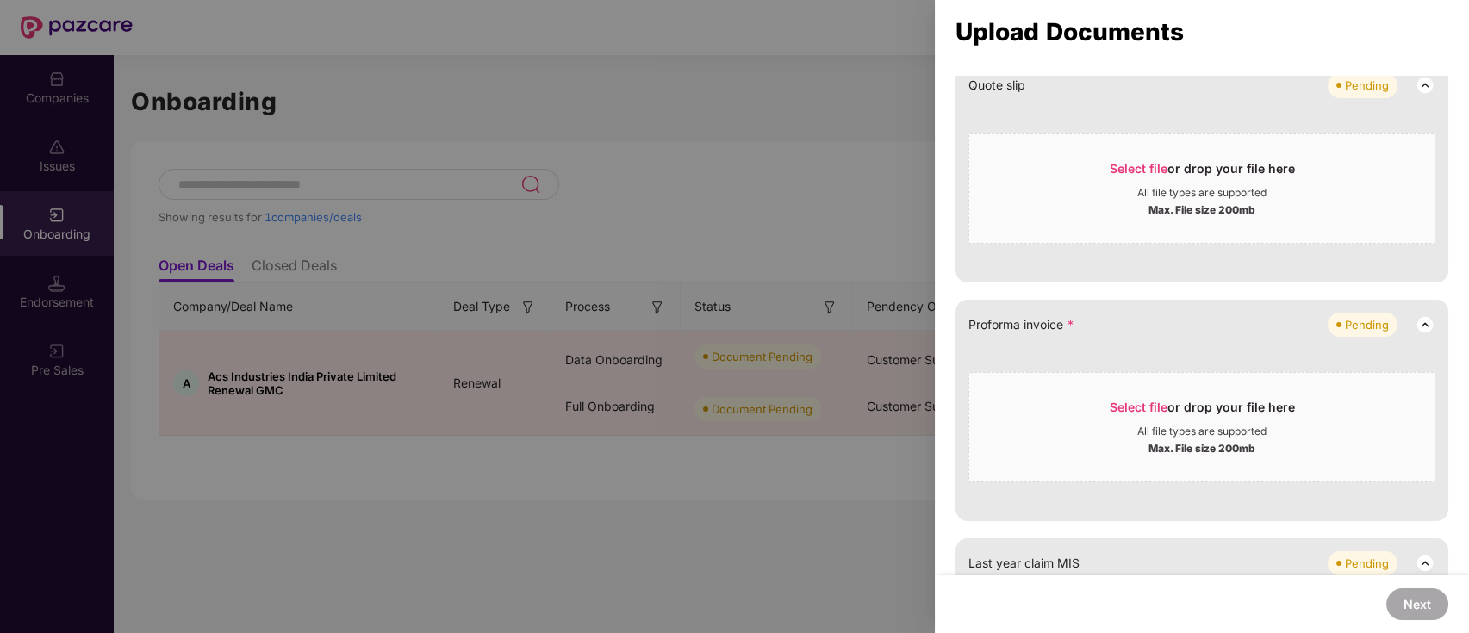
scroll to position [714, 0]
click at [1161, 398] on span "Select file" at bounding box center [1139, 403] width 58 height 15
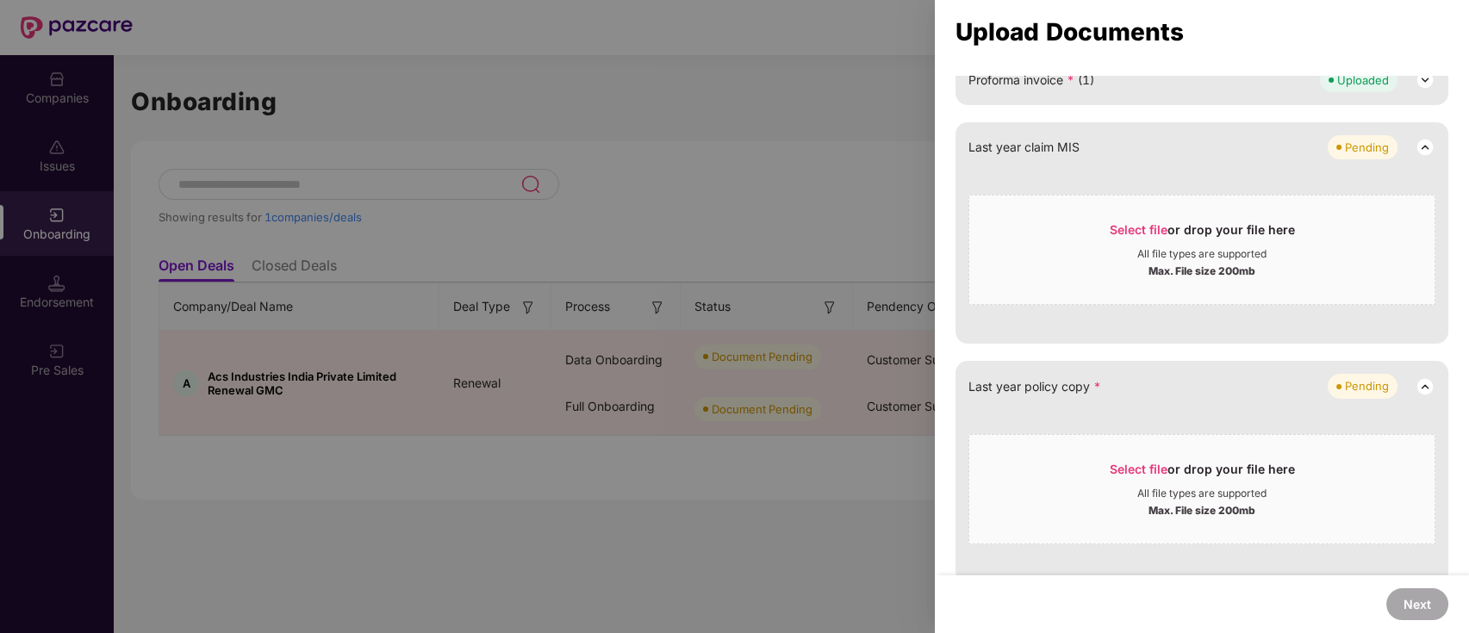
scroll to position [969, 0]
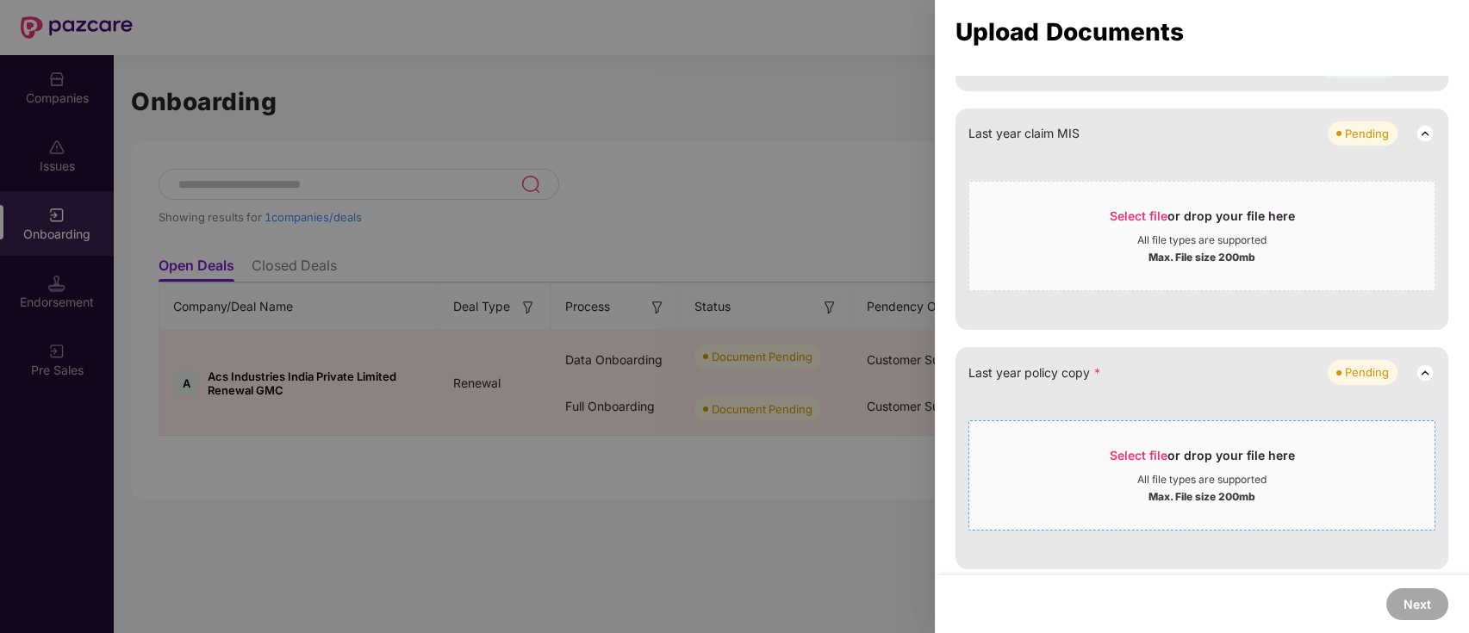
click at [1110, 448] on span "Select file" at bounding box center [1139, 455] width 58 height 15
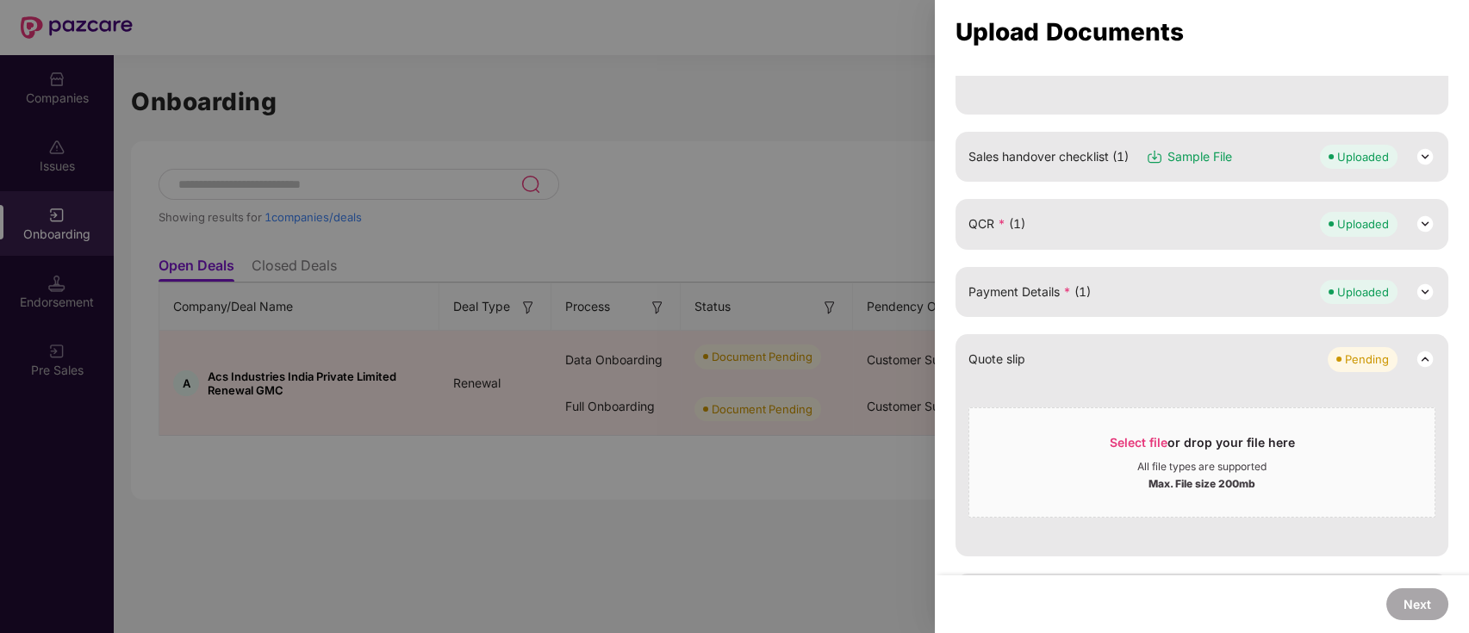
scroll to position [0, 0]
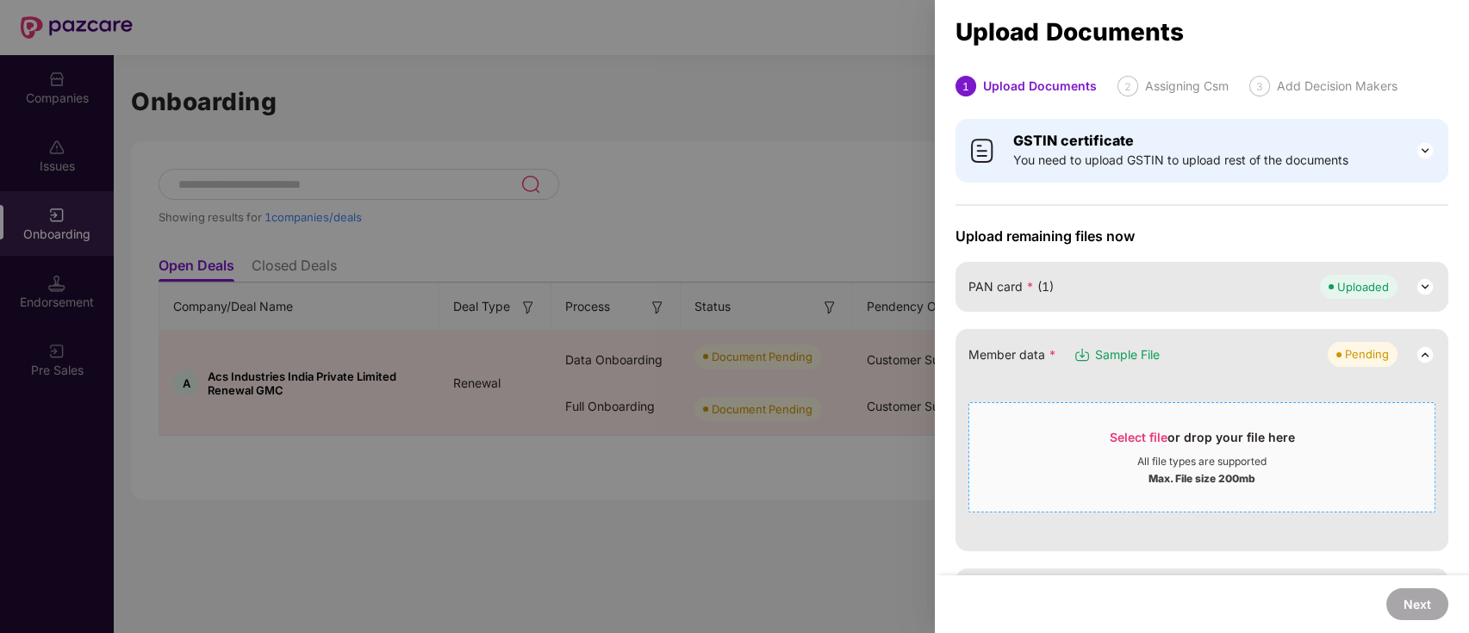
click at [1133, 429] on div "Select file or drop your file here" at bounding box center [1202, 442] width 185 height 26
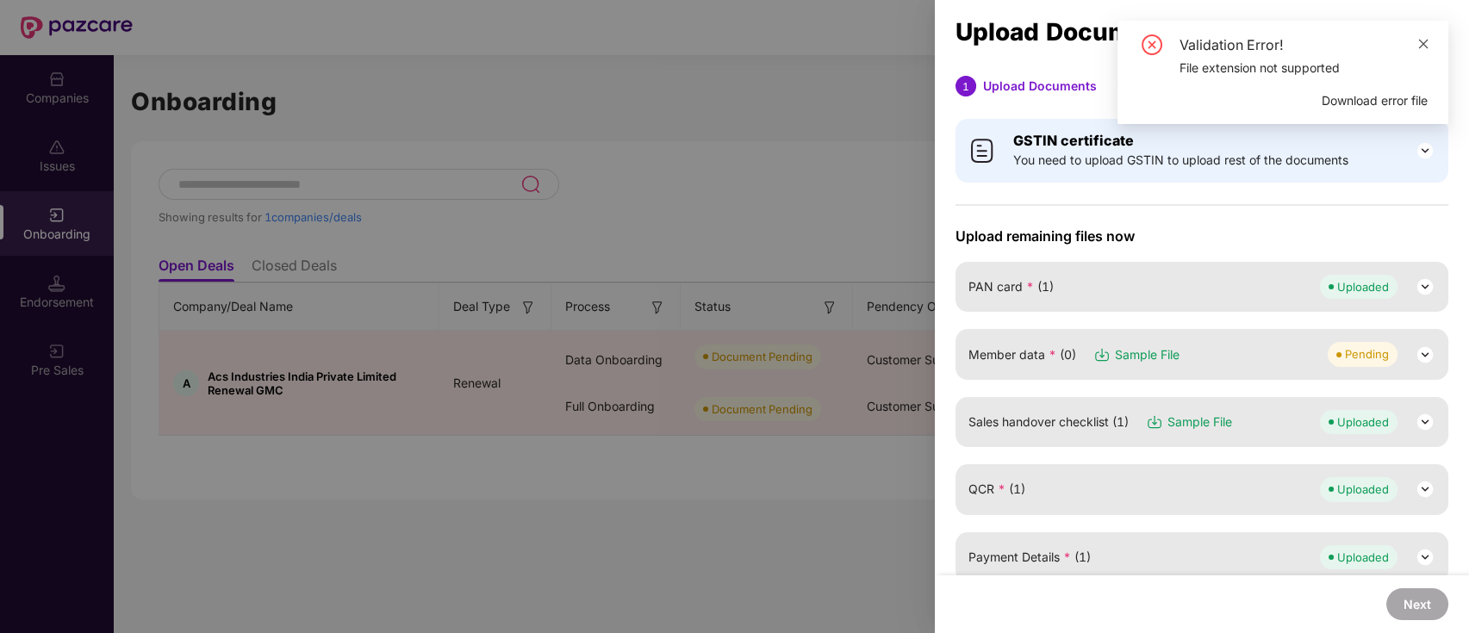
click at [1419, 40] on icon "close" at bounding box center [1423, 44] width 12 height 12
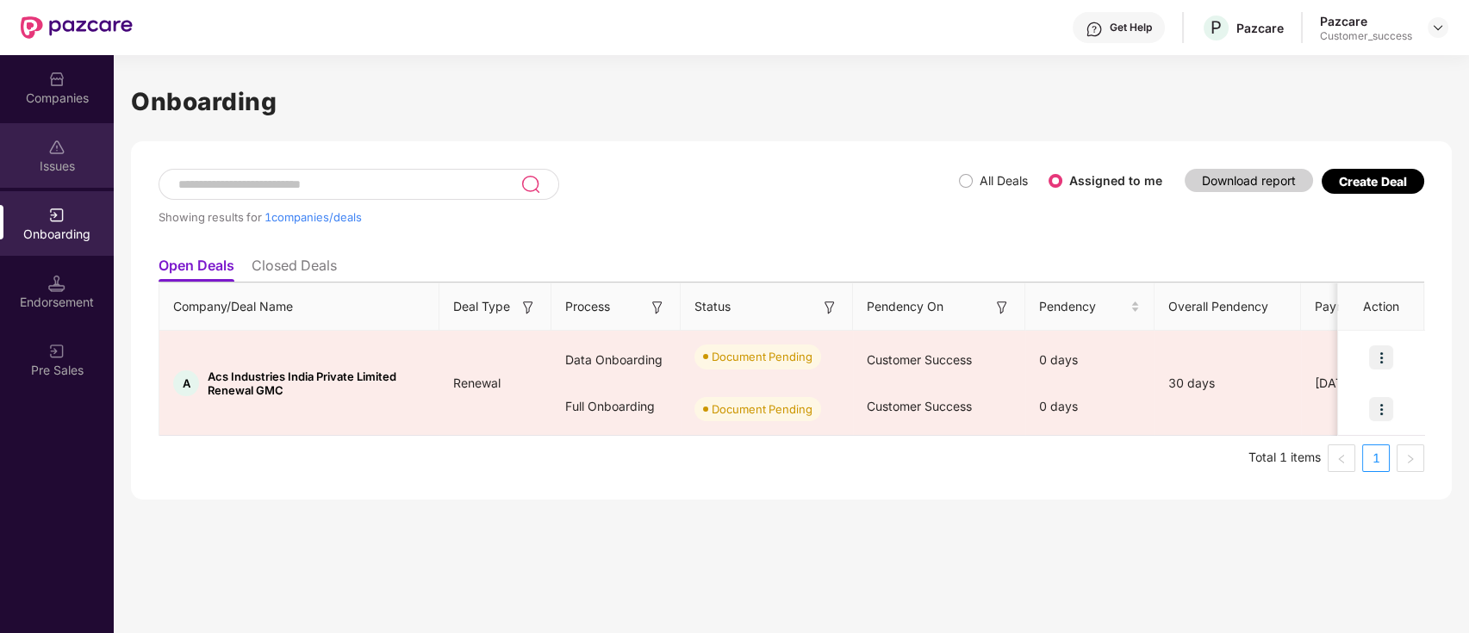
drag, startPoint x: 0, startPoint y: 190, endPoint x: 34, endPoint y: 147, distance: 54.5
click at [34, 147] on div "Issues" at bounding box center [57, 155] width 114 height 65
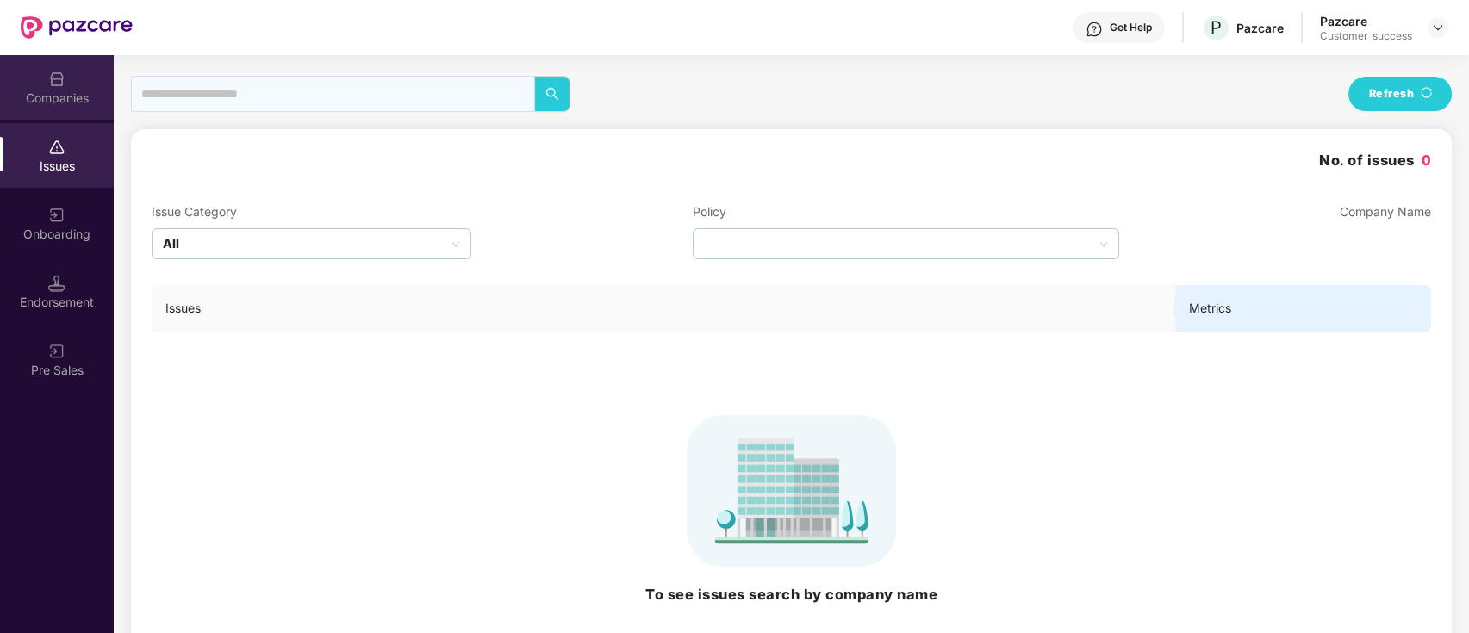
click at [63, 91] on div "Companies" at bounding box center [57, 98] width 114 height 17
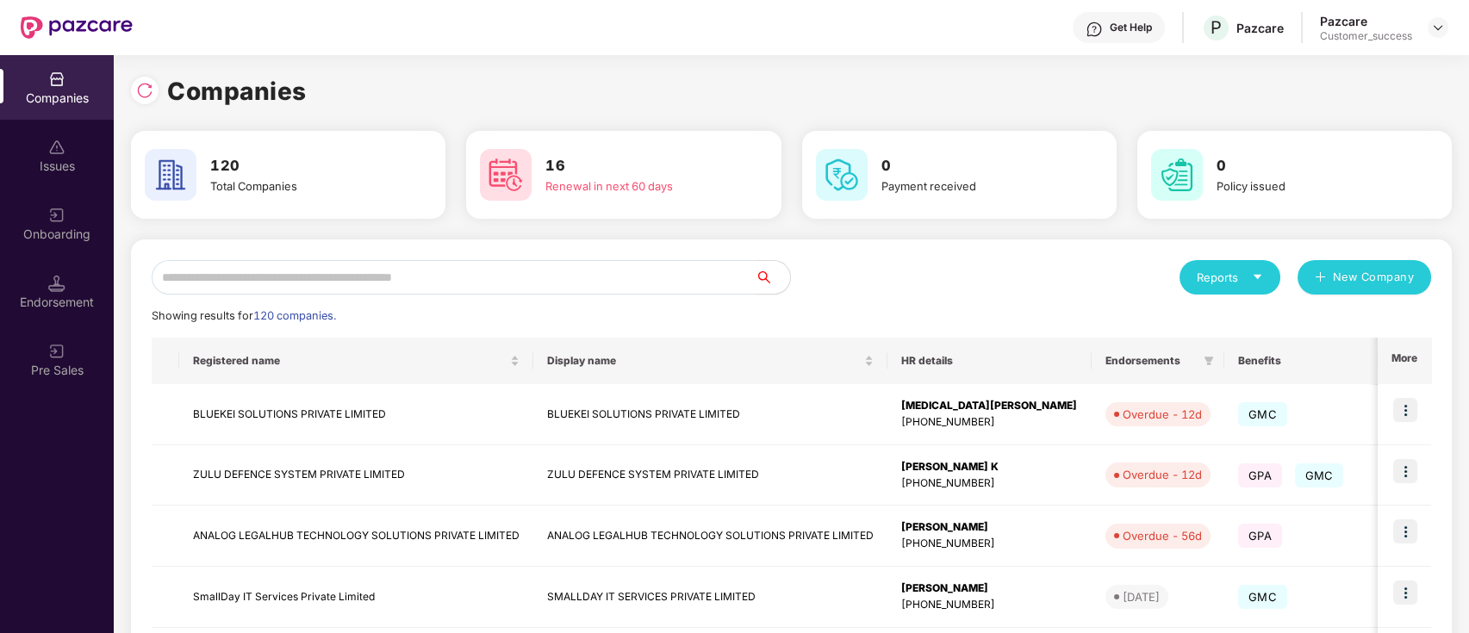
click at [280, 279] on input "text" at bounding box center [454, 277] width 604 height 34
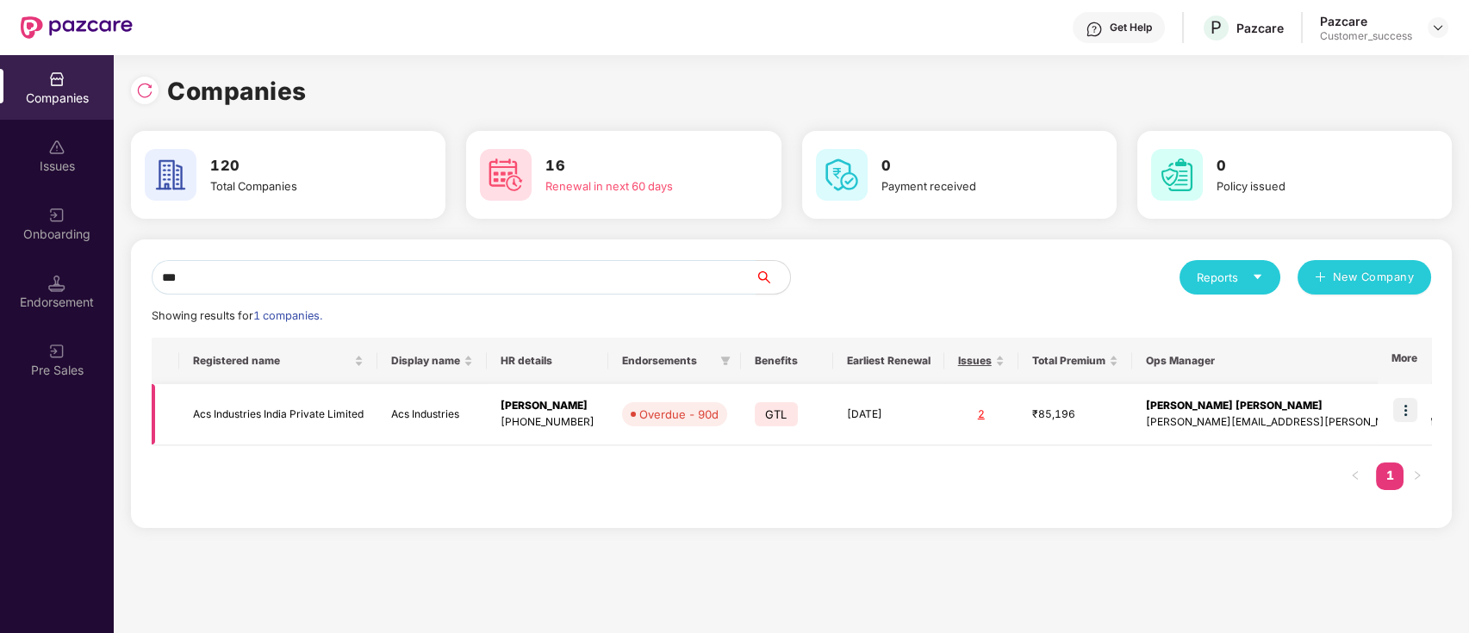
type input "***"
click at [377, 414] on td "Acs Industries India Private Limited" at bounding box center [278, 414] width 198 height 61
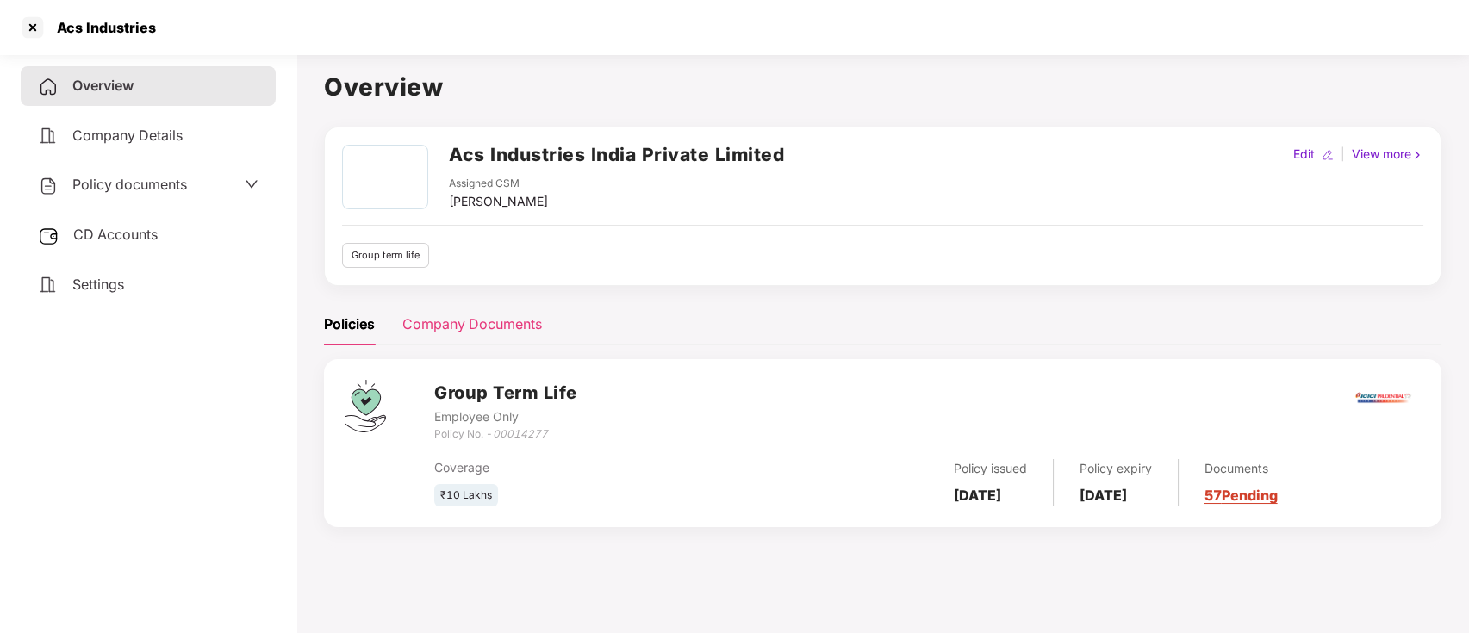
click at [435, 328] on div "Company Documents" at bounding box center [472, 325] width 140 height 22
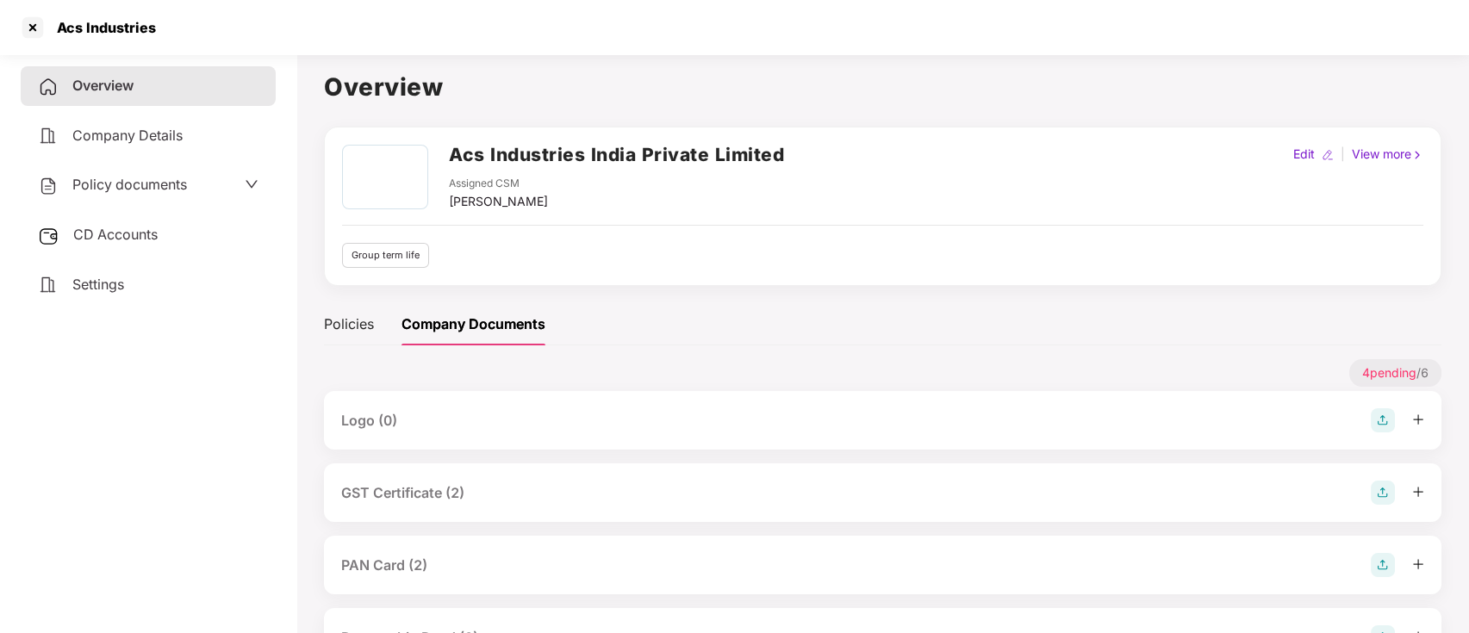
click at [478, 497] on div "GST Certificate (2)" at bounding box center [882, 493] width 1083 height 24
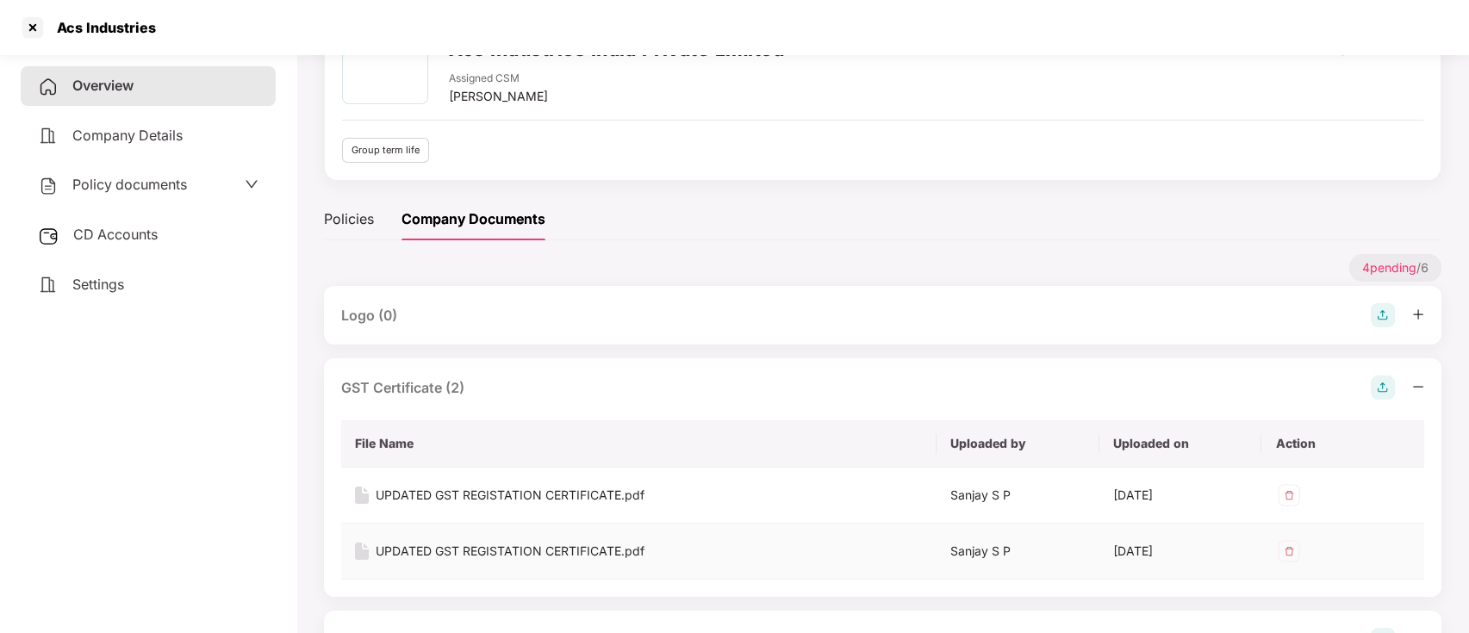
scroll to position [111, 0]
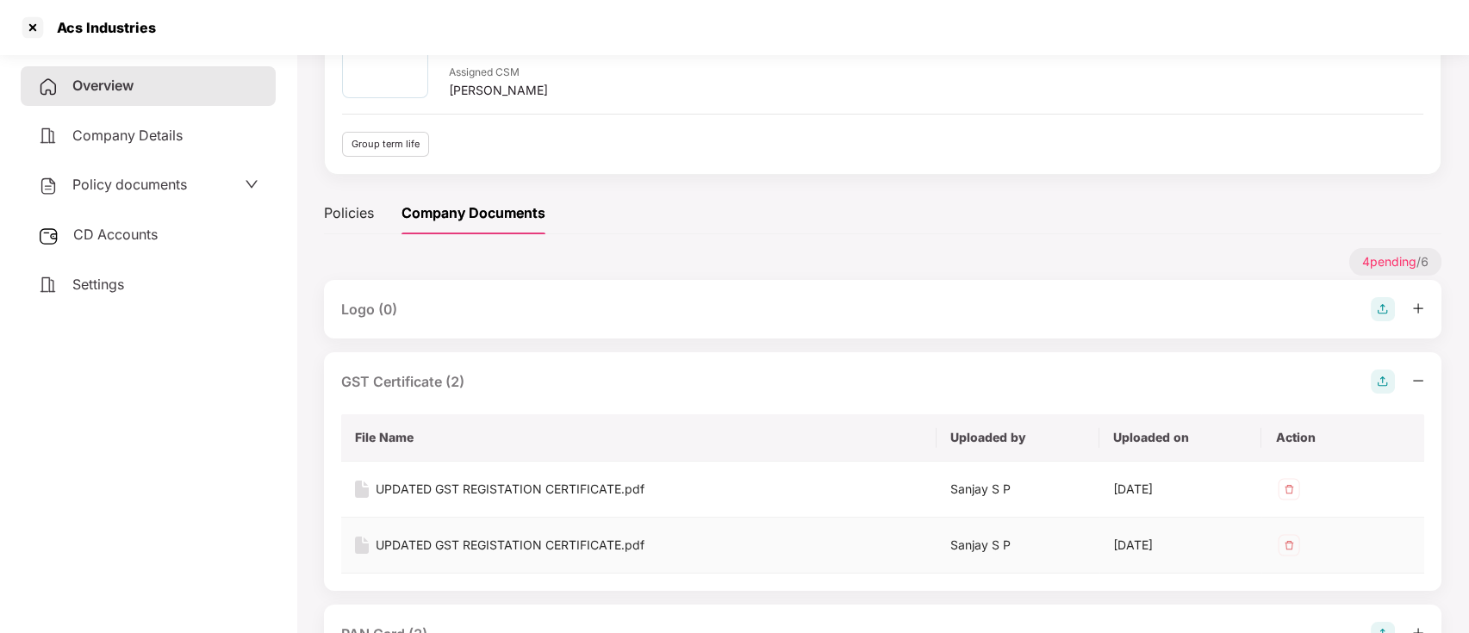
click at [497, 539] on div "UPDATED GST REGISTATION CERTIFICATE.pdf" at bounding box center [510, 545] width 269 height 19
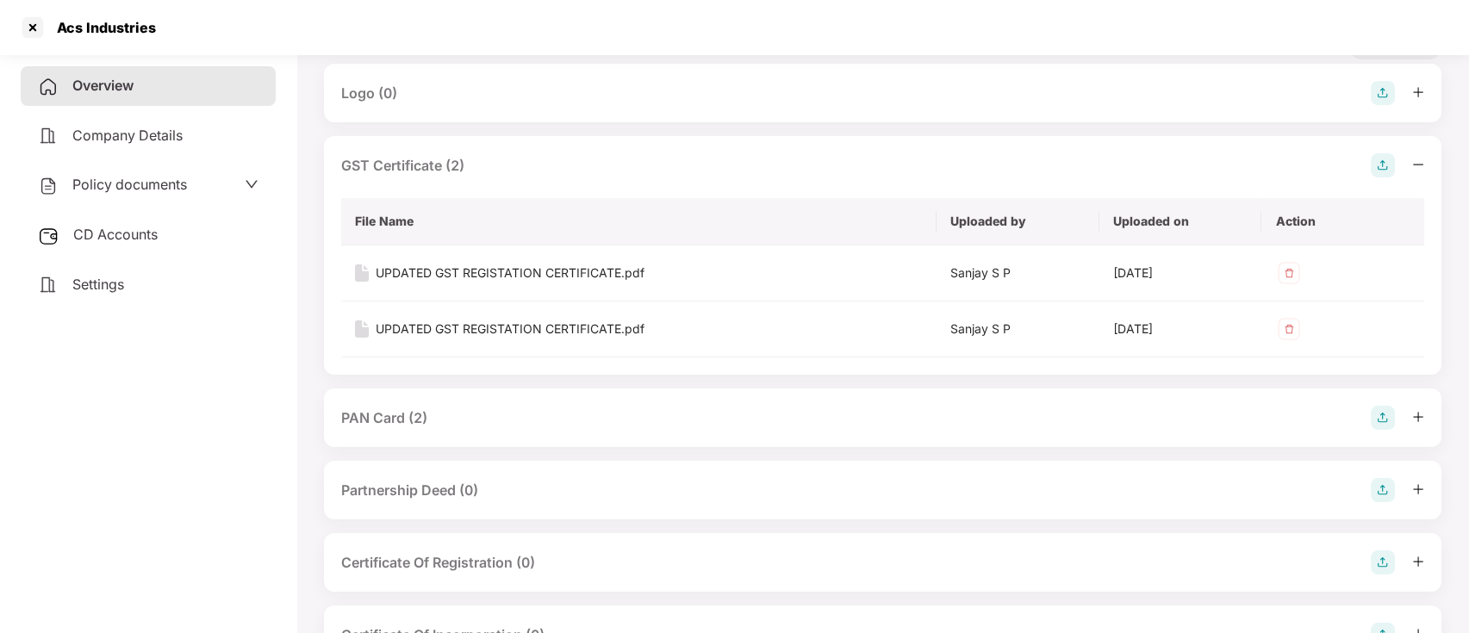
scroll to position [331, 0]
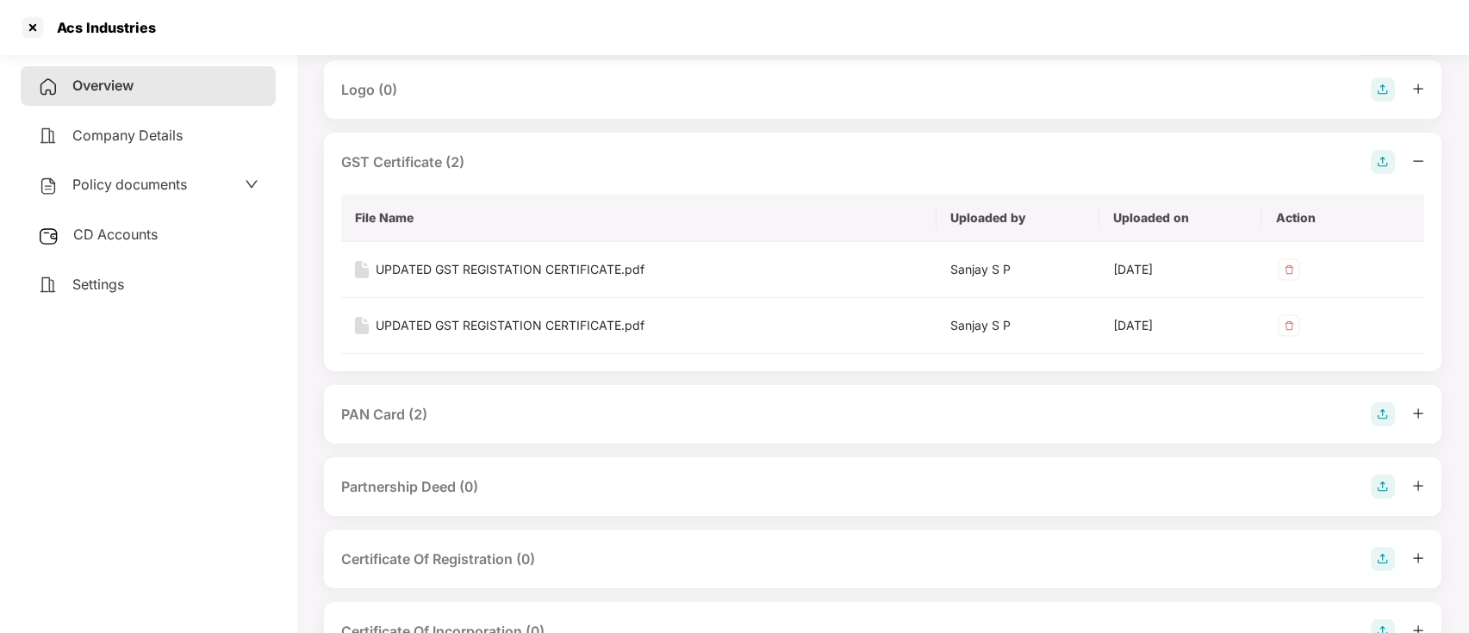
click at [476, 417] on div "PAN Card (2)" at bounding box center [882, 414] width 1083 height 24
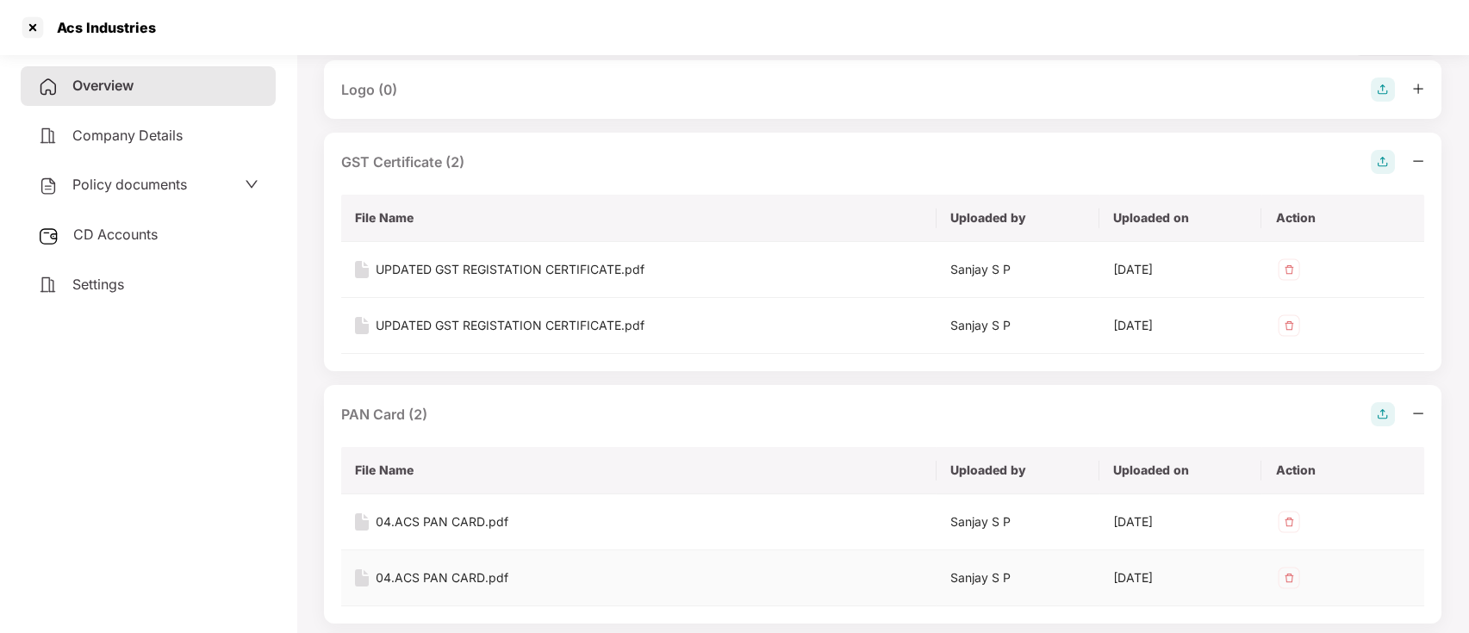
click at [413, 572] on div "04.ACS PAN CARD.pdf" at bounding box center [442, 578] width 133 height 19
click at [40, 27] on div at bounding box center [33, 28] width 28 height 28
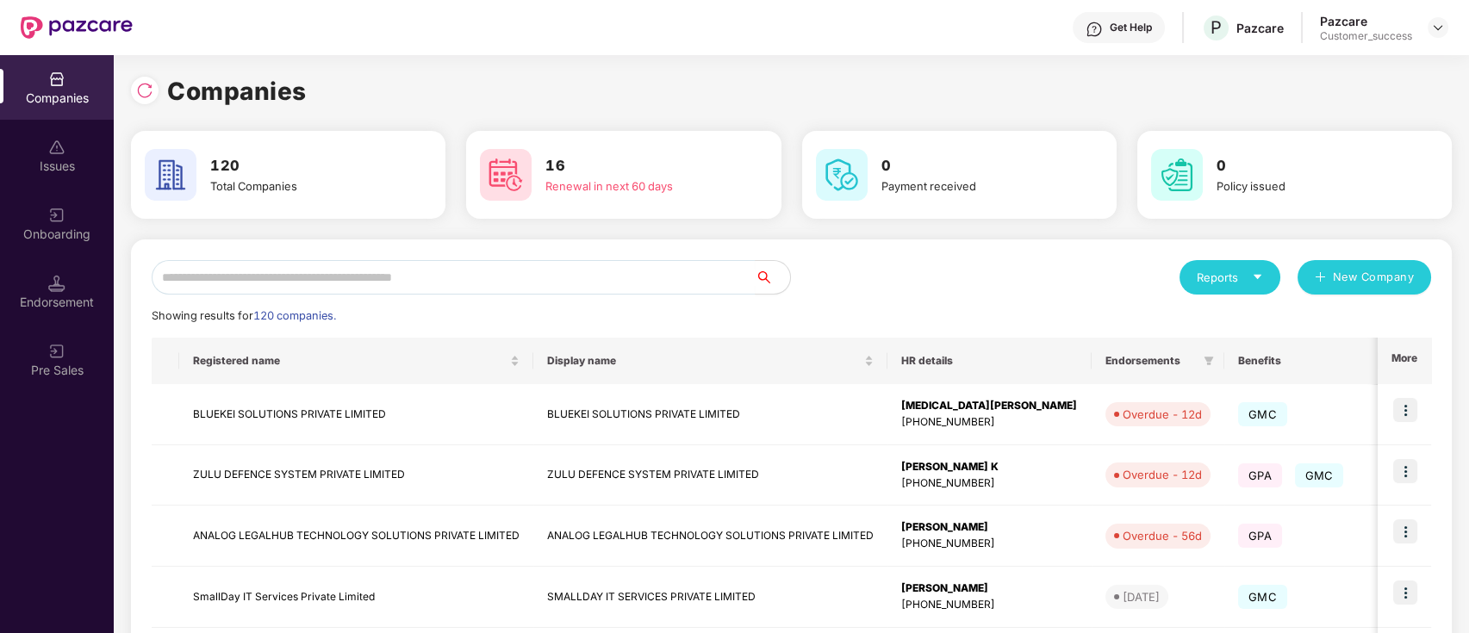
scroll to position [0, 0]
click at [339, 280] on input "text" at bounding box center [454, 277] width 604 height 34
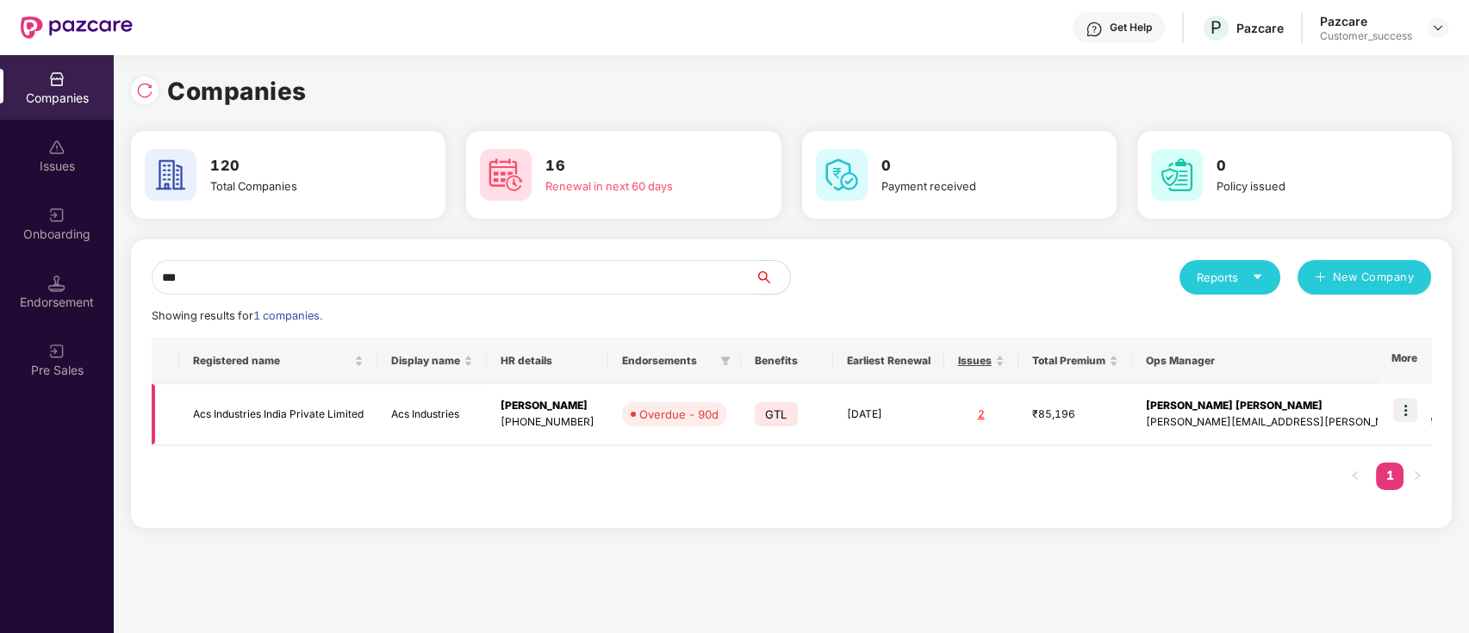
type input "***"
click at [1401, 414] on img at bounding box center [1405, 410] width 24 height 24
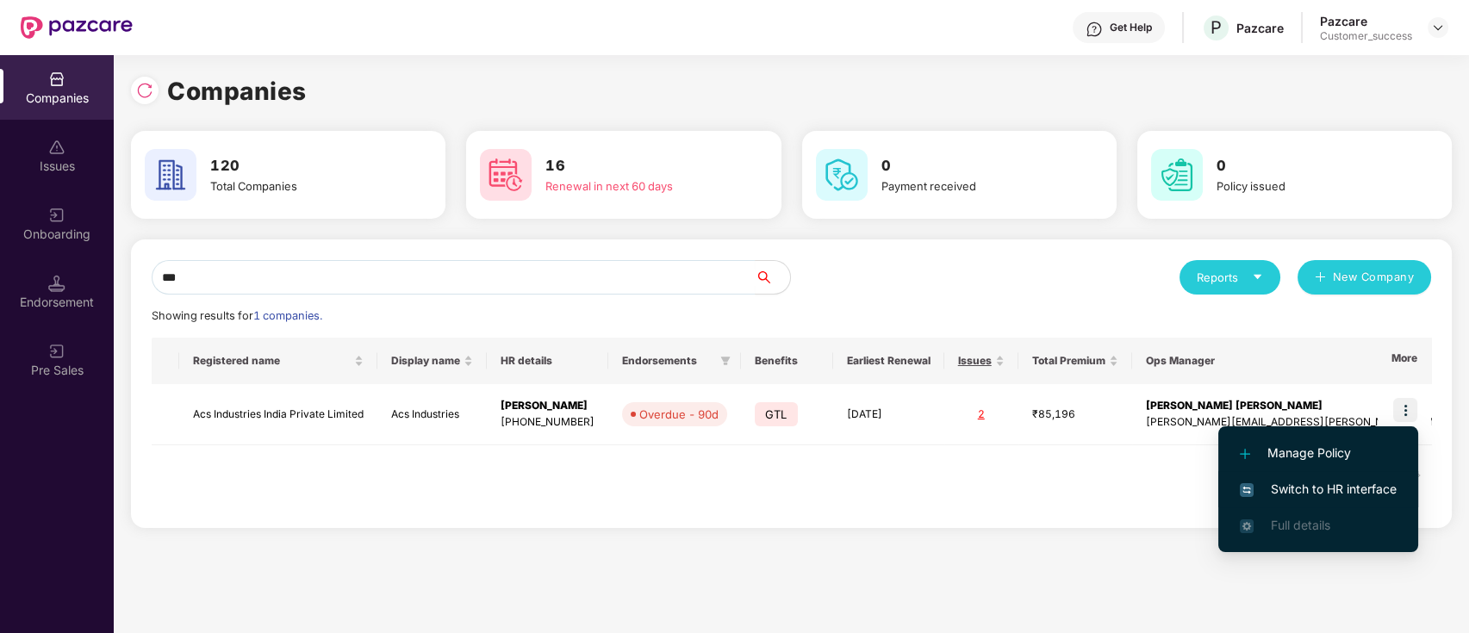
click at [1355, 476] on li "Switch to HR interface" at bounding box center [1318, 489] width 200 height 36
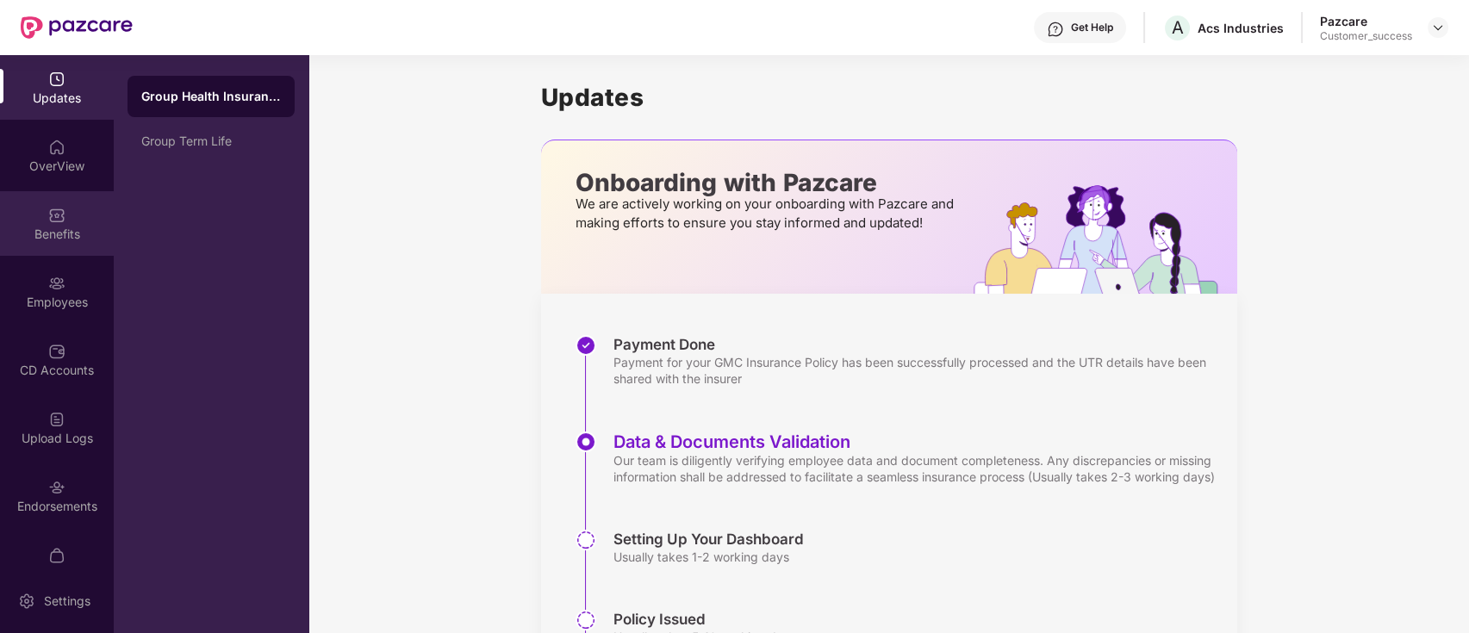
click at [10, 251] on div "Benefits" at bounding box center [57, 223] width 114 height 65
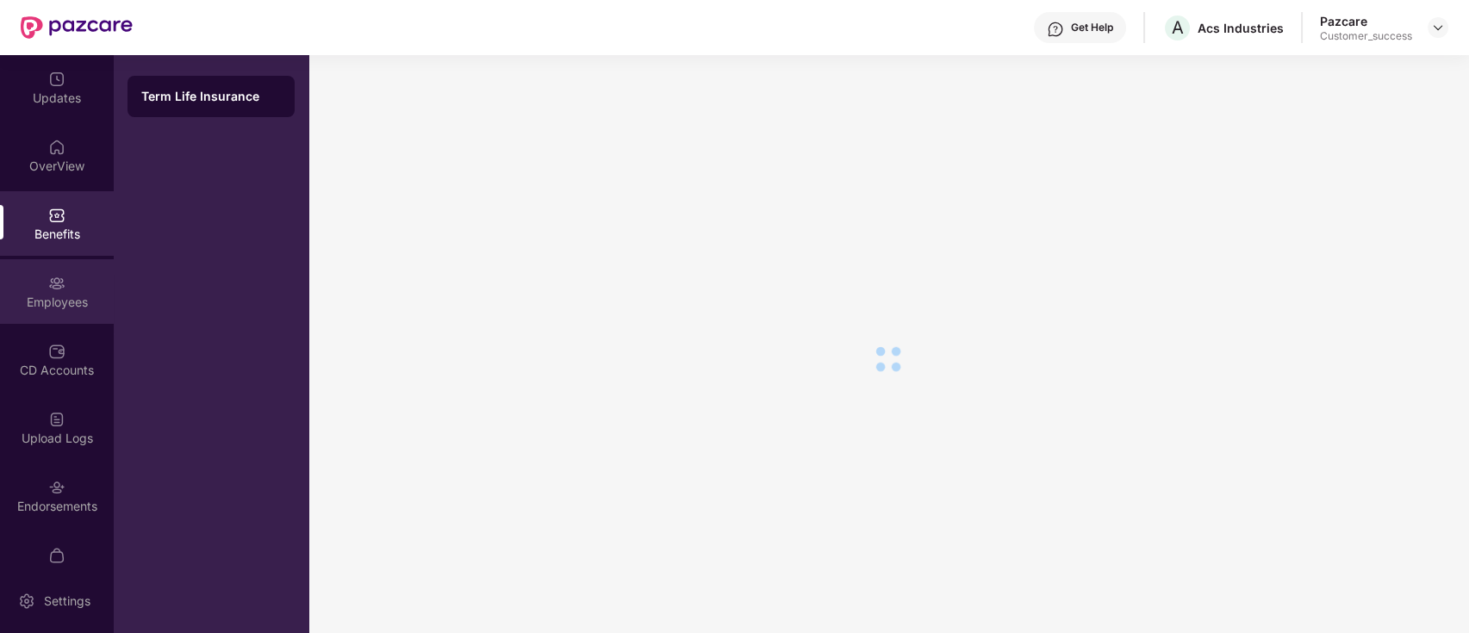
click at [8, 315] on div "Employees" at bounding box center [57, 291] width 114 height 65
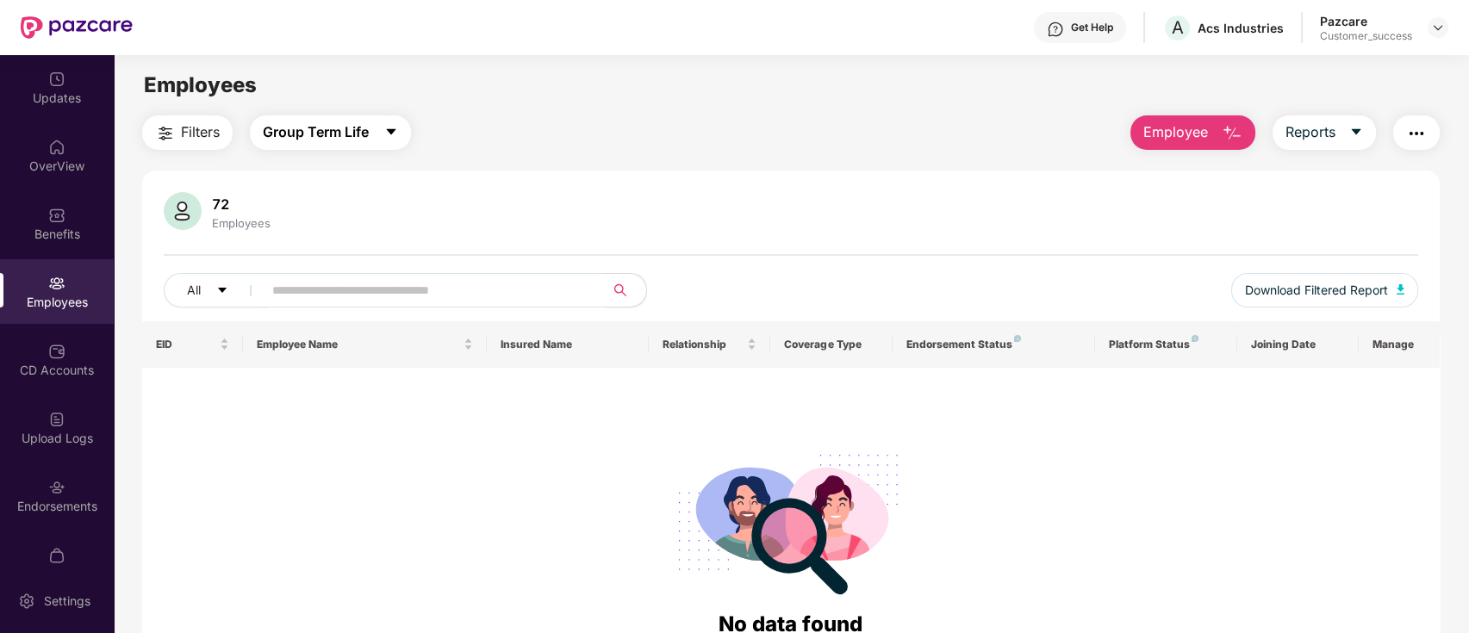
drag, startPoint x: 308, startPoint y: 123, endPoint x: 318, endPoint y: 146, distance: 24.3
click at [308, 122] on span "Group Term Life" at bounding box center [316, 132] width 106 height 22
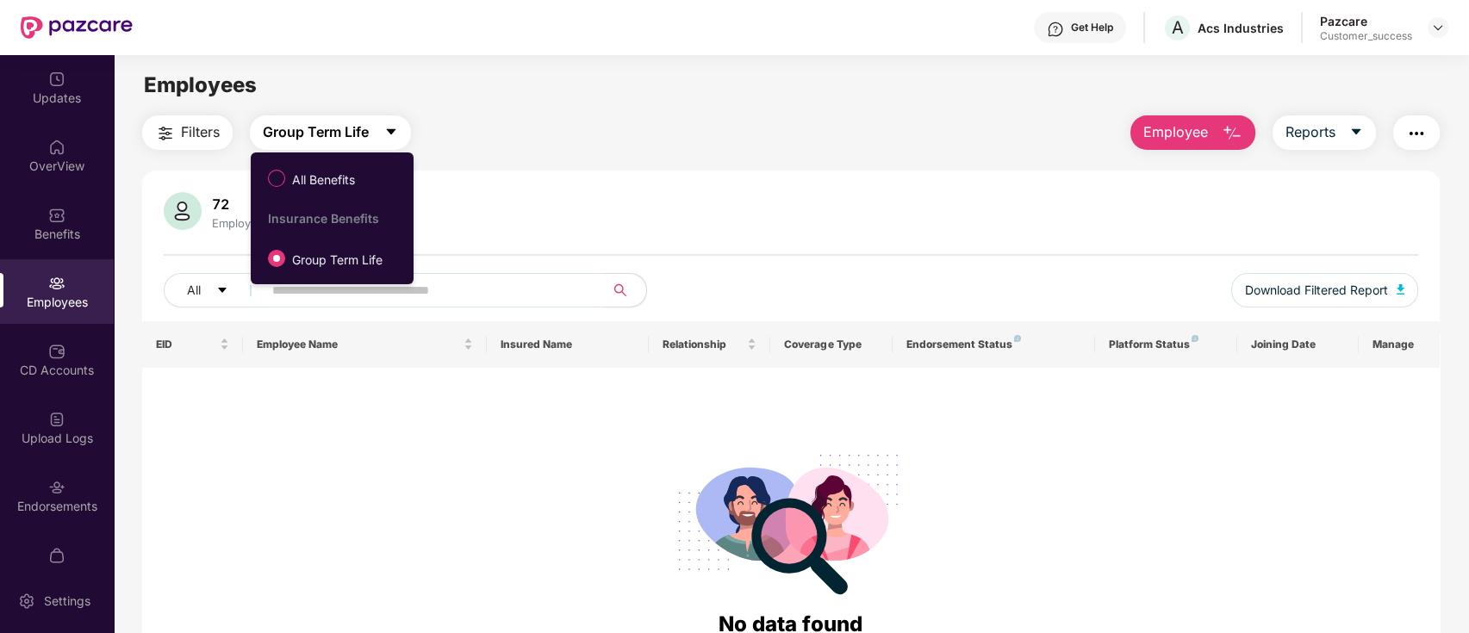
click at [341, 167] on label "All Benefits" at bounding box center [314, 178] width 111 height 29
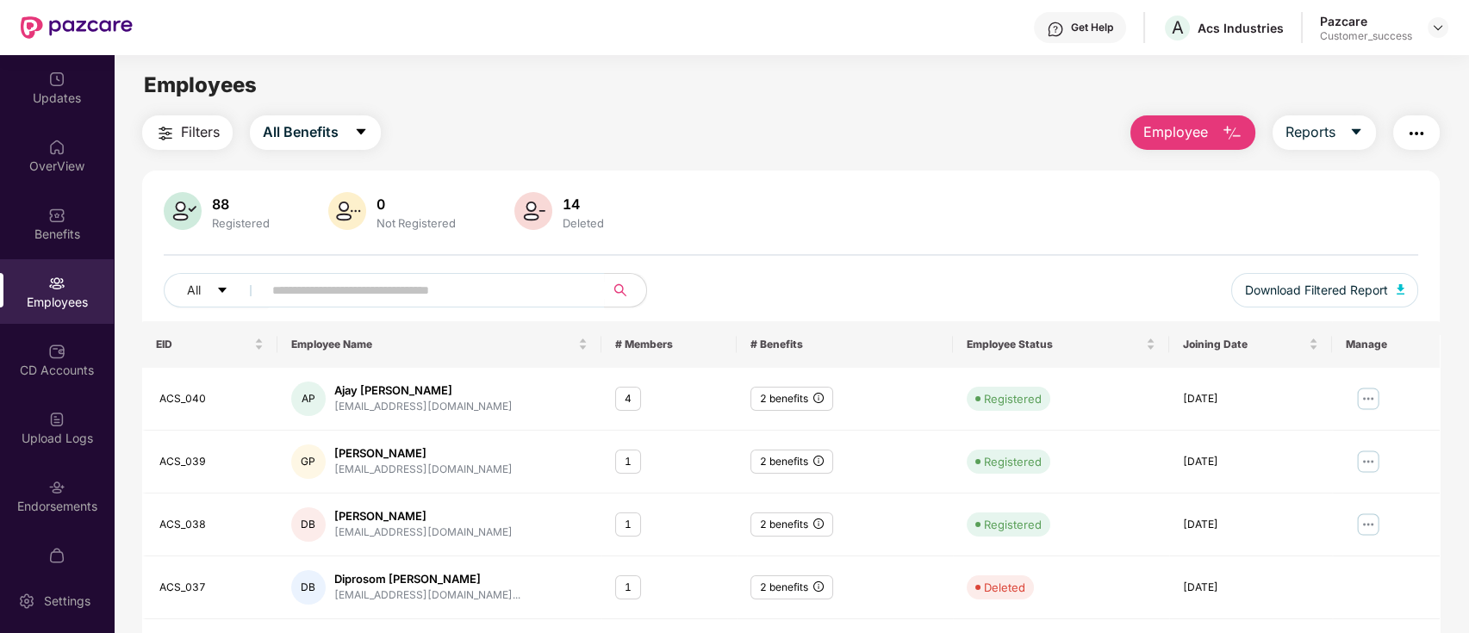
click at [311, 149] on div "Filters All Benefits" at bounding box center [261, 132] width 239 height 34
click at [326, 151] on div "Filters All Benefits Employee Reports 88 Registered 0 Not Registered 14 Deleted…" at bounding box center [791, 587] width 1299 height 944
click at [407, 410] on div "apathak@acsind.com" at bounding box center [423, 407] width 178 height 16
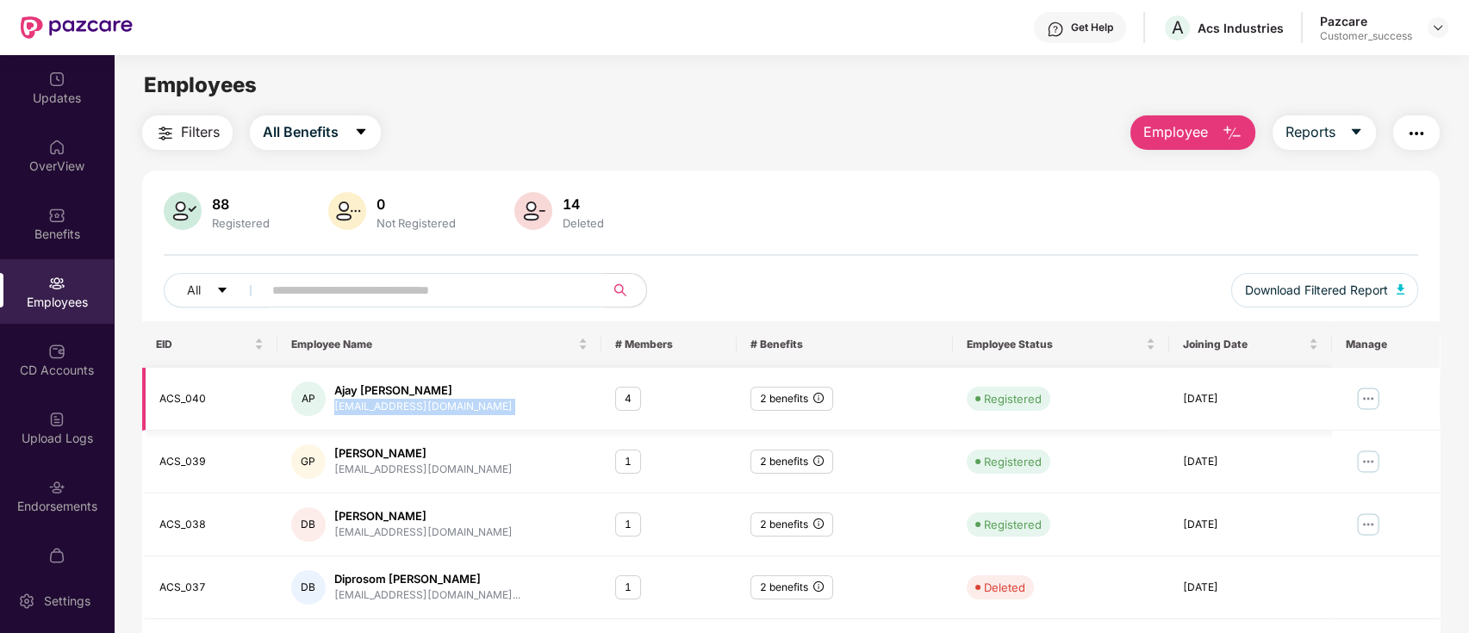
click at [408, 406] on div "apathak@acsind.com" at bounding box center [423, 407] width 178 height 16
drag, startPoint x: 444, startPoint y: 408, endPoint x: 371, endPoint y: 402, distance: 72.6
click at [371, 402] on div "AP Ajay Ashok Pathak apathak@acsind.com" at bounding box center [439, 399] width 297 height 34
click at [719, 109] on main "Employees Filters All Benefits Employee Reports 88 Registered 0 Not Registered …" at bounding box center [791, 371] width 1355 height 633
